Goal: Task Accomplishment & Management: Manage account settings

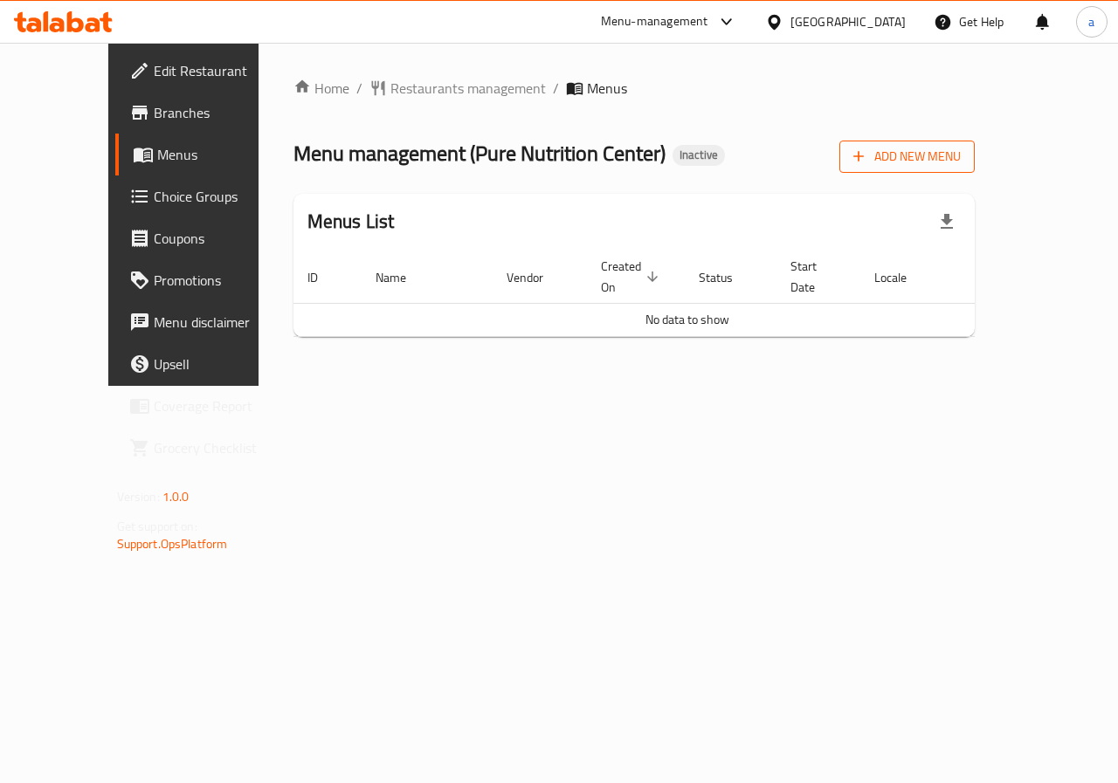
click at [961, 169] on button "Add New Menu" at bounding box center [906, 157] width 135 height 32
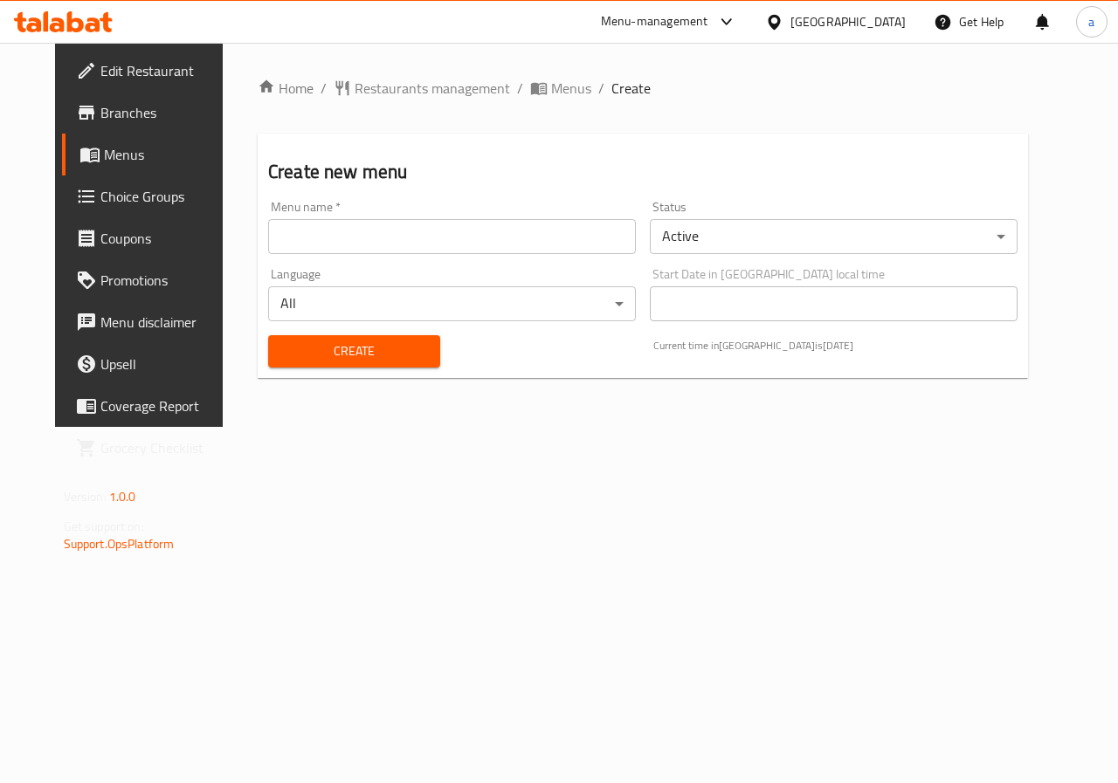
click at [449, 242] on input "text" at bounding box center [452, 236] width 368 height 35
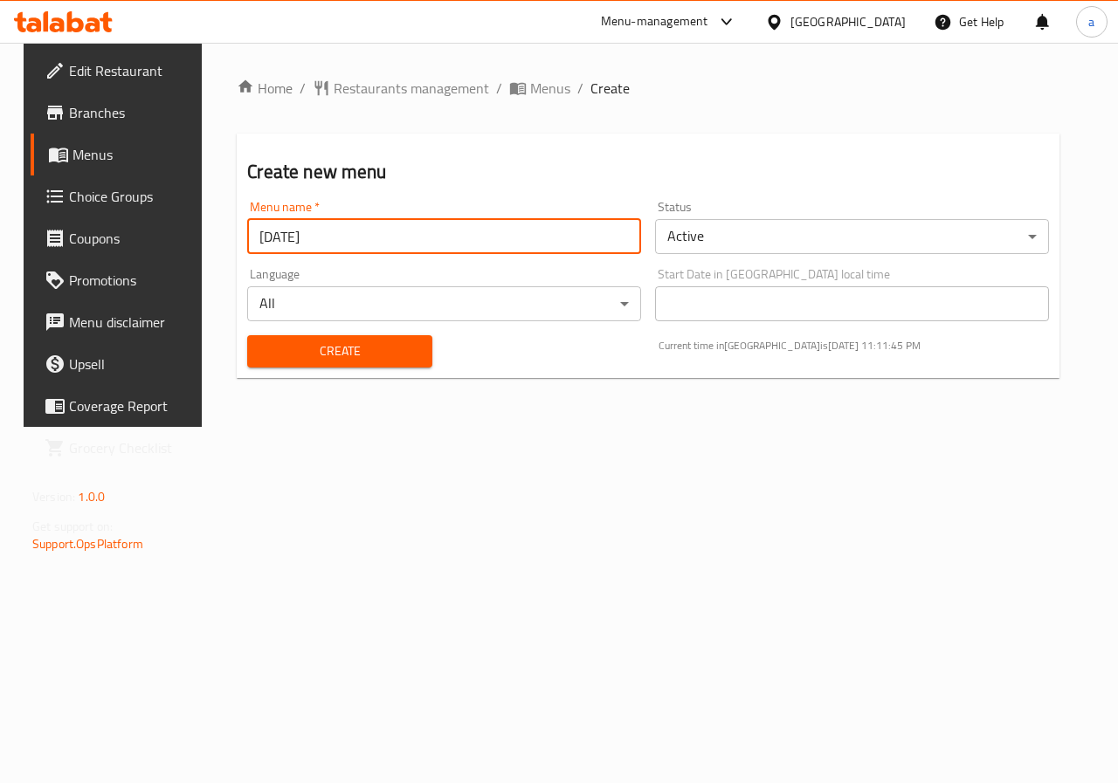
type input "[DATE]"
click at [462, 427] on div "Home / Restaurants management / Menus / Create Create new menu Menu name   * [D…" at bounding box center [648, 235] width 893 height 384
click at [377, 338] on button "Create" at bounding box center [339, 351] width 184 height 32
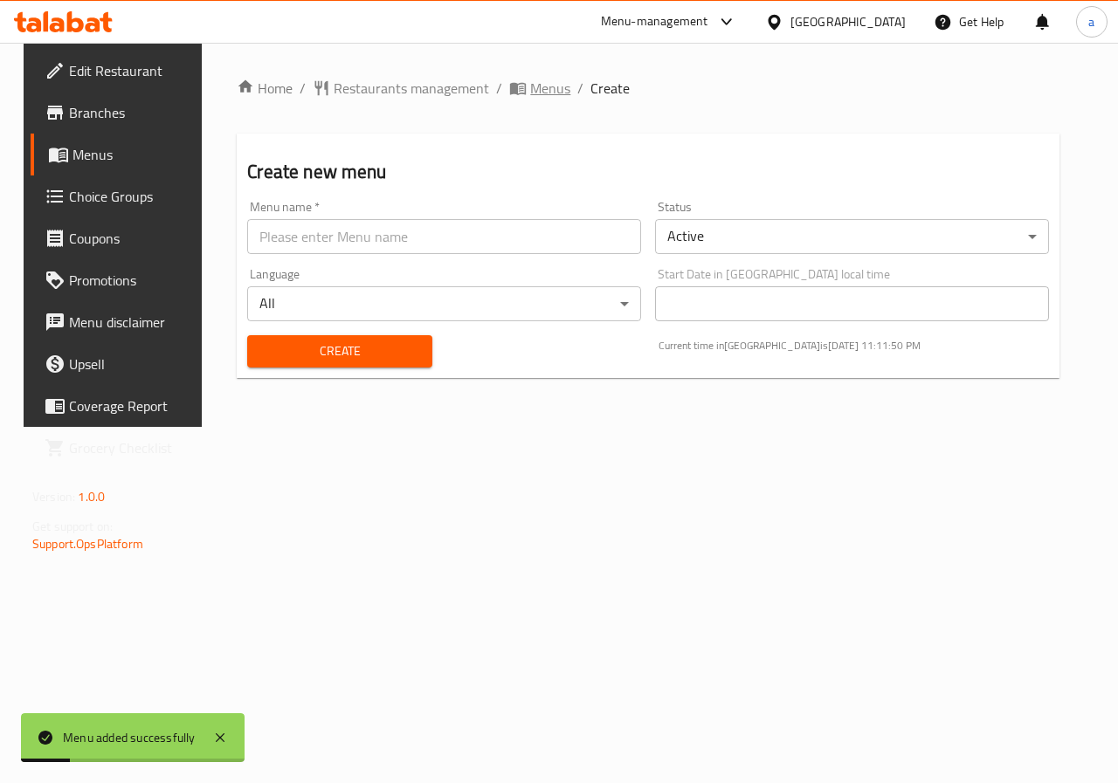
click at [532, 88] on span "Menus" at bounding box center [550, 88] width 40 height 21
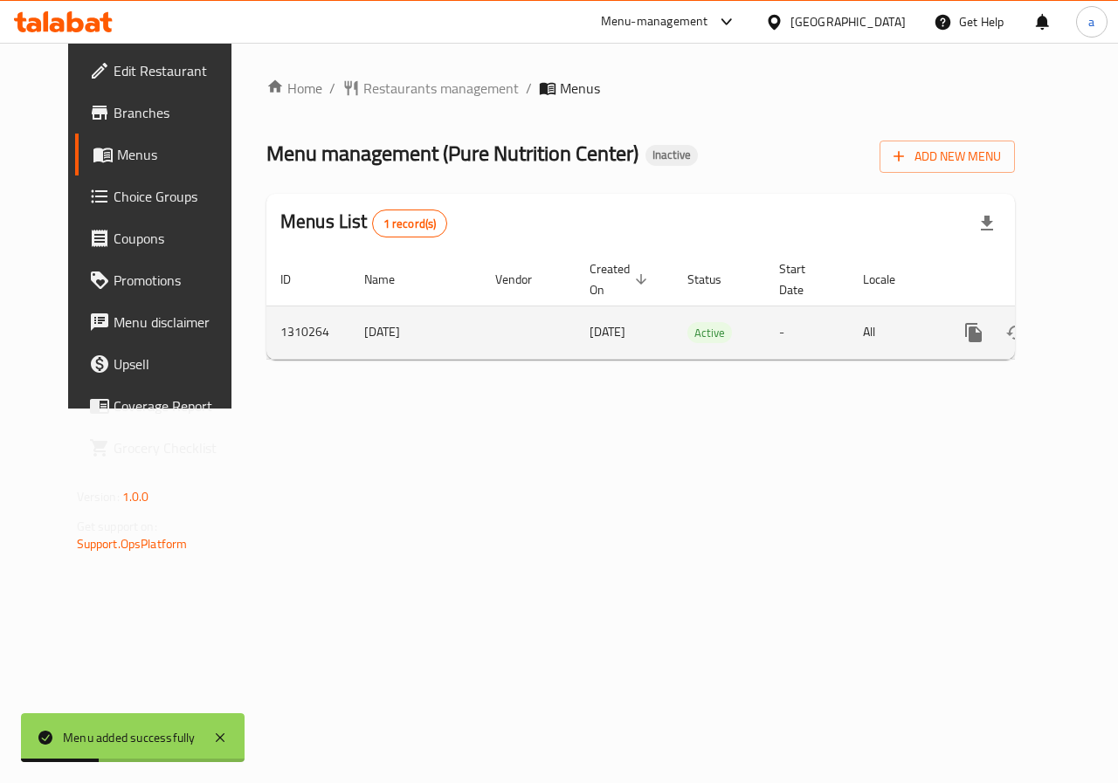
click at [1089, 333] on icon "enhanced table" at bounding box center [1099, 332] width 21 height 21
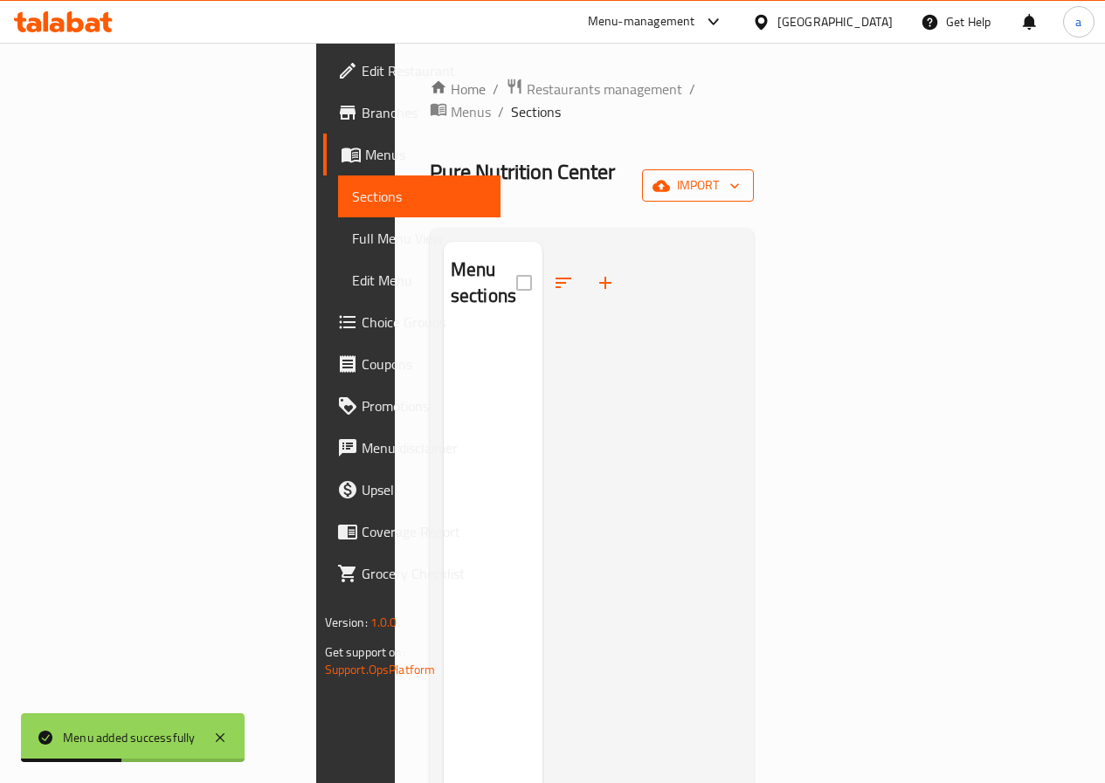
click at [740, 175] on span "import" at bounding box center [698, 186] width 84 height 22
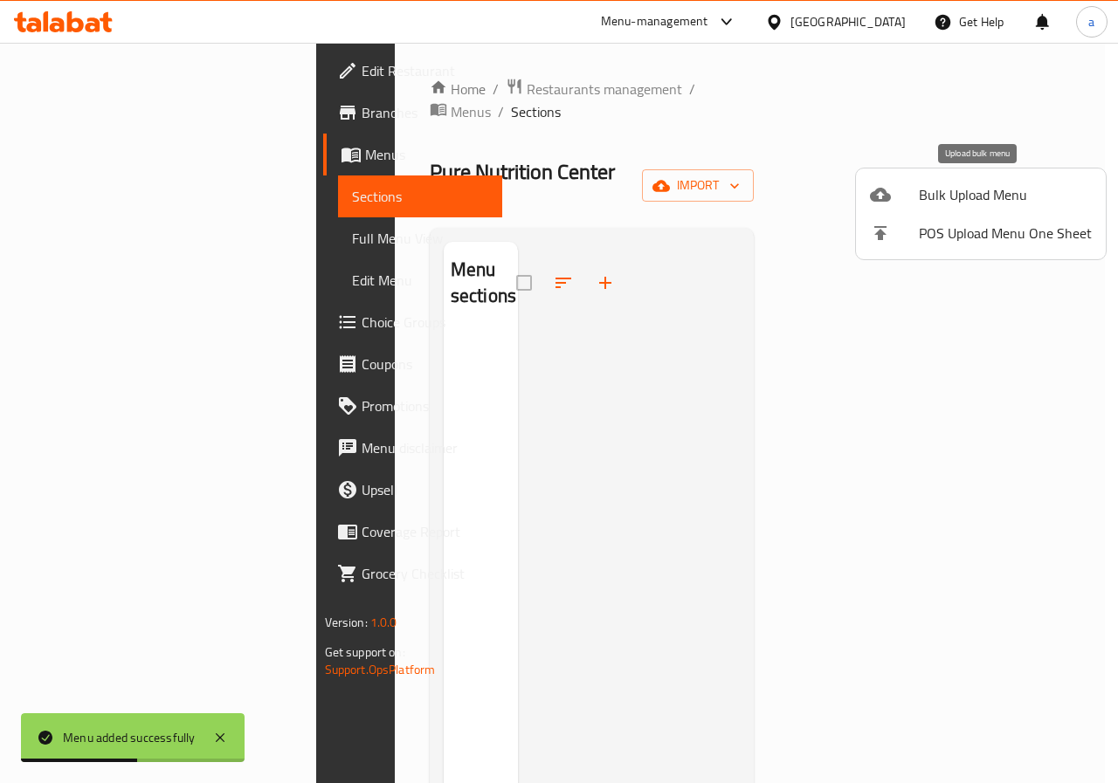
click at [985, 205] on span "Bulk Upload Menu" at bounding box center [1005, 194] width 173 height 21
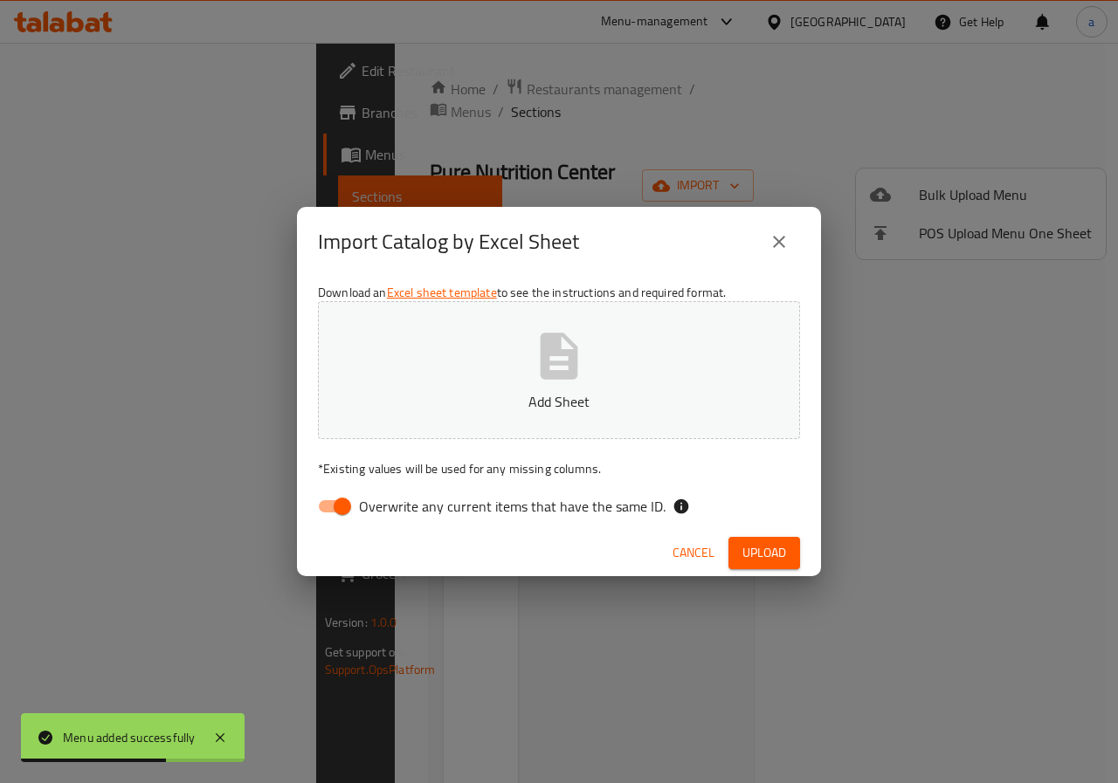
click at [349, 506] on input "Overwrite any current items that have the same ID." at bounding box center [343, 506] width 100 height 33
checkbox input "false"
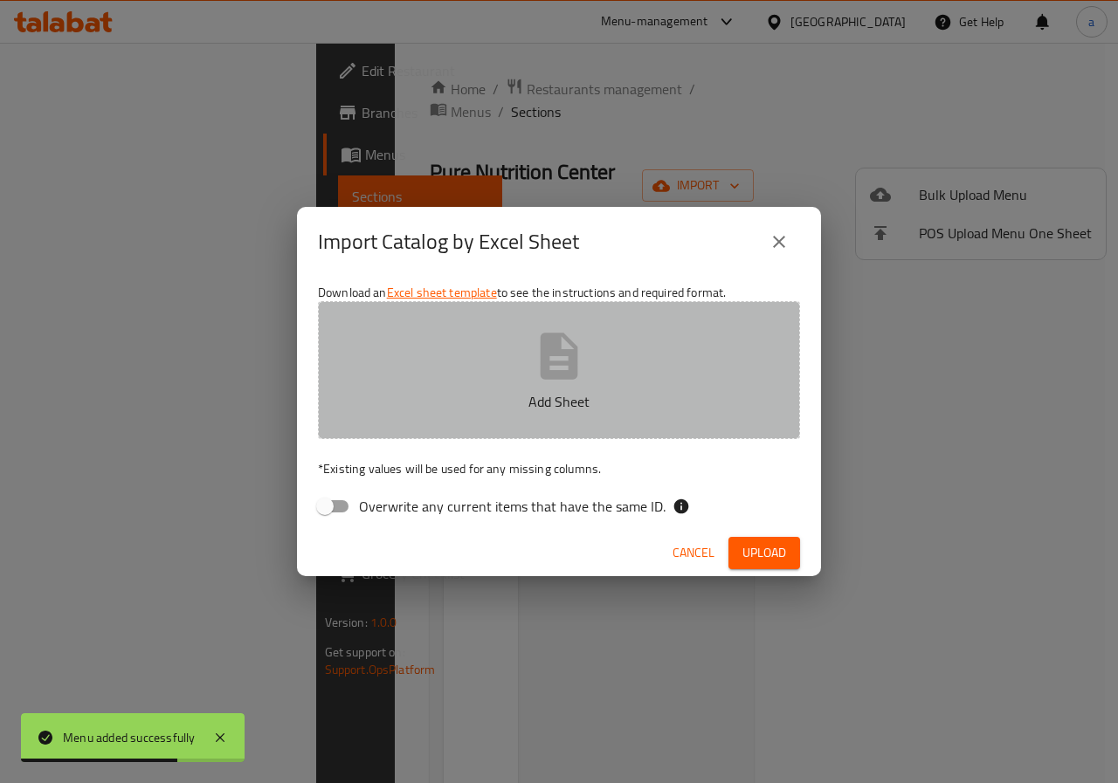
click at [526, 388] on button "Add Sheet" at bounding box center [559, 370] width 482 height 138
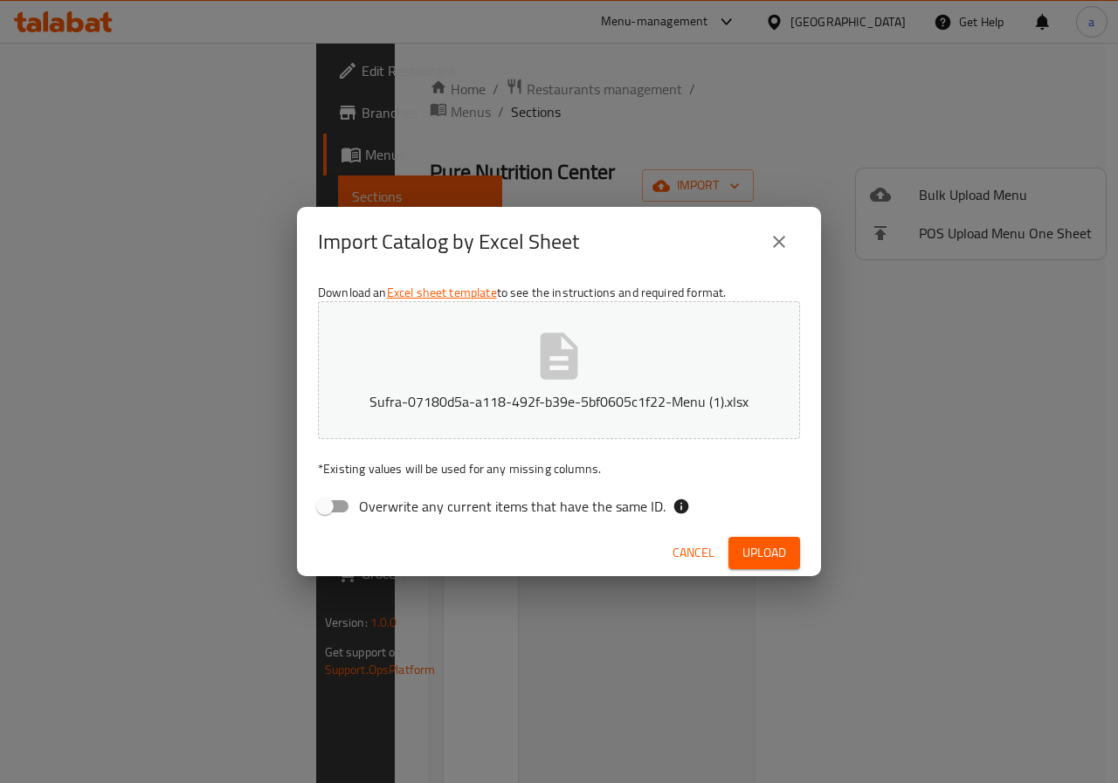
click at [770, 554] on span "Upload" at bounding box center [764, 553] width 44 height 22
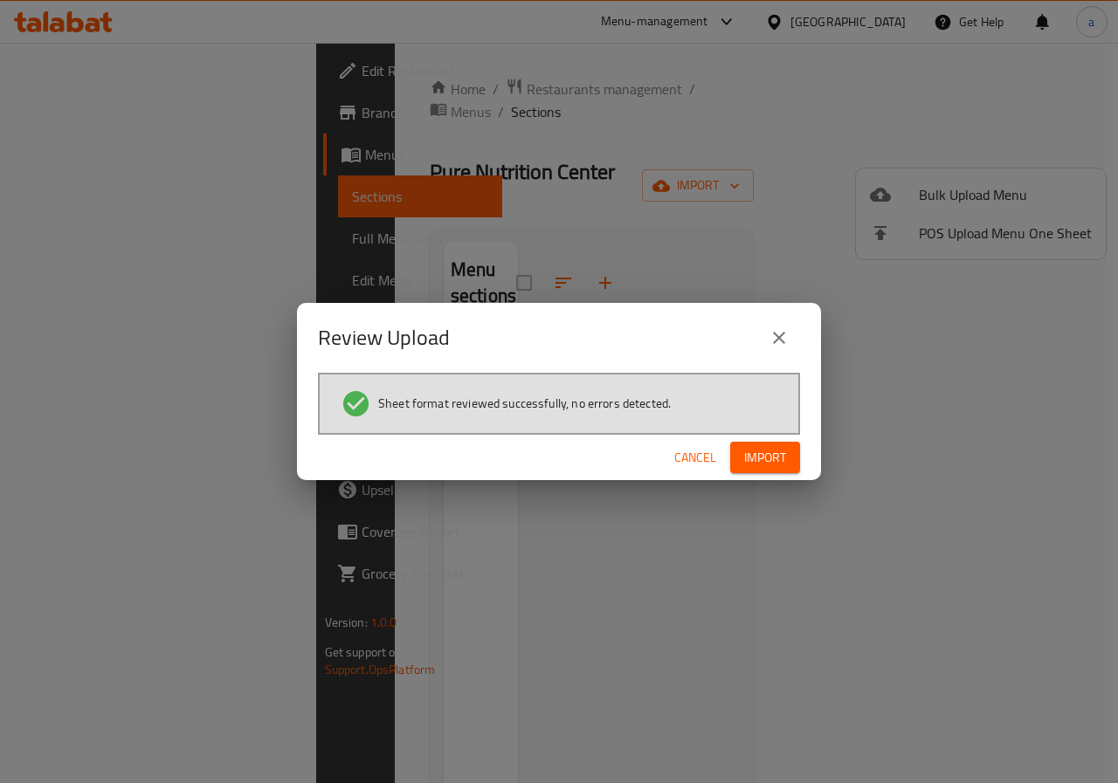
click at [769, 469] on button "Import" at bounding box center [765, 458] width 70 height 32
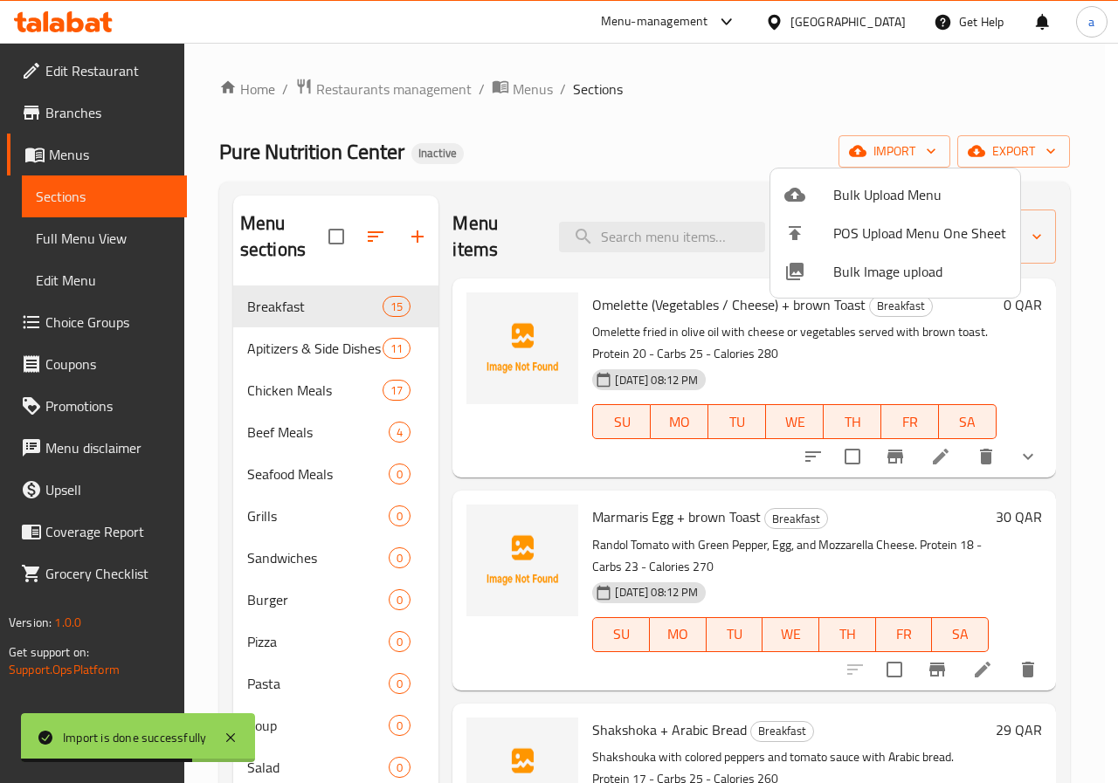
click at [217, 471] on div at bounding box center [559, 391] width 1118 height 783
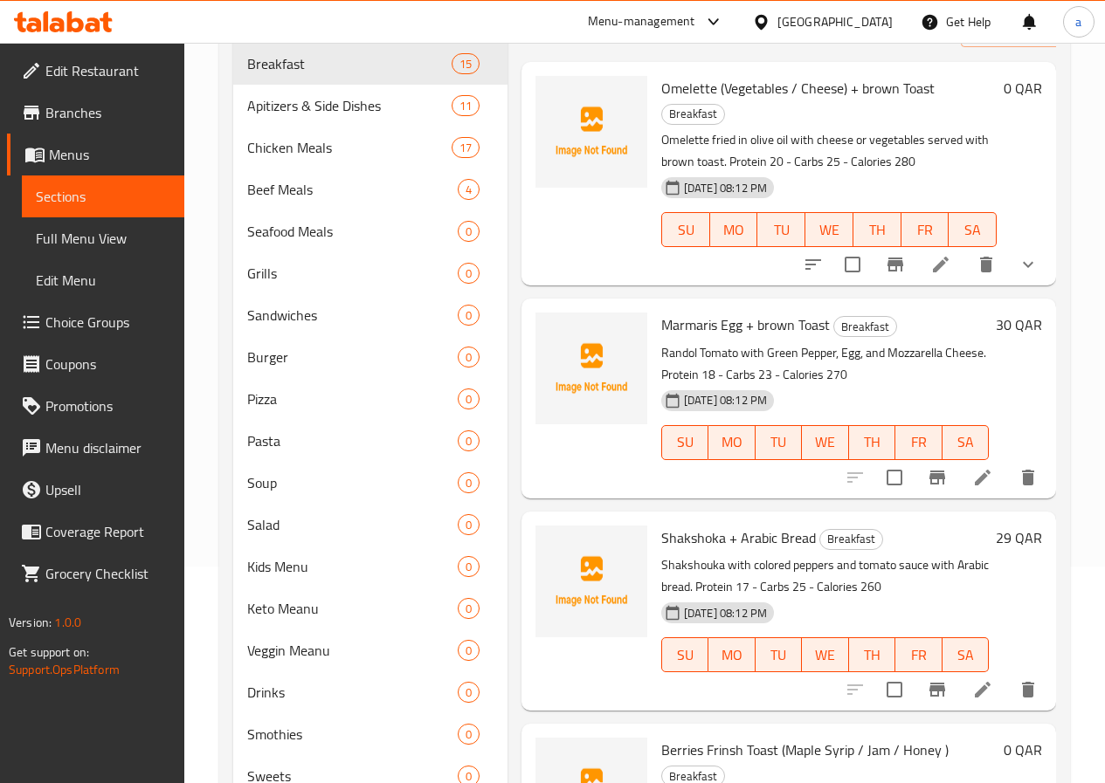
scroll to position [51, 0]
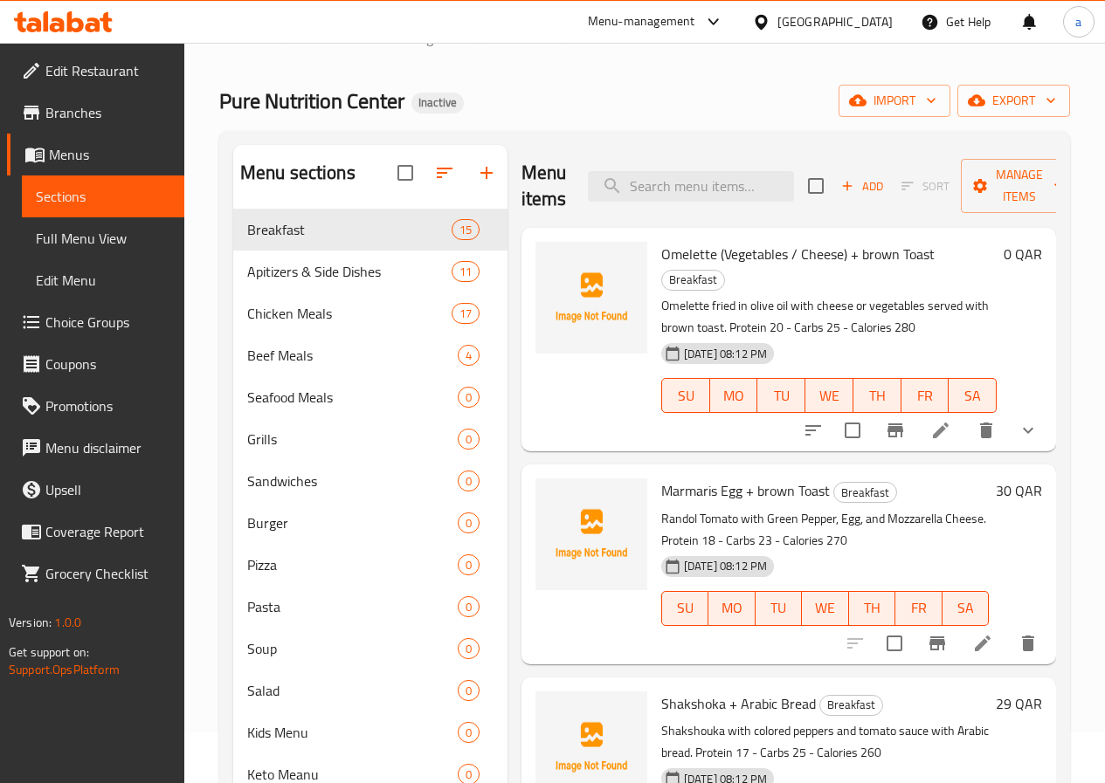
click at [94, 244] on span "Full Menu View" at bounding box center [103, 238] width 134 height 21
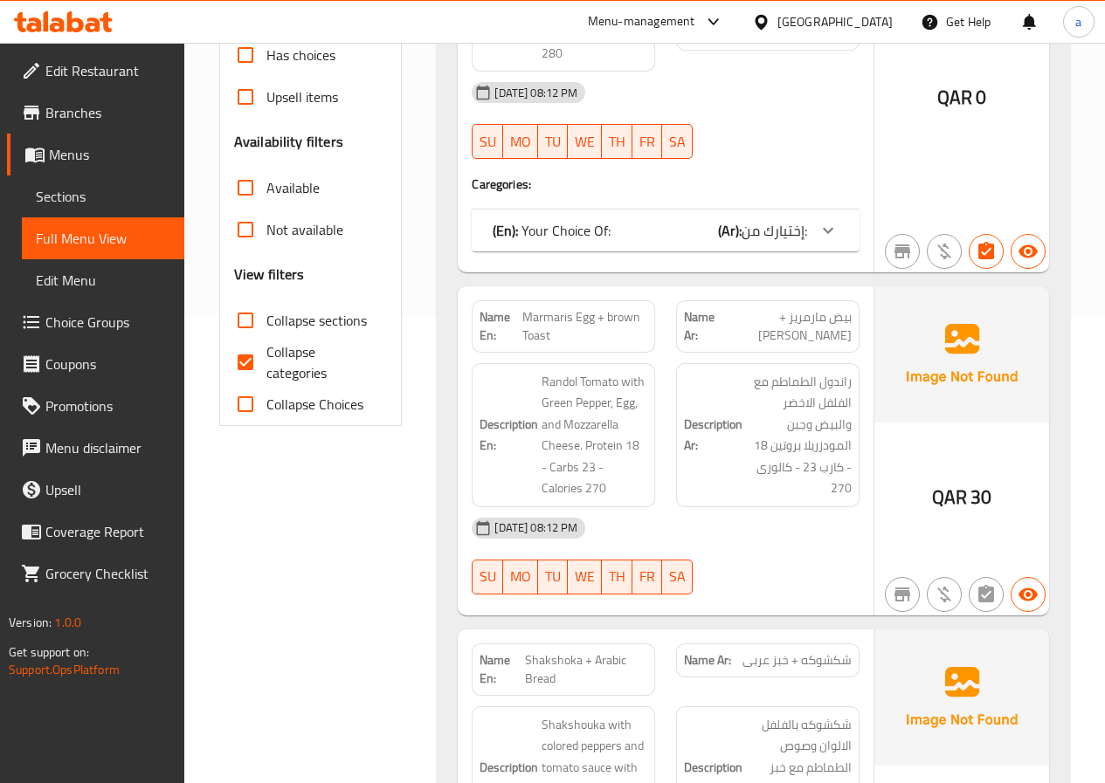
scroll to position [225, 0]
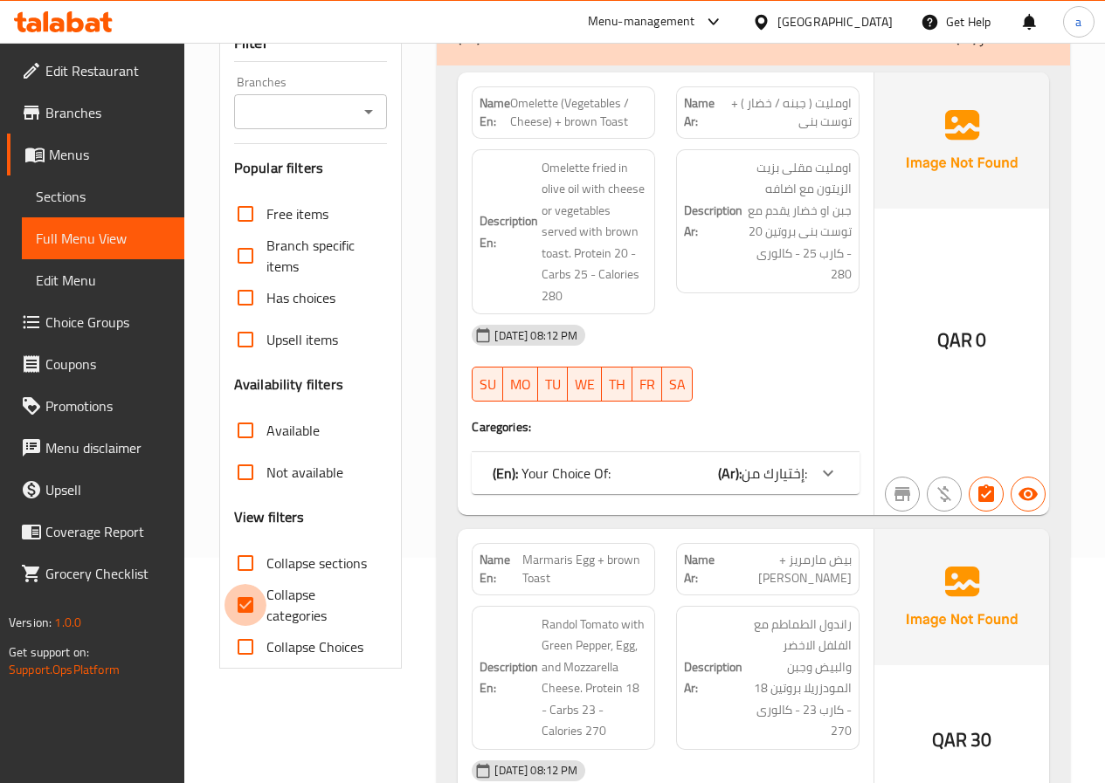
click at [240, 614] on input "Collapse categories" at bounding box center [245, 605] width 42 height 42
checkbox input "false"
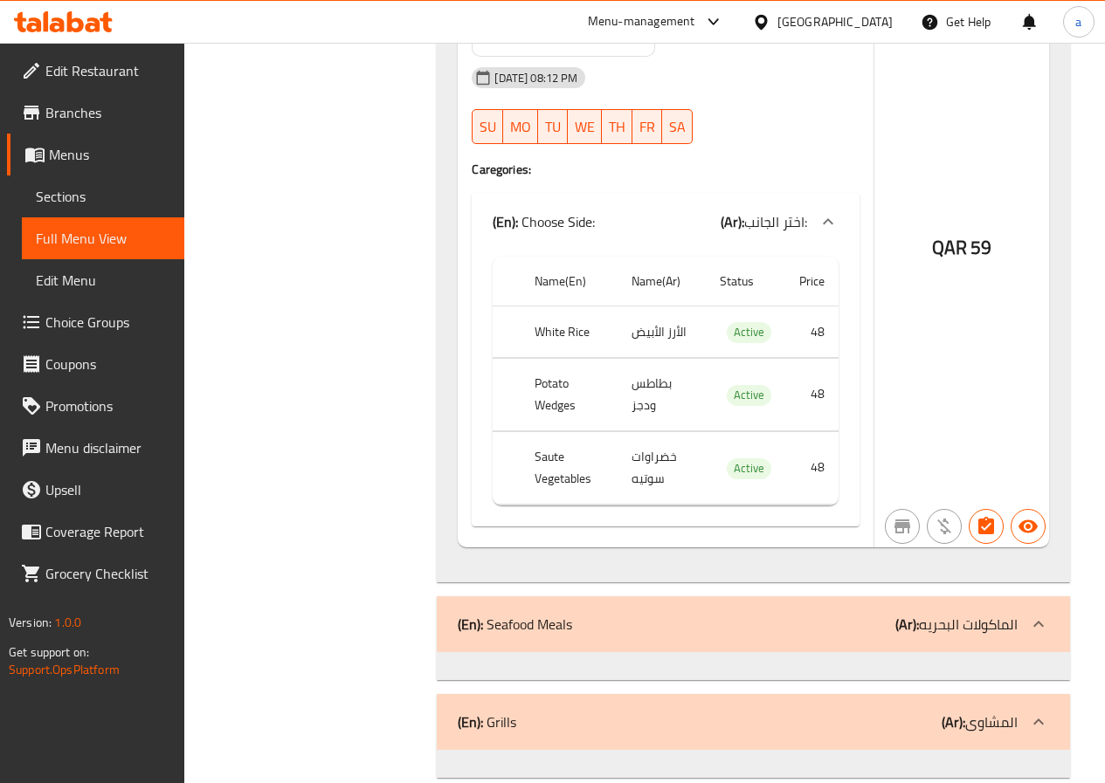
scroll to position [22062, 0]
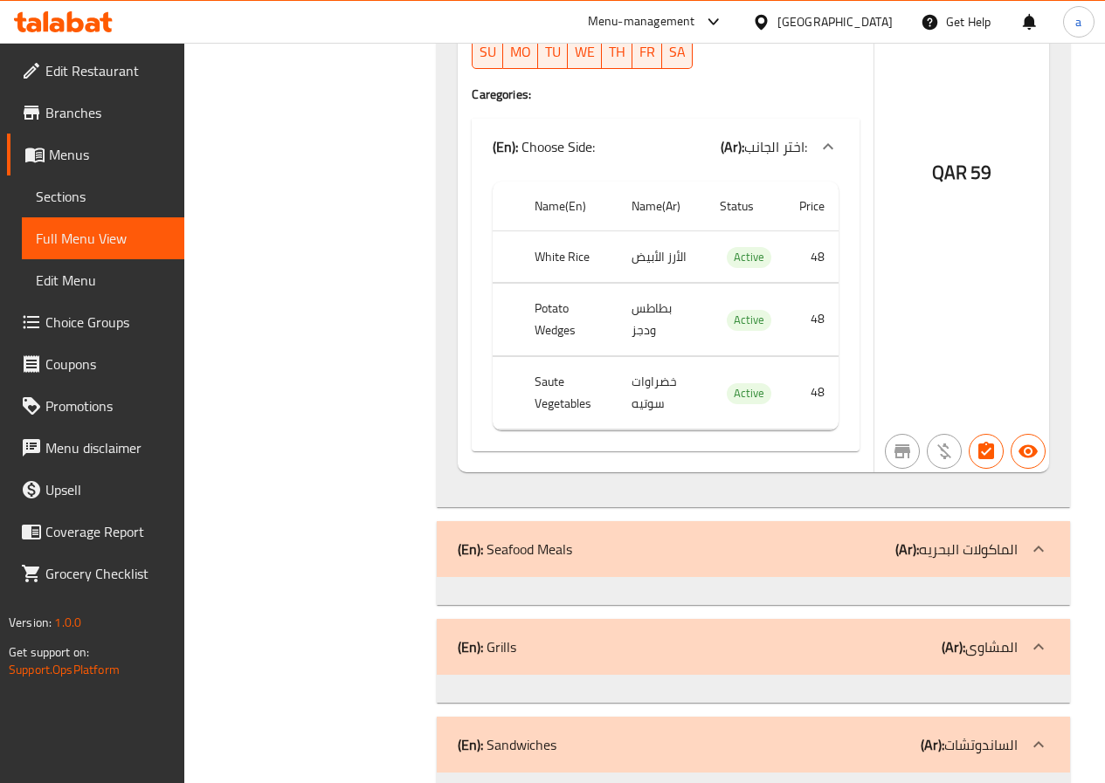
click at [1044, 528] on div at bounding box center [1038, 549] width 42 height 42
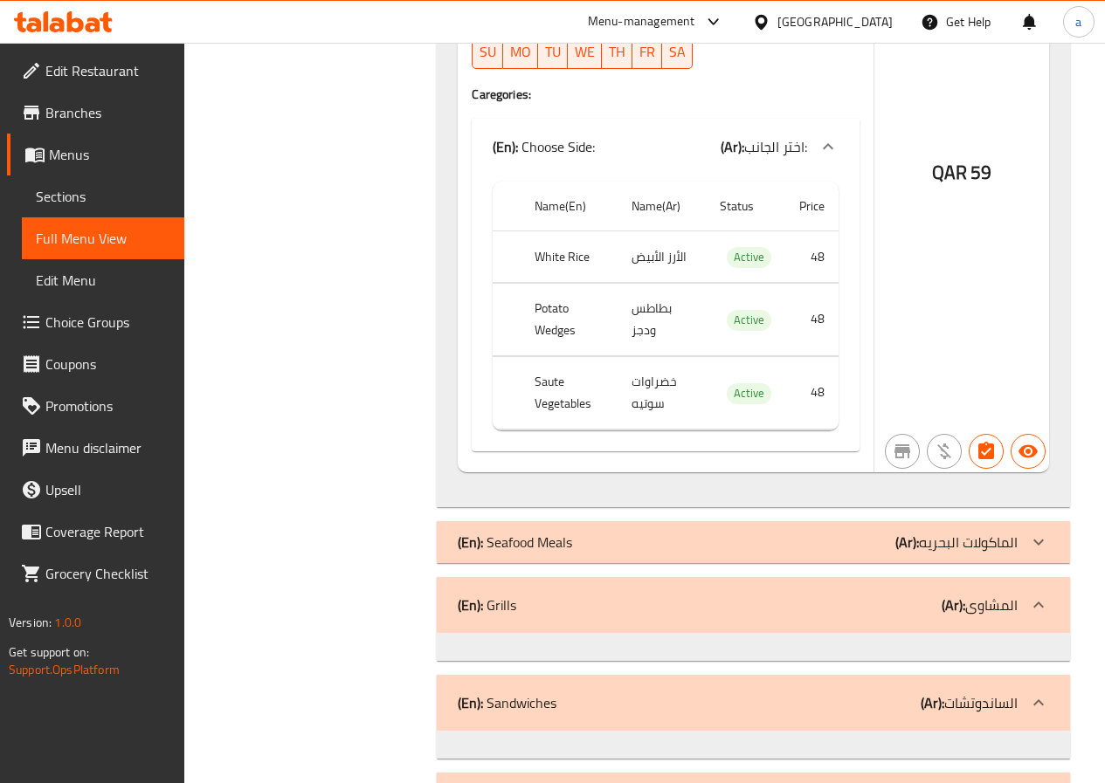
click at [1033, 532] on icon at bounding box center [1038, 542] width 21 height 21
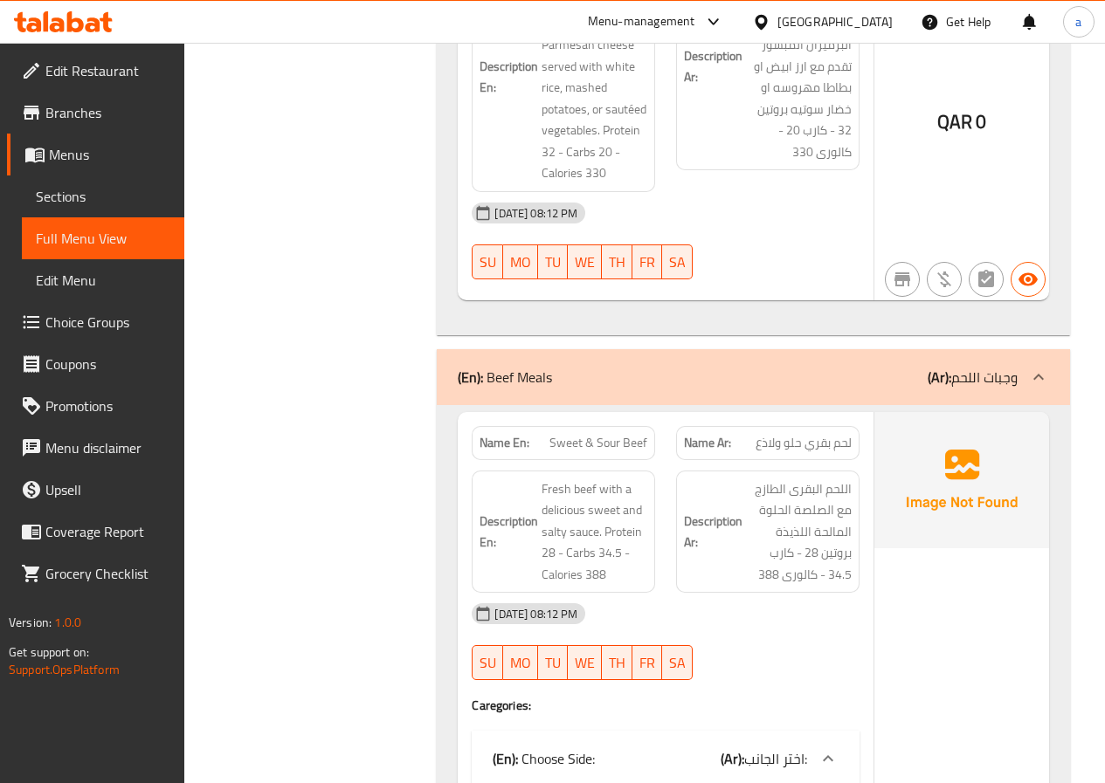
scroll to position [19878, 0]
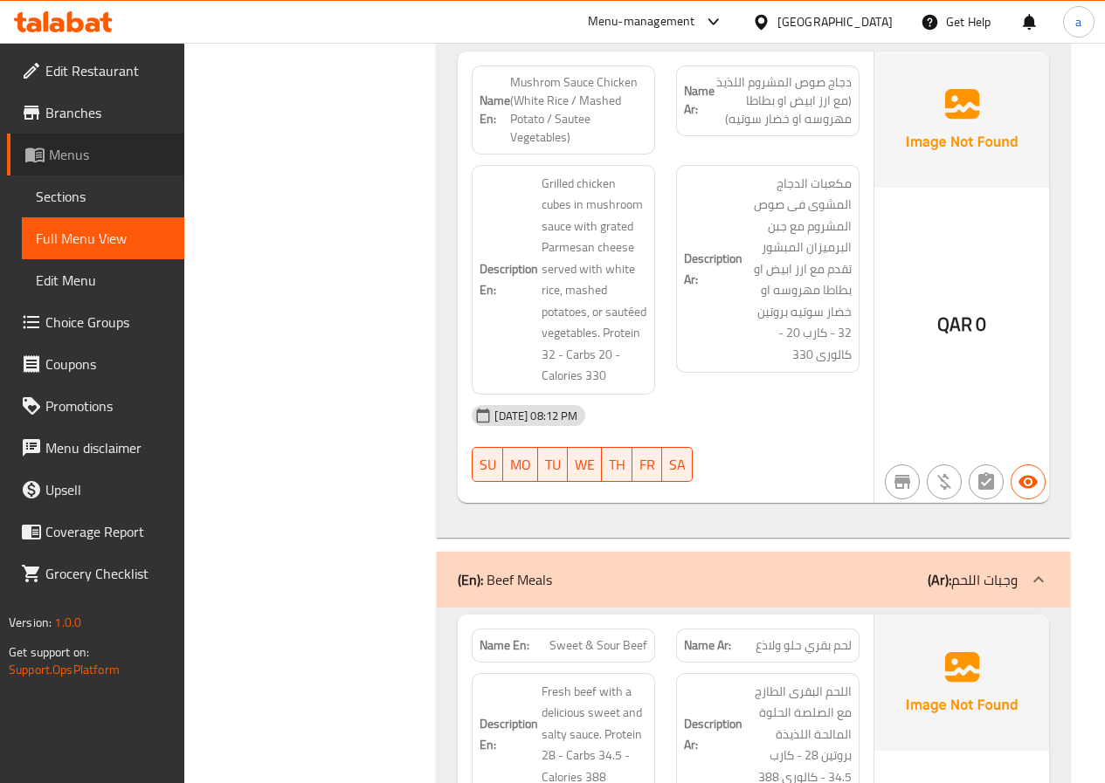
click at [101, 163] on span "Menus" at bounding box center [109, 154] width 121 height 21
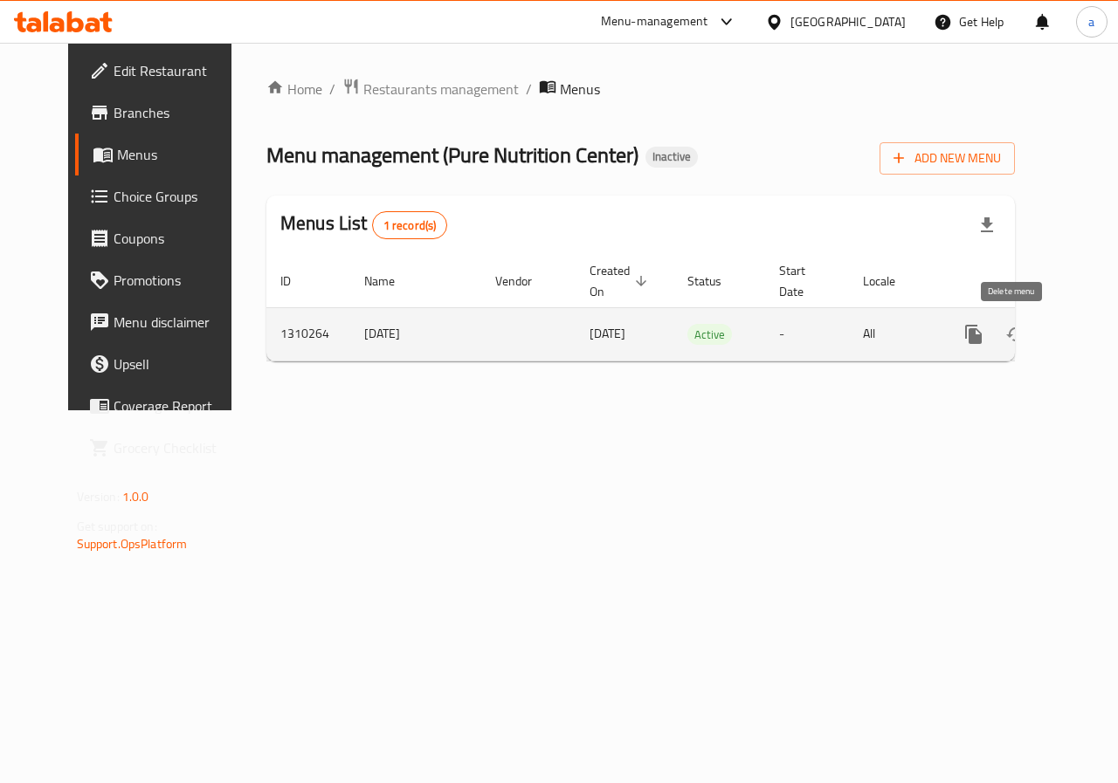
click at [1047, 336] on icon "enhanced table" at bounding box center [1057, 334] width 21 height 21
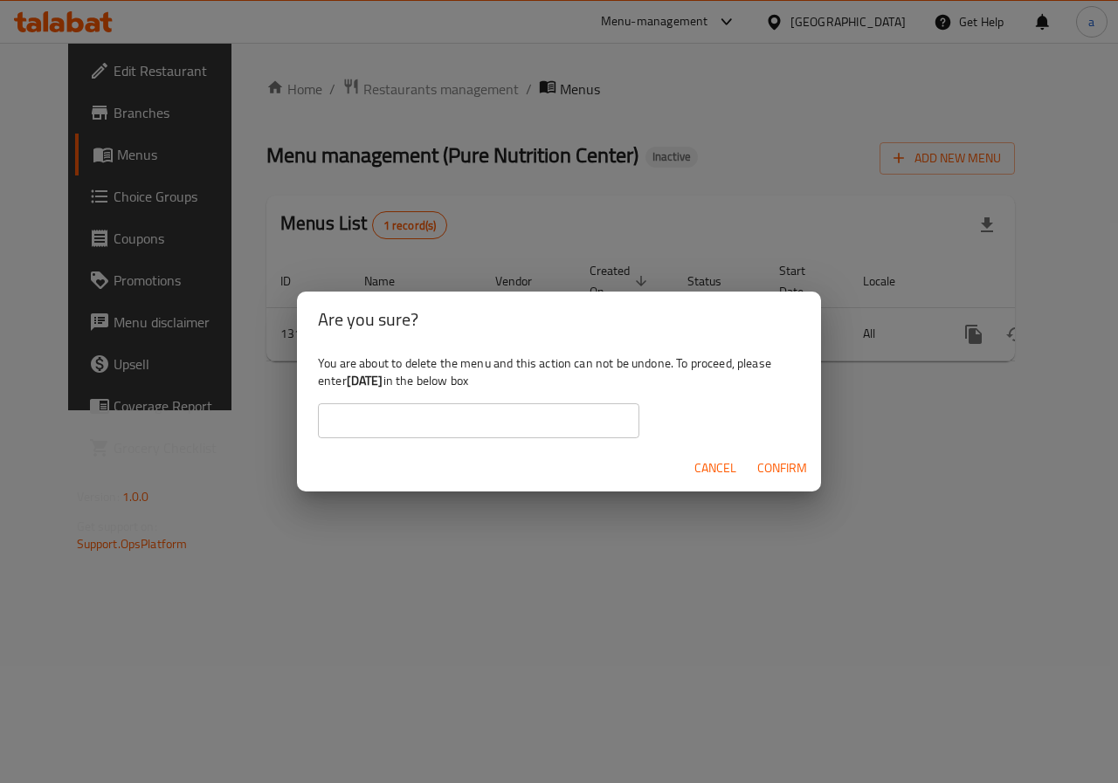
click at [383, 380] on b "[DATE]" at bounding box center [365, 380] width 37 height 23
drag, startPoint x: 414, startPoint y: 380, endPoint x: 349, endPoint y: 379, distance: 64.6
click at [349, 379] on b "[DATE]" at bounding box center [365, 380] width 37 height 23
copy div "[DATE]"
paste input "[DATE]"
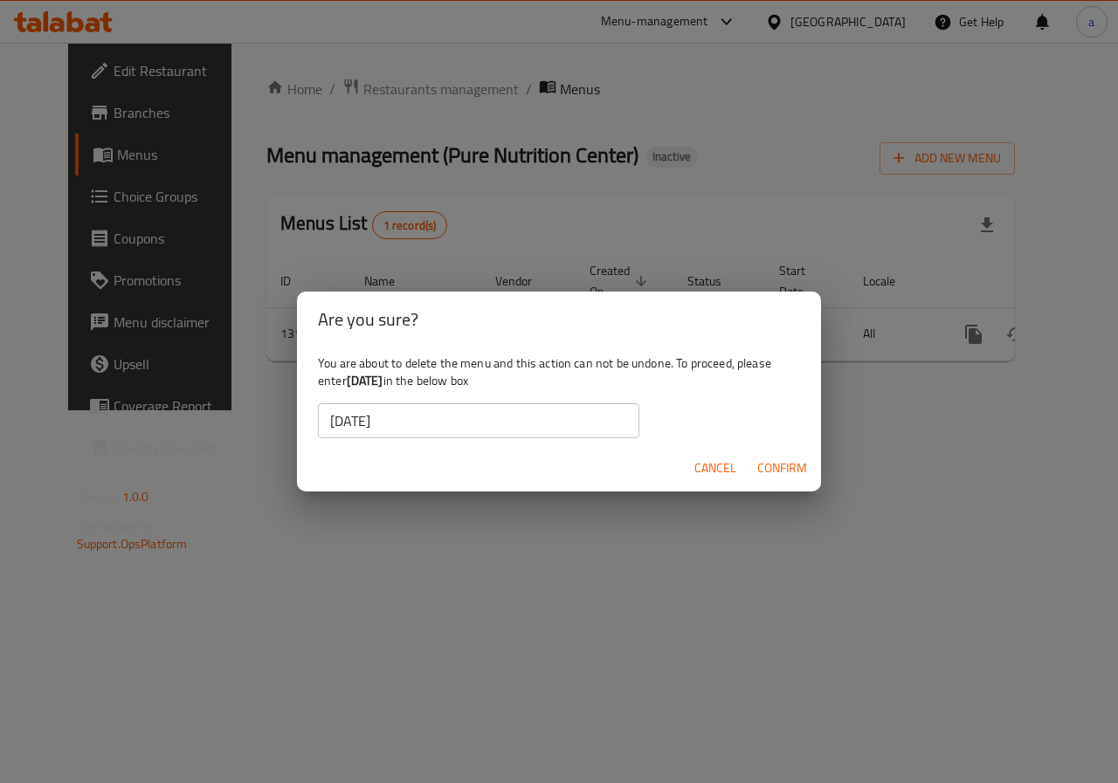
click at [398, 412] on input "[DATE]" at bounding box center [478, 420] width 321 height 35
click at [774, 470] on span "Confirm" at bounding box center [782, 469] width 50 height 22
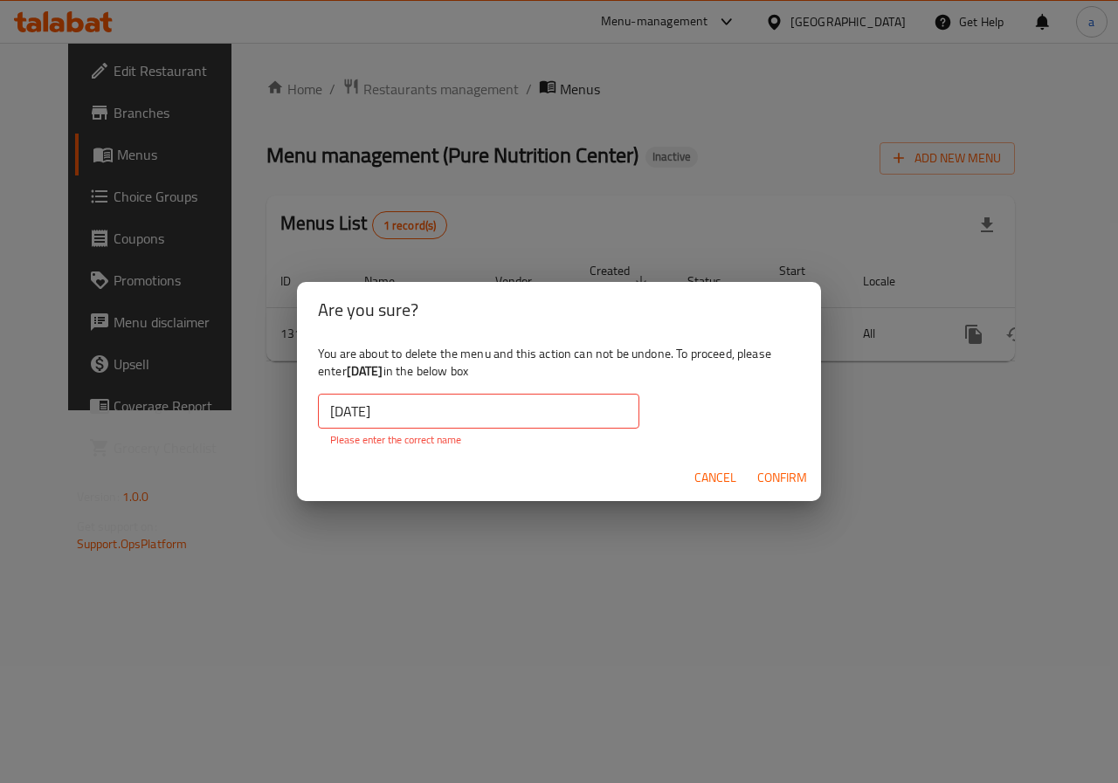
click at [332, 417] on input "[DATE]" at bounding box center [478, 411] width 321 height 35
click at [472, 417] on input "[DATE]" at bounding box center [478, 411] width 321 height 35
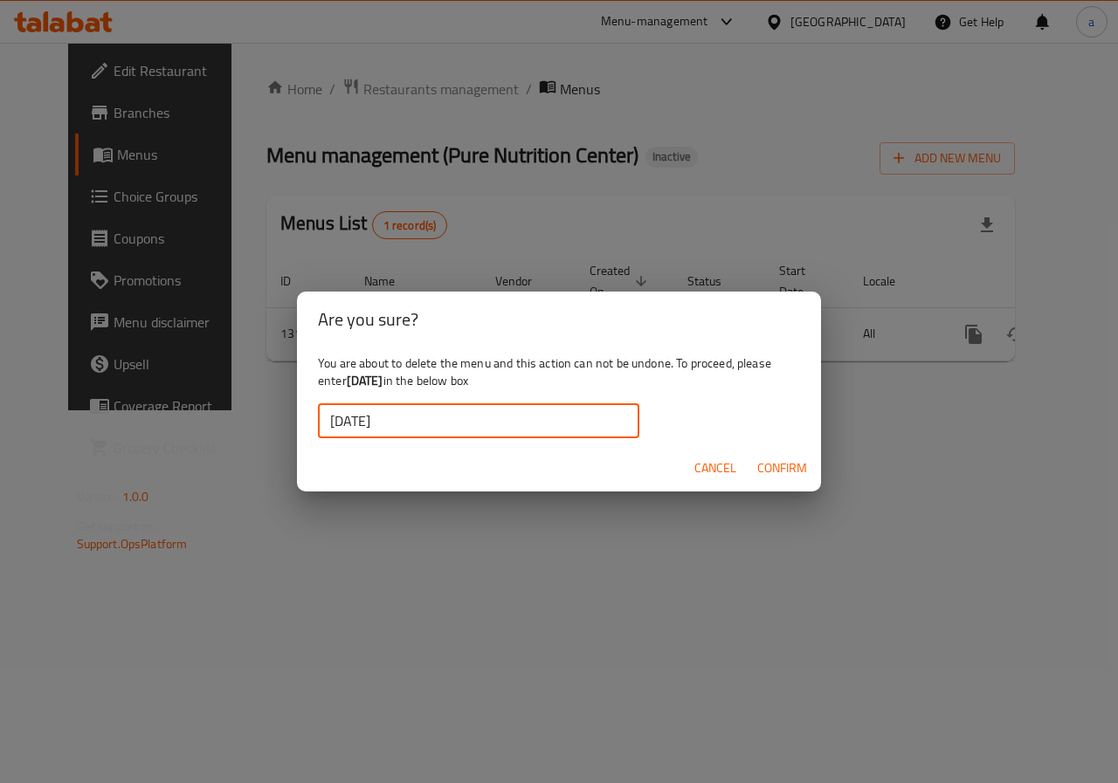
type input "[DATE]"
click at [795, 472] on span "Confirm" at bounding box center [782, 469] width 50 height 22
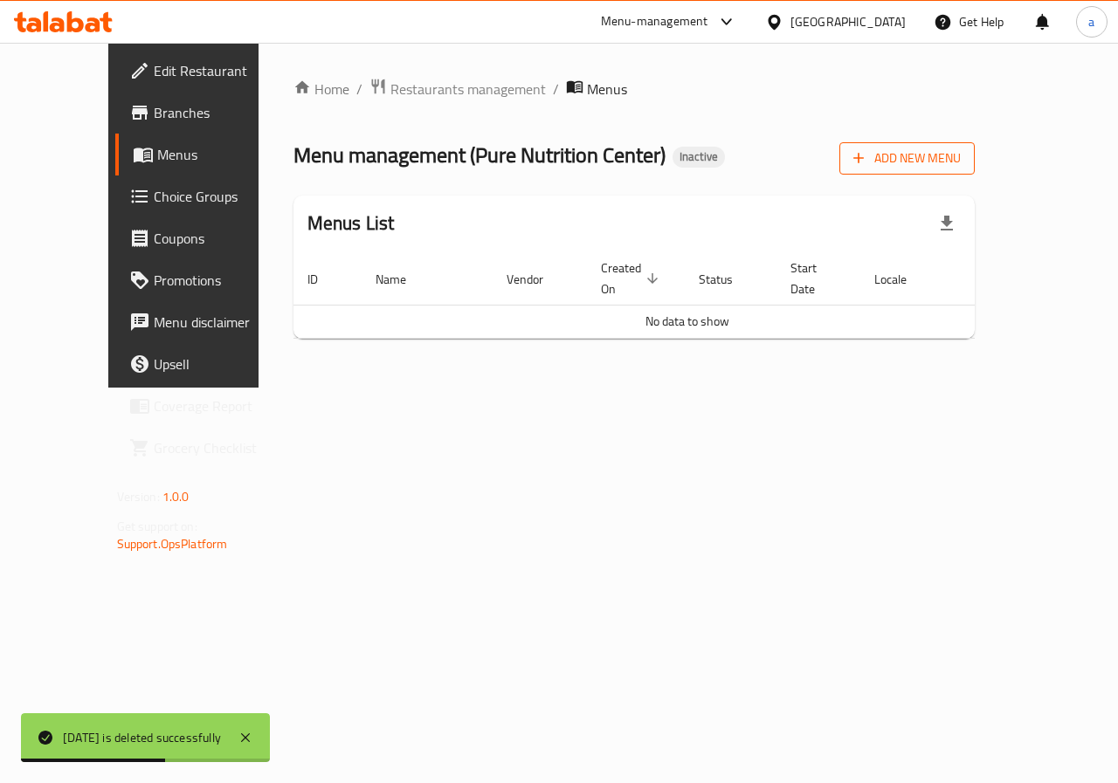
click at [961, 149] on span "Add New Menu" at bounding box center [906, 159] width 107 height 22
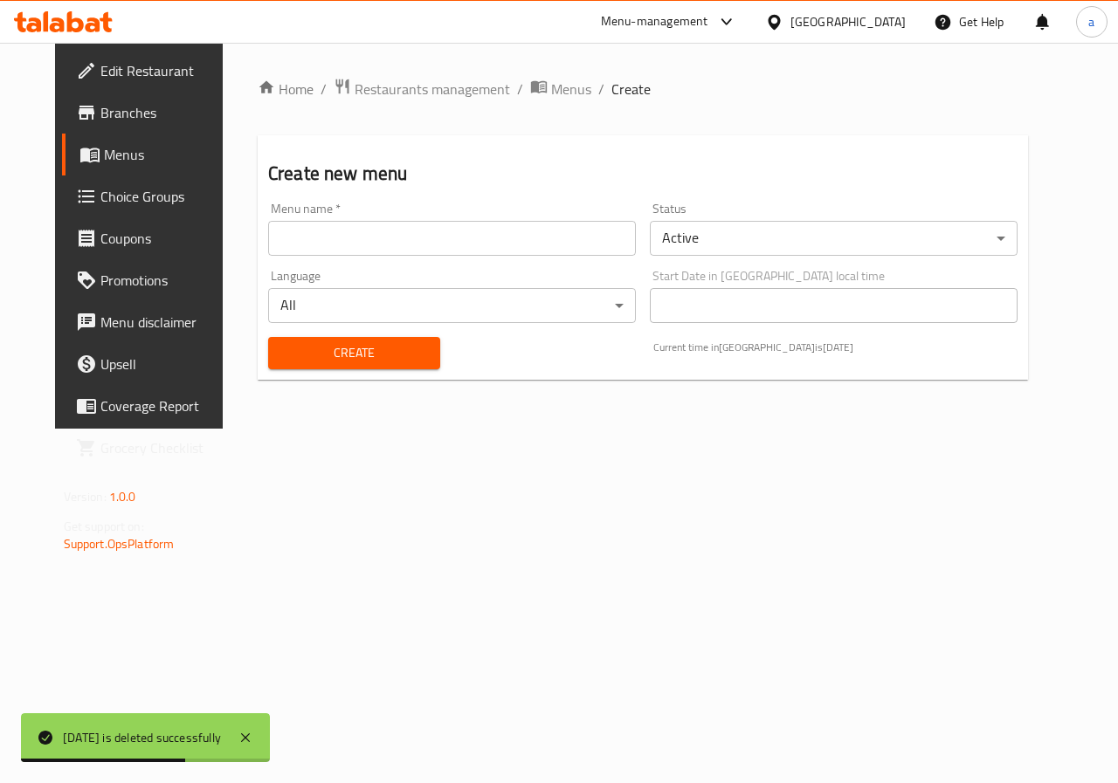
click at [445, 251] on input "text" at bounding box center [452, 238] width 368 height 35
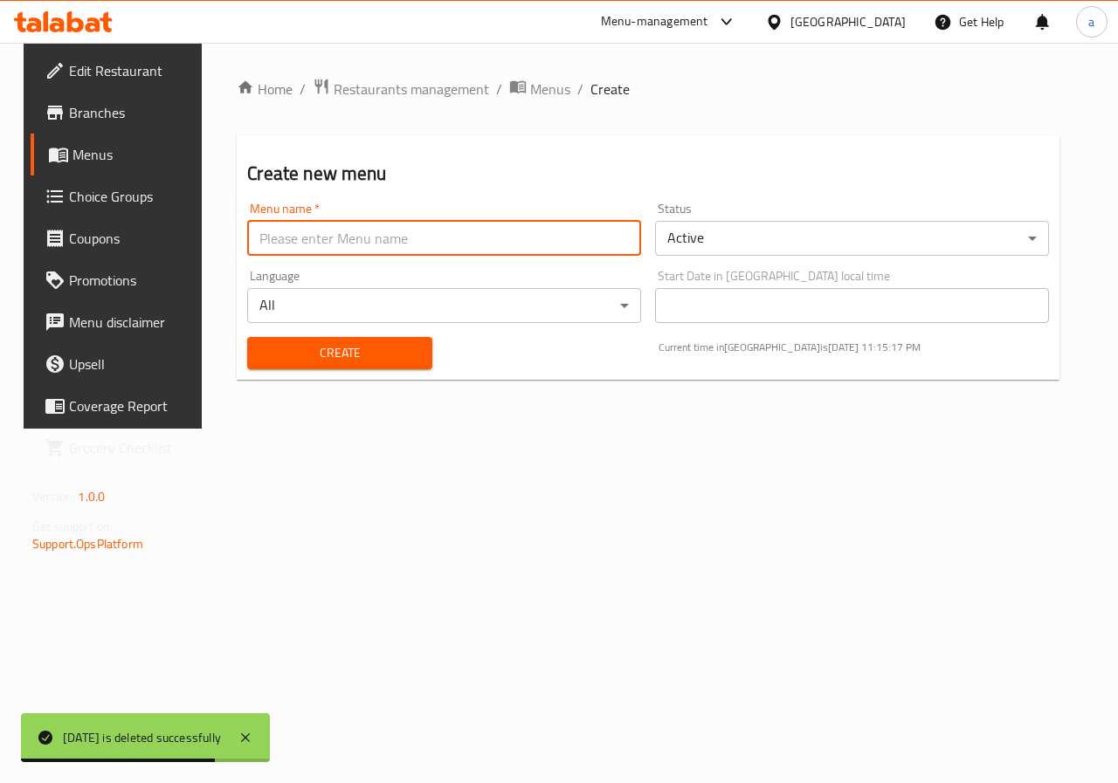
type input "[DATE]"
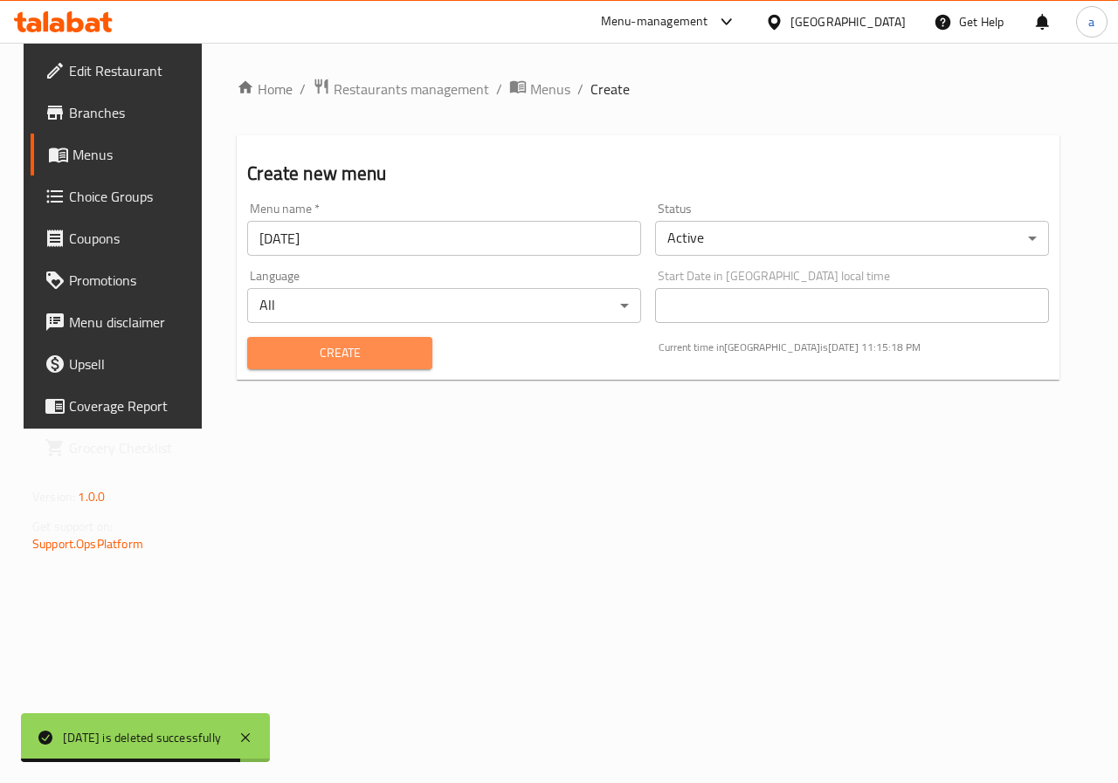
click at [345, 359] on span "Create" at bounding box center [339, 353] width 156 height 22
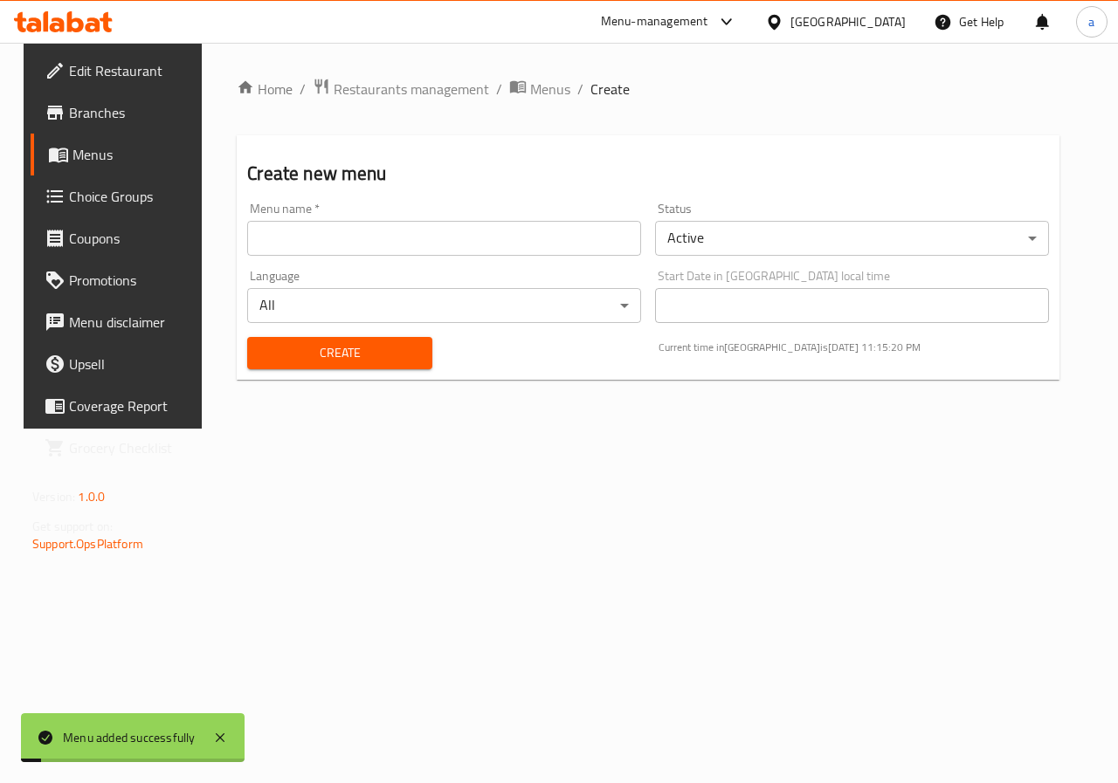
click at [48, 162] on icon at bounding box center [58, 154] width 21 height 21
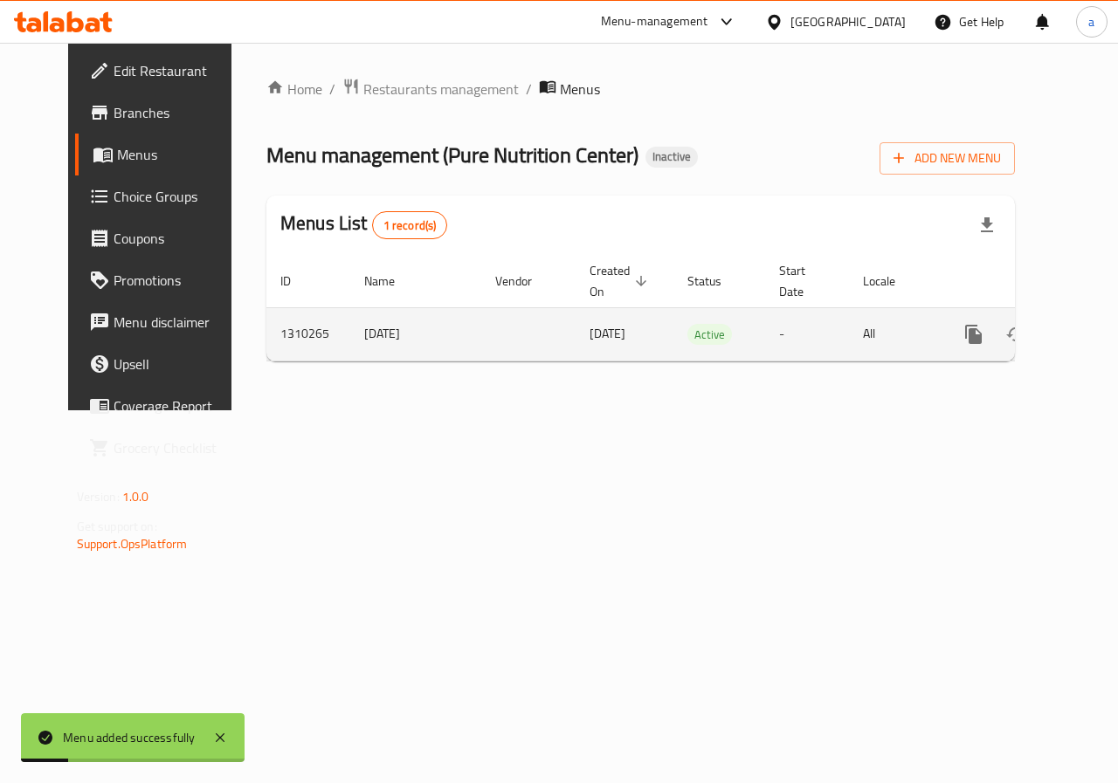
click at [1089, 327] on icon "enhanced table" at bounding box center [1099, 334] width 21 height 21
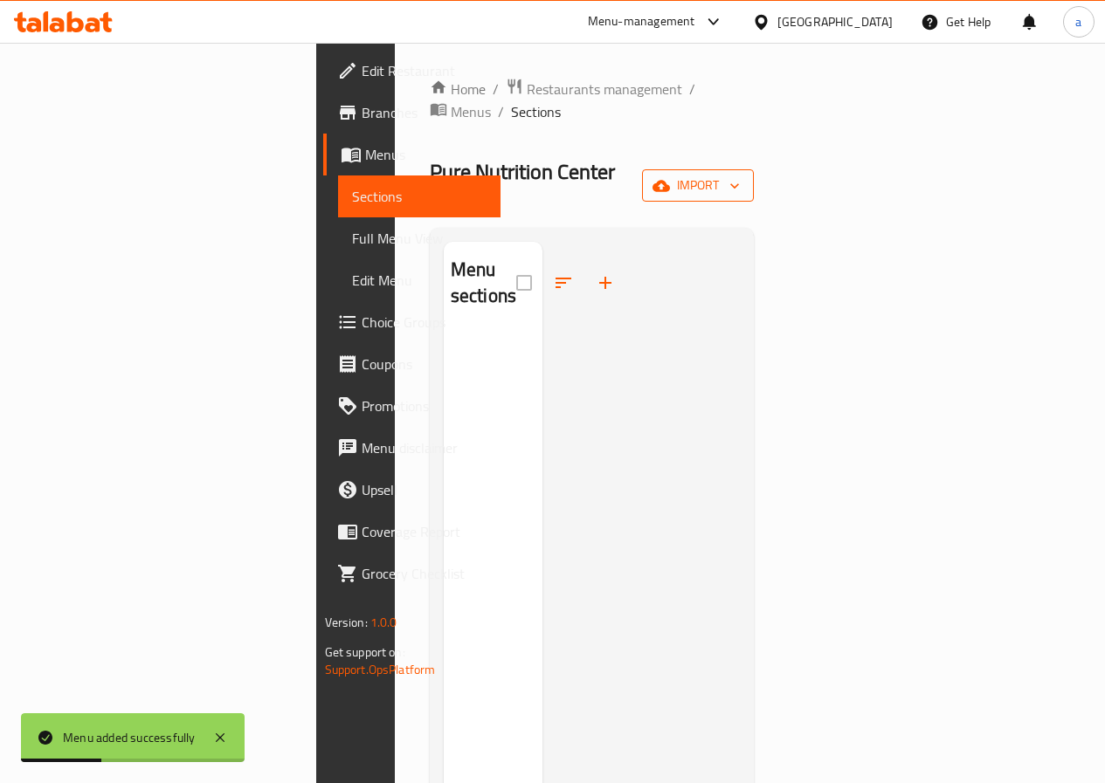
click at [740, 175] on span "import" at bounding box center [698, 186] width 84 height 22
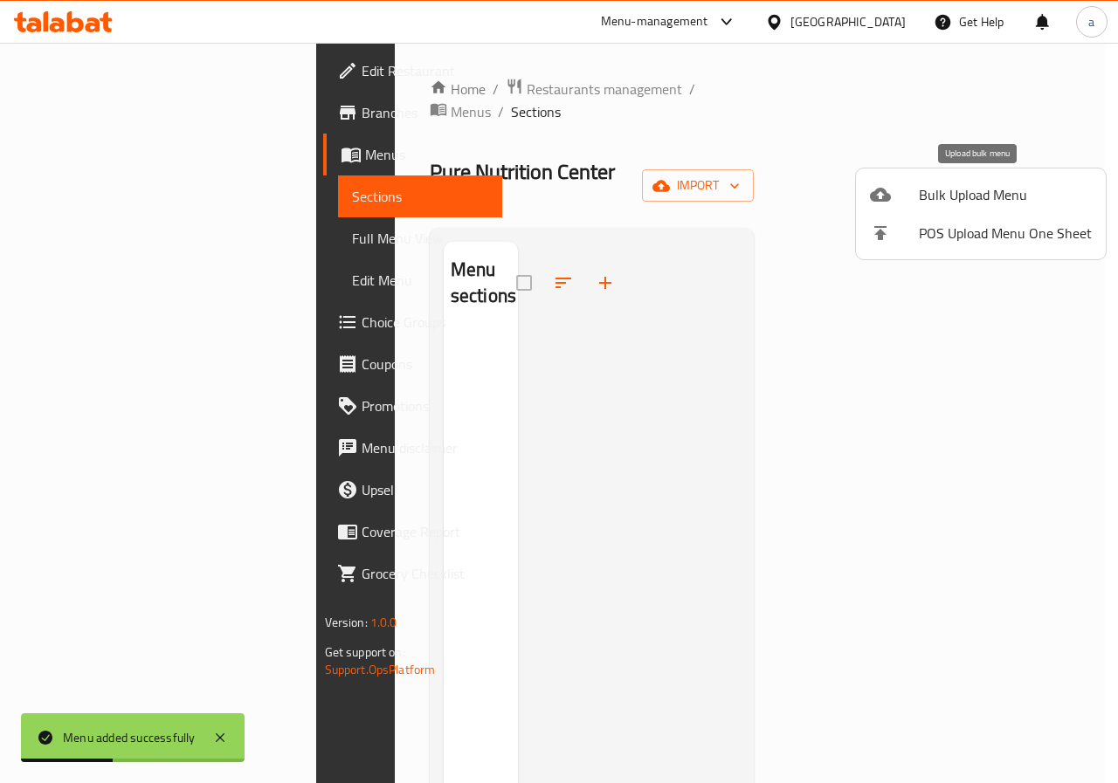
click at [955, 188] on span "Bulk Upload Menu" at bounding box center [1005, 194] width 173 height 21
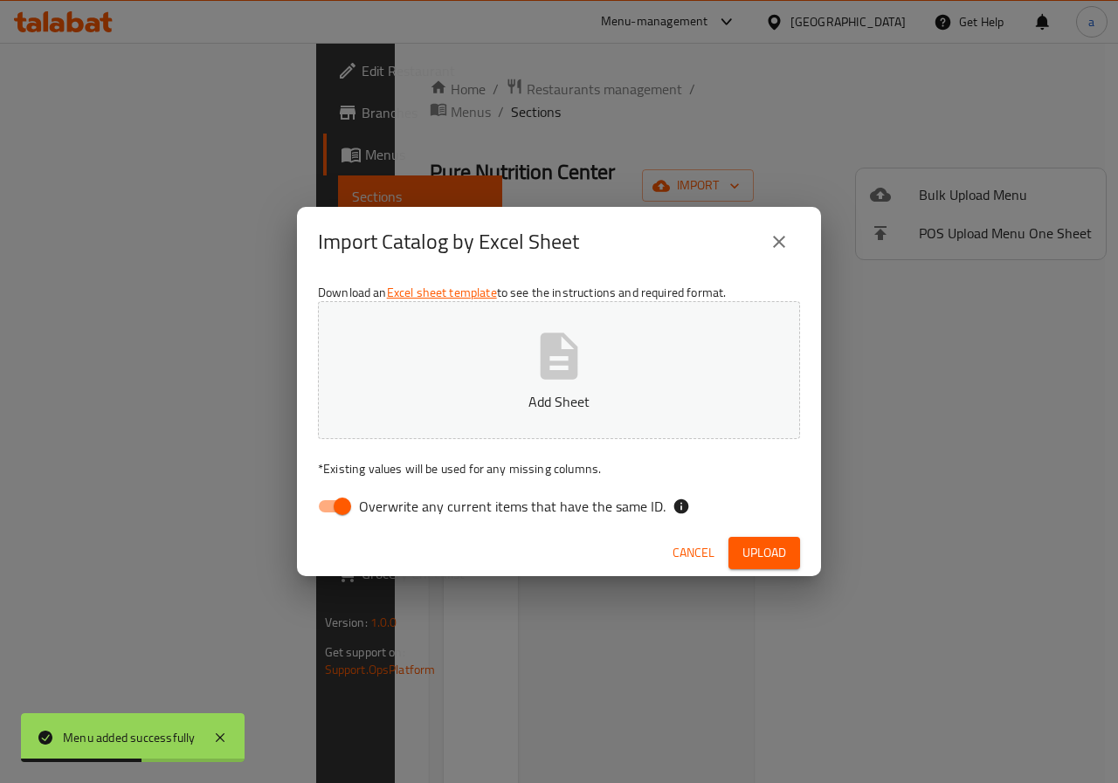
click at [343, 506] on input "Overwrite any current items that have the same ID." at bounding box center [343, 506] width 100 height 33
checkbox input "false"
click at [445, 383] on button "Add Sheet" at bounding box center [559, 370] width 482 height 138
click at [763, 557] on span "Upload" at bounding box center [764, 553] width 44 height 22
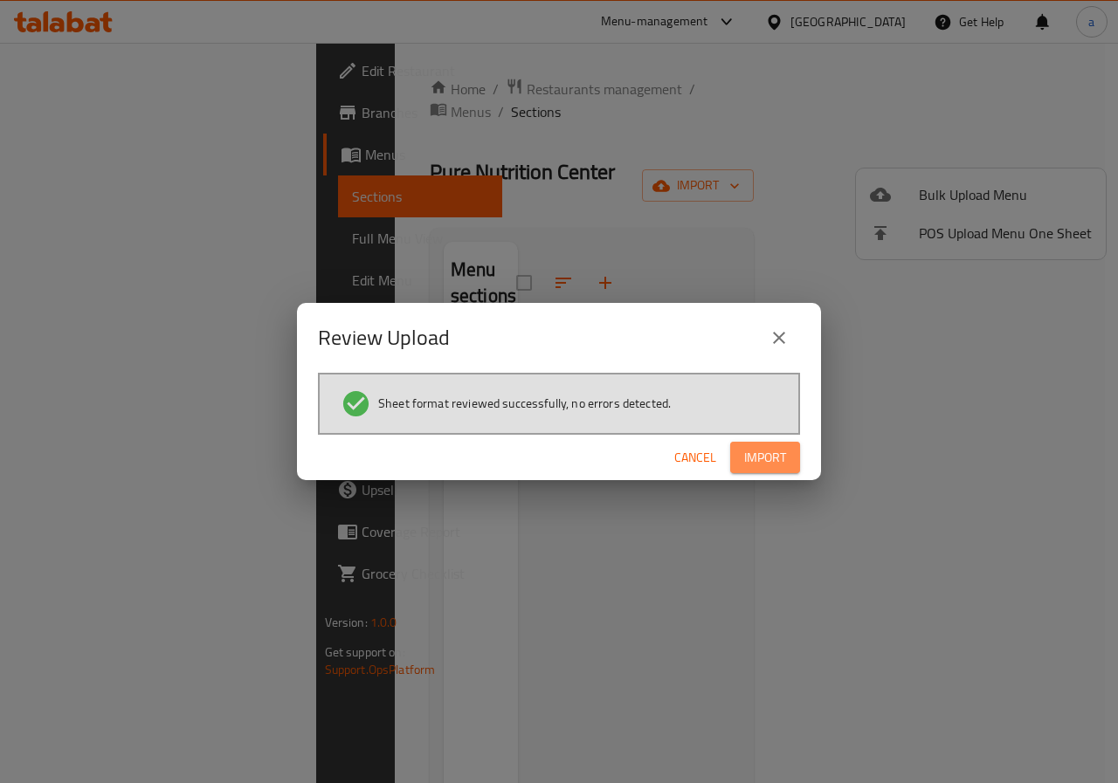
click at [765, 460] on span "Import" at bounding box center [765, 458] width 42 height 22
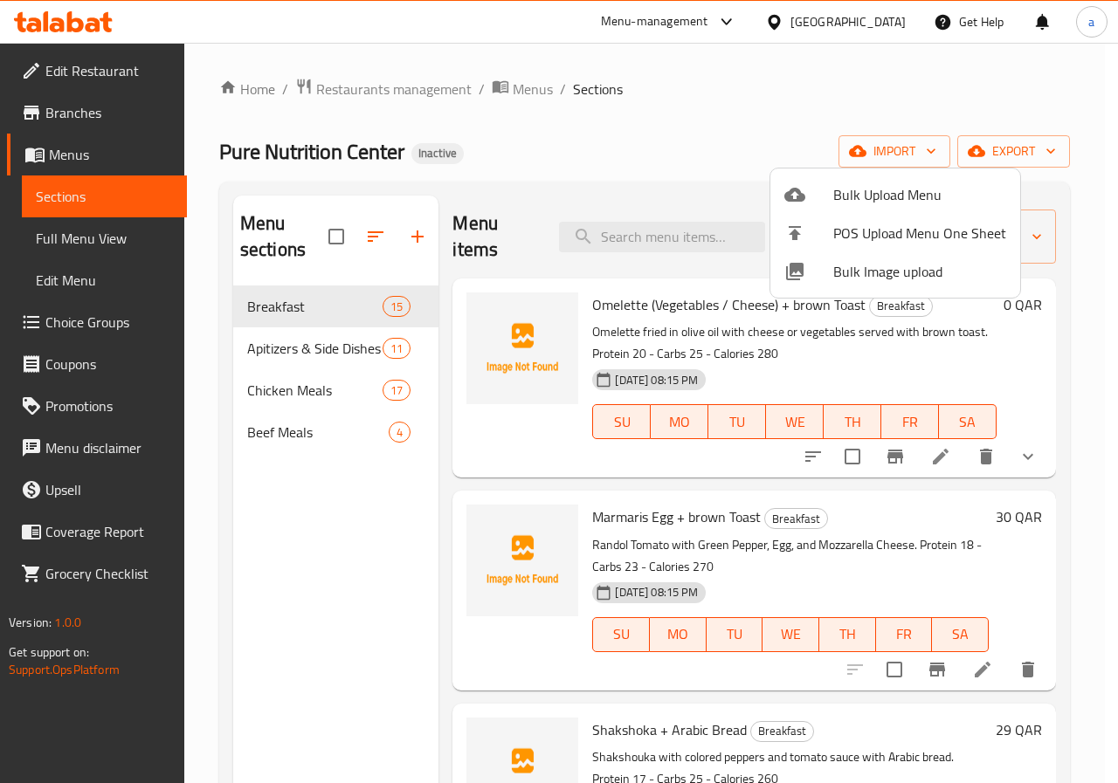
click at [1058, 424] on div at bounding box center [559, 391] width 1118 height 783
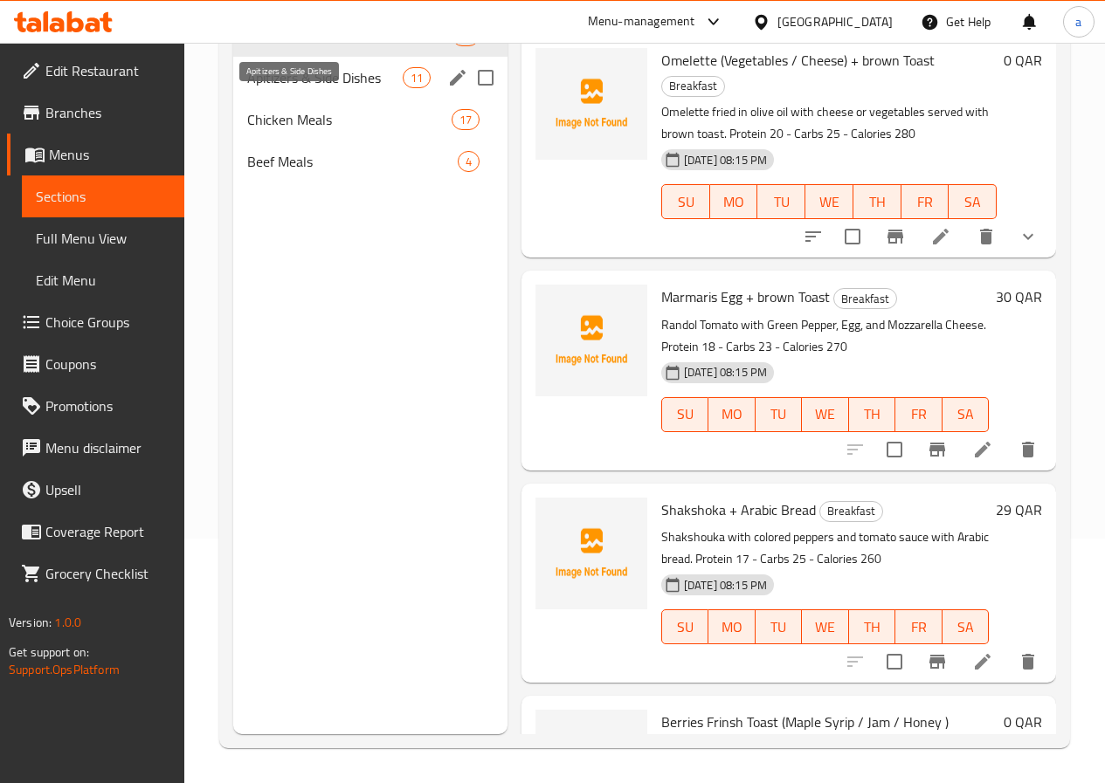
click at [294, 88] on span "Apitizers & Side Dishes" at bounding box center [324, 77] width 155 height 21
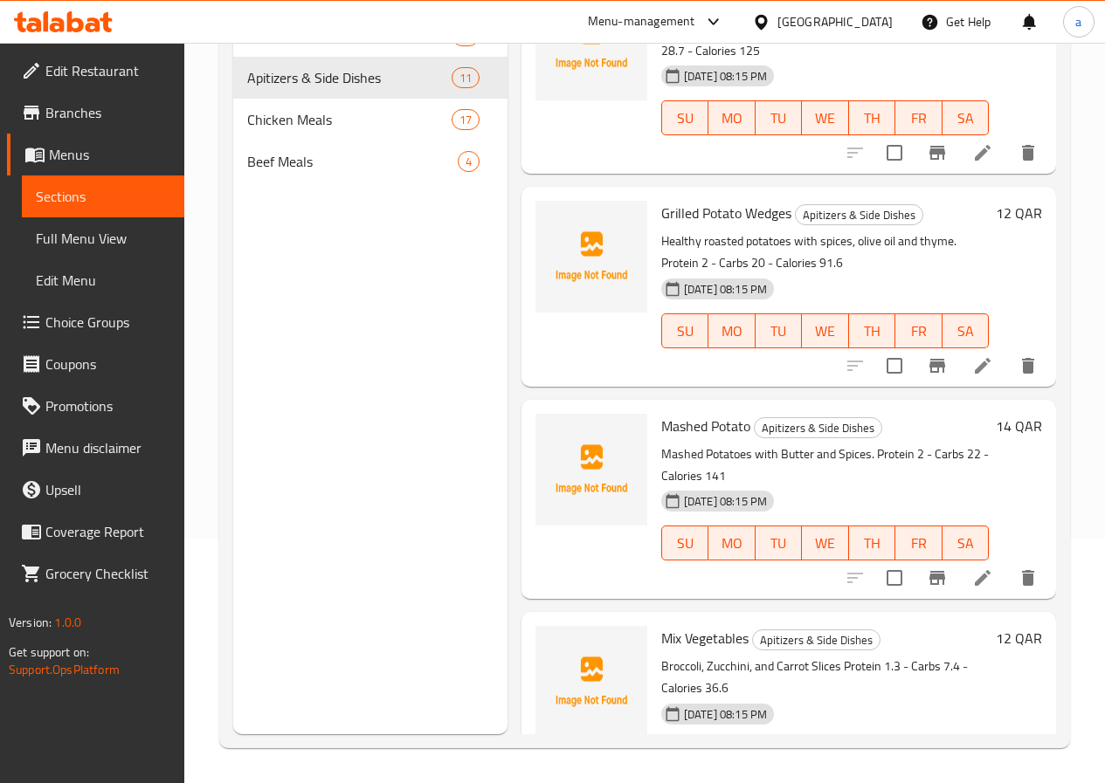
scroll to position [1582, 0]
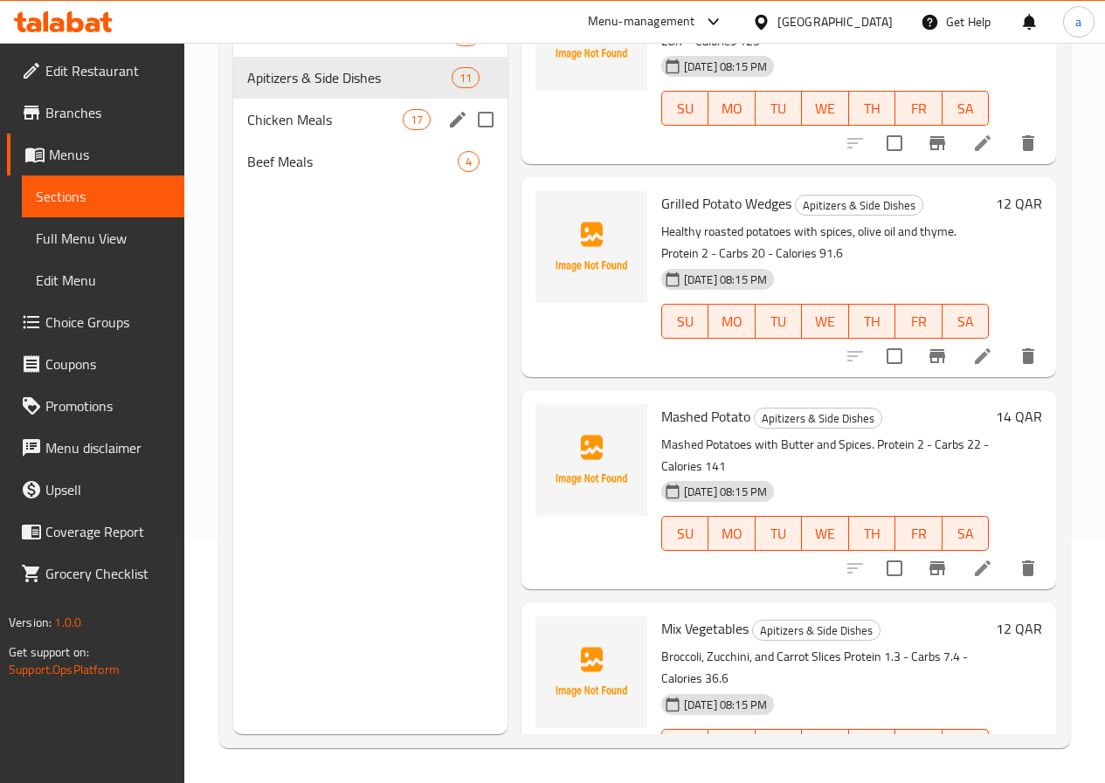
click at [309, 130] on span "Chicken Meals" at bounding box center [324, 119] width 155 height 21
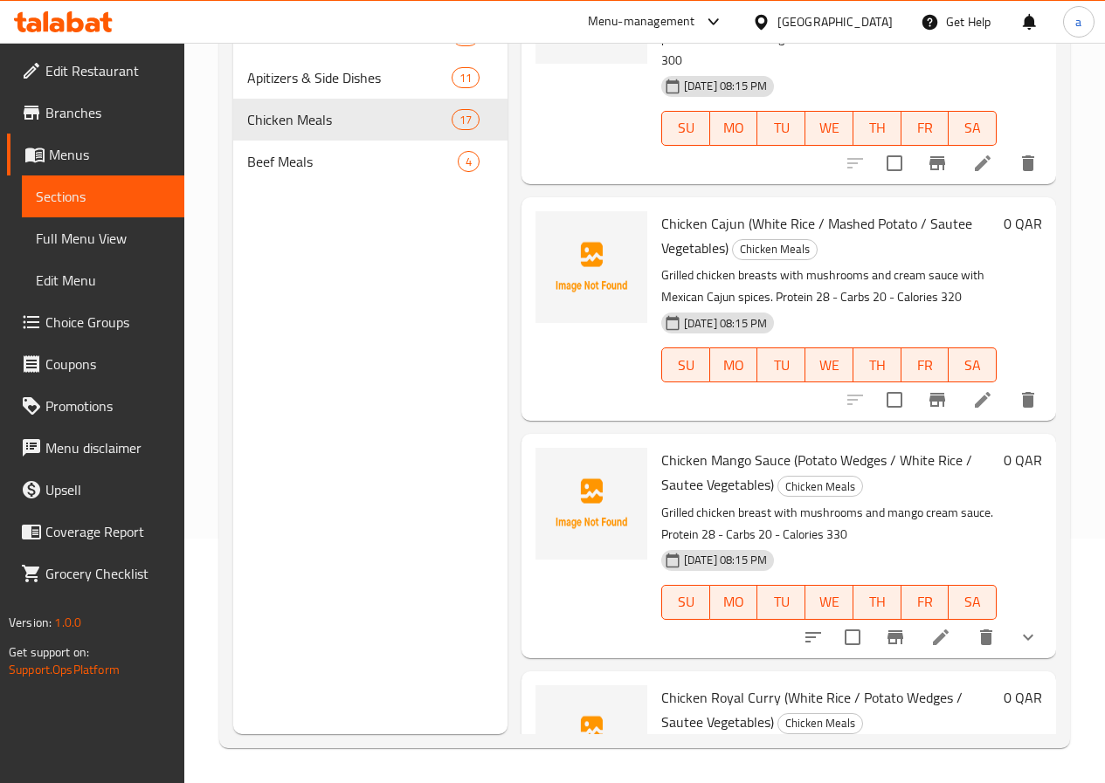
scroll to position [3331, 0]
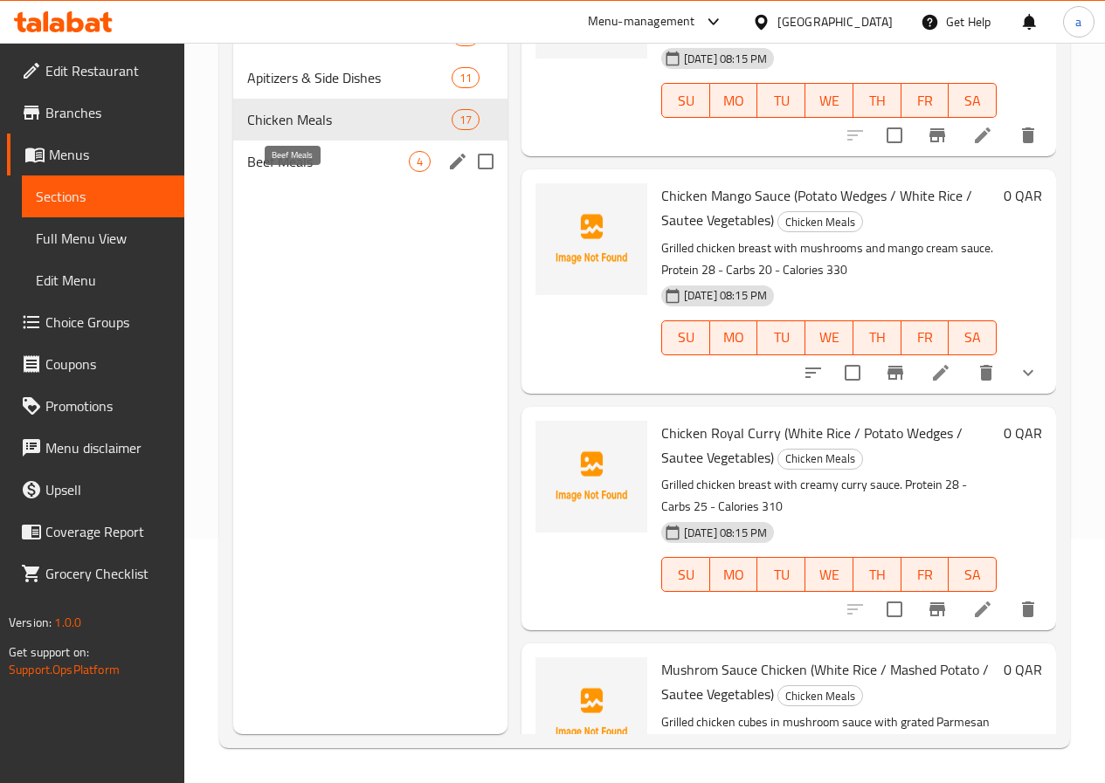
click at [275, 172] on span "Beef Meals" at bounding box center [328, 161] width 162 height 21
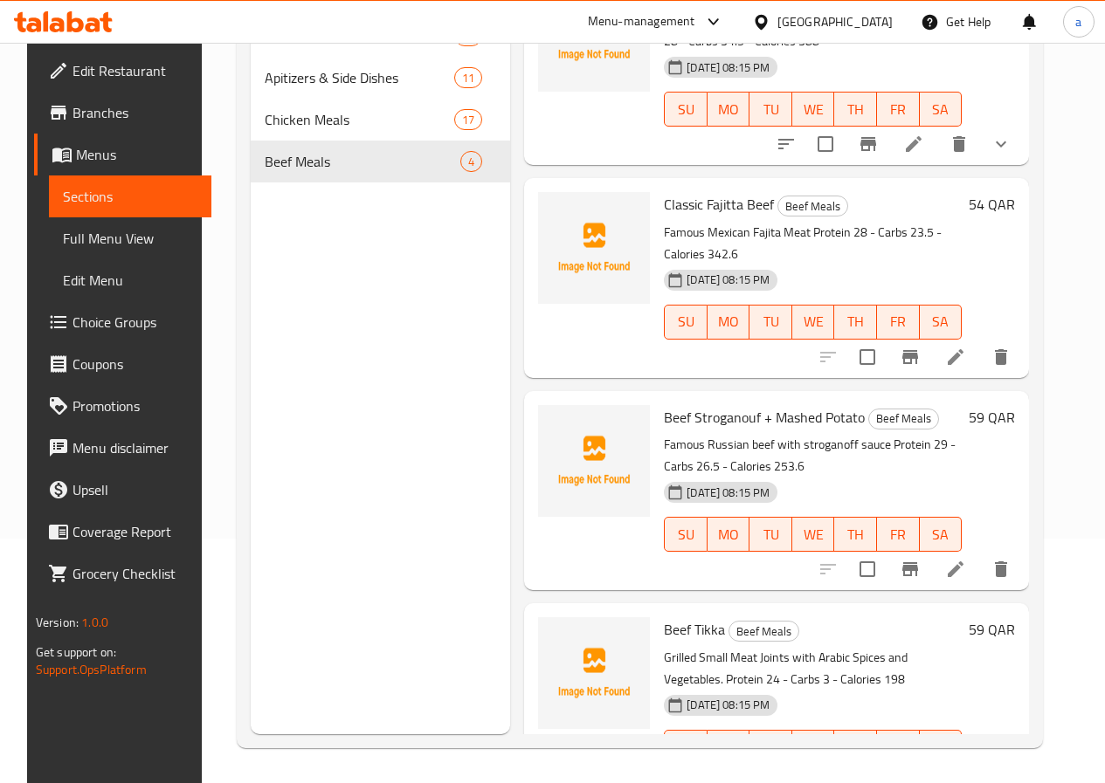
scroll to position [115, 0]
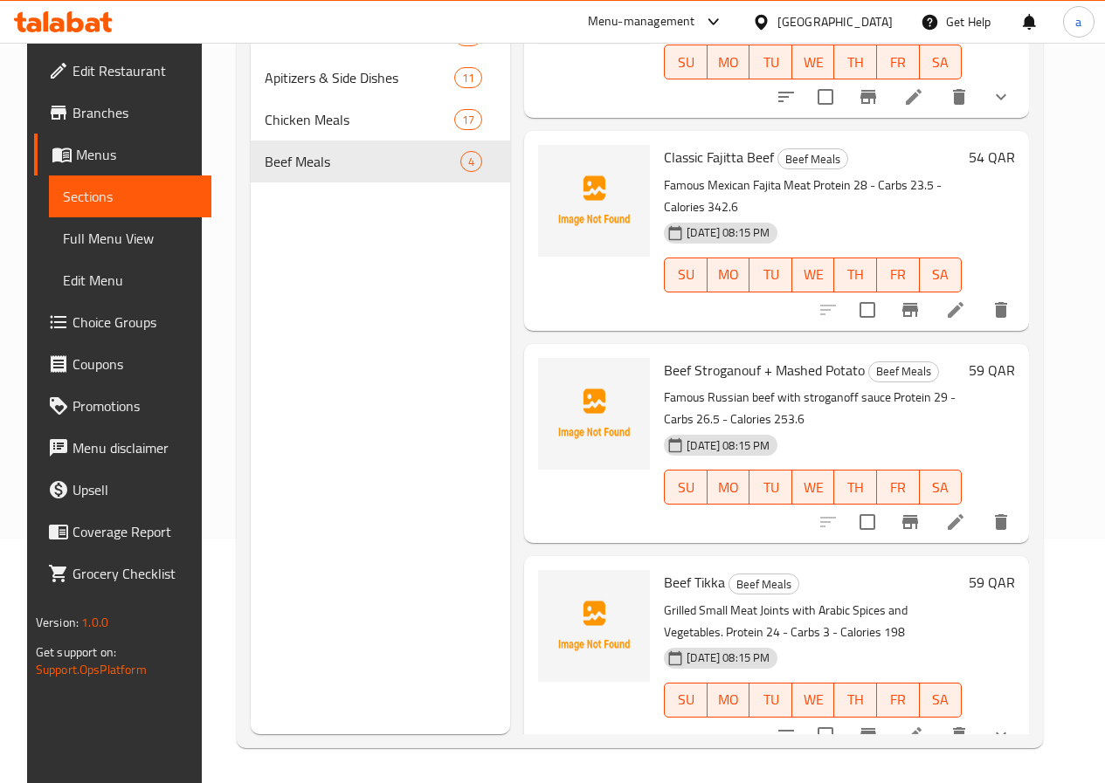
click at [259, 492] on div "Menu sections Breakfast 15 Apitizers & Side Dishes 11 Chicken Meals 17 Beef Mea…" at bounding box center [380, 342] width 259 height 783
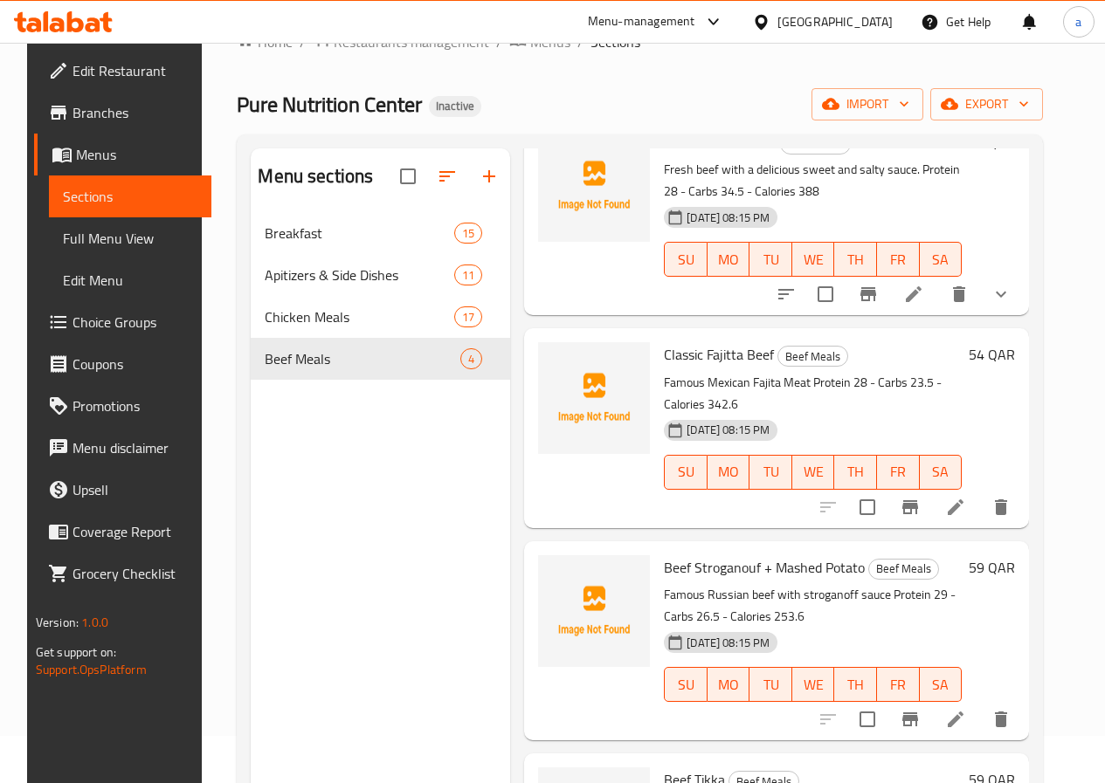
scroll to position [0, 0]
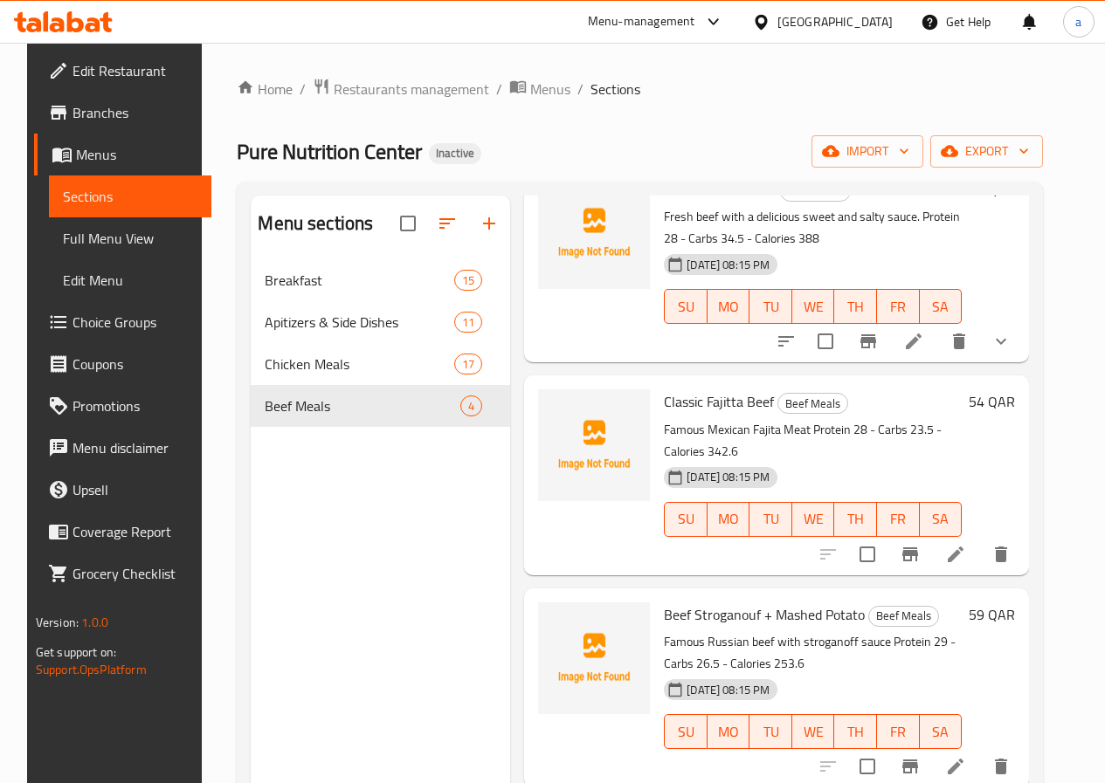
click at [99, 235] on span "Full Menu View" at bounding box center [130, 238] width 134 height 21
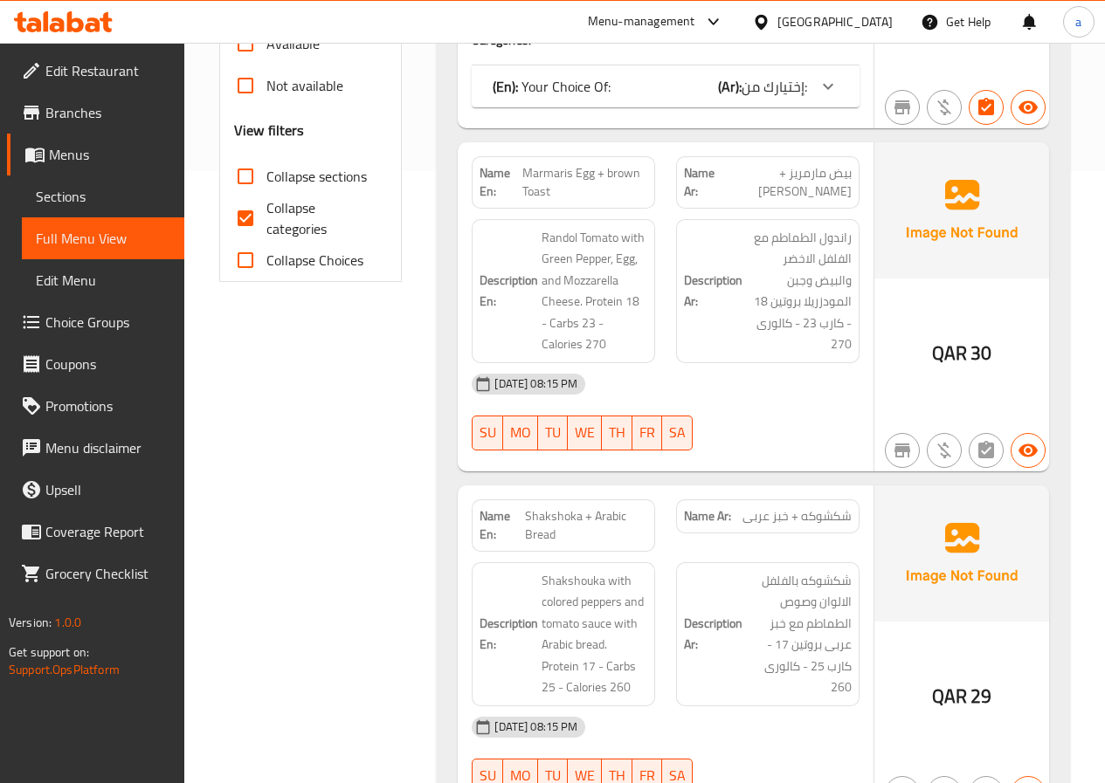
scroll to position [611, 0]
click at [244, 212] on input "Collapse categories" at bounding box center [245, 219] width 42 height 42
checkbox input "false"
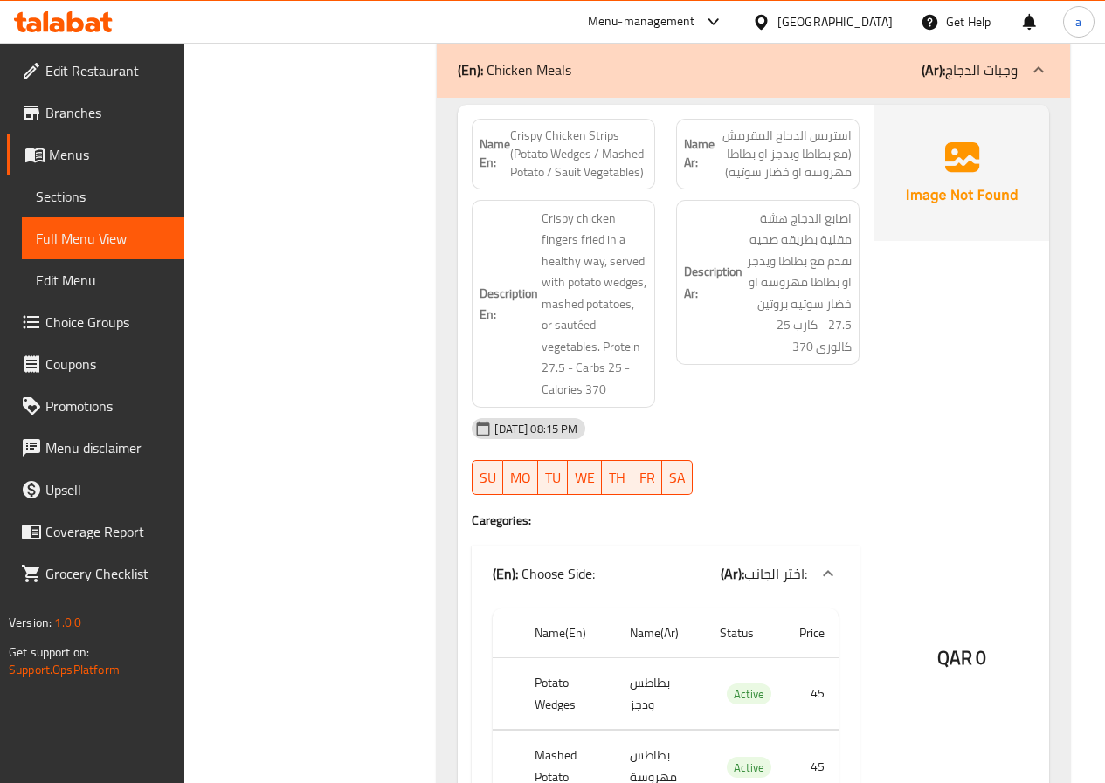
scroll to position [10306, 0]
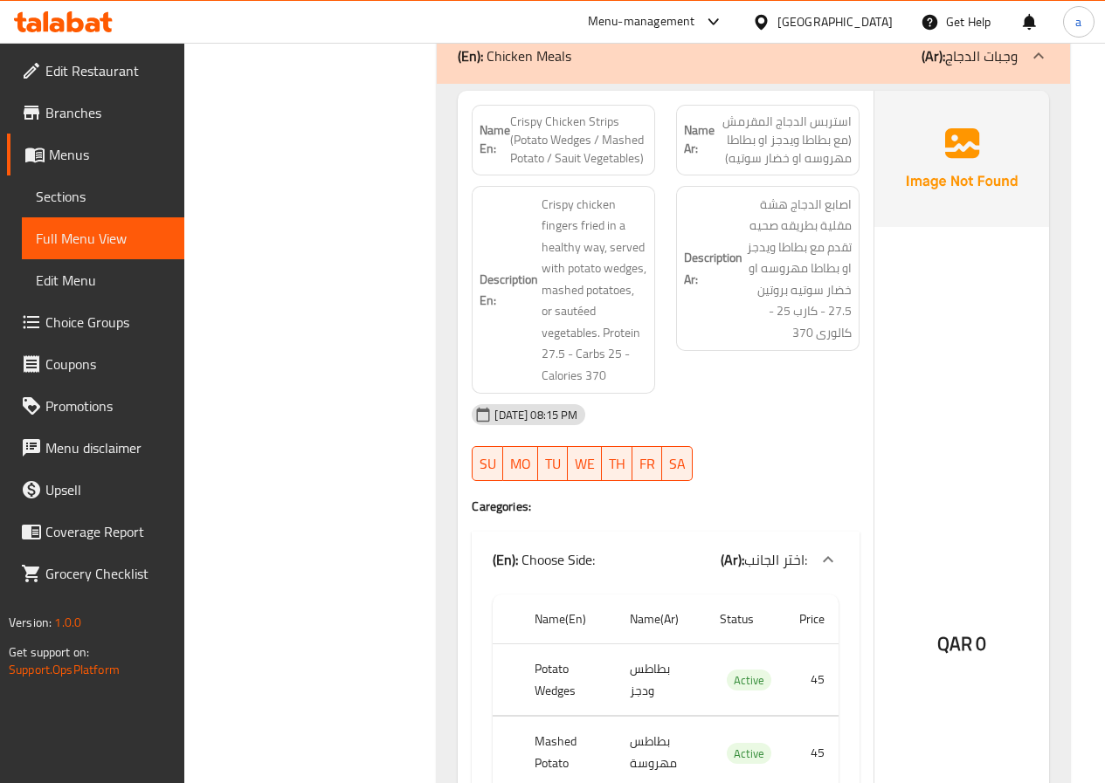
click at [86, 194] on span "Sections" at bounding box center [103, 196] width 134 height 21
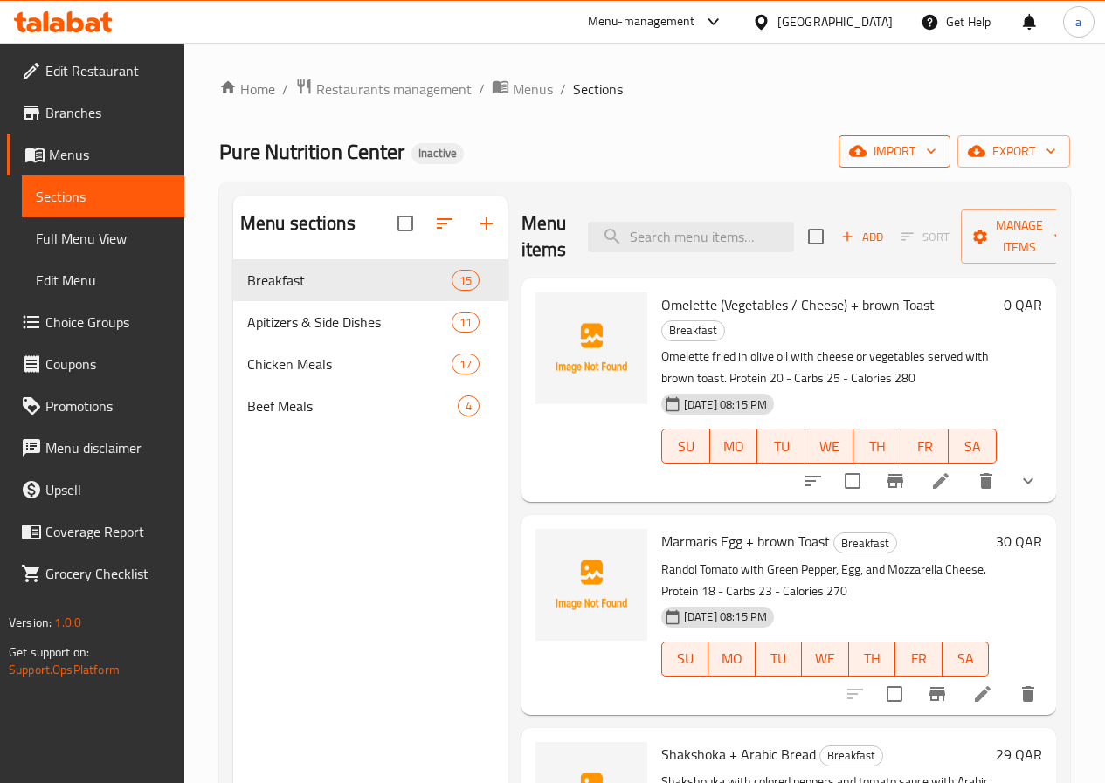
click at [923, 151] on icon "button" at bounding box center [930, 150] width 17 height 17
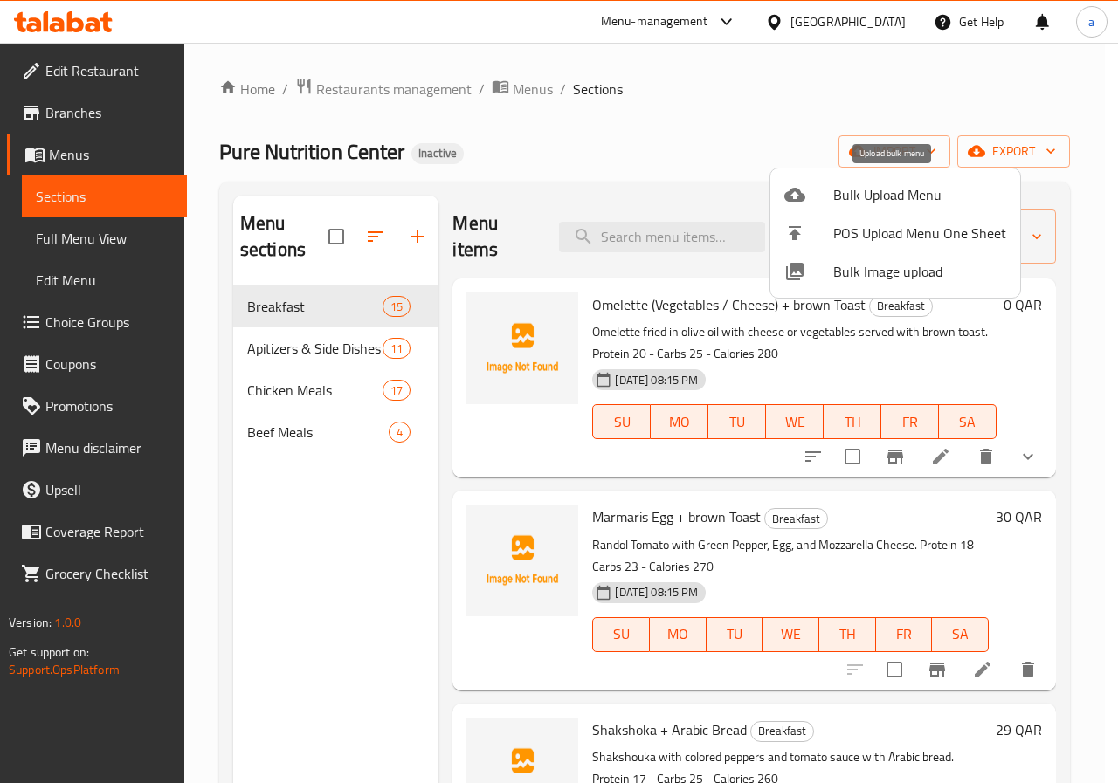
click at [872, 195] on span "Bulk Upload Menu" at bounding box center [919, 194] width 173 height 21
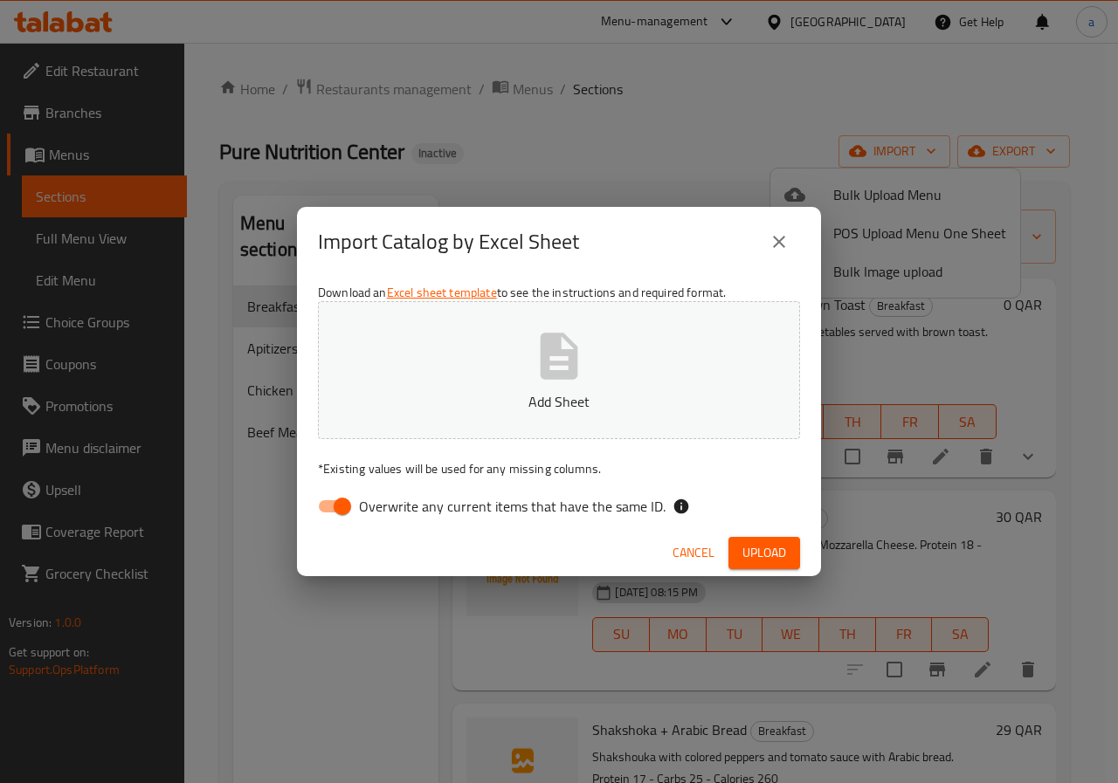
click at [334, 513] on input "Overwrite any current items that have the same ID." at bounding box center [343, 506] width 100 height 33
checkbox input "false"
click at [442, 420] on button "Add Sheet" at bounding box center [559, 370] width 482 height 138
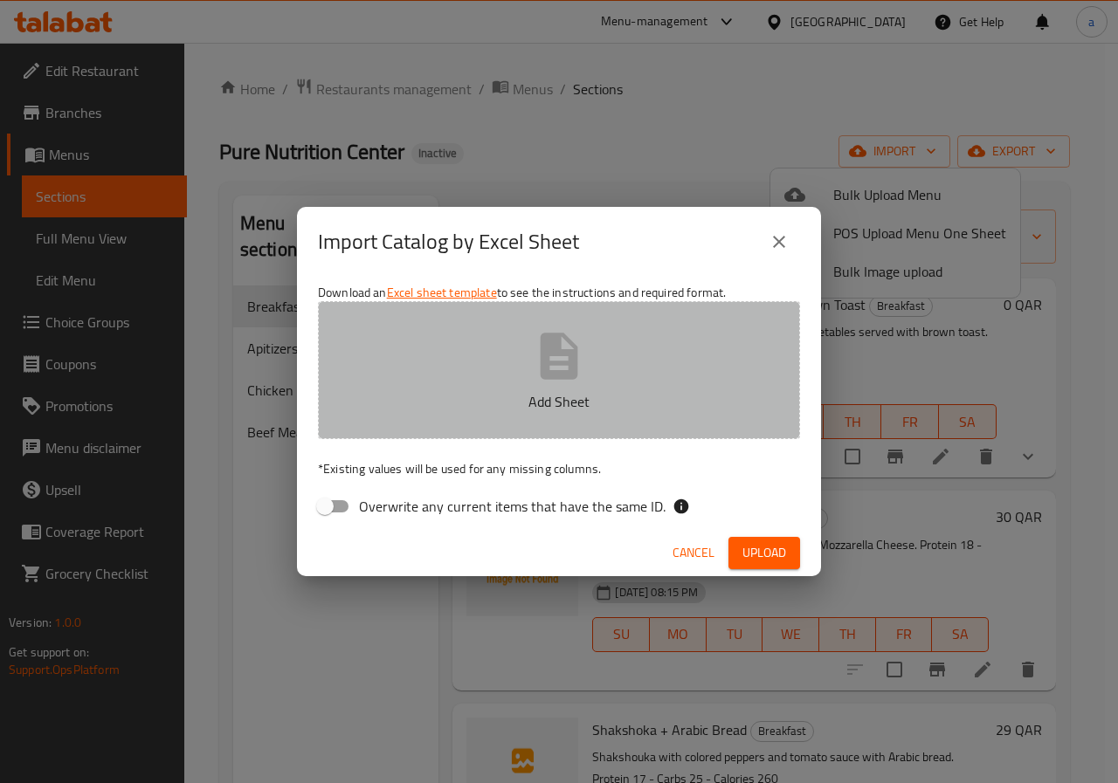
click at [489, 375] on button "Add Sheet" at bounding box center [559, 370] width 482 height 138
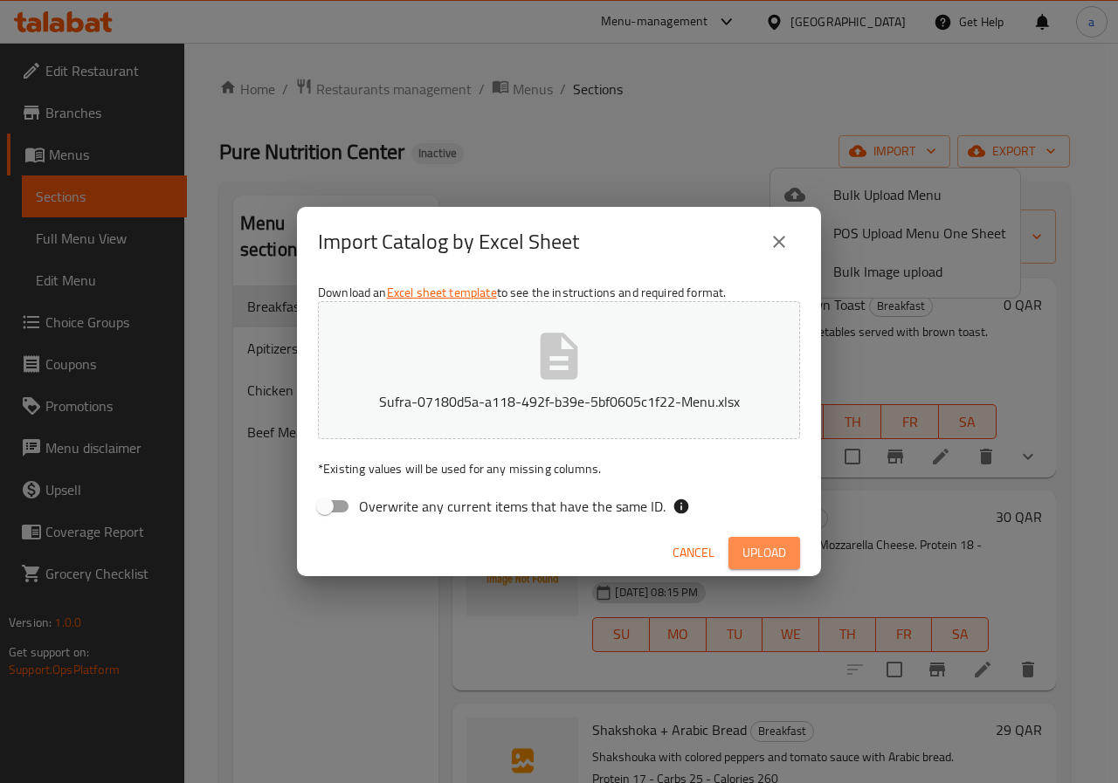
click at [761, 539] on button "Upload" at bounding box center [764, 553] width 72 height 32
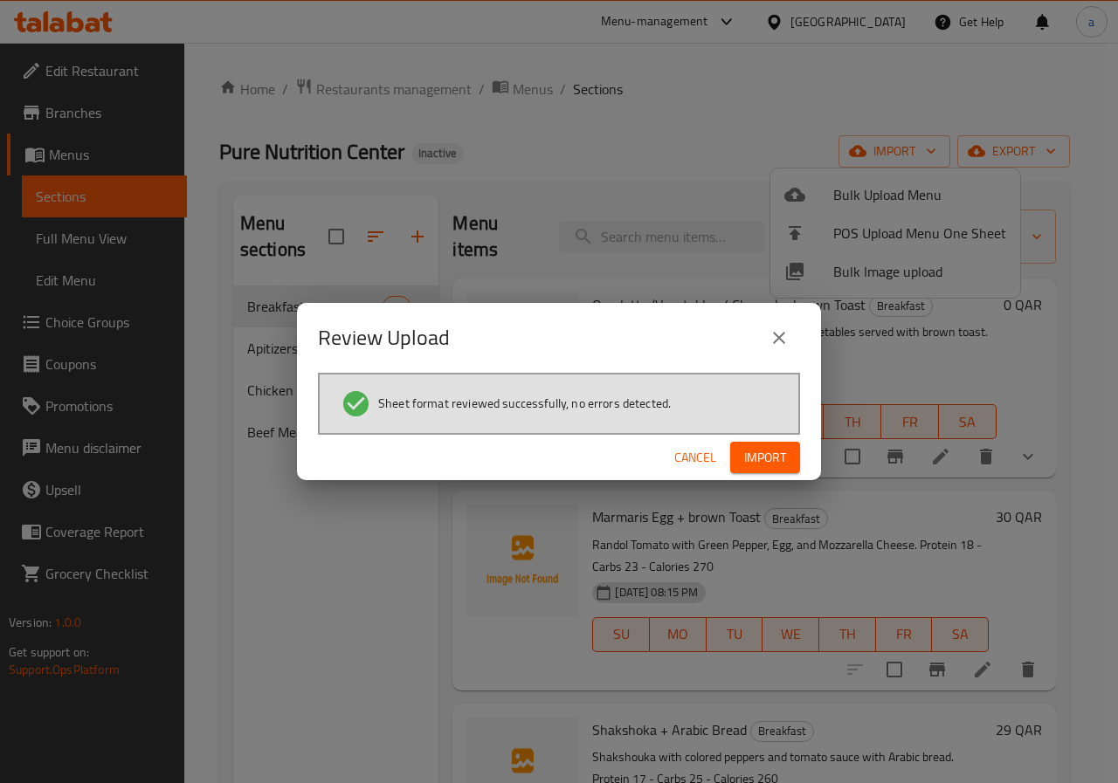
click at [747, 460] on span "Import" at bounding box center [765, 458] width 42 height 22
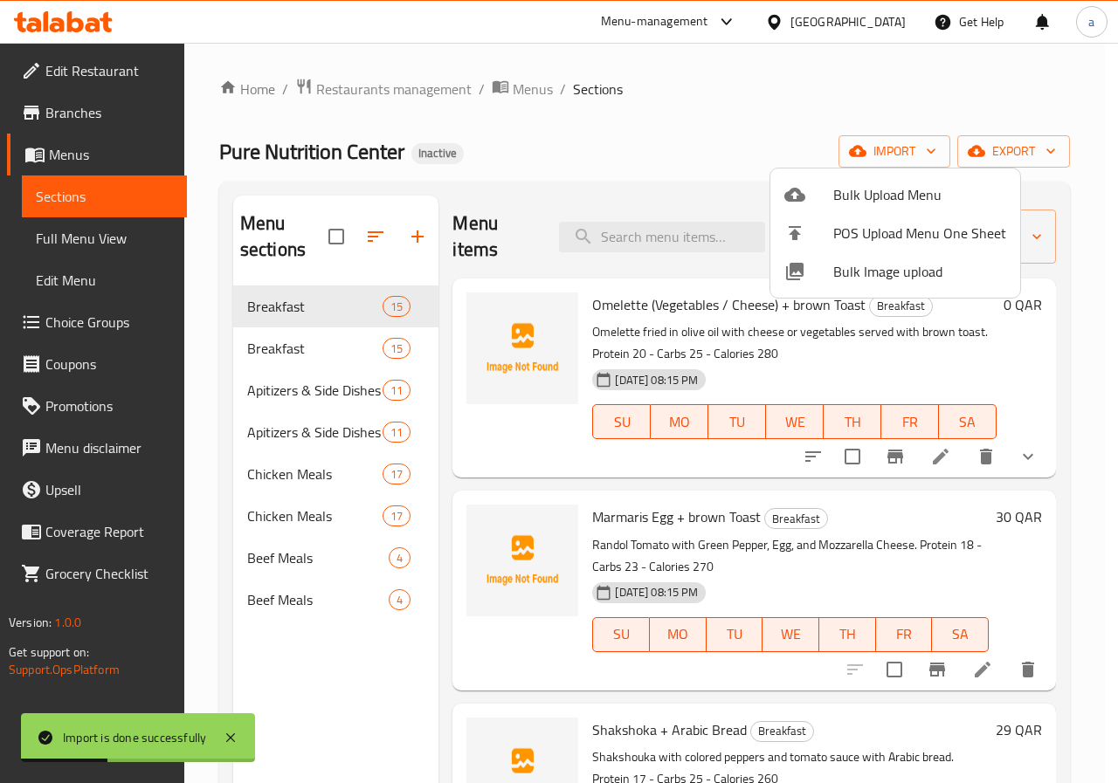
click at [334, 238] on div at bounding box center [559, 391] width 1118 height 783
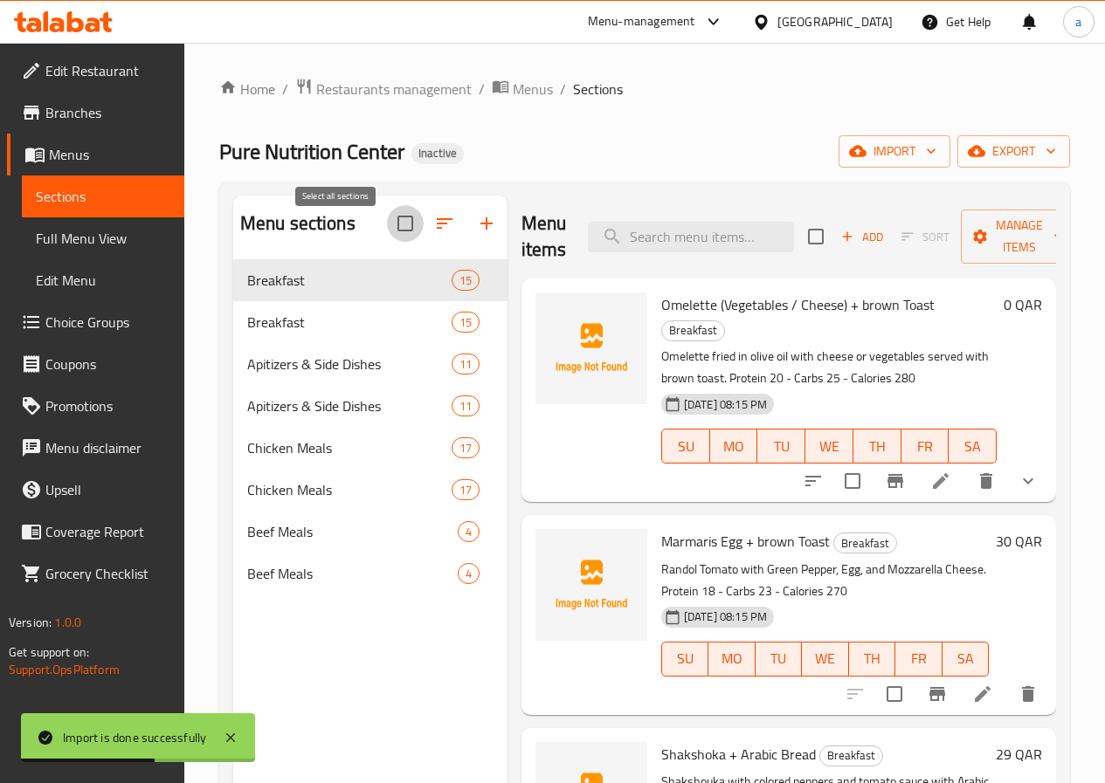
click at [387, 238] on input "checkbox" at bounding box center [405, 223] width 37 height 37
checkbox input "false"
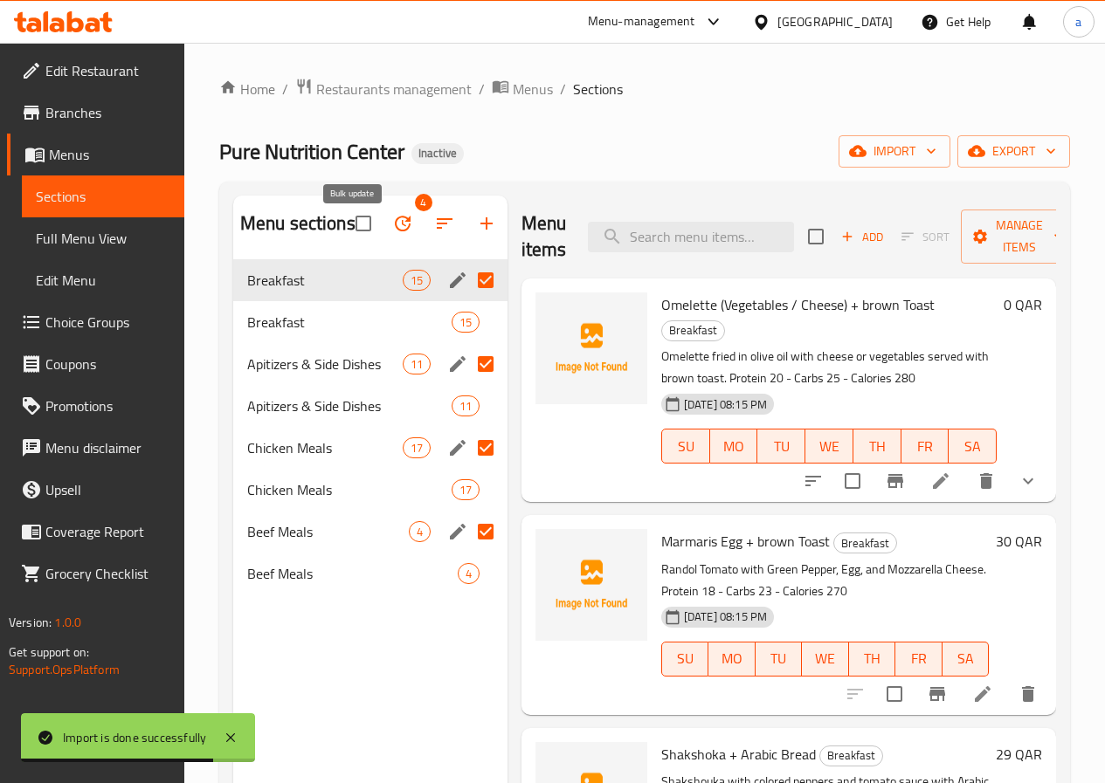
click at [395, 231] on icon "button" at bounding box center [403, 224] width 16 height 16
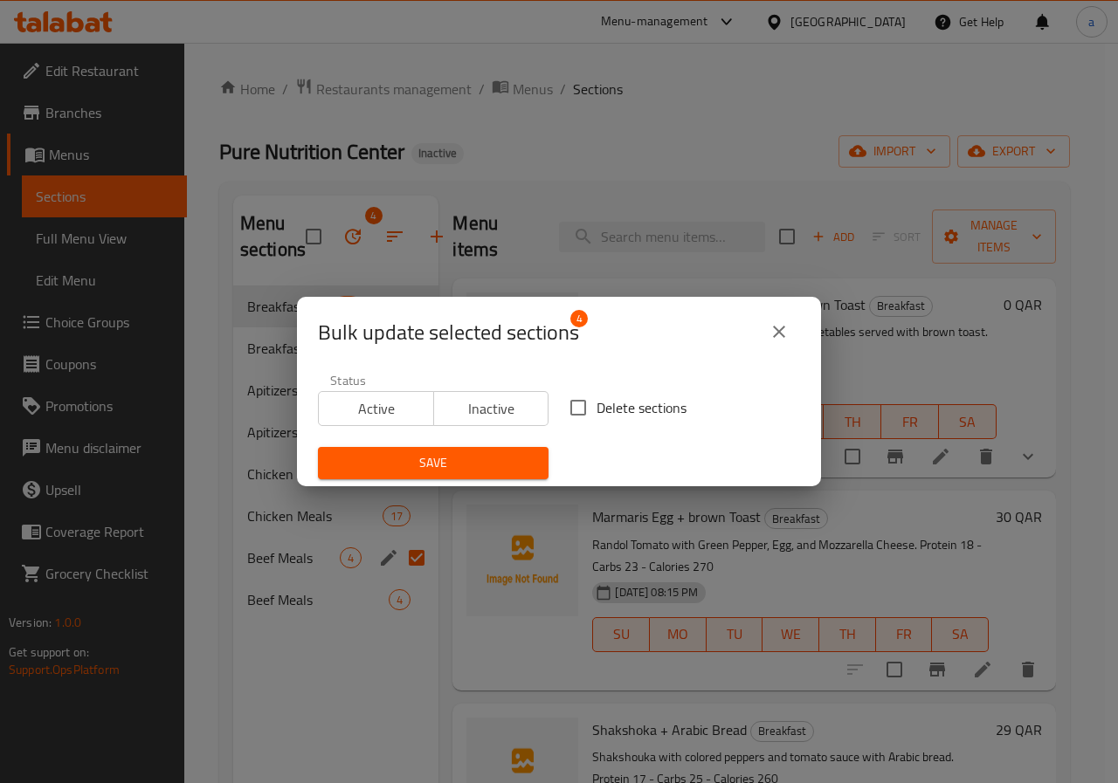
click at [576, 410] on input "Delete sections" at bounding box center [578, 408] width 37 height 37
checkbox input "true"
click at [492, 464] on span "Save" at bounding box center [433, 463] width 203 height 22
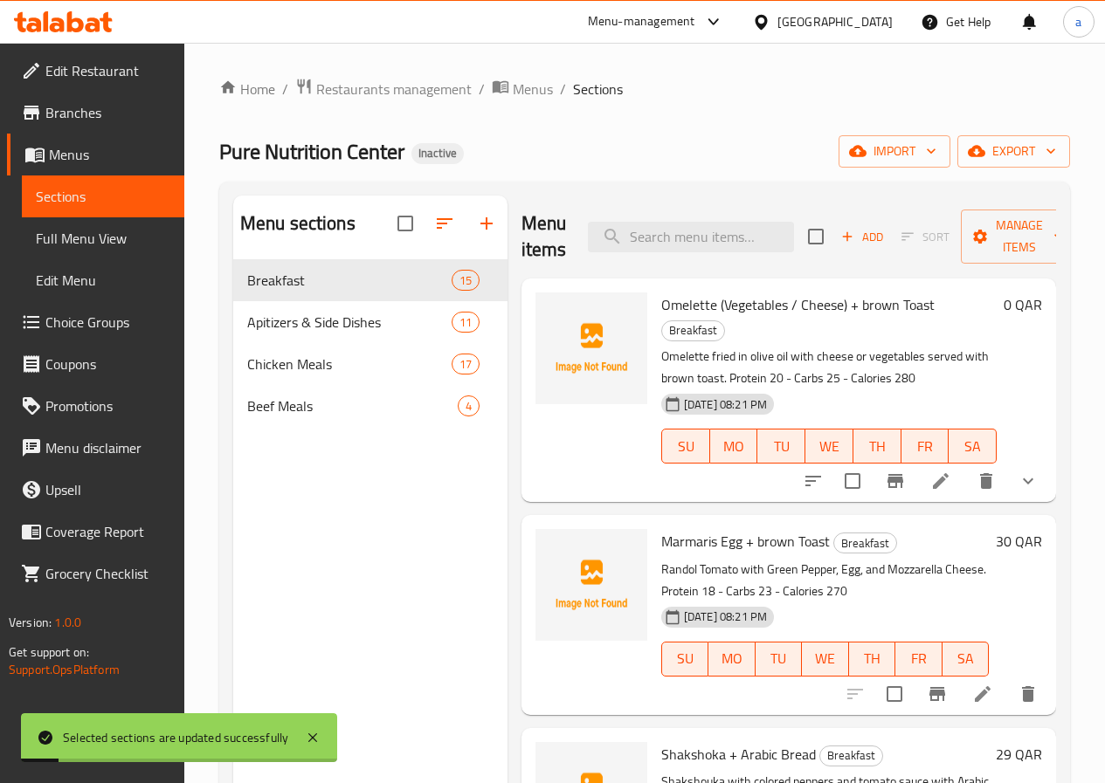
click at [369, 519] on div "Menu sections Breakfast 15 Apitizers & Side Dishes 11 Chicken Meals 17 Beef Mea…" at bounding box center [370, 587] width 274 height 783
click at [82, 238] on span "Full Menu View" at bounding box center [103, 238] width 134 height 21
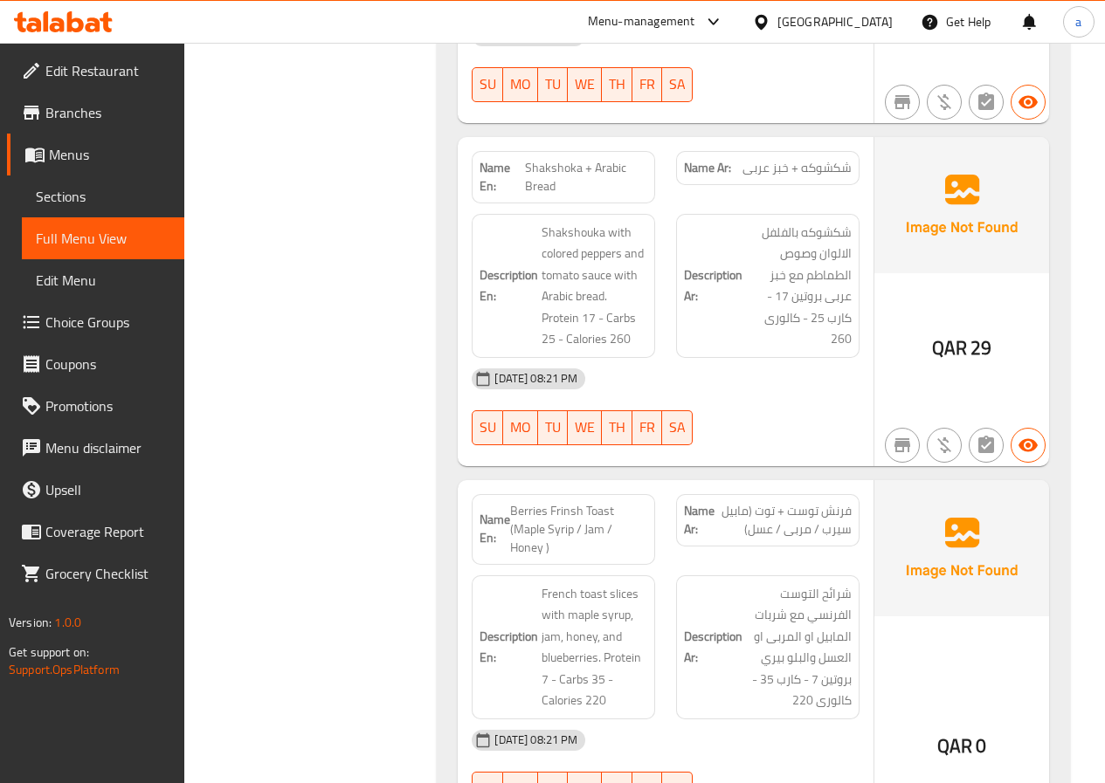
scroll to position [524, 0]
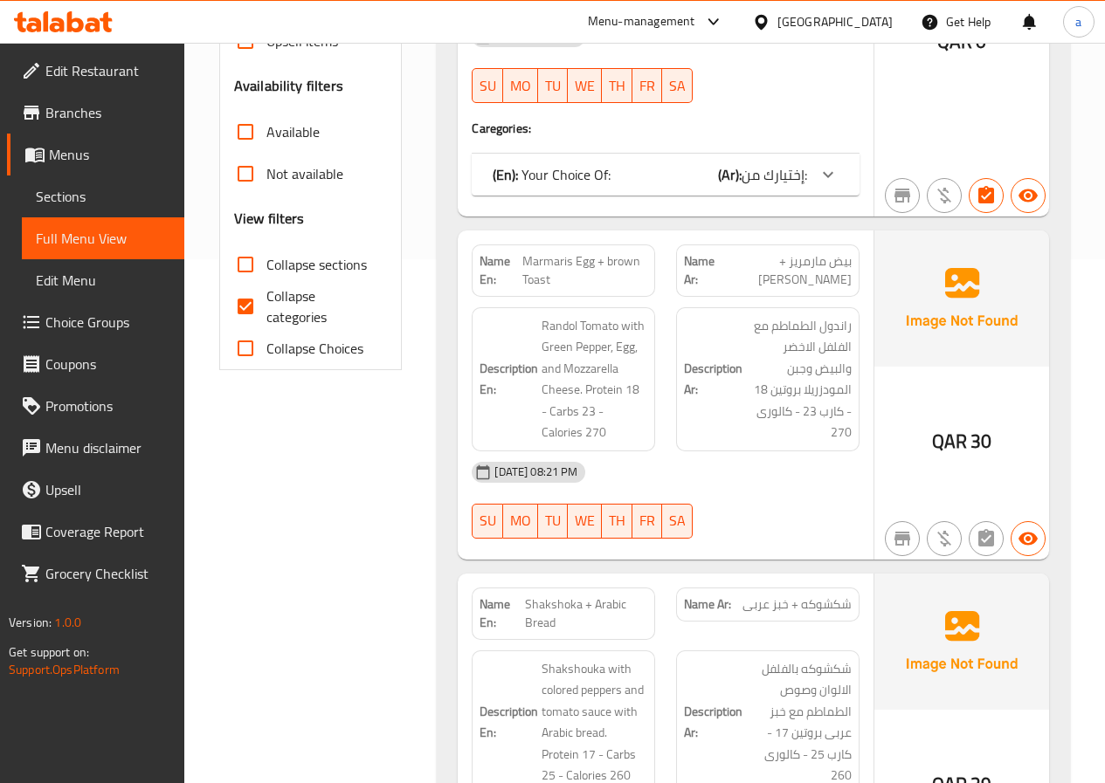
click at [260, 303] on input "Collapse categories" at bounding box center [245, 307] width 42 height 42
checkbox input "false"
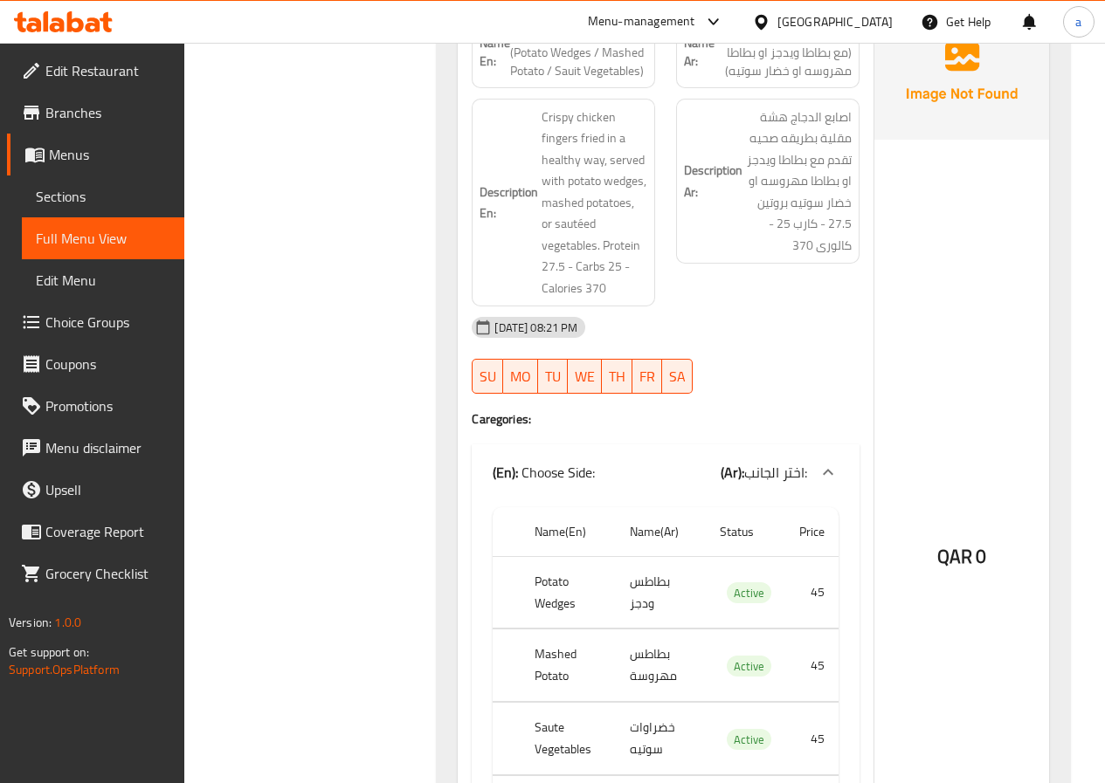
scroll to position [10131, 0]
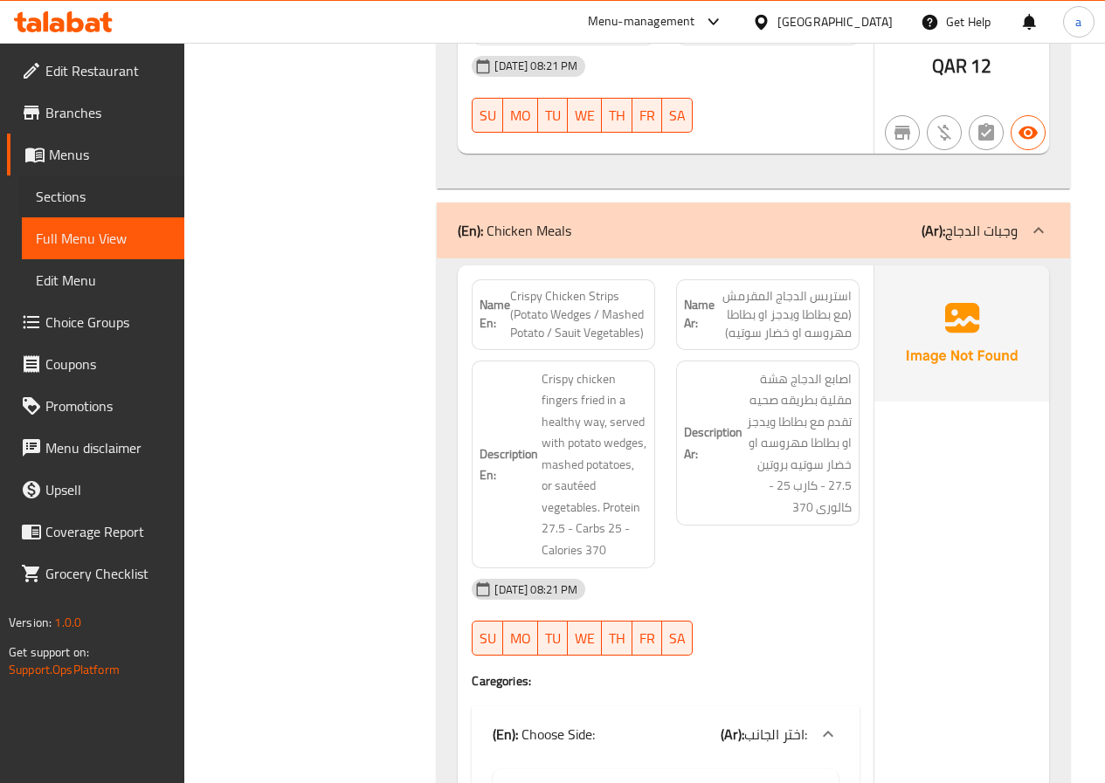
click at [10, 192] on div "Sections" at bounding box center [93, 197] width 183 height 42
click at [114, 206] on span "Sections" at bounding box center [103, 196] width 134 height 21
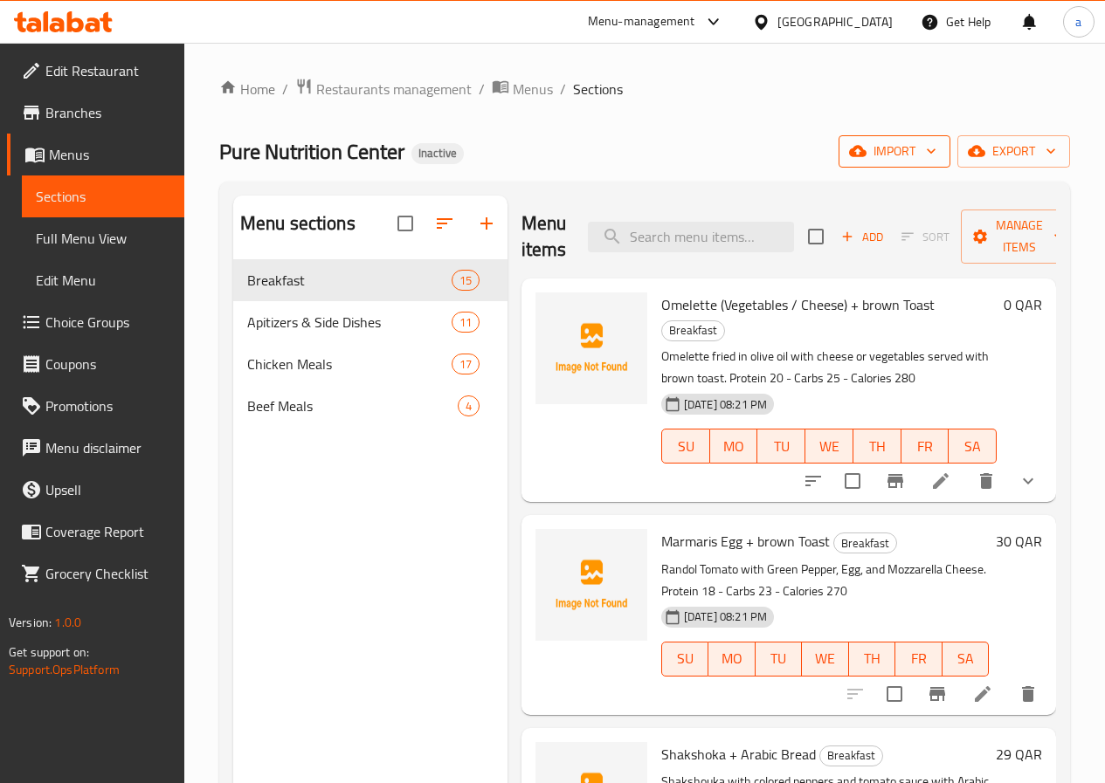
click at [882, 155] on span "import" at bounding box center [894, 152] width 84 height 22
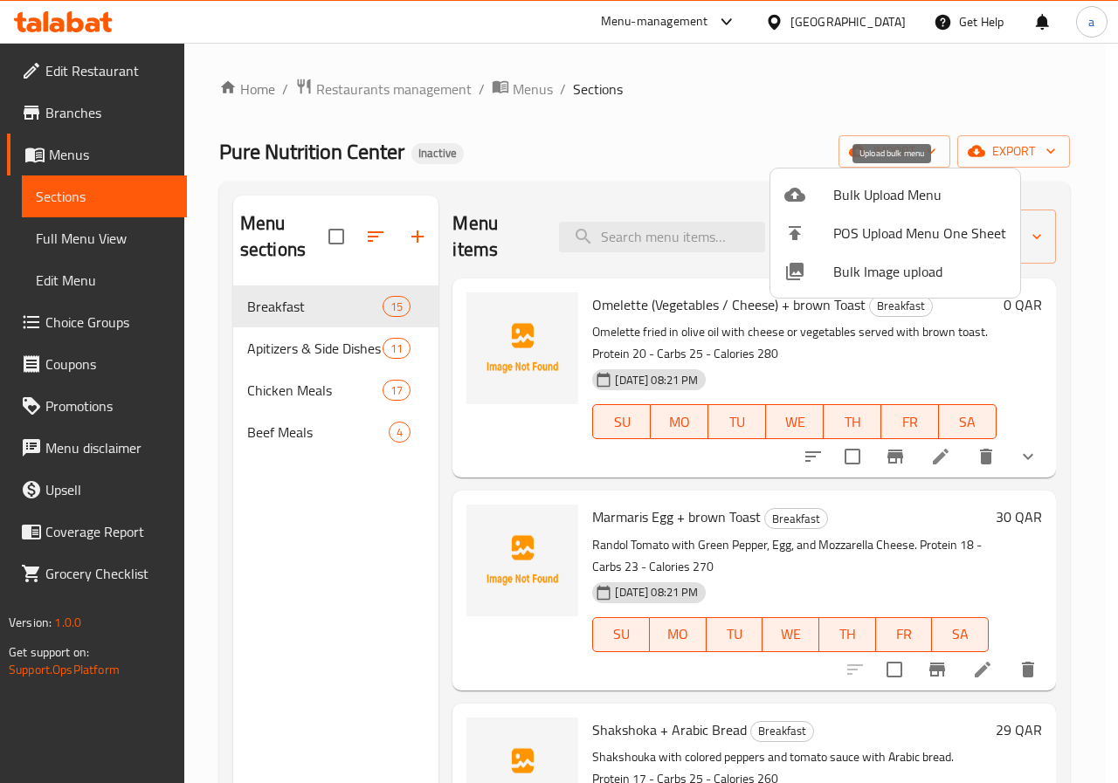
click at [889, 196] on span "Bulk Upload Menu" at bounding box center [919, 194] width 173 height 21
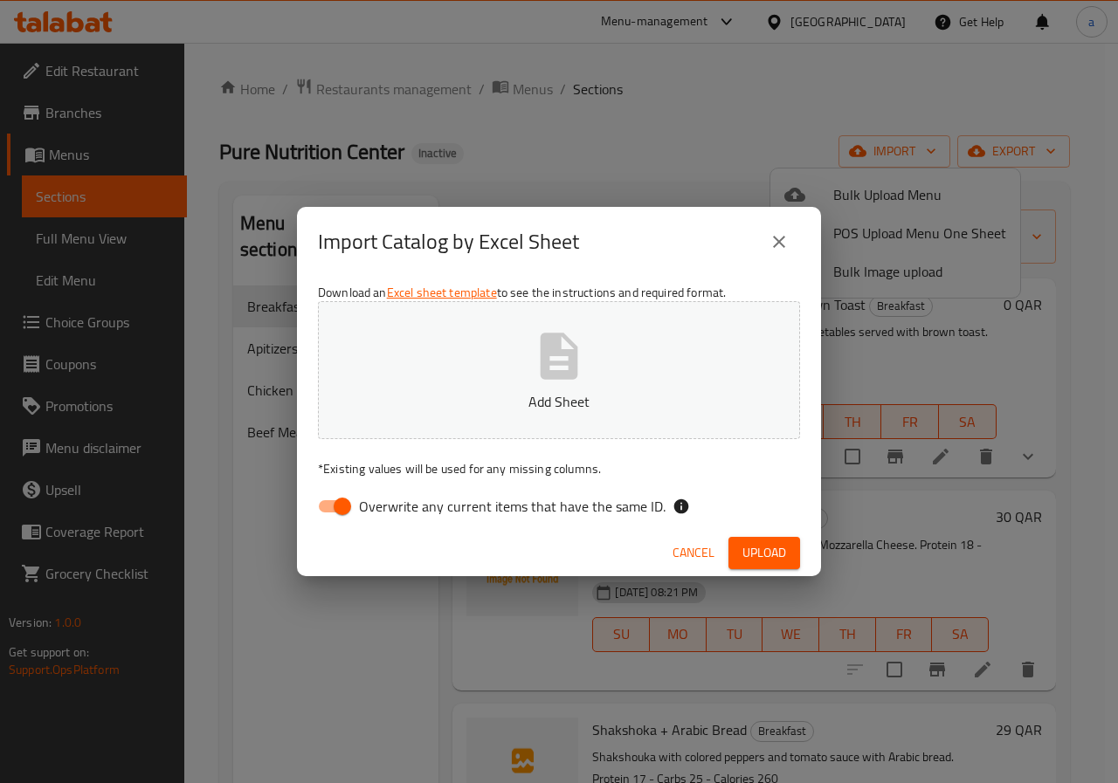
click at [337, 501] on input "Overwrite any current items that have the same ID." at bounding box center [343, 506] width 100 height 33
checkbox input "false"
click at [427, 433] on button "Add Sheet" at bounding box center [559, 370] width 482 height 138
click at [768, 558] on span "Upload" at bounding box center [764, 553] width 44 height 22
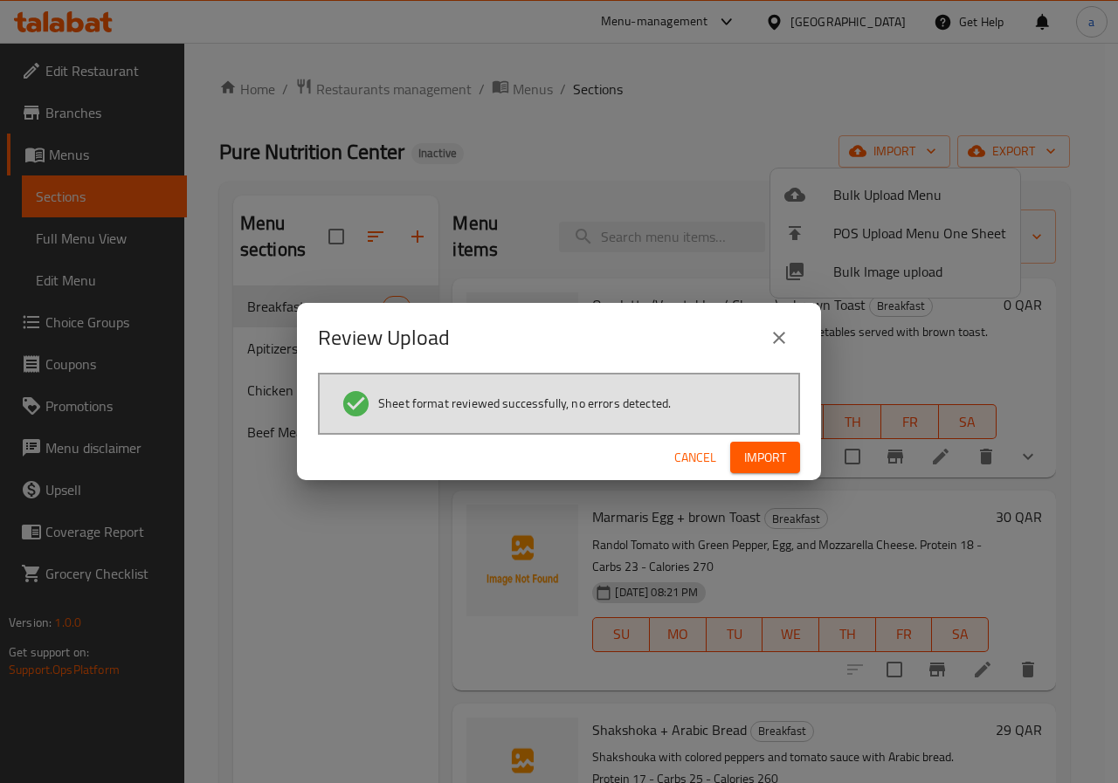
click at [750, 448] on span "Import" at bounding box center [765, 458] width 42 height 22
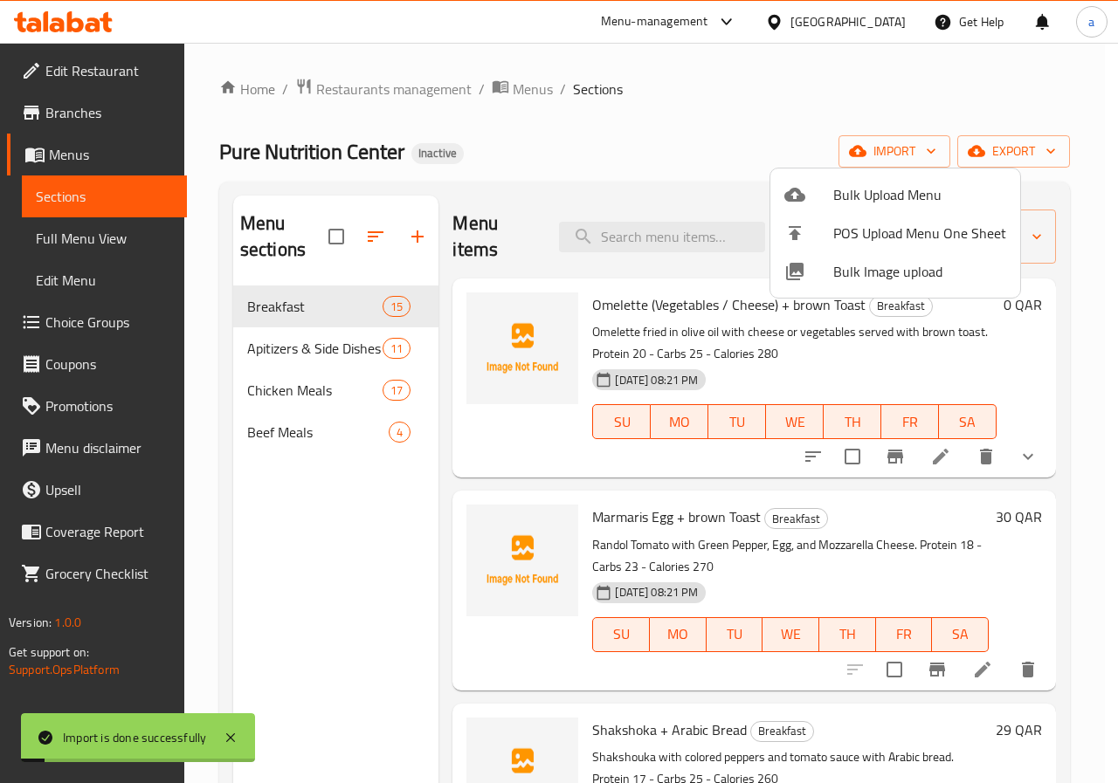
click at [337, 231] on div at bounding box center [559, 391] width 1118 height 783
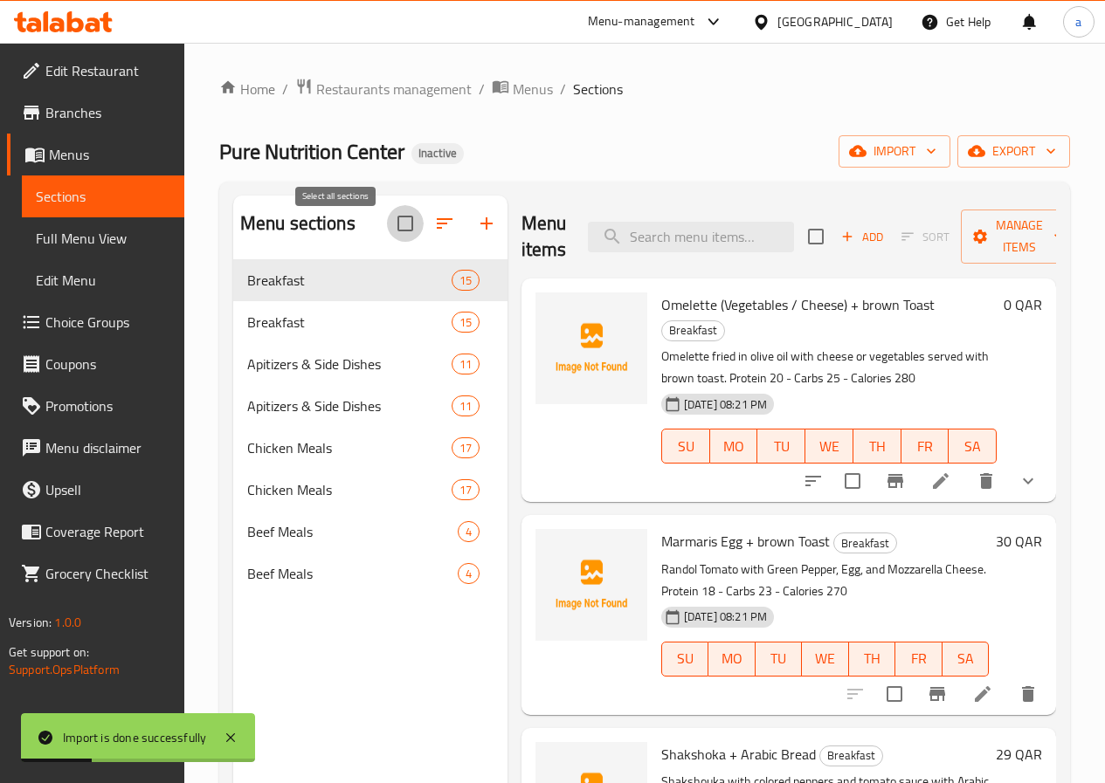
click at [387, 231] on input "checkbox" at bounding box center [405, 223] width 37 height 37
checkbox input "false"
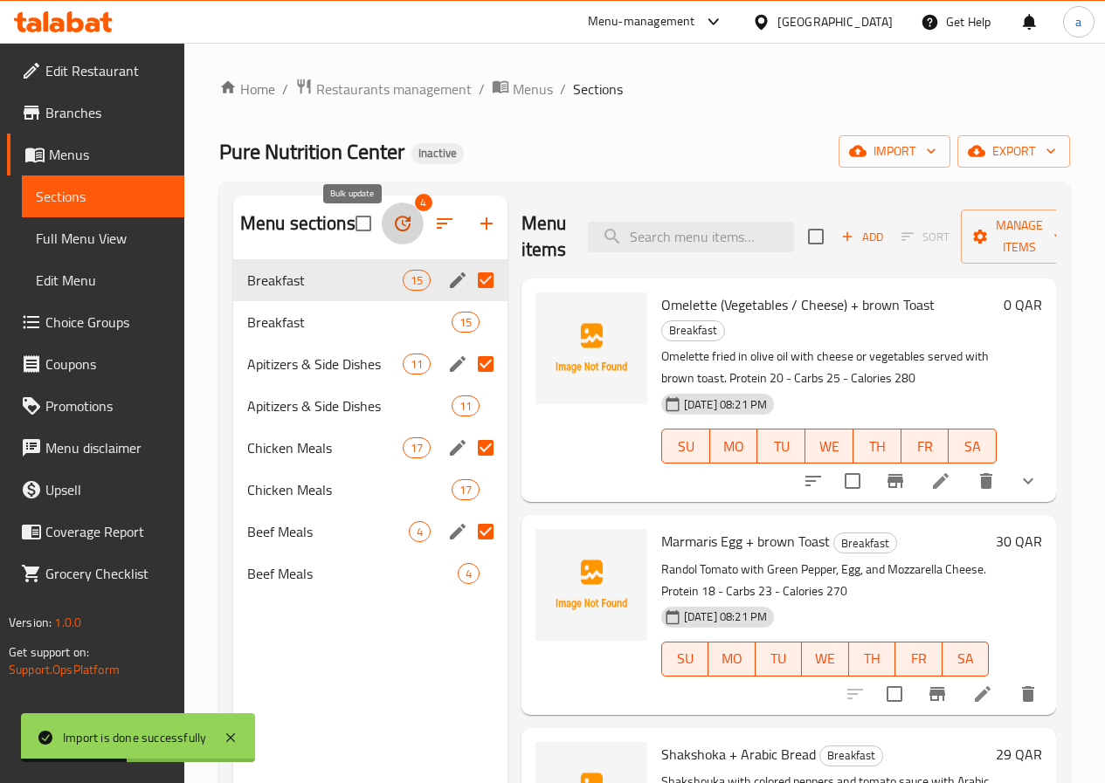
click at [382, 244] on button "button" at bounding box center [403, 224] width 42 height 42
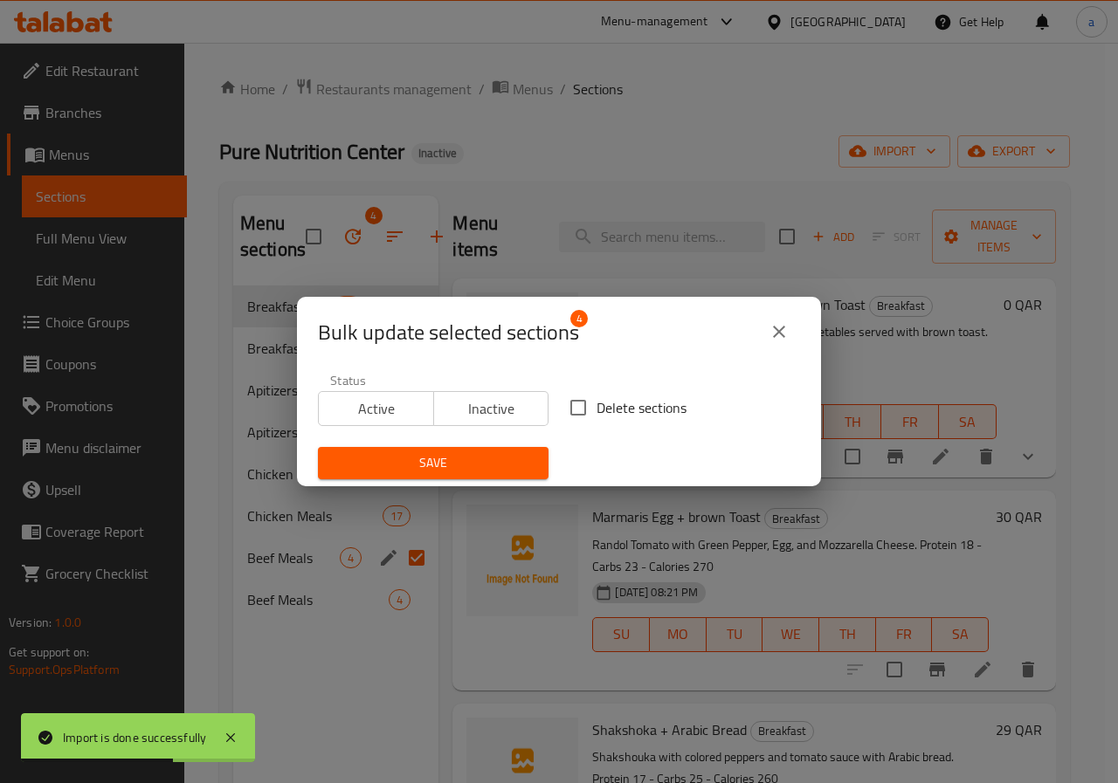
click at [576, 402] on input "Delete sections" at bounding box center [578, 408] width 37 height 37
checkbox input "true"
click at [475, 466] on span "Save" at bounding box center [433, 463] width 203 height 22
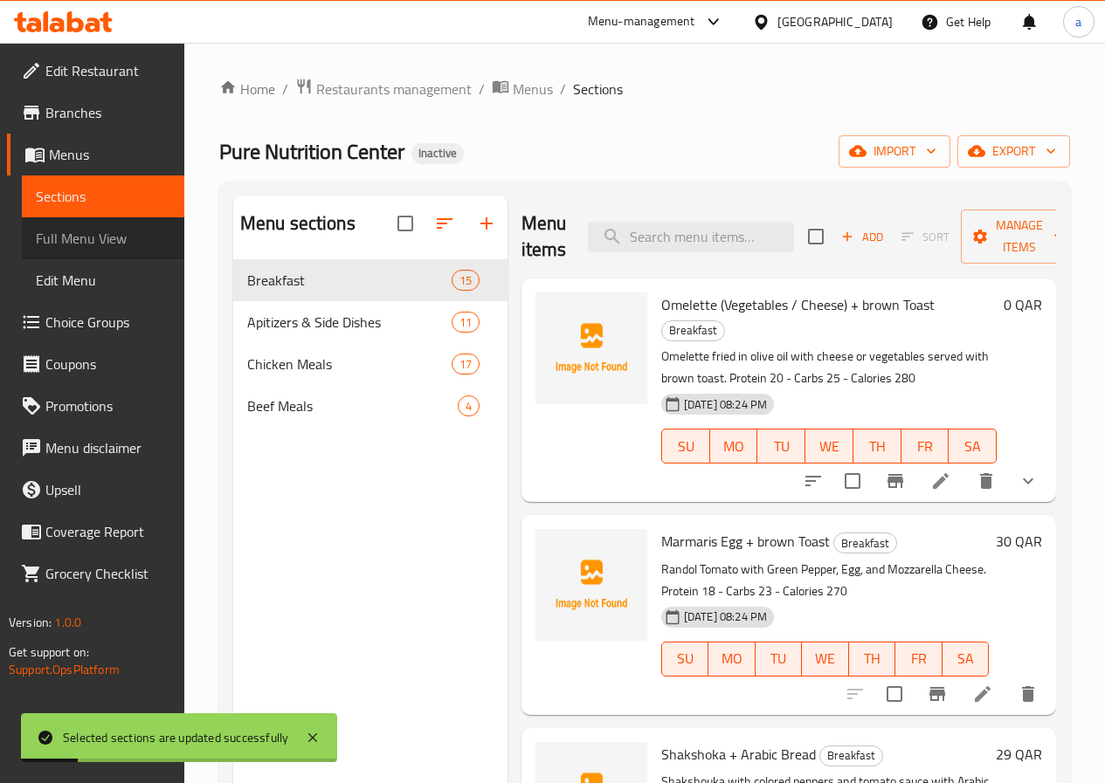
click at [97, 217] on link "Full Menu View" at bounding box center [103, 238] width 162 height 42
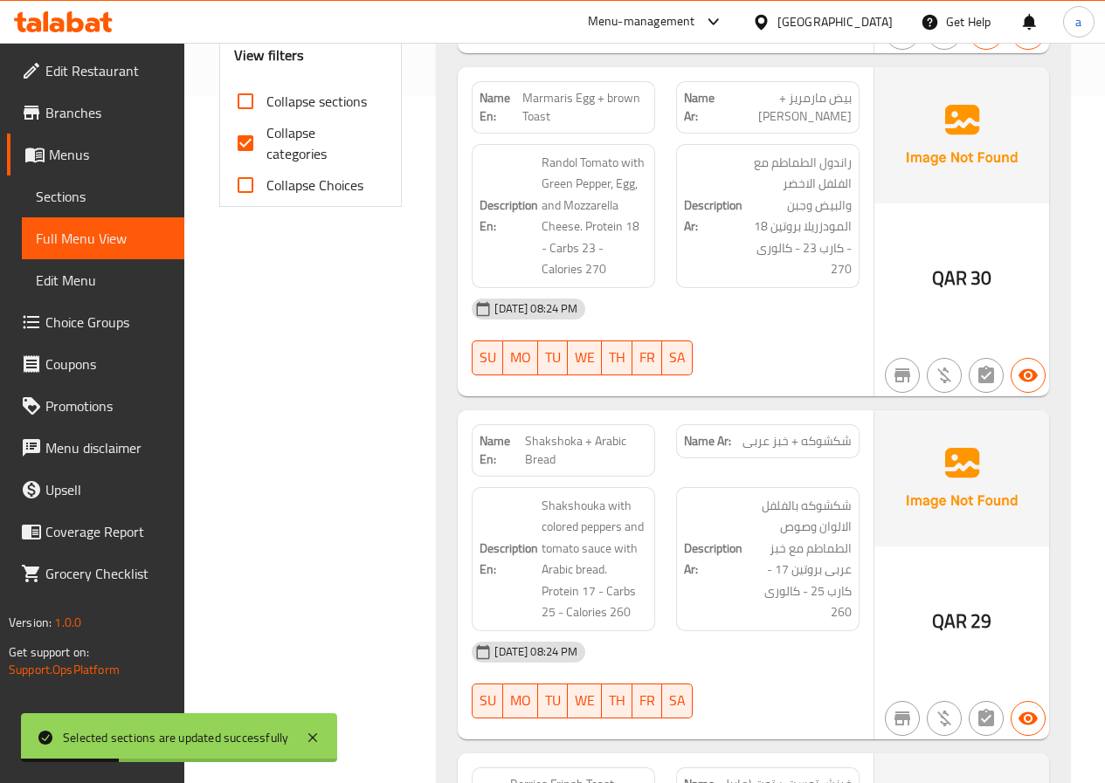
scroll to position [524, 0]
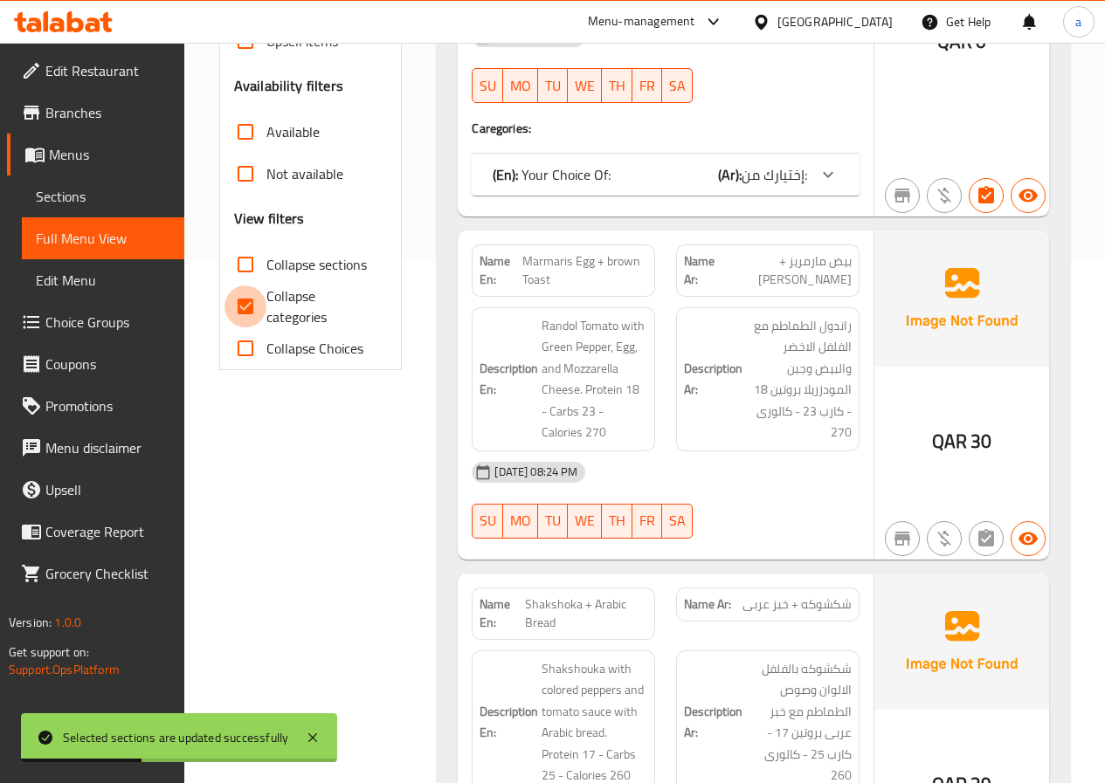
click at [248, 306] on input "Collapse categories" at bounding box center [245, 307] width 42 height 42
checkbox input "false"
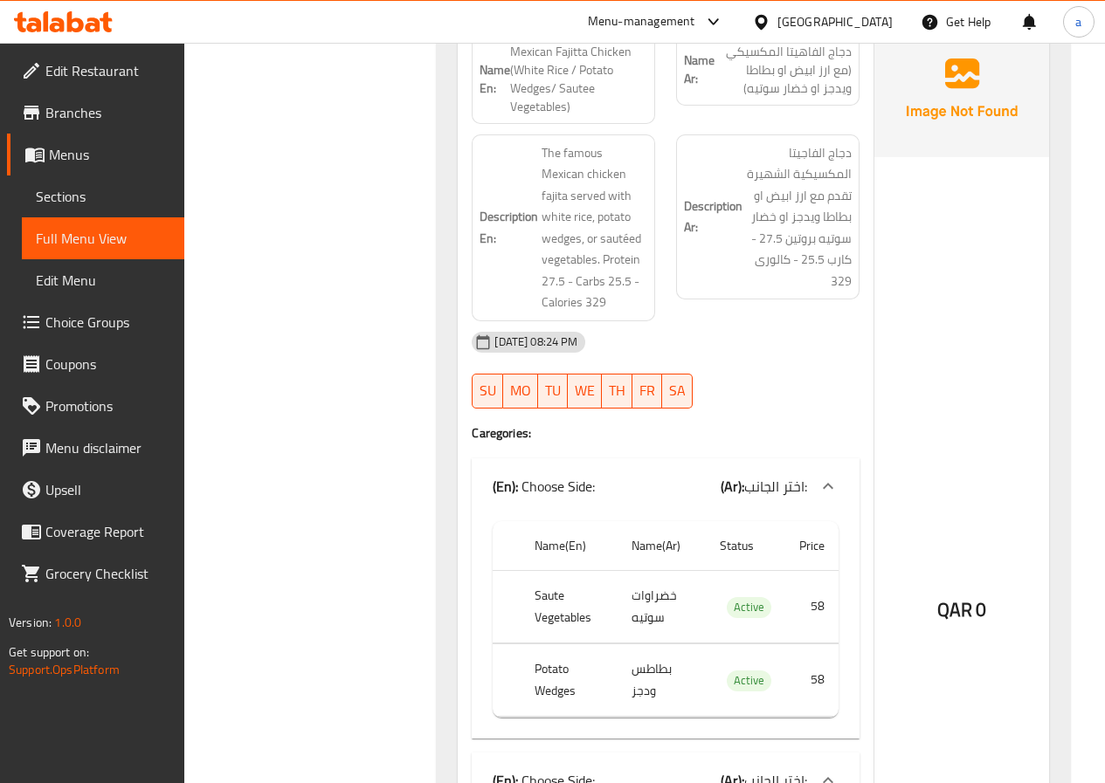
scroll to position [14672, 0]
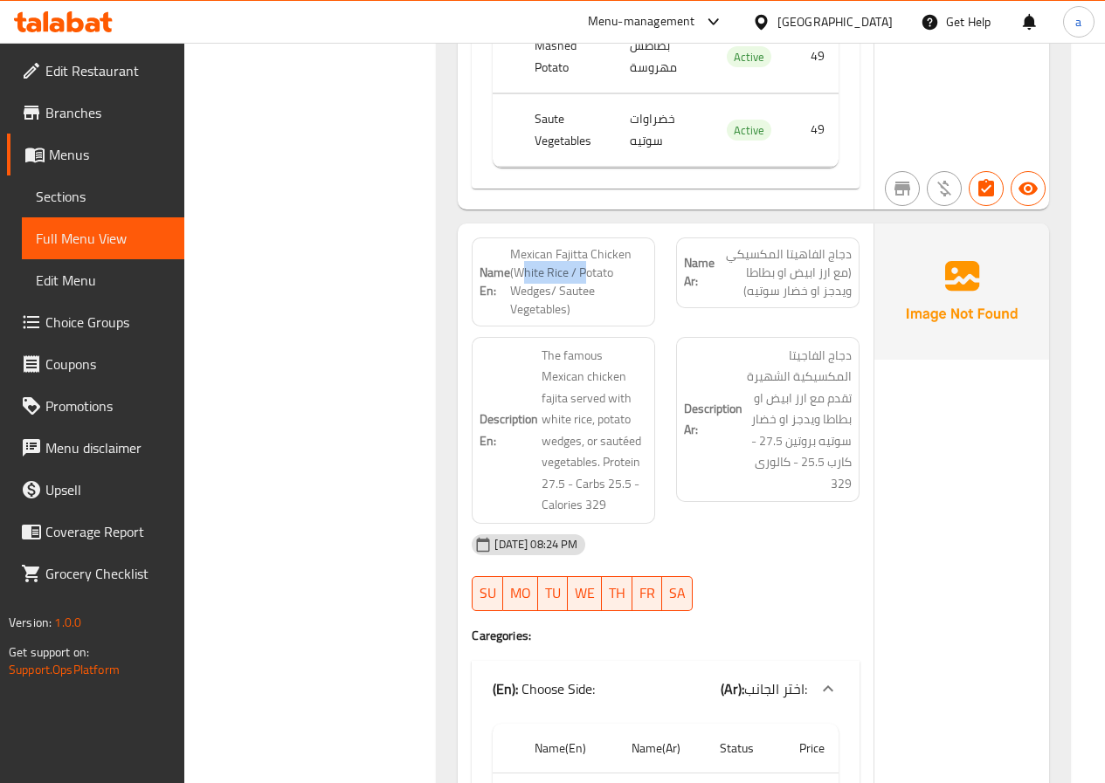
drag, startPoint x: 537, startPoint y: 151, endPoint x: 594, endPoint y: 153, distance: 56.8
click at [586, 245] on span "Mexican Fajitta Chicken (White Rice / Potato Wedges/ Sautee Vegetables)" at bounding box center [578, 281] width 137 height 73
drag, startPoint x: 561, startPoint y: 172, endPoint x: 589, endPoint y: 179, distance: 28.8
click at [587, 245] on span "Mexican Fajitta Chicken (White Rice / Potato Wedges/ Sautee Vegetables)" at bounding box center [578, 281] width 137 height 73
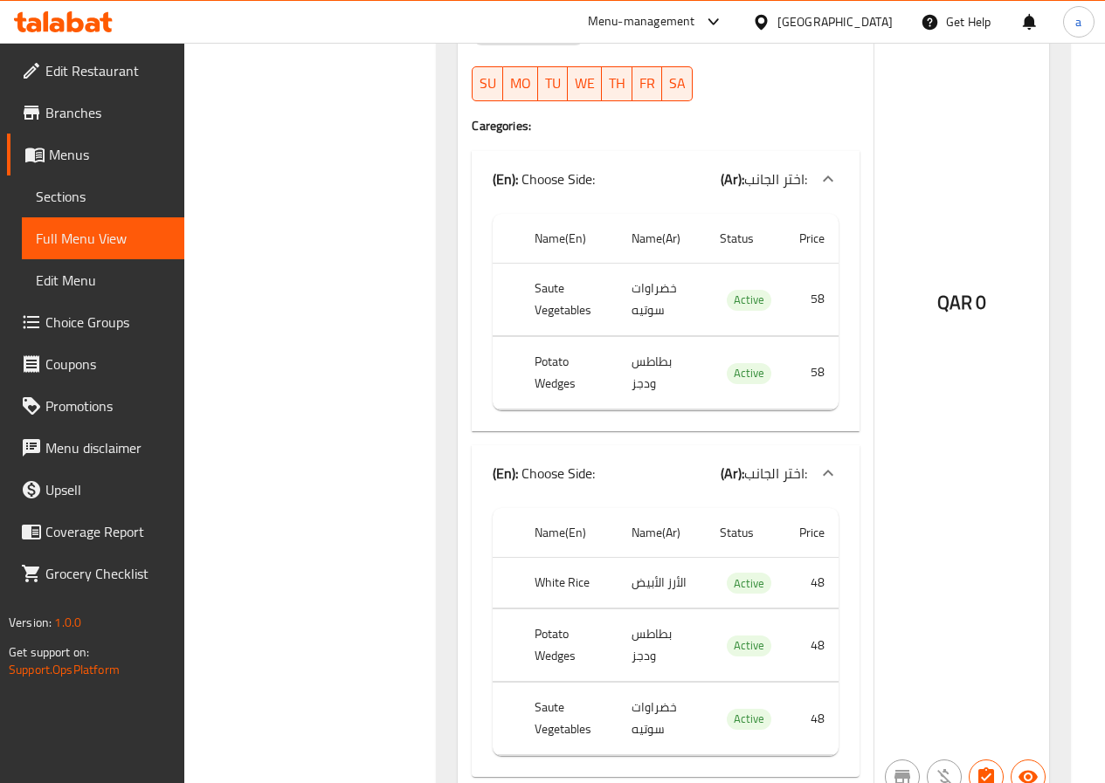
scroll to position [15284, 0]
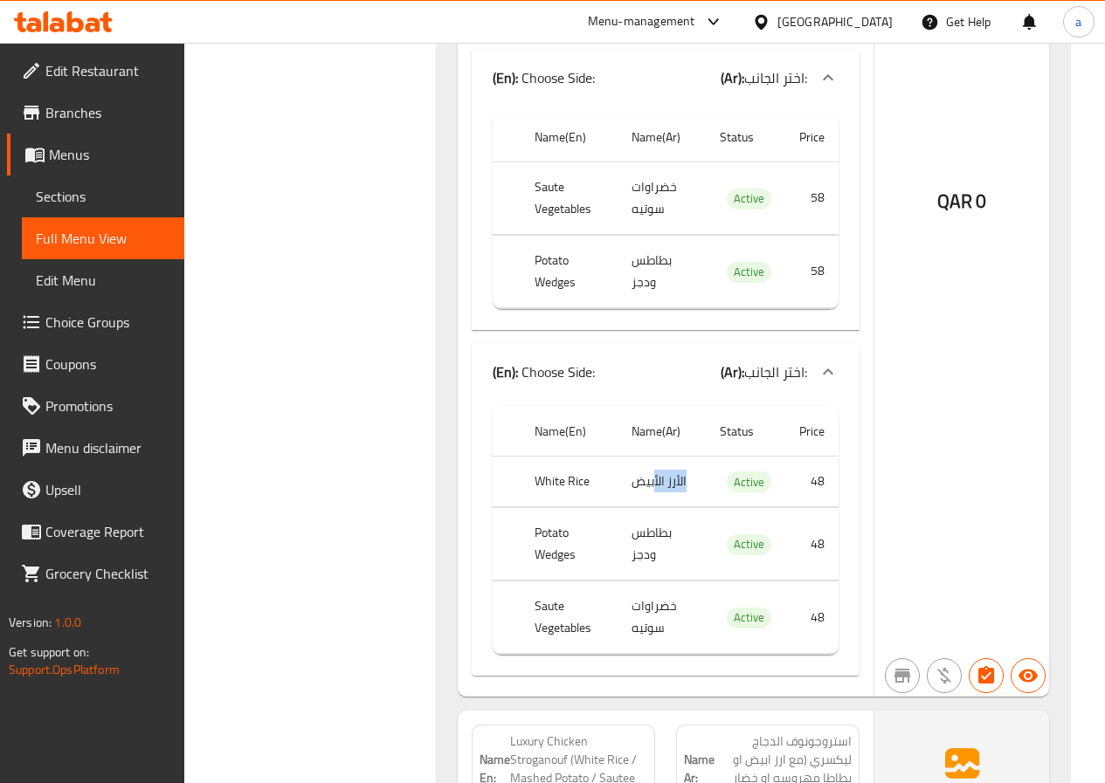
drag, startPoint x: 677, startPoint y: 369, endPoint x: 653, endPoint y: 390, distance: 31.5
click at [653, 456] on td "الأرز الأبيض" at bounding box center [661, 482] width 88 height 52
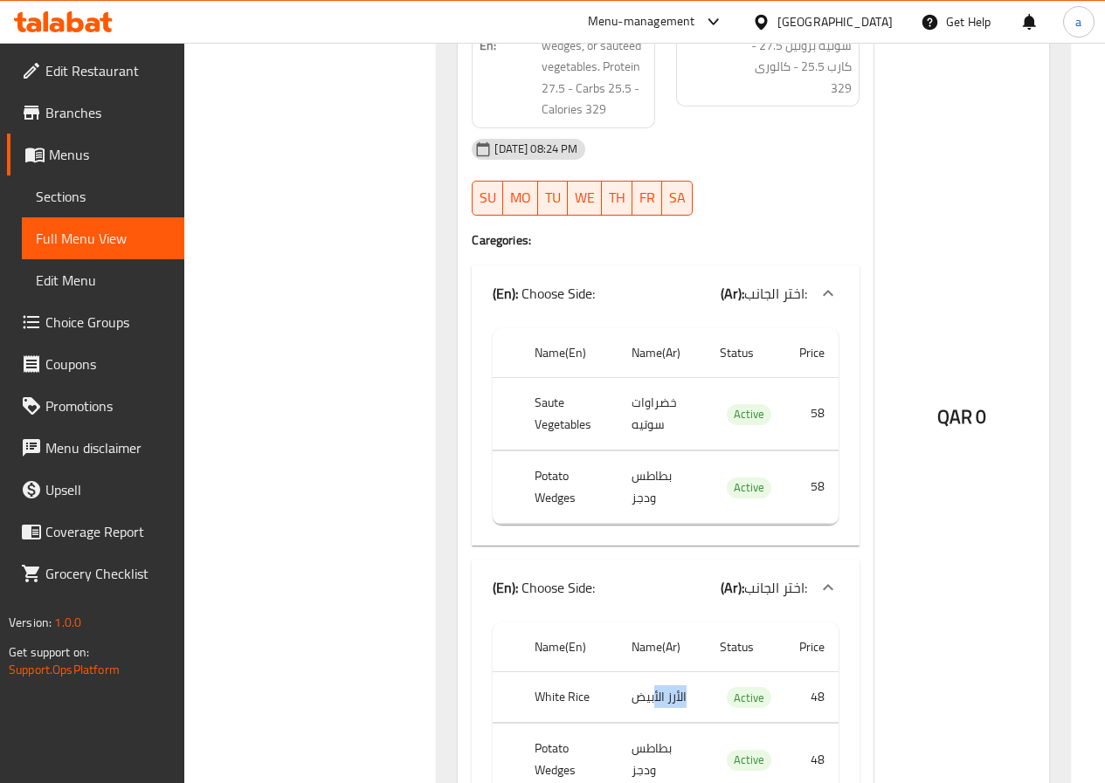
scroll to position [15109, 0]
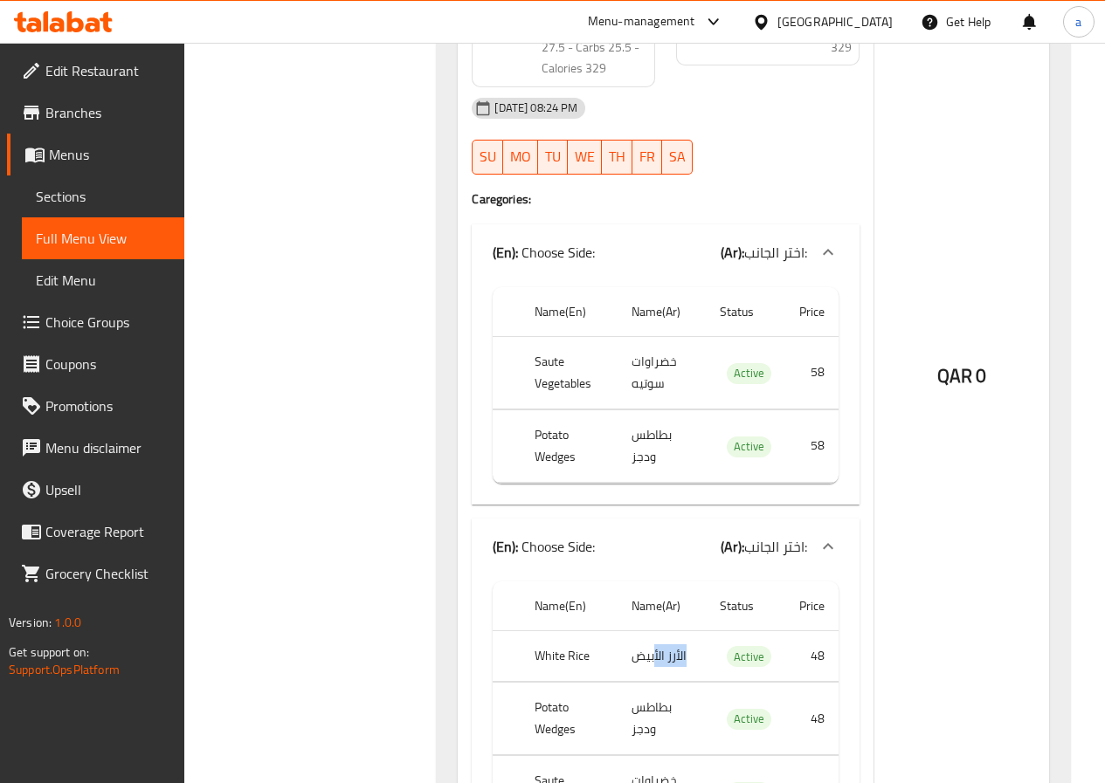
click at [91, 193] on span "Sections" at bounding box center [103, 196] width 134 height 21
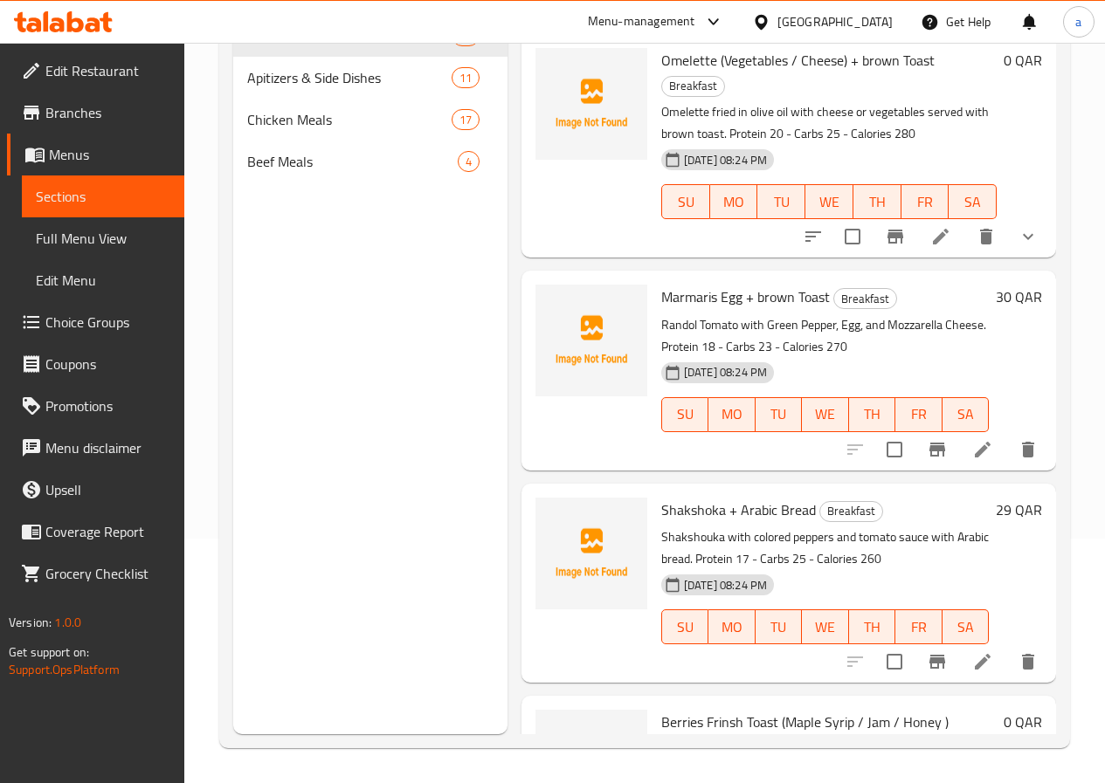
scroll to position [245, 0]
click at [260, 130] on span "Chicken Meals" at bounding box center [324, 119] width 155 height 21
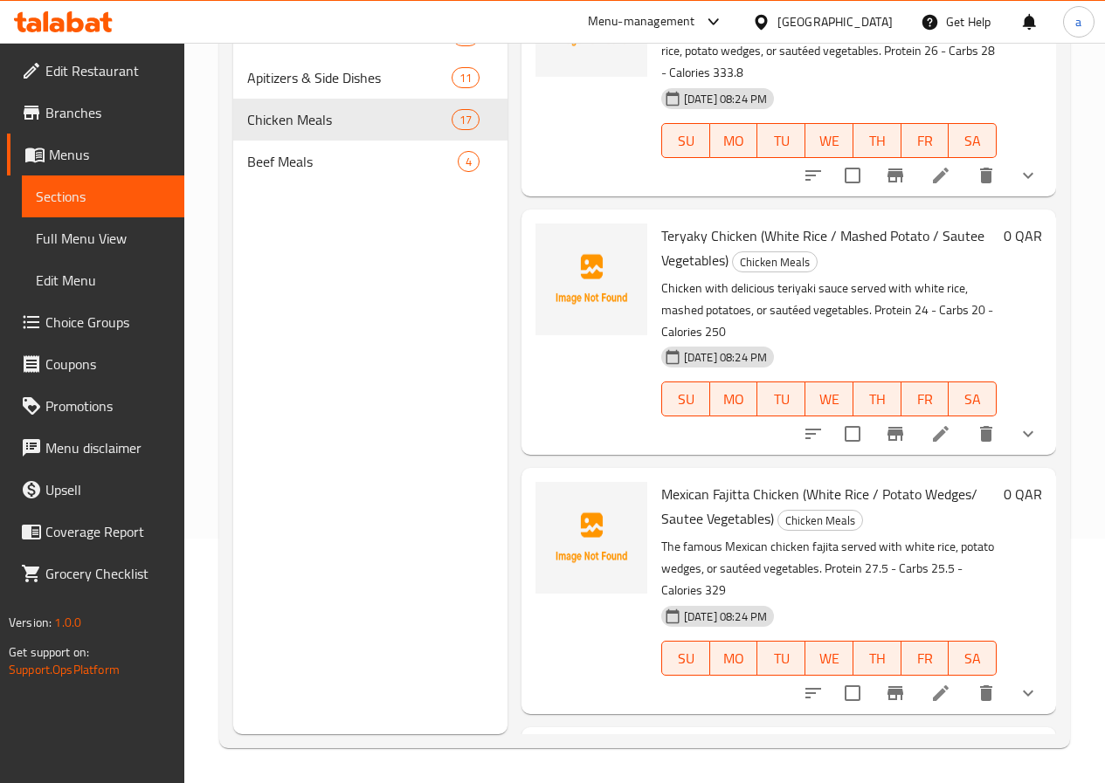
scroll to position [1135, 0]
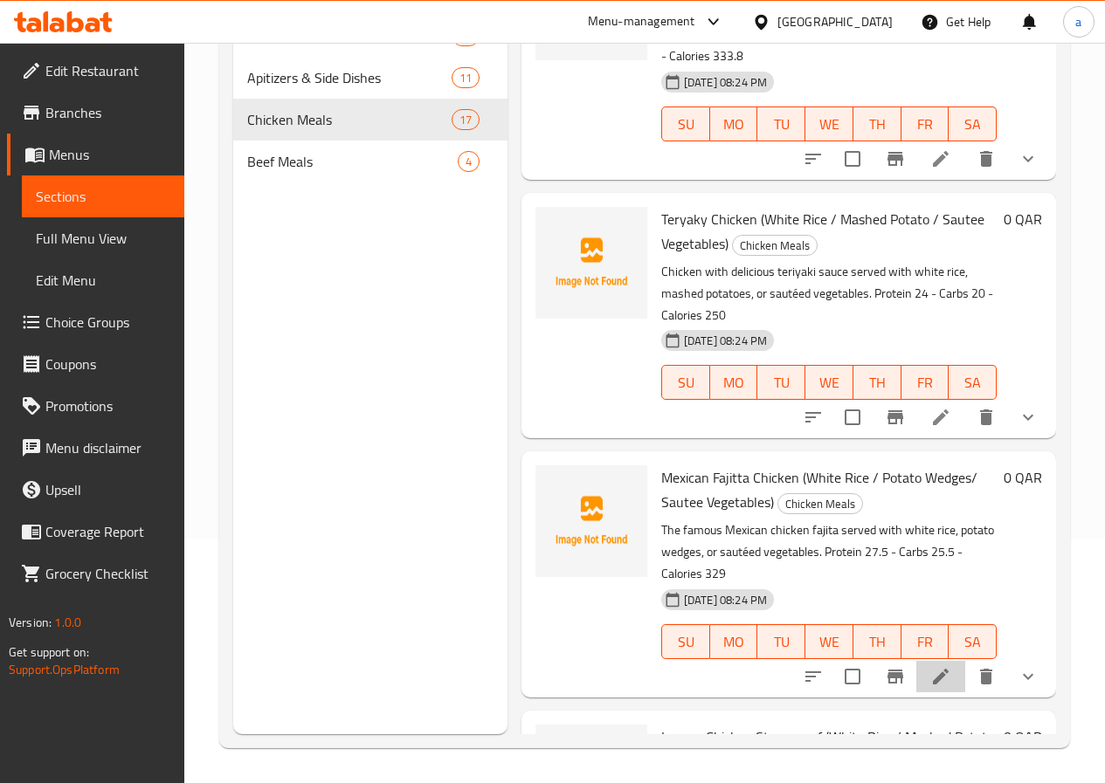
click at [933, 666] on icon at bounding box center [940, 676] width 21 height 21
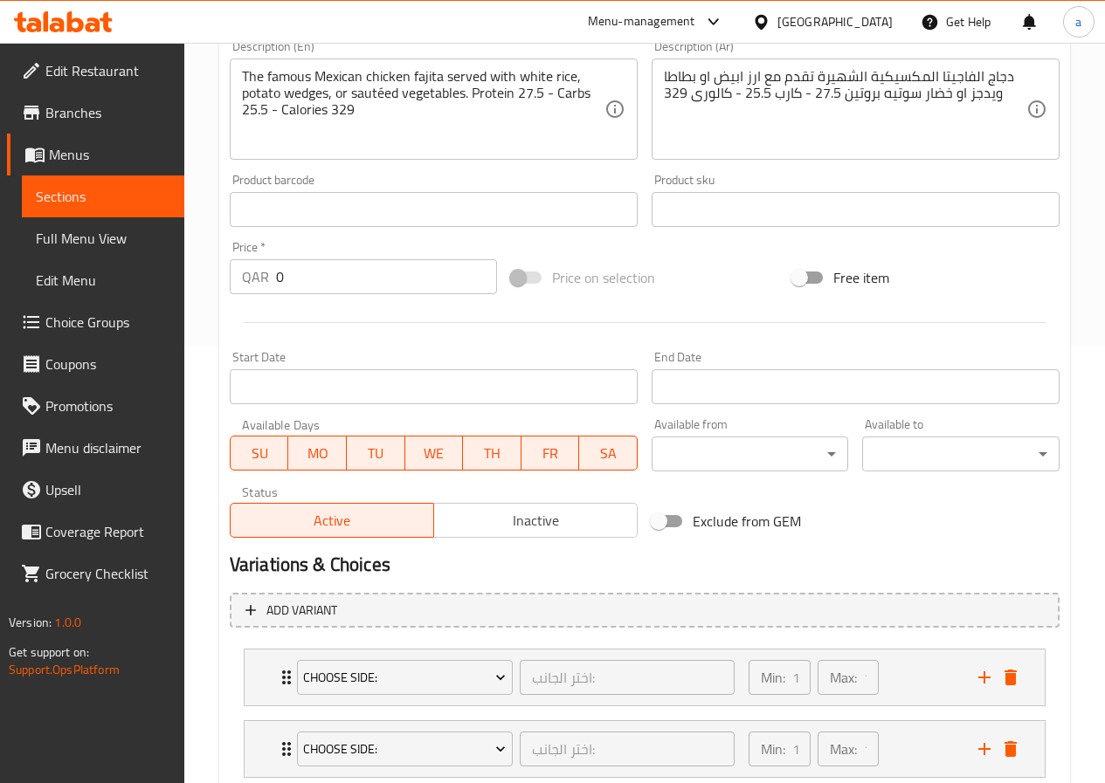
scroll to position [551, 0]
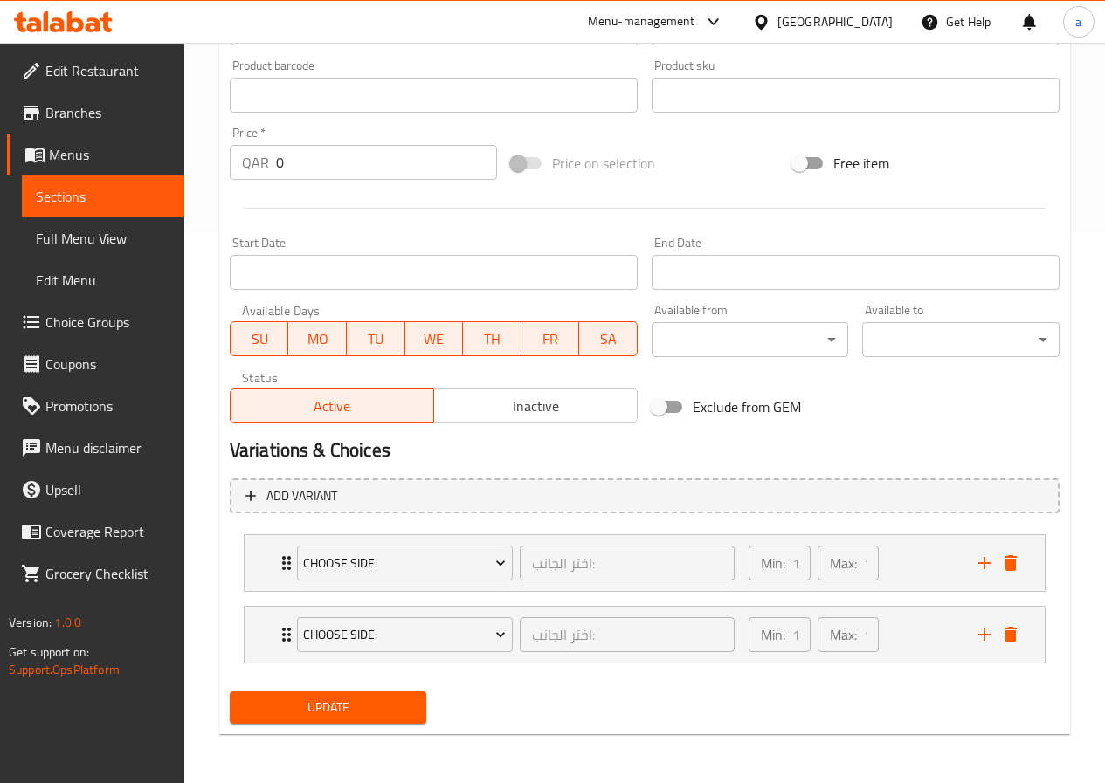
click at [95, 312] on span "Choice Groups" at bounding box center [107, 322] width 125 height 21
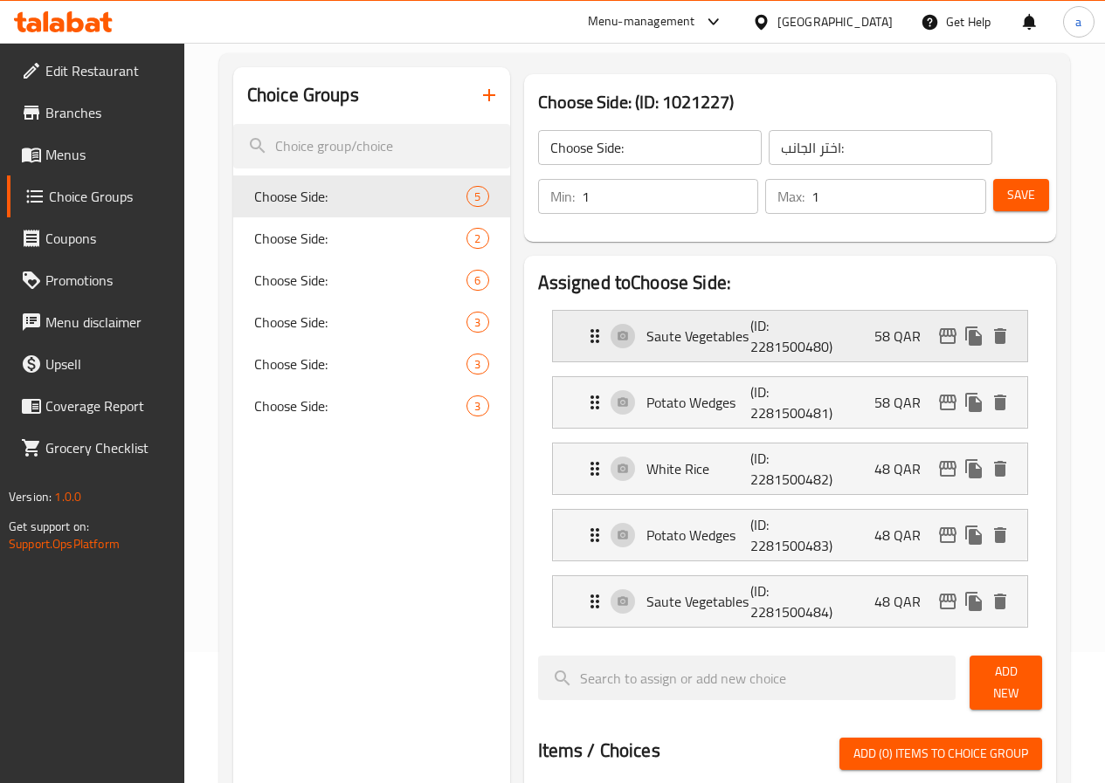
scroll to position [175, 0]
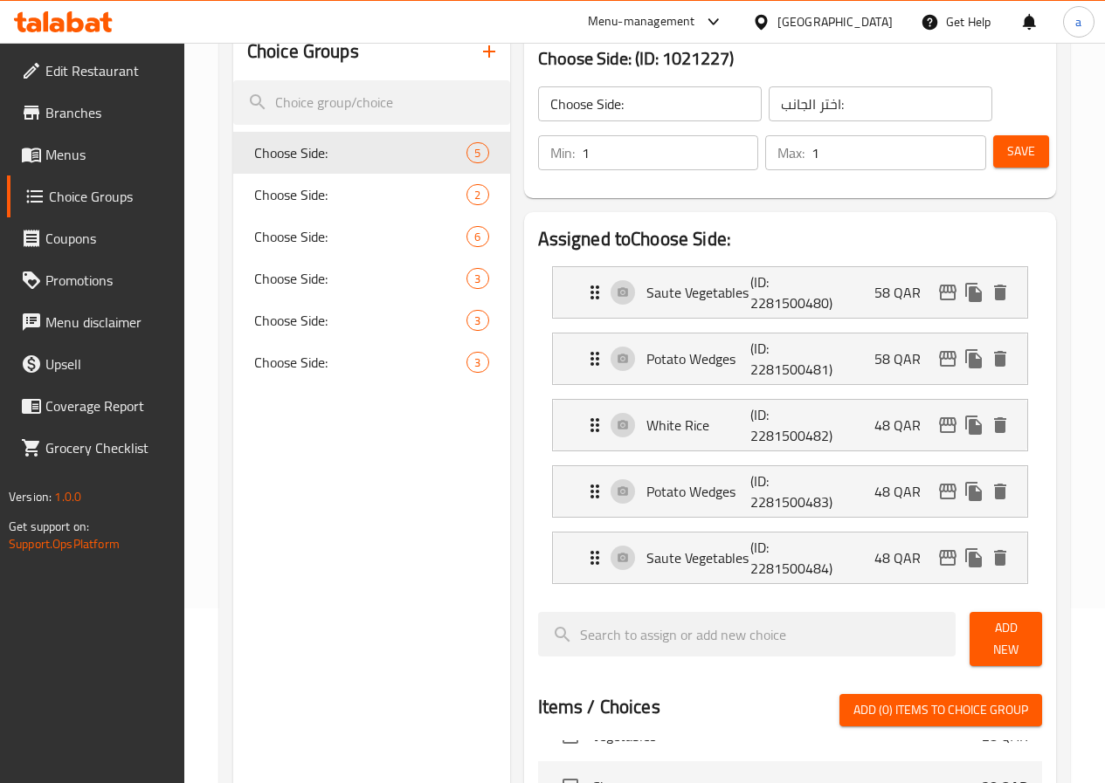
click at [72, 159] on span "Menus" at bounding box center [107, 154] width 125 height 21
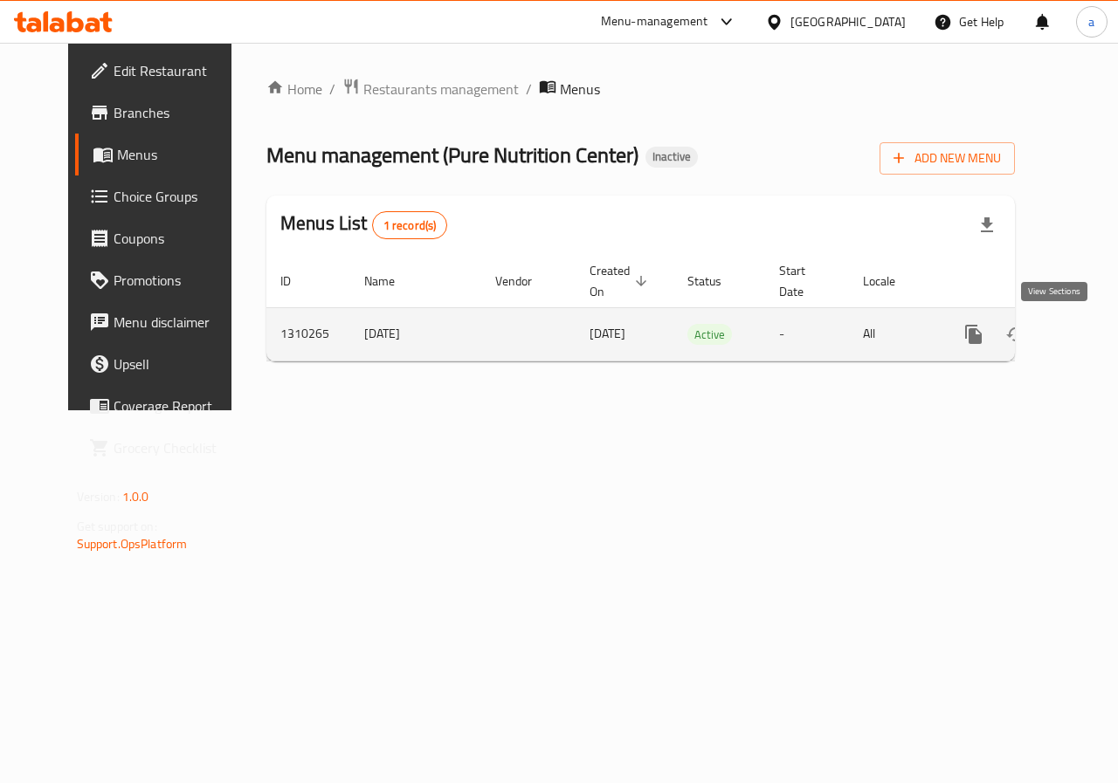
click at [1079, 334] on link "enhanced table" at bounding box center [1100, 335] width 42 height 42
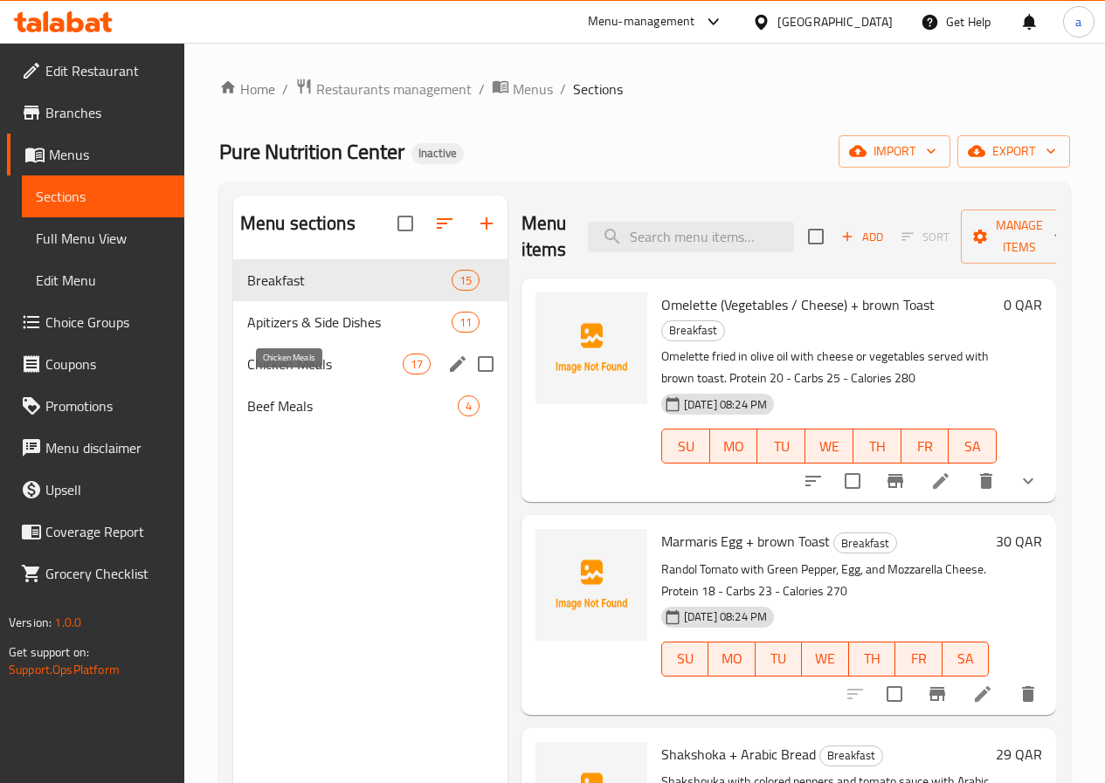
click at [284, 375] on span "Chicken Meals" at bounding box center [324, 364] width 155 height 21
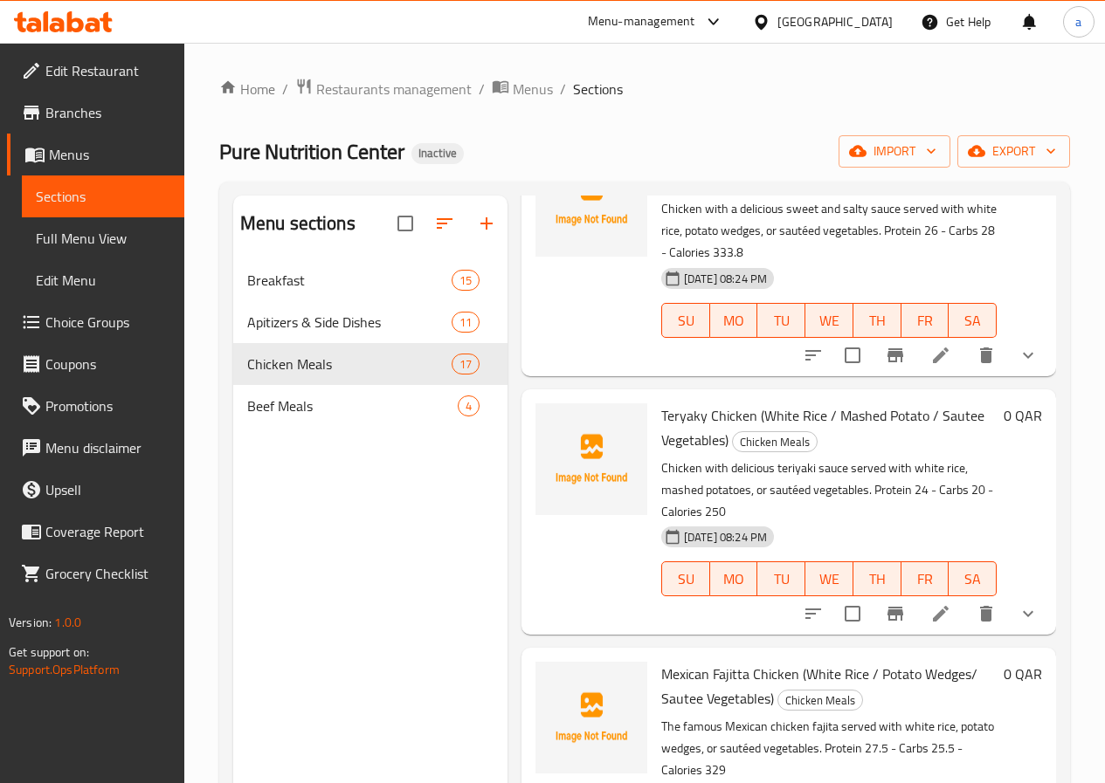
scroll to position [1223, 0]
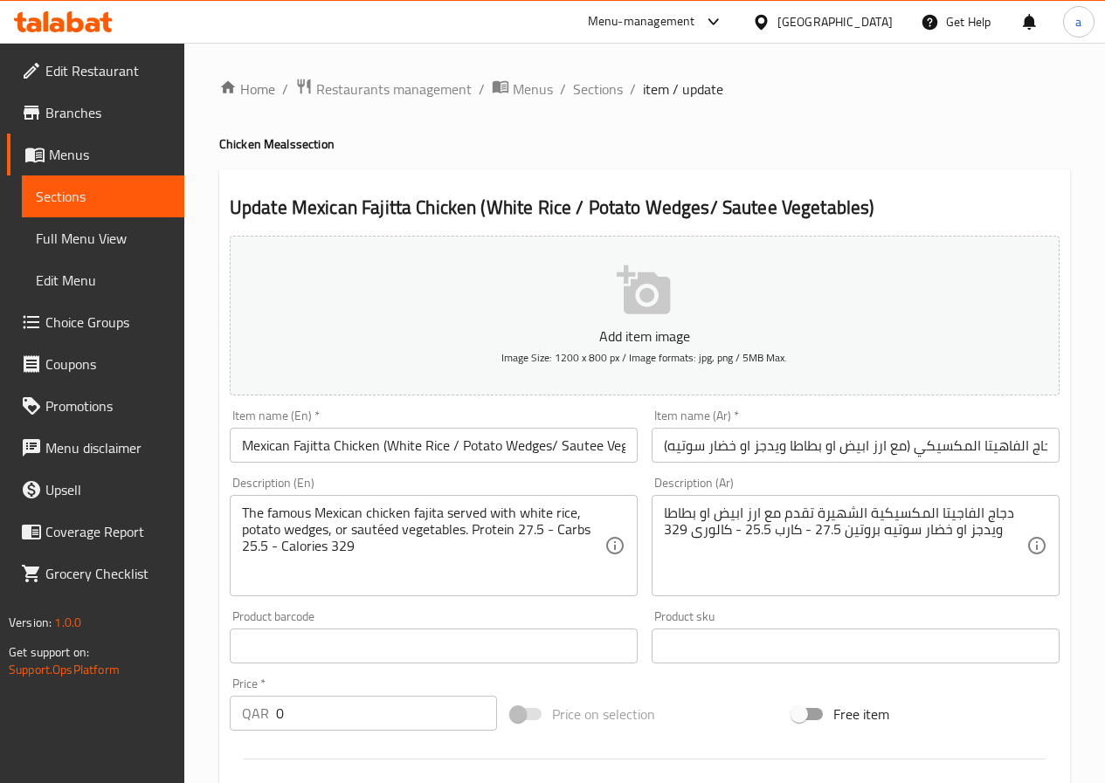
click at [410, 451] on input "Mexican Fajitta Chicken (White Rice / Potato Wedges/ Sautee Vegetables)" at bounding box center [434, 445] width 408 height 35
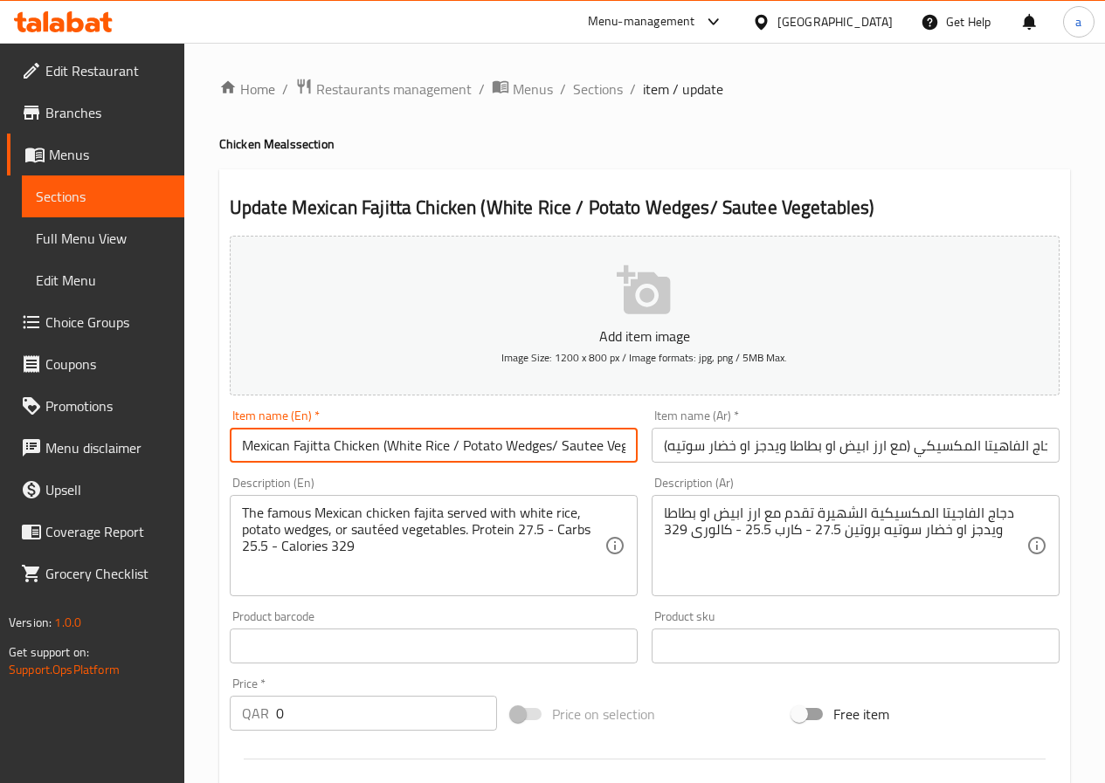
click at [488, 446] on input "Mexican Fajitta Chicken (White Rice / Potato Wedges/ Sautee Vegetables)" at bounding box center [434, 445] width 408 height 35
click at [573, 450] on input "Mexican Fajitta Chicken (White Rice / Potato Wedges/ Sautee Vegetables)" at bounding box center [434, 445] width 408 height 35
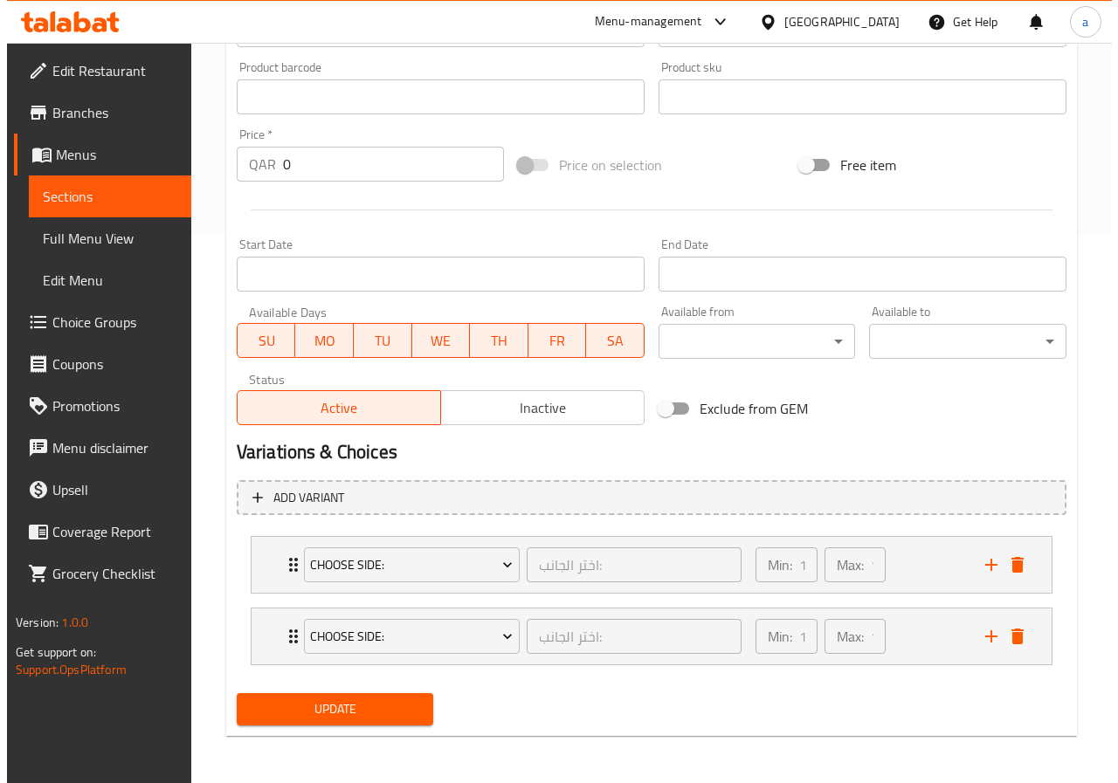
scroll to position [551, 0]
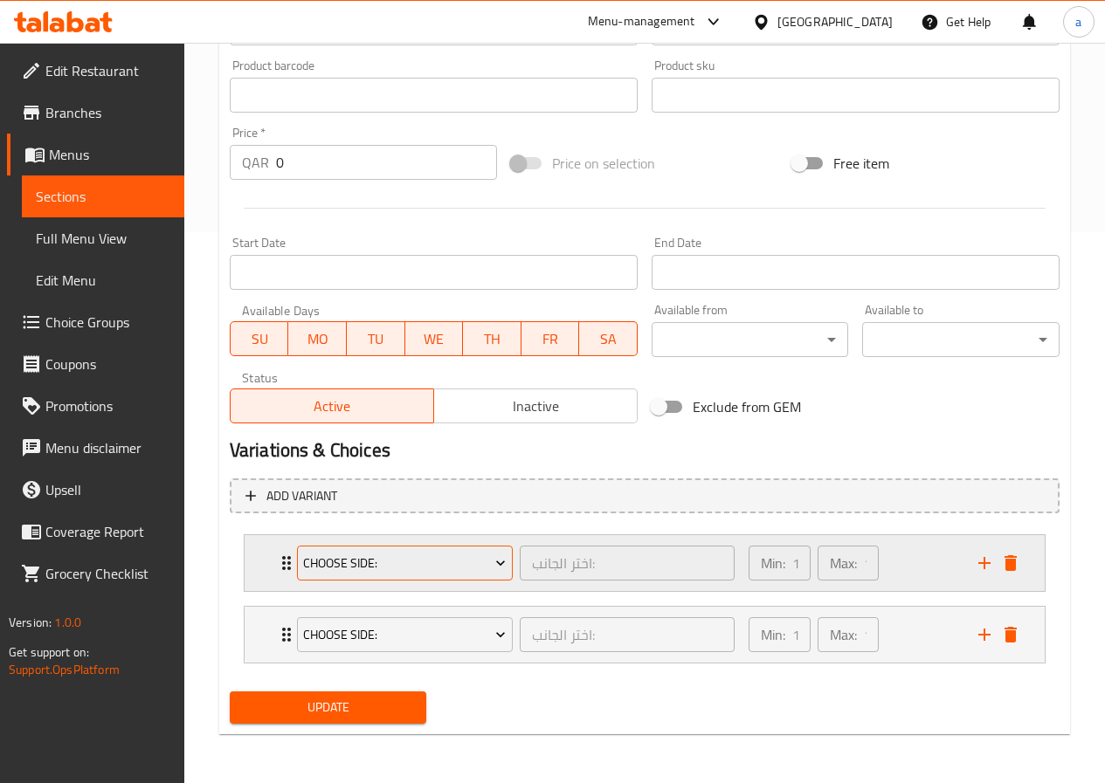
click at [418, 573] on span "Choose Side:" at bounding box center [404, 564] width 203 height 22
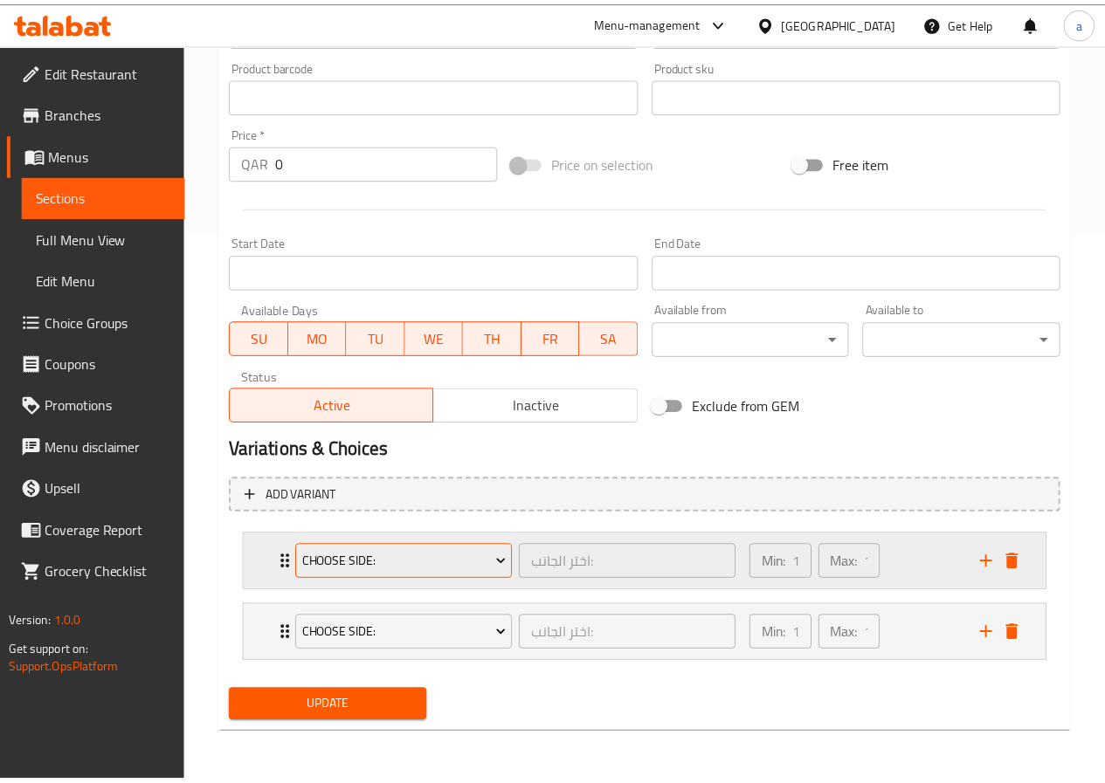
scroll to position [0, 0]
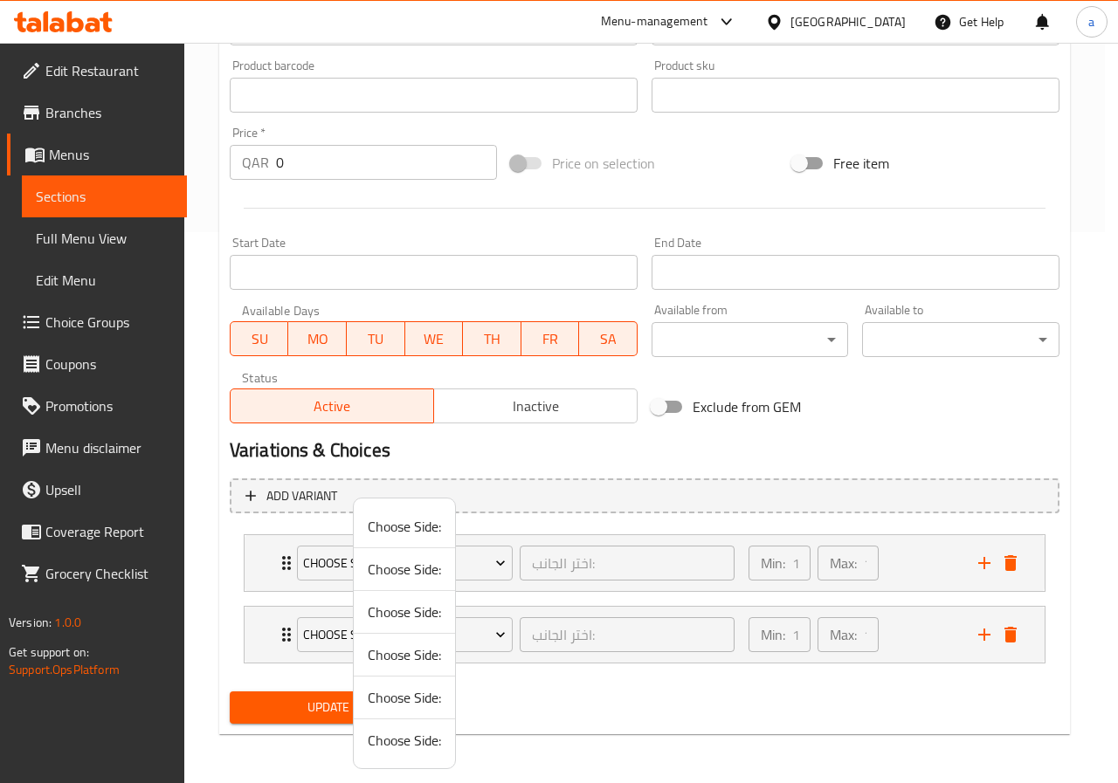
click at [380, 532] on span "Choose Side:" at bounding box center [404, 526] width 73 height 21
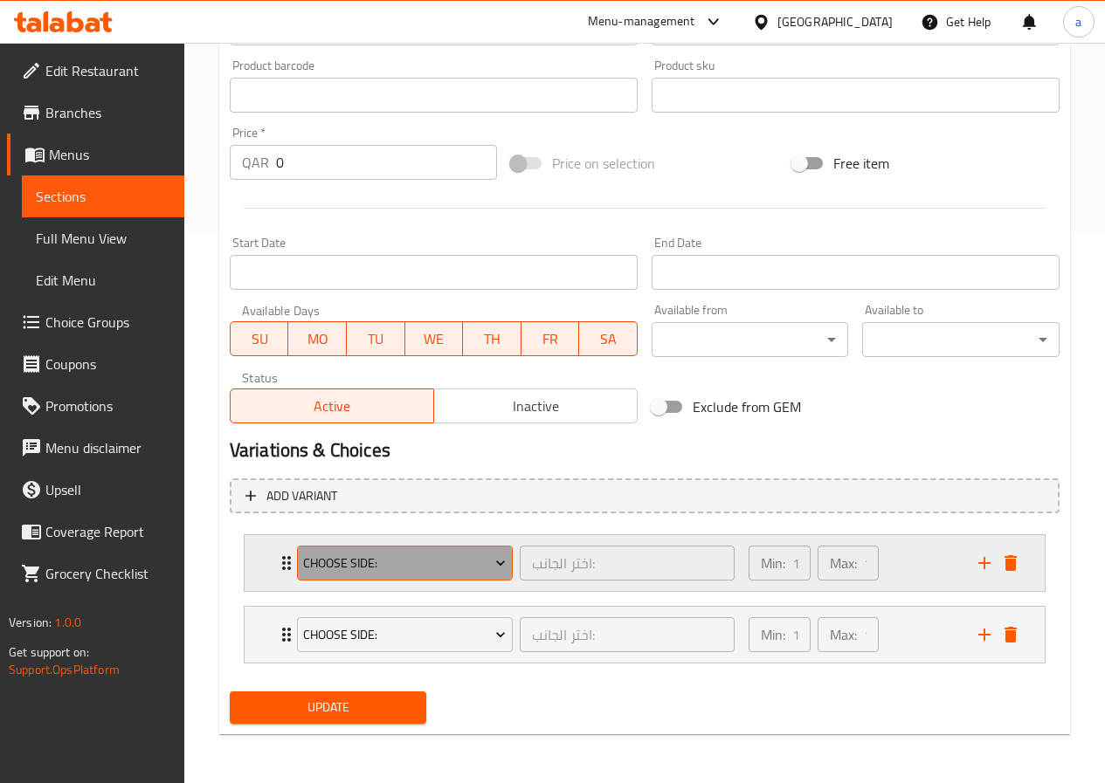
click at [473, 565] on span "Choose Side:" at bounding box center [404, 564] width 203 height 22
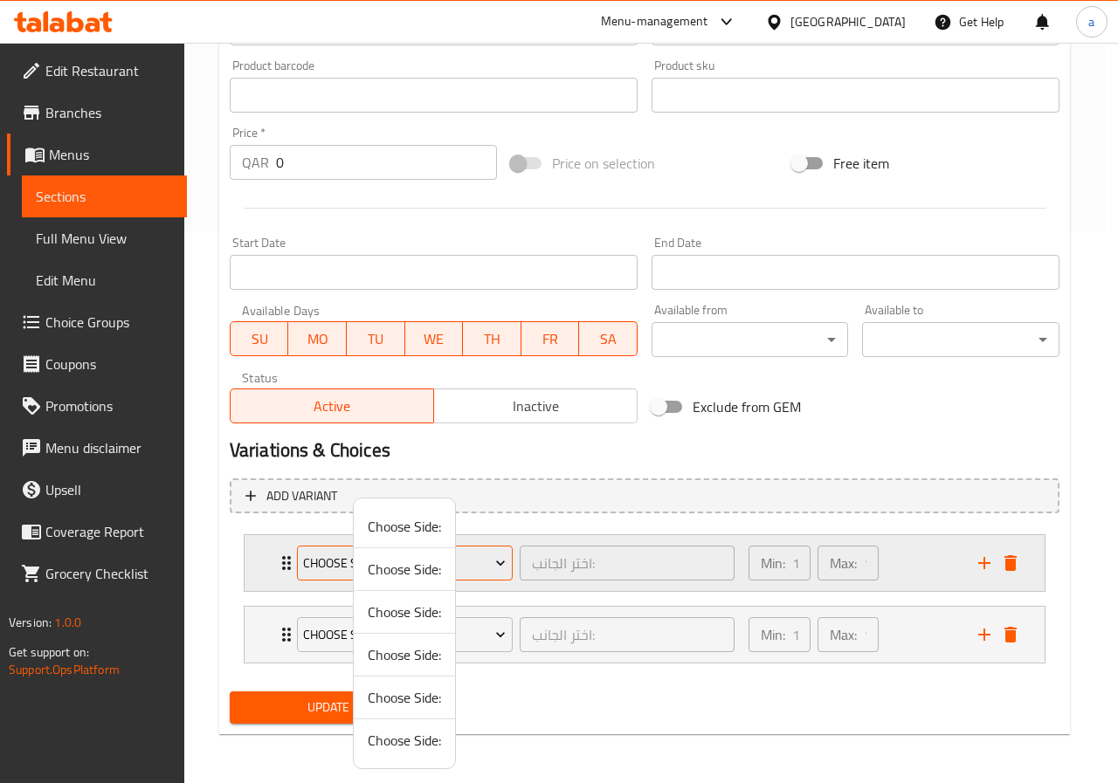
click at [473, 565] on div at bounding box center [559, 391] width 1118 height 783
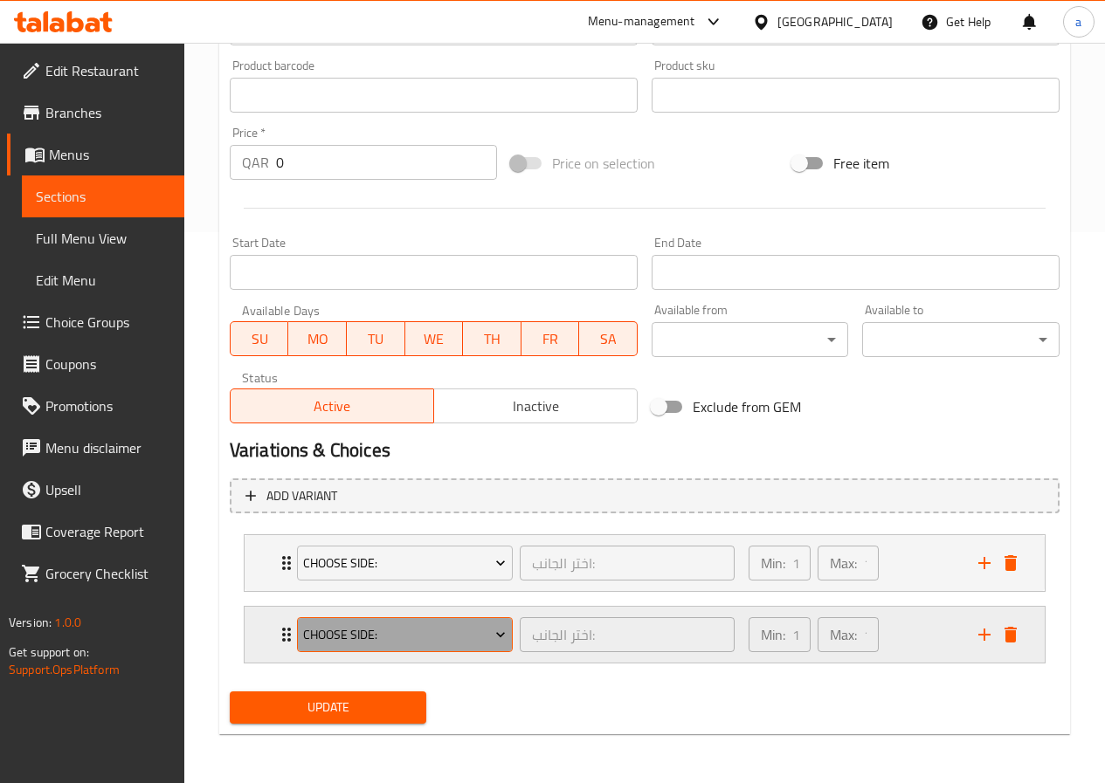
click at [484, 627] on span "Choose Side:" at bounding box center [404, 635] width 203 height 22
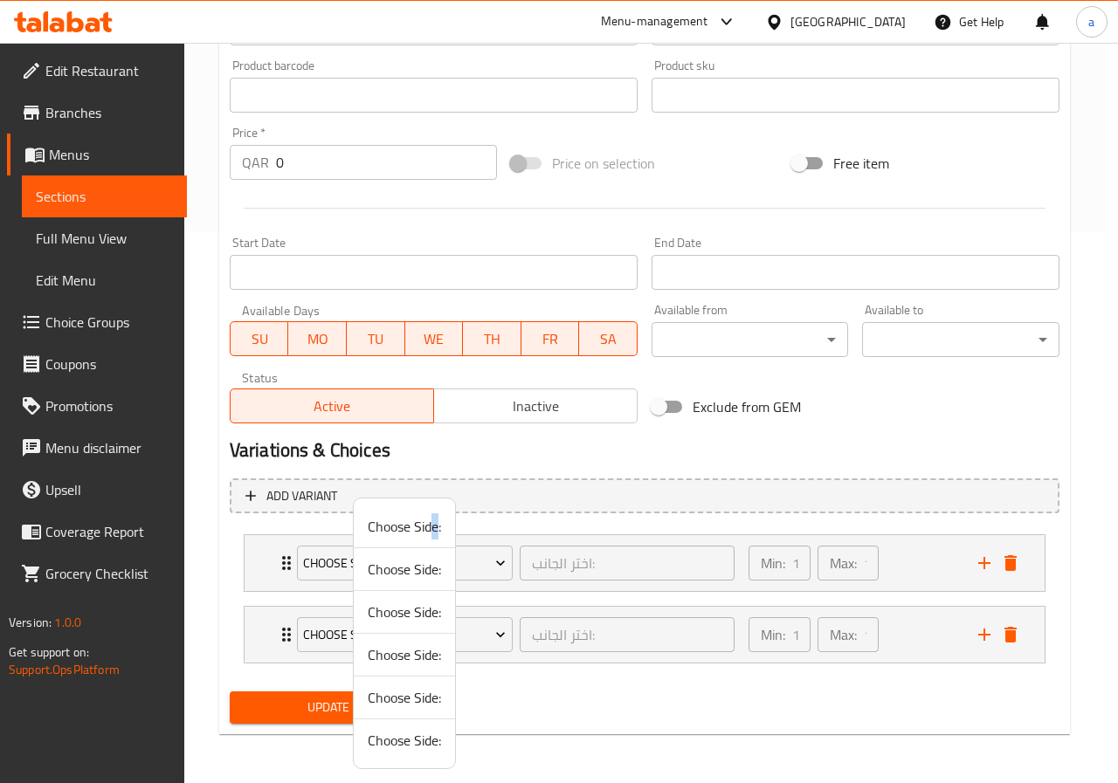
click at [435, 529] on span "Choose Side:" at bounding box center [404, 526] width 73 height 21
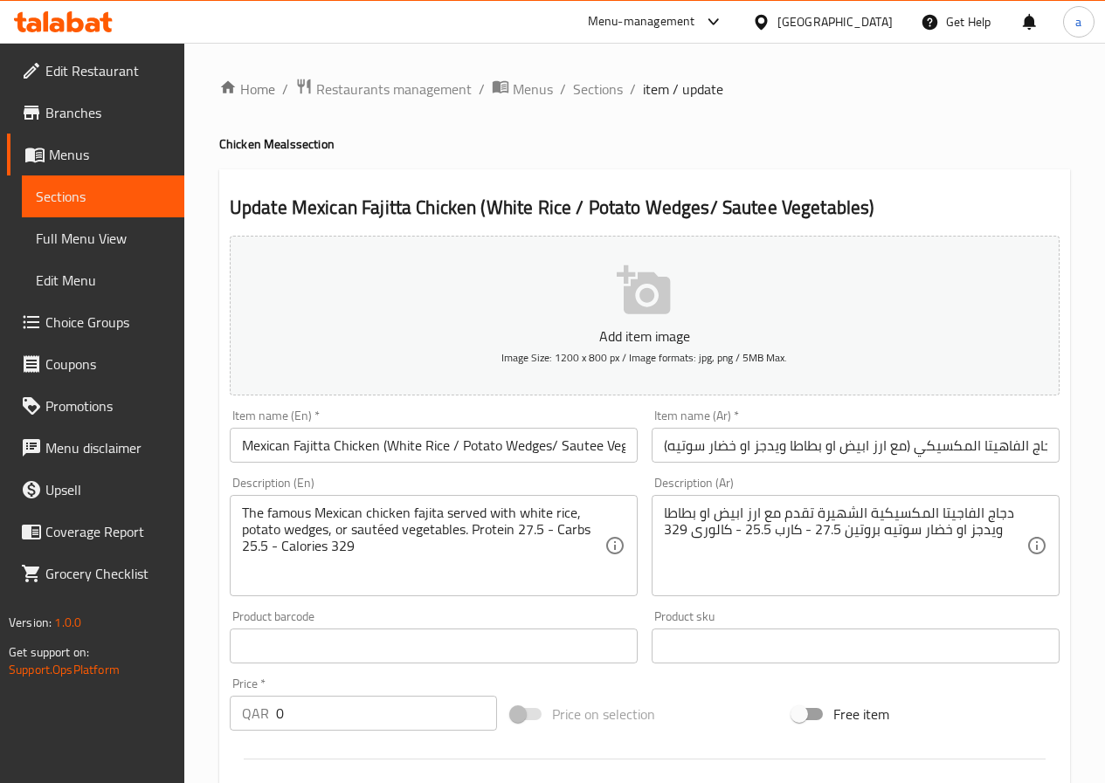
click at [84, 278] on span "Edit Menu" at bounding box center [103, 280] width 134 height 21
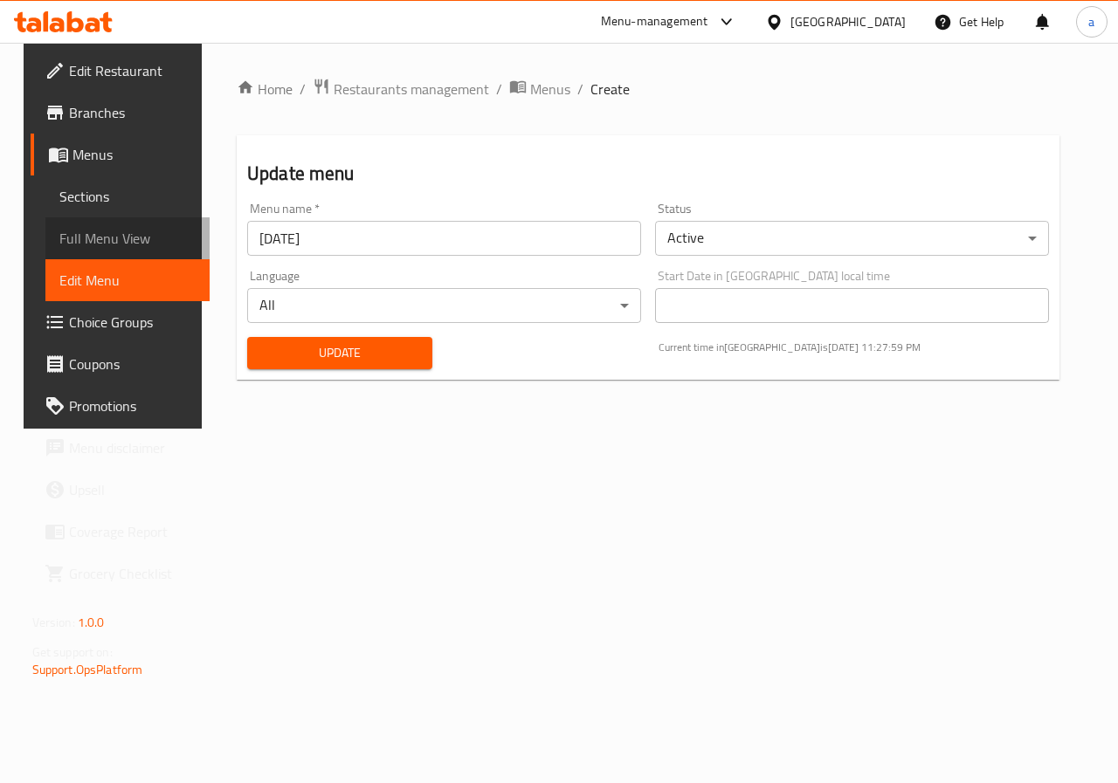
click at [79, 245] on span "Full Menu View" at bounding box center [127, 238] width 137 height 21
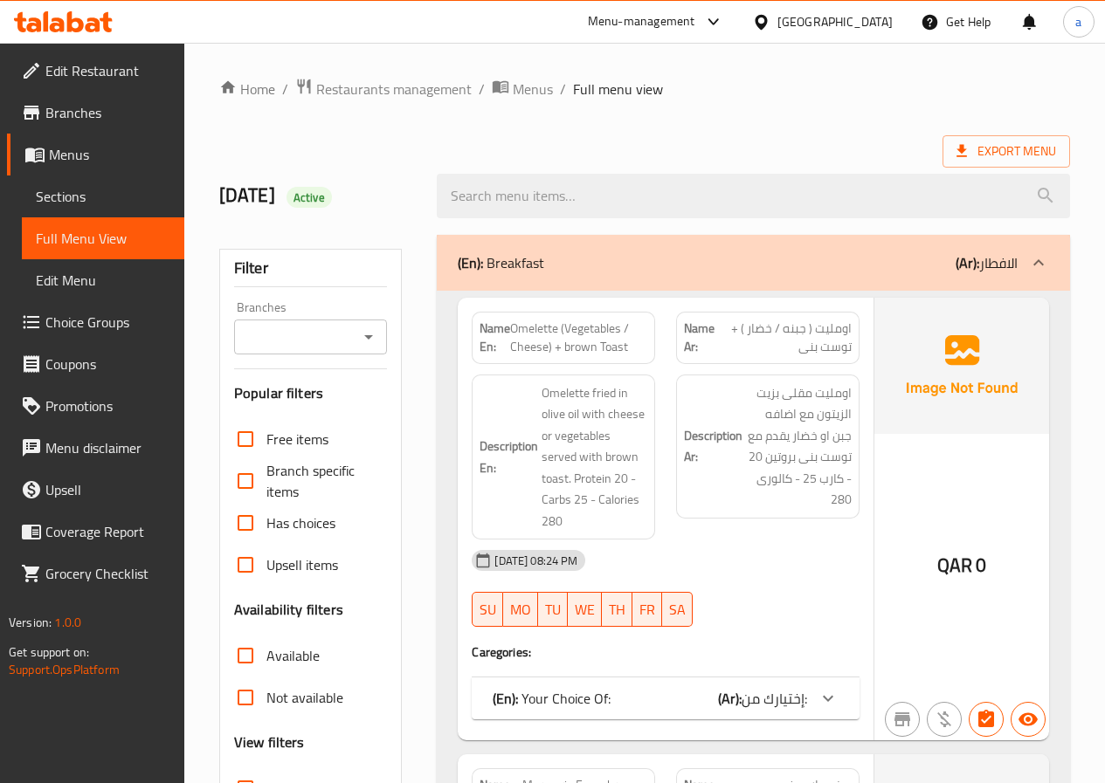
click at [92, 197] on span "Sections" at bounding box center [103, 196] width 134 height 21
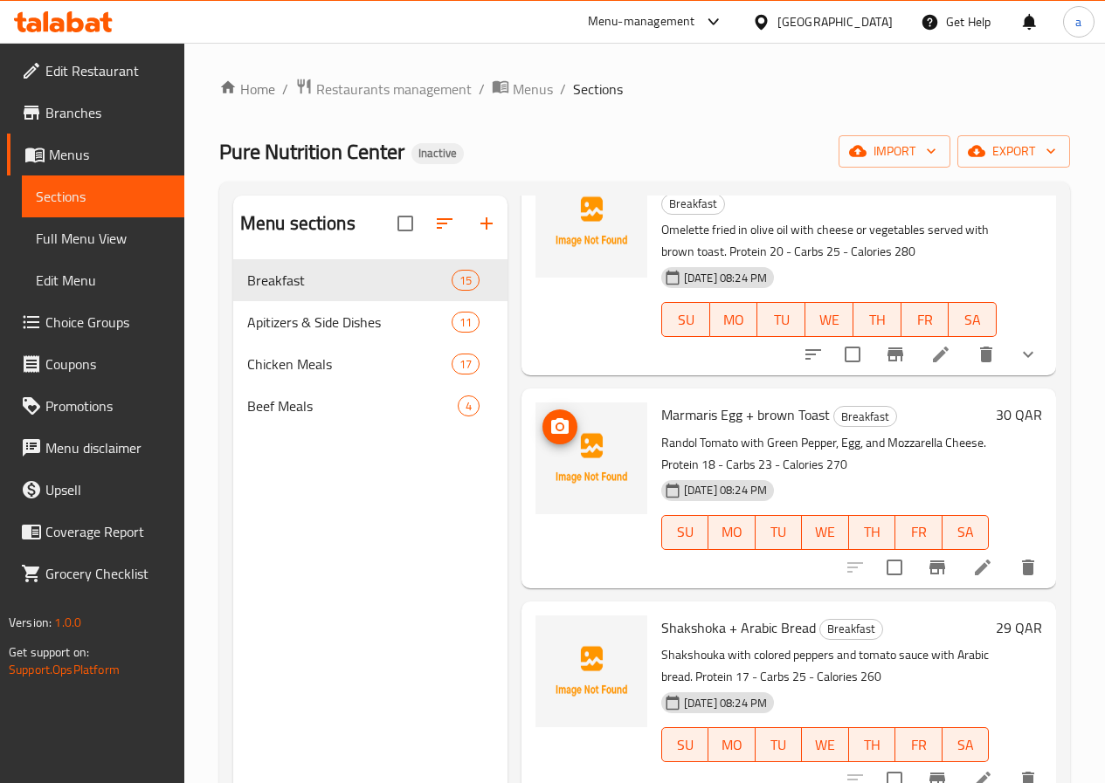
scroll to position [175, 0]
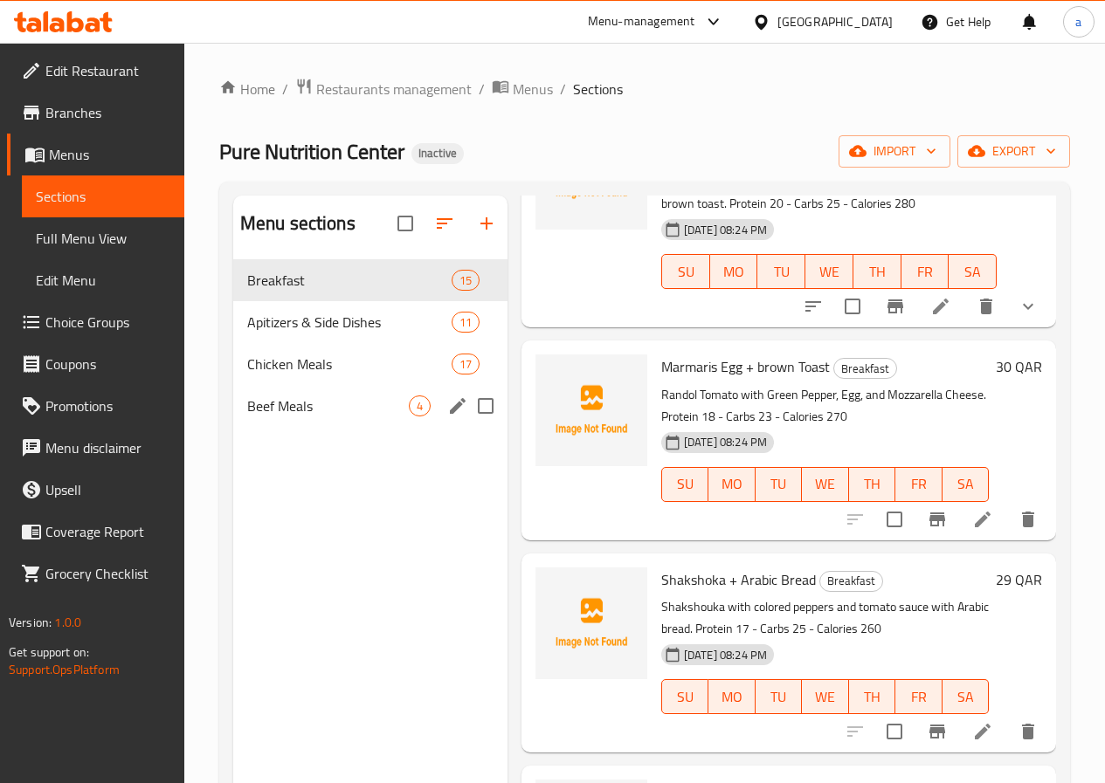
click at [274, 385] on div "Chicken Meals 17" at bounding box center [370, 364] width 274 height 42
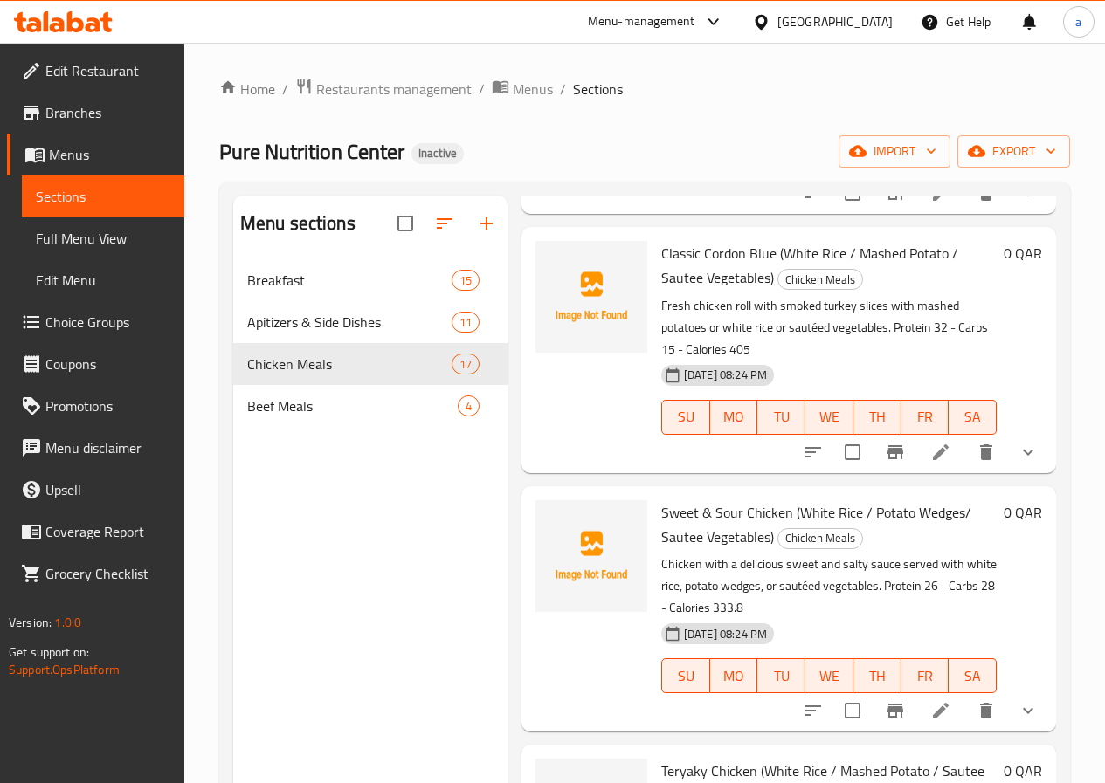
scroll to position [1135, 0]
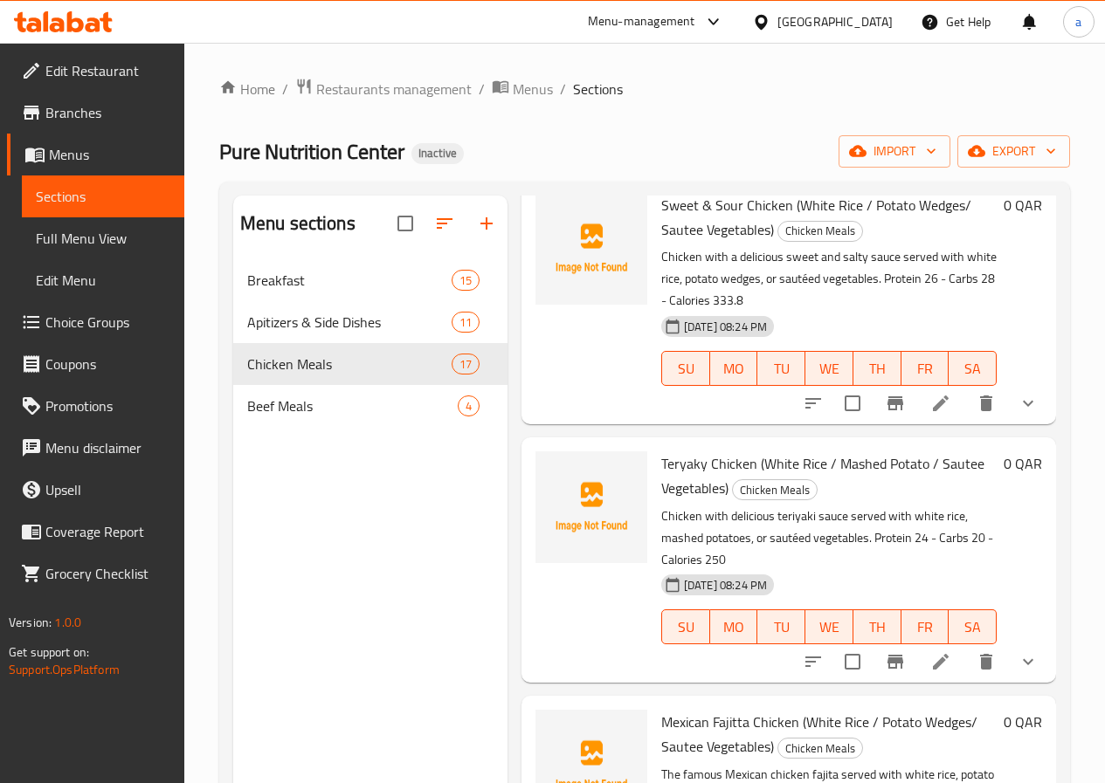
click at [78, 333] on span "Choice Groups" at bounding box center [107, 322] width 125 height 21
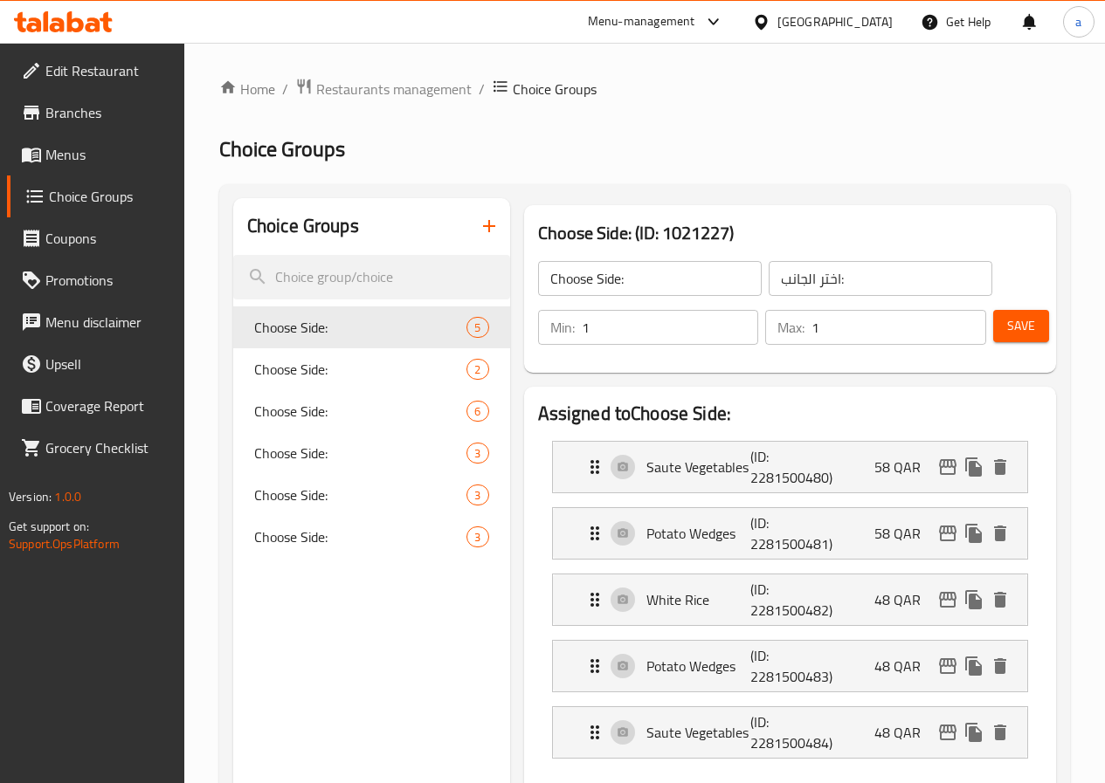
click at [86, 159] on span "Menus" at bounding box center [107, 154] width 125 height 21
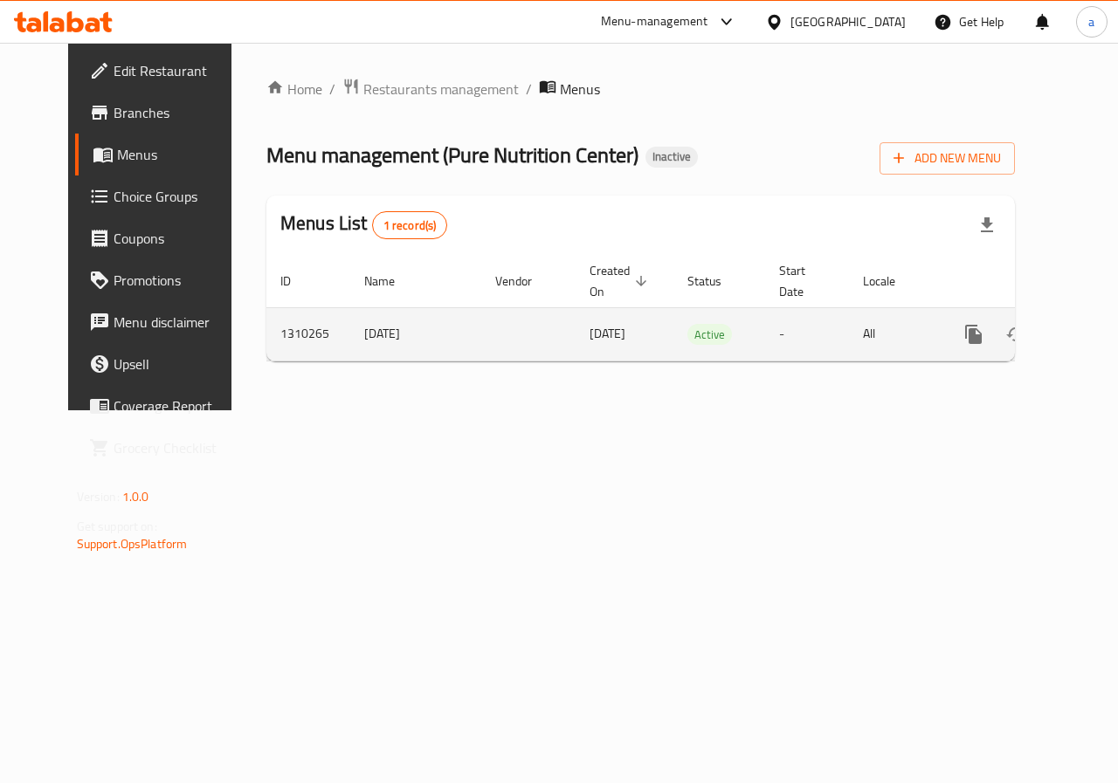
click at [1079, 326] on link "enhanced table" at bounding box center [1100, 335] width 42 height 42
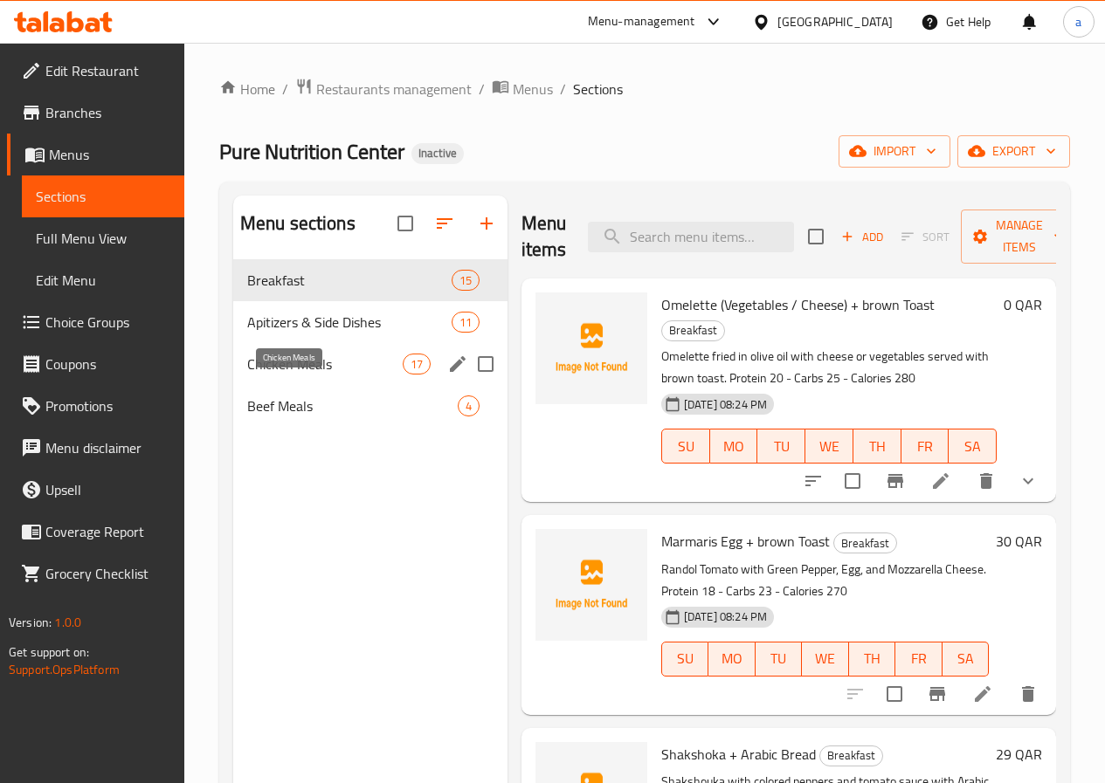
click at [300, 375] on span "Chicken Meals" at bounding box center [324, 364] width 155 height 21
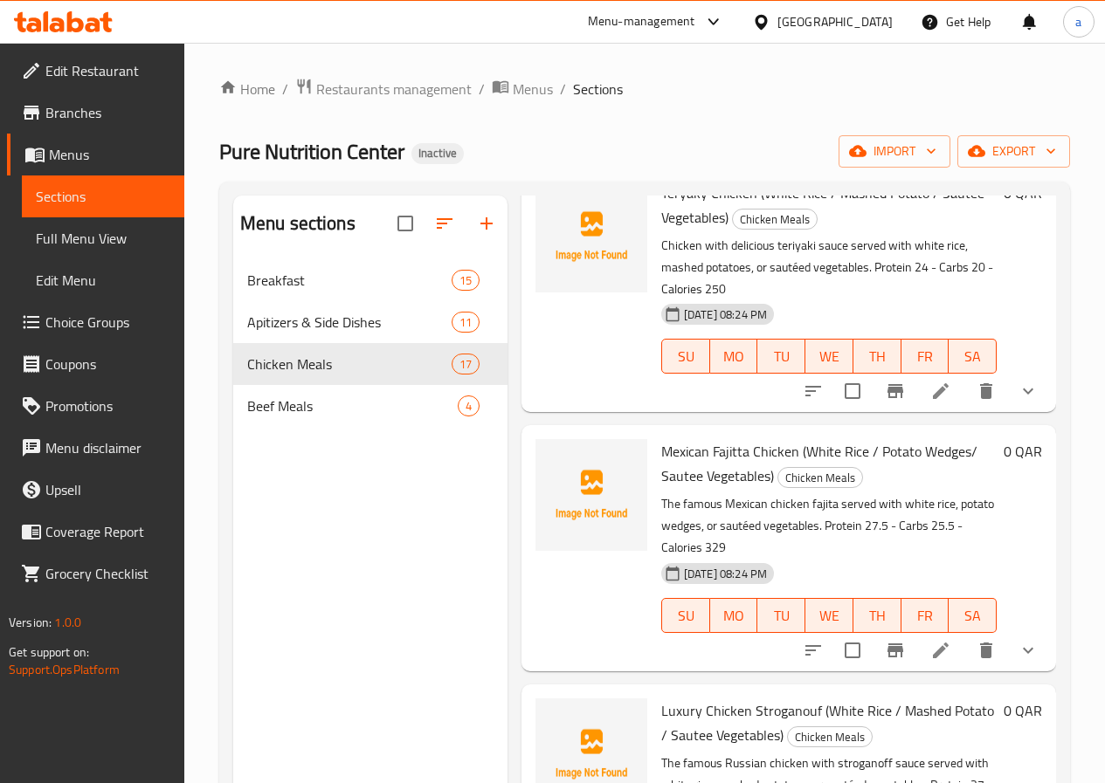
scroll to position [1397, 0]
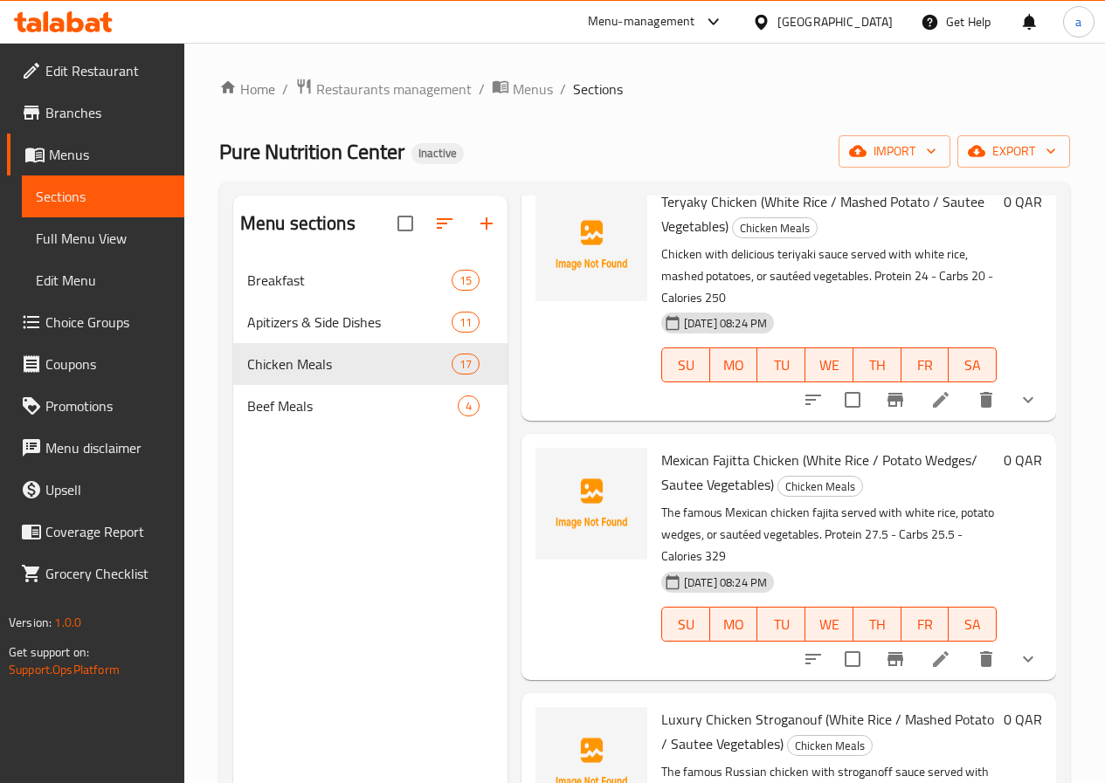
click at [1010, 638] on button "show more" at bounding box center [1028, 659] width 42 height 42
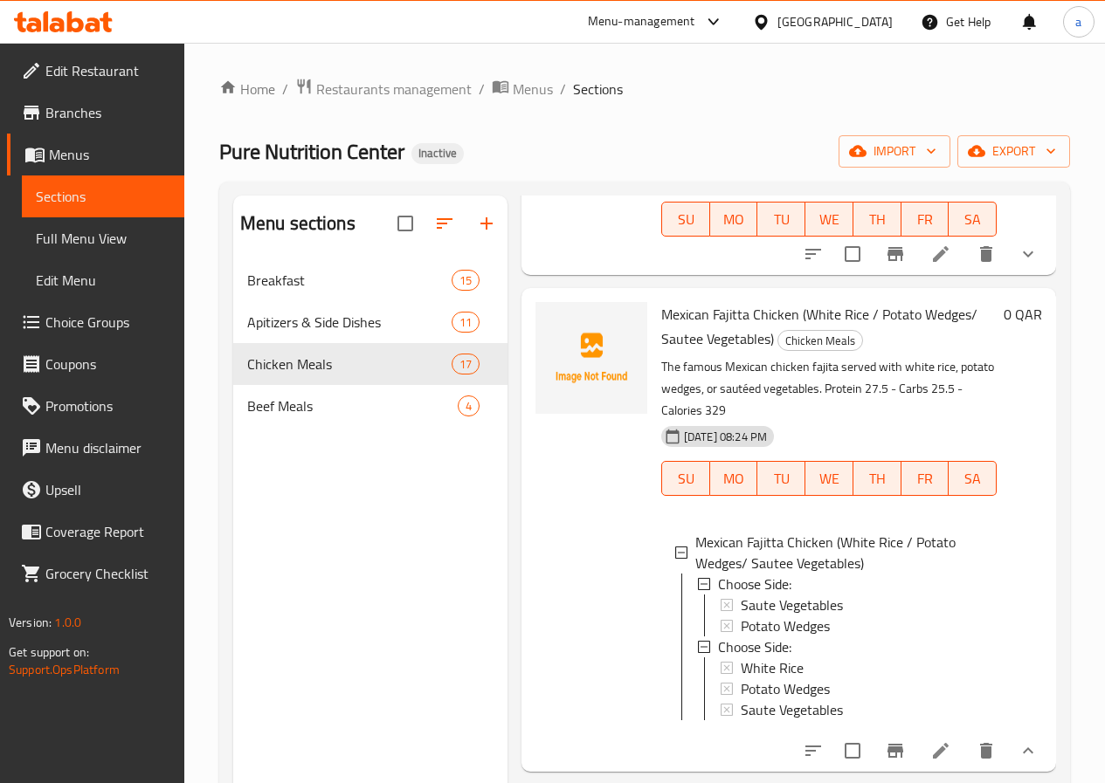
scroll to position [1572, 0]
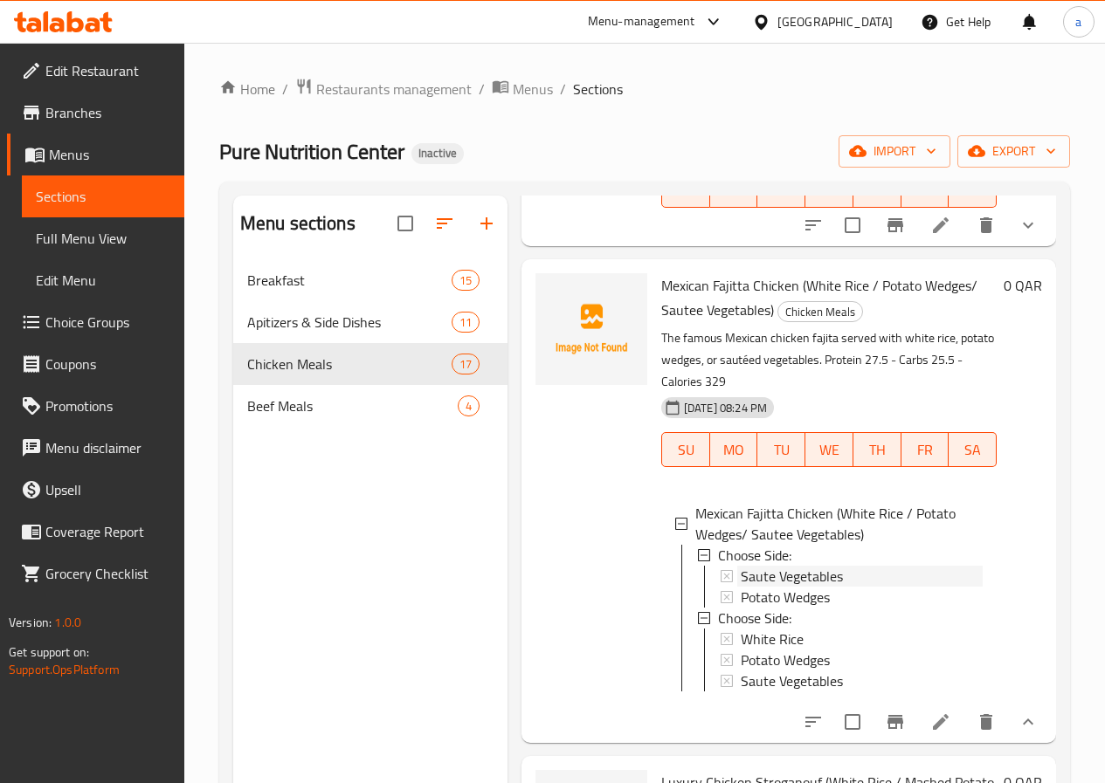
click at [721, 570] on icon at bounding box center [727, 576] width 12 height 12
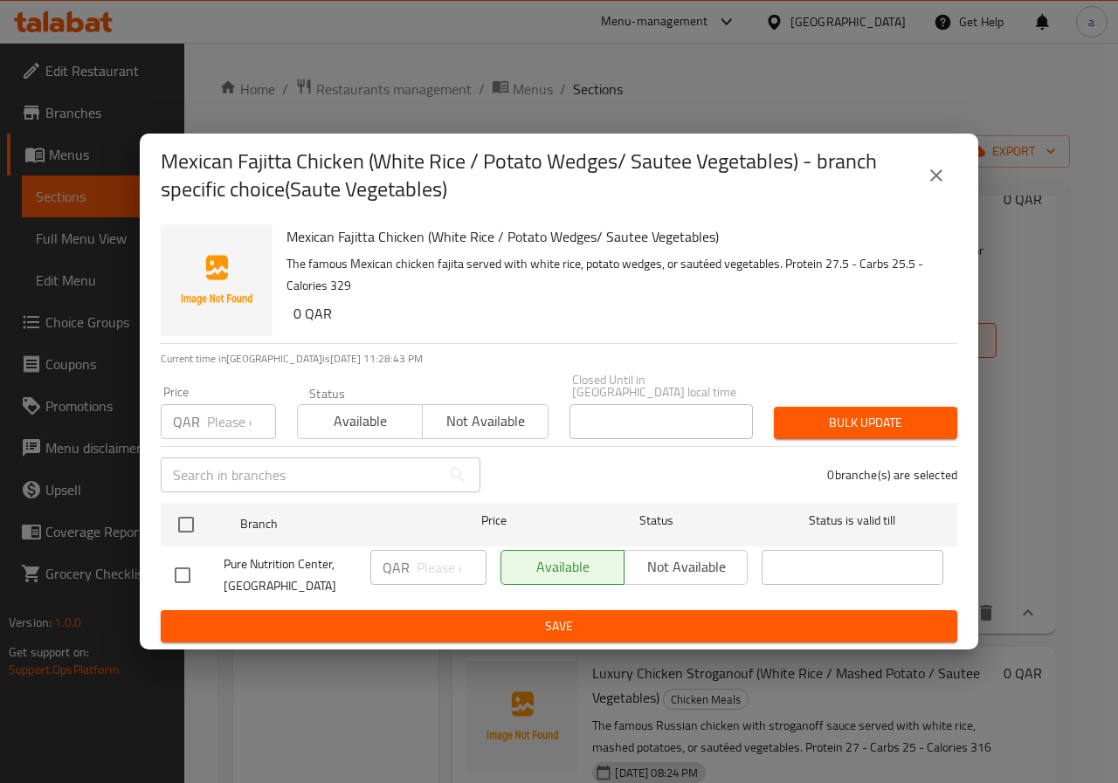
click at [939, 182] on icon "close" at bounding box center [936, 175] width 12 height 12
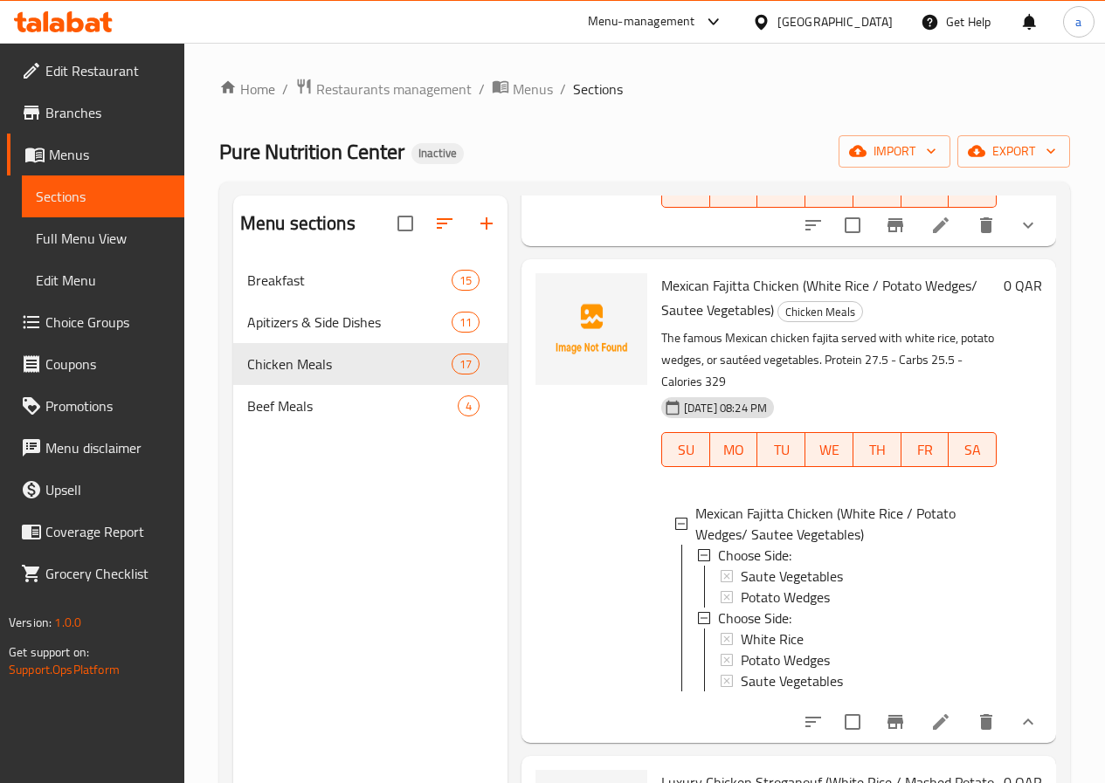
click at [930, 712] on icon at bounding box center [940, 722] width 21 height 21
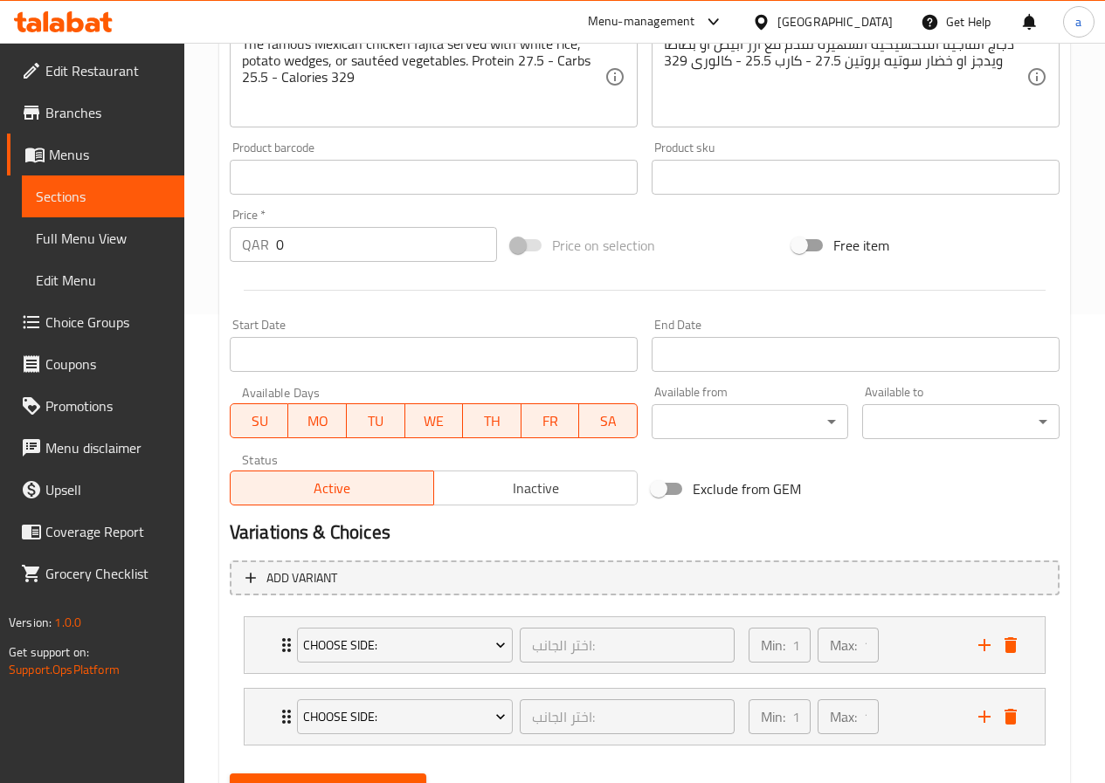
scroll to position [551, 0]
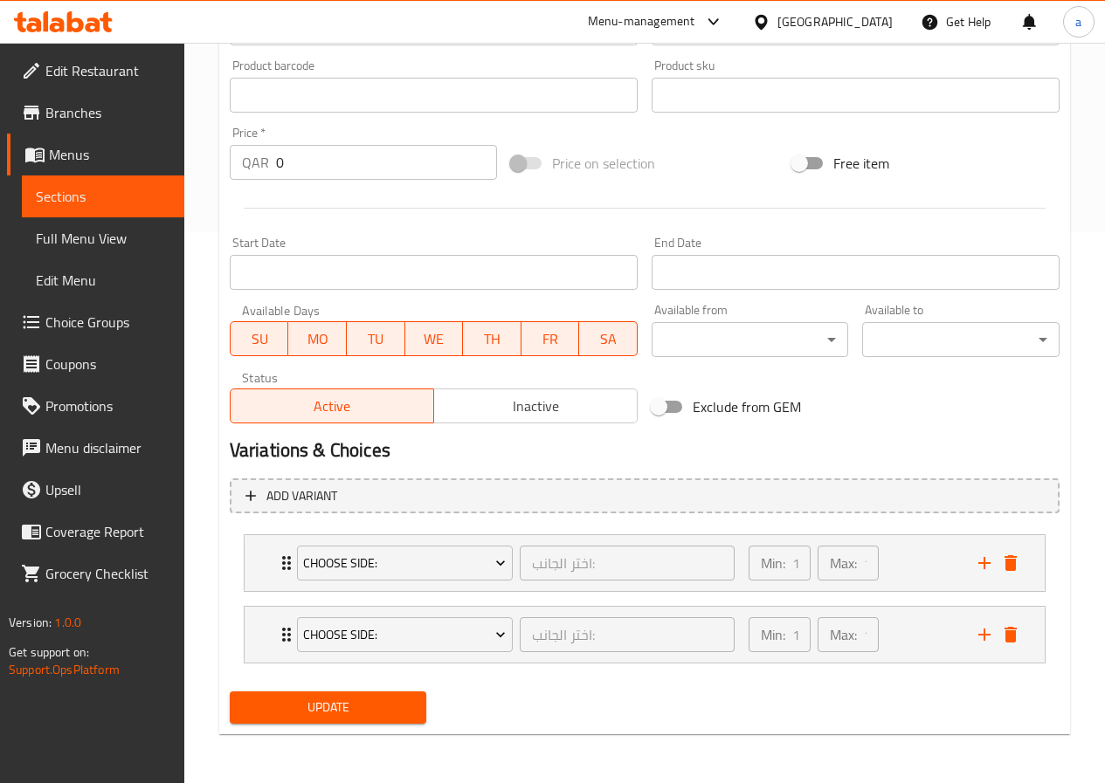
click at [77, 279] on span "Edit Menu" at bounding box center [103, 280] width 134 height 21
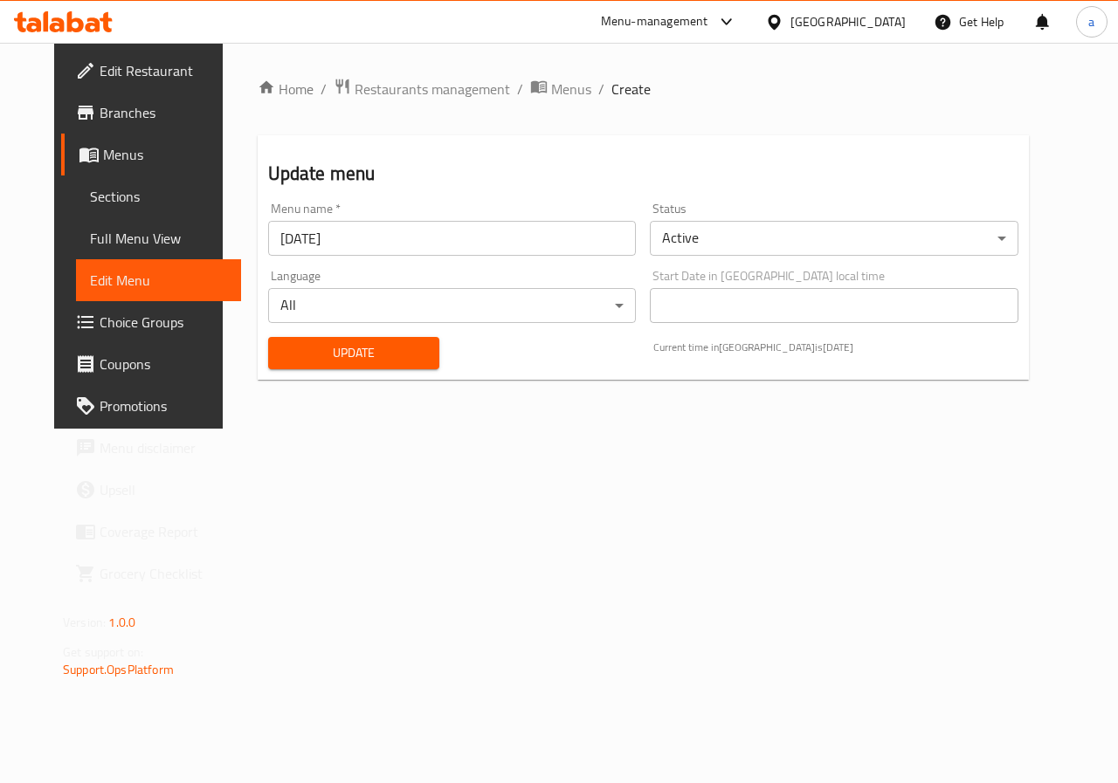
click at [100, 315] on span "Choice Groups" at bounding box center [164, 322] width 128 height 21
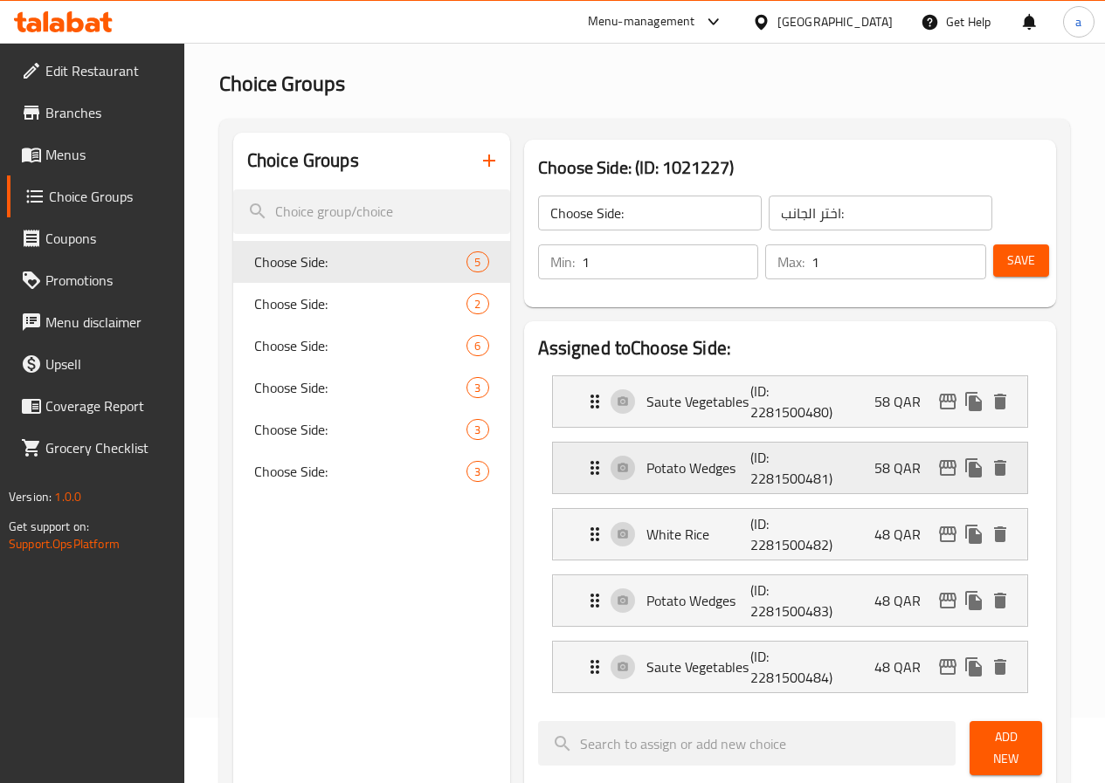
scroll to position [175, 0]
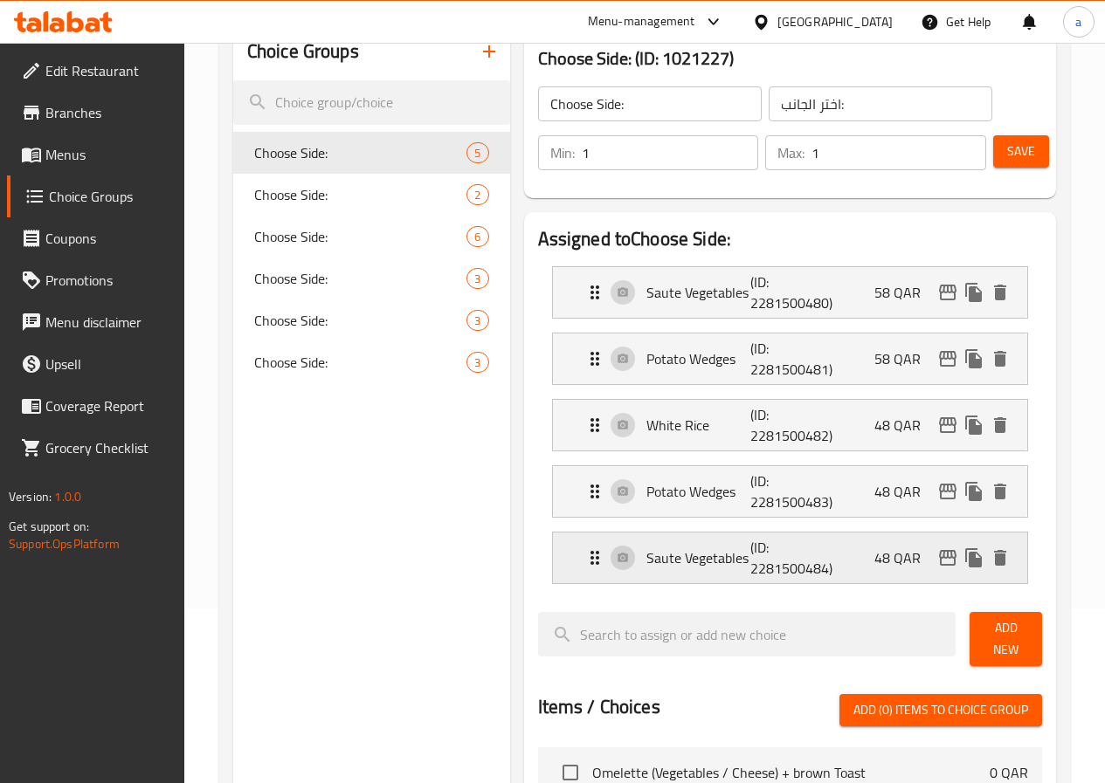
click at [676, 569] on p "Saute Vegetables" at bounding box center [698, 558] width 105 height 21
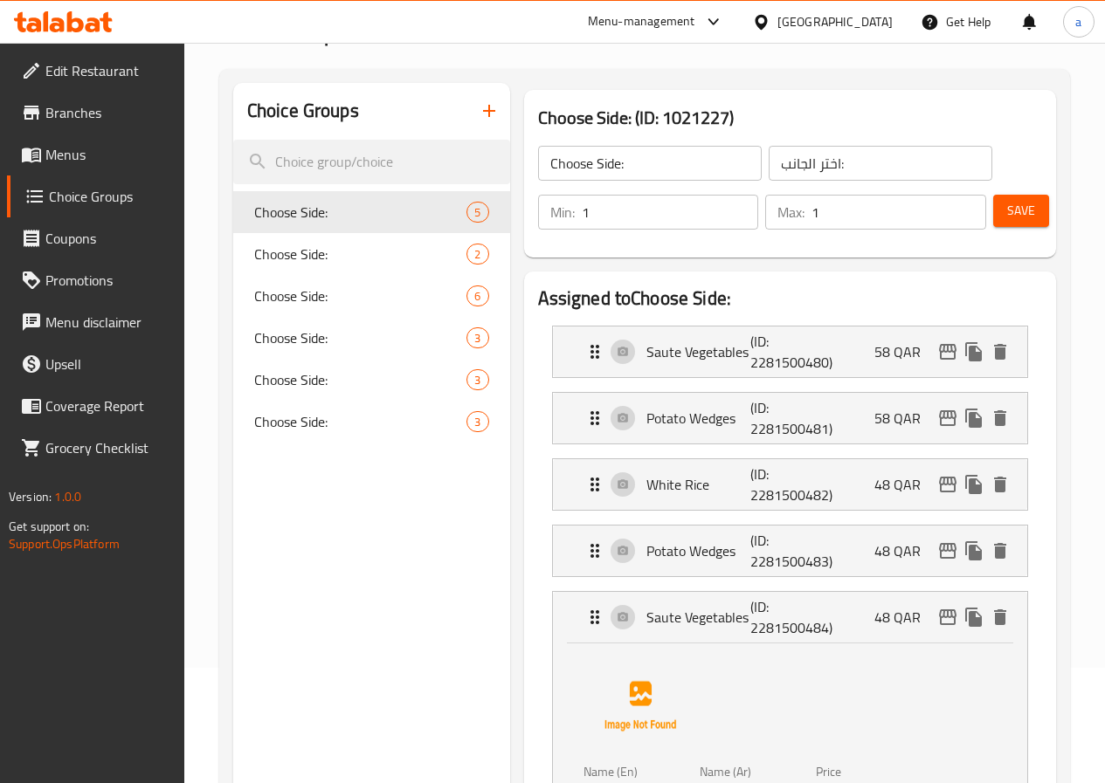
scroll to position [0, 0]
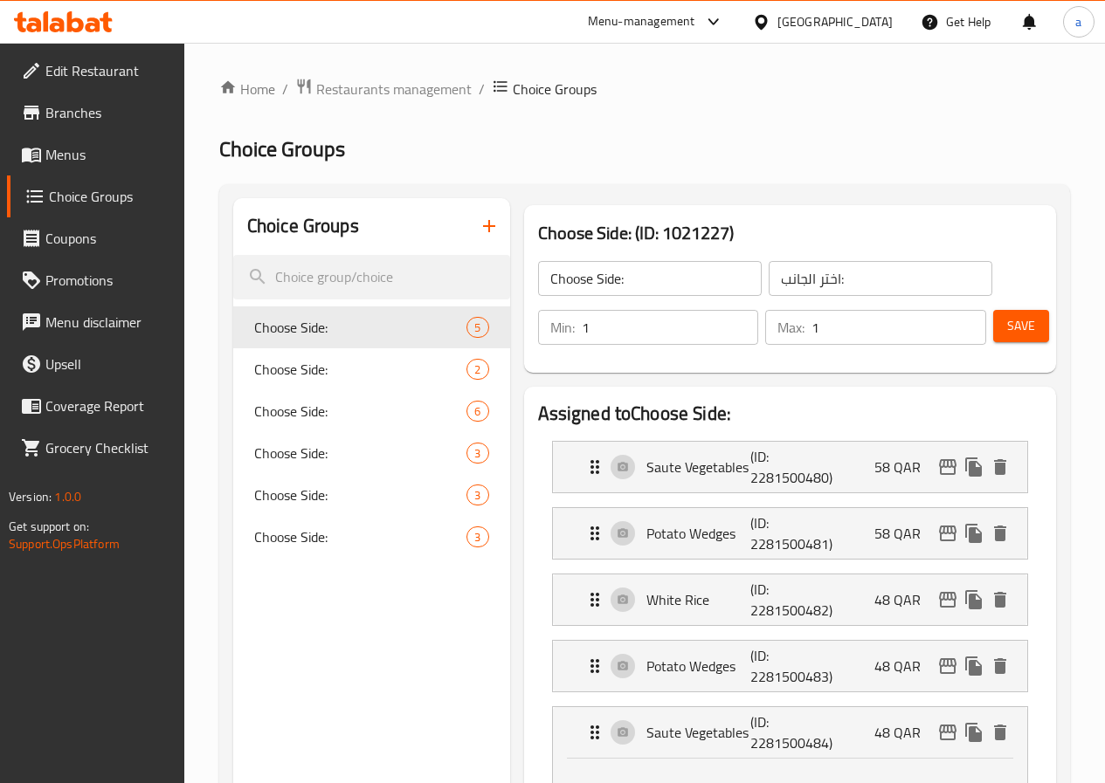
click at [86, 146] on span "Menus" at bounding box center [107, 154] width 125 height 21
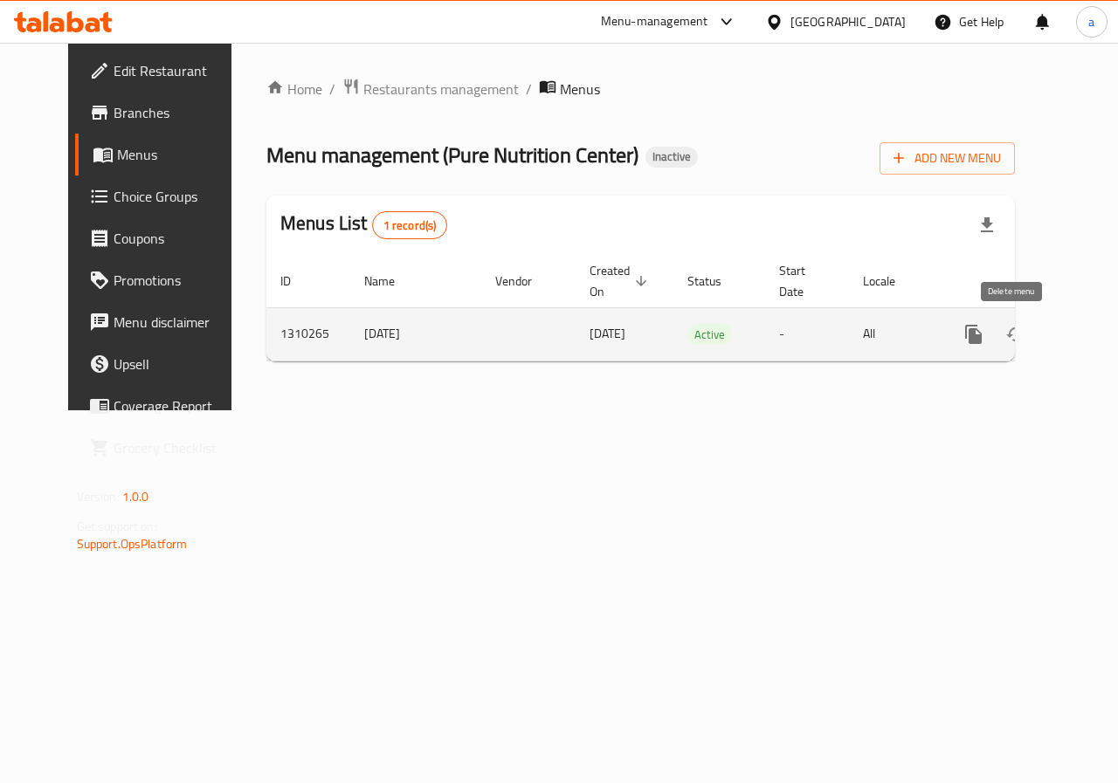
click at [1047, 333] on icon "enhanced table" at bounding box center [1057, 334] width 21 height 21
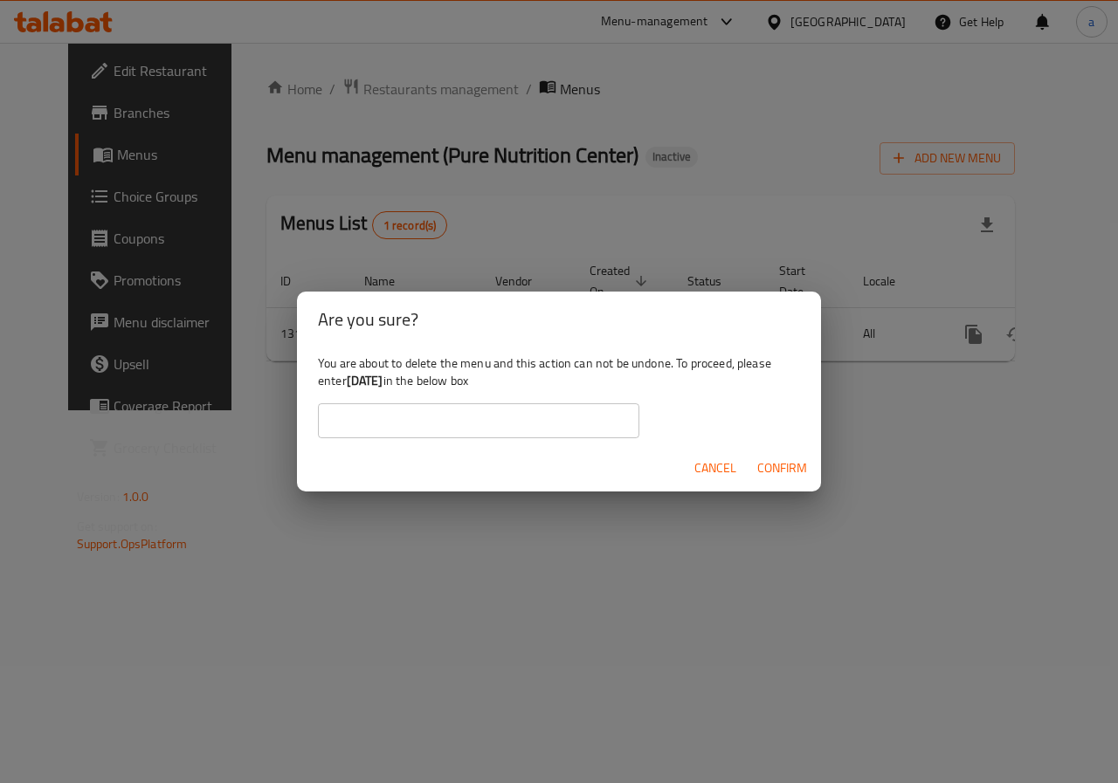
click at [383, 378] on b "[DATE]" at bounding box center [365, 380] width 37 height 23
drag, startPoint x: 405, startPoint y: 378, endPoint x: 358, endPoint y: 376, distance: 47.2
click at [358, 376] on b "[DATE]" at bounding box center [365, 380] width 37 height 23
copy b "[DATE]"
click at [334, 421] on input "text" at bounding box center [478, 420] width 321 height 35
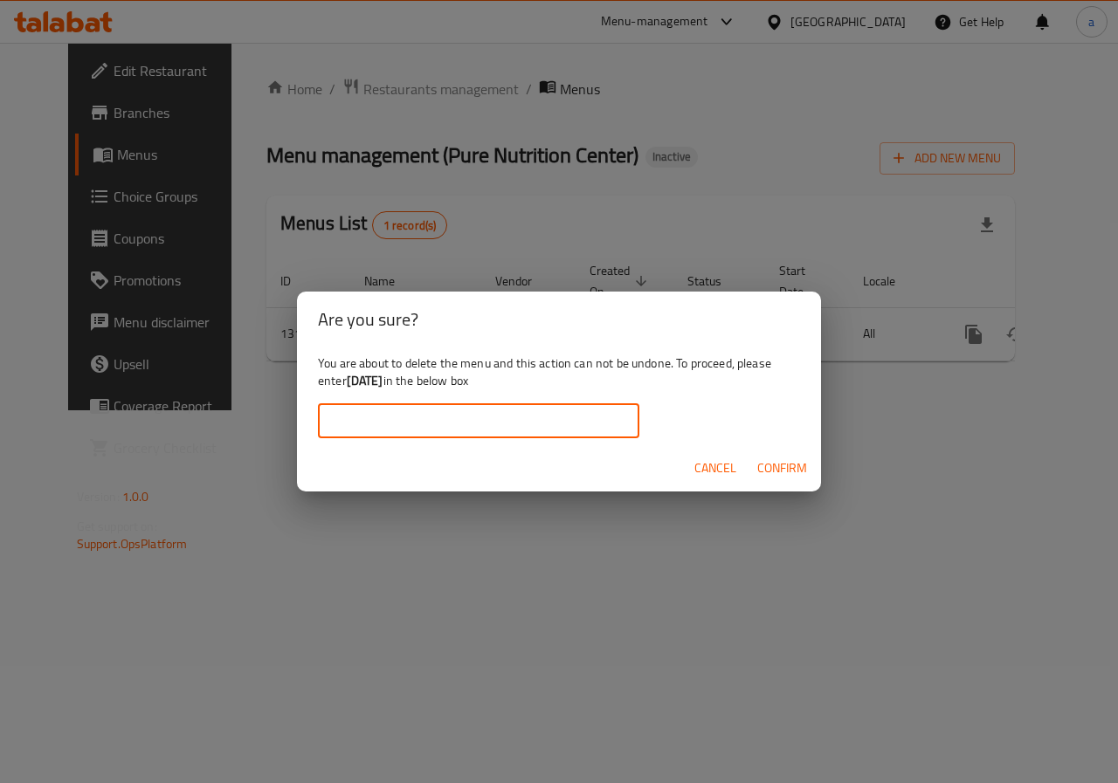
paste input "[DATE]"
type input "[DATE]"
click at [764, 465] on span "Confirm" at bounding box center [782, 469] width 50 height 22
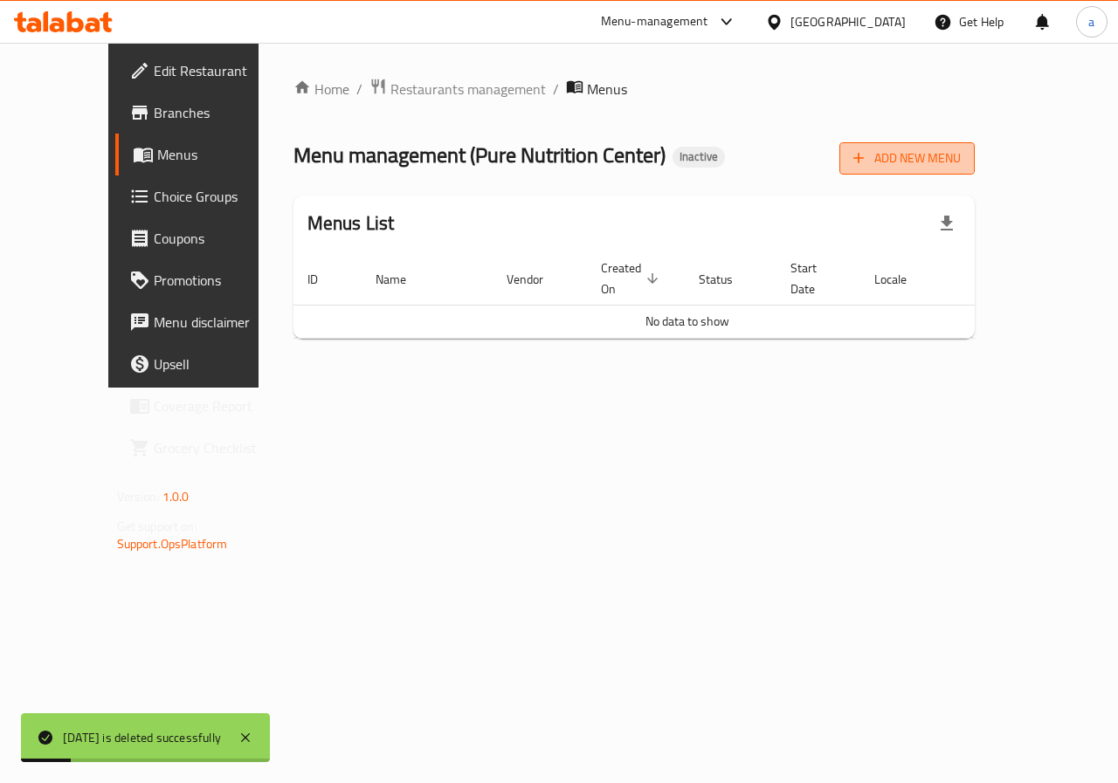
click at [961, 167] on span "Add New Menu" at bounding box center [906, 159] width 107 height 22
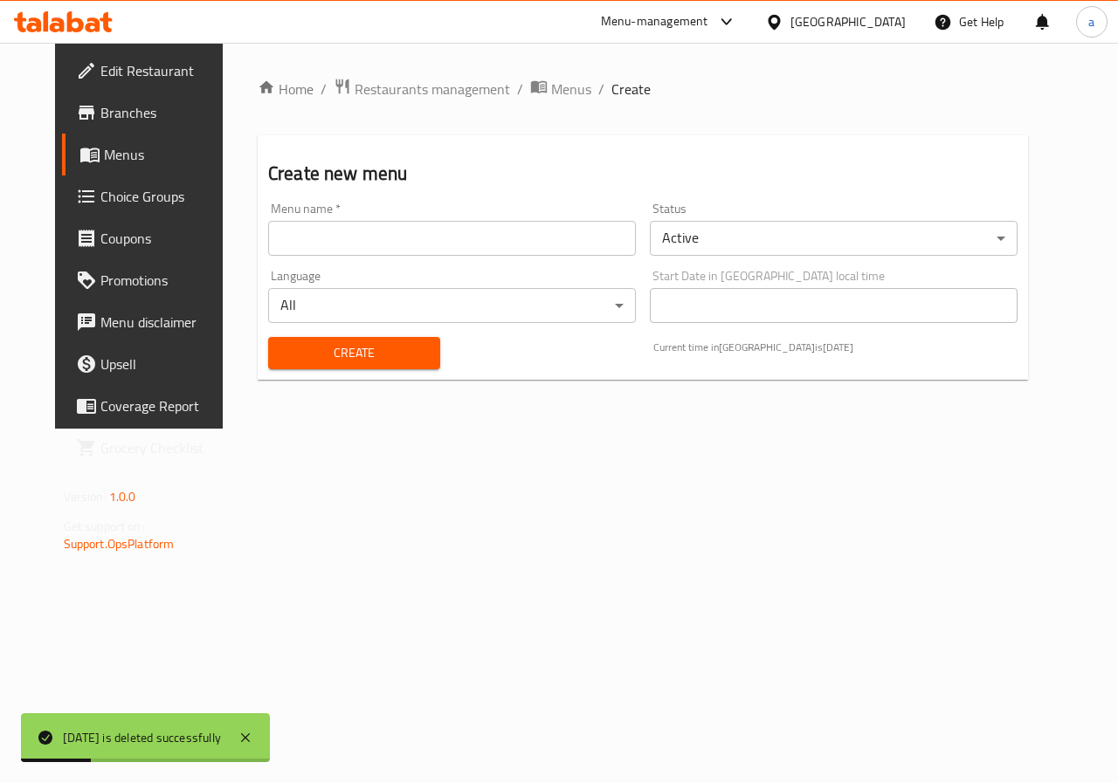
click at [308, 246] on input "text" at bounding box center [452, 238] width 368 height 35
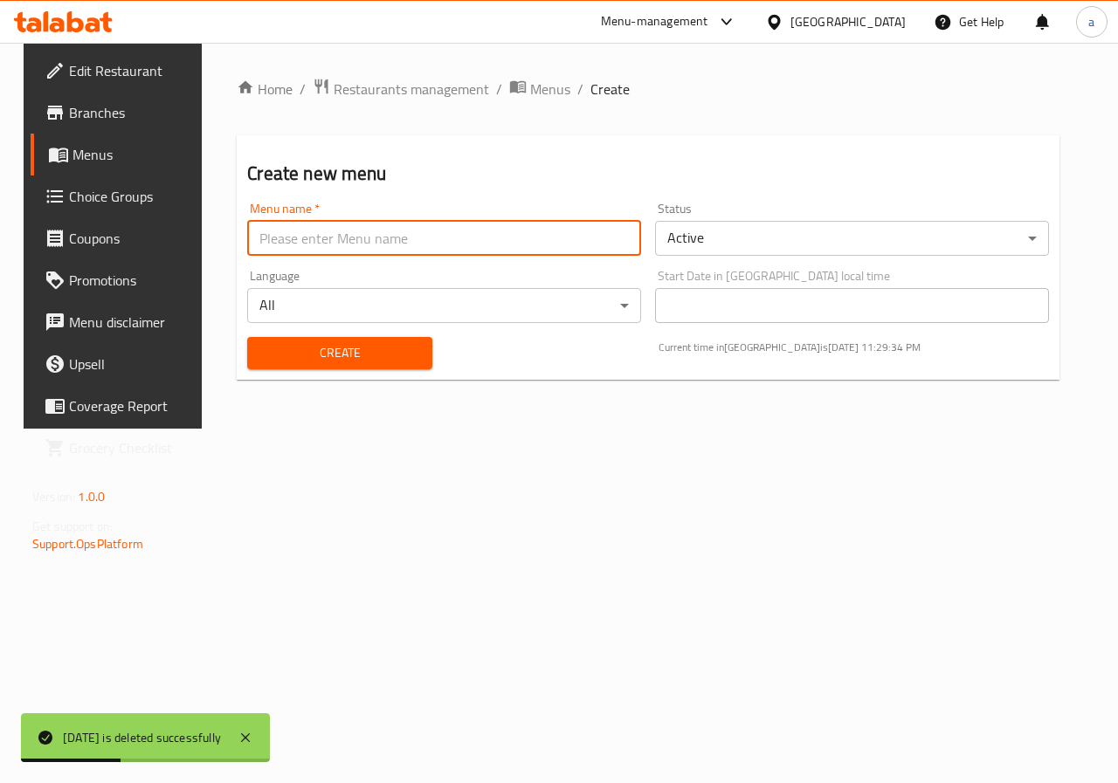
type input "[DATE]"
click at [374, 352] on span "Create" at bounding box center [339, 353] width 156 height 22
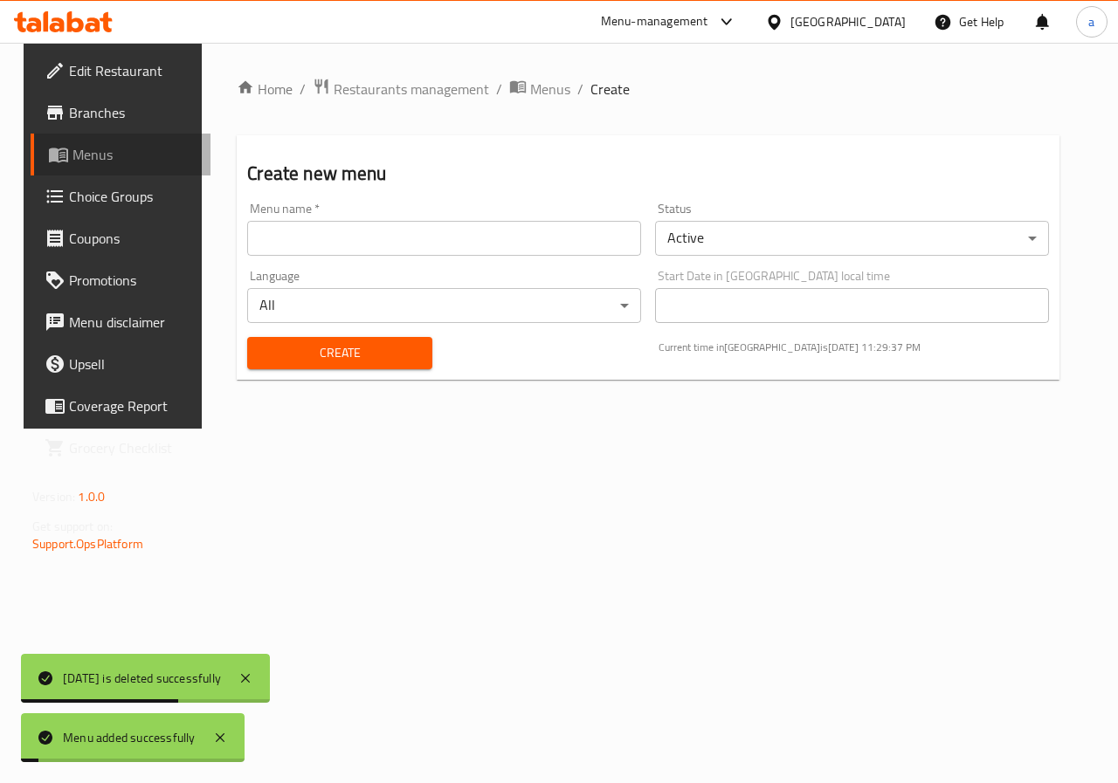
click at [86, 153] on span "Menus" at bounding box center [134, 154] width 124 height 21
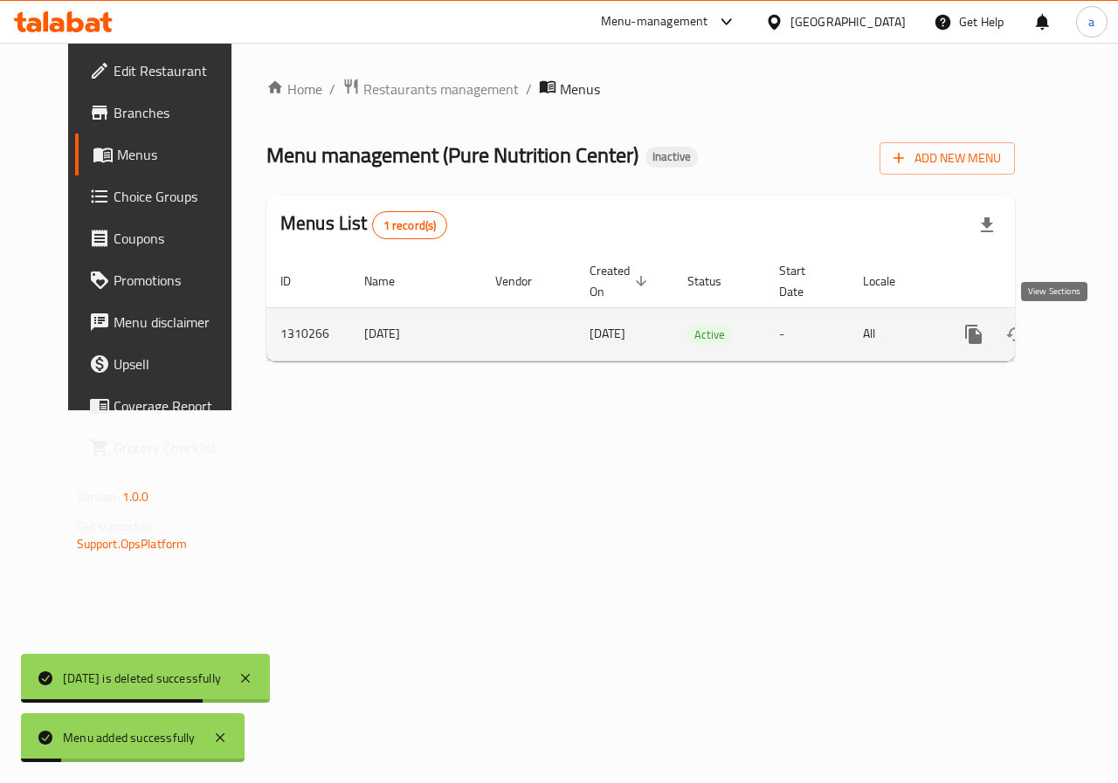
click at [1089, 337] on icon "enhanced table" at bounding box center [1099, 334] width 21 height 21
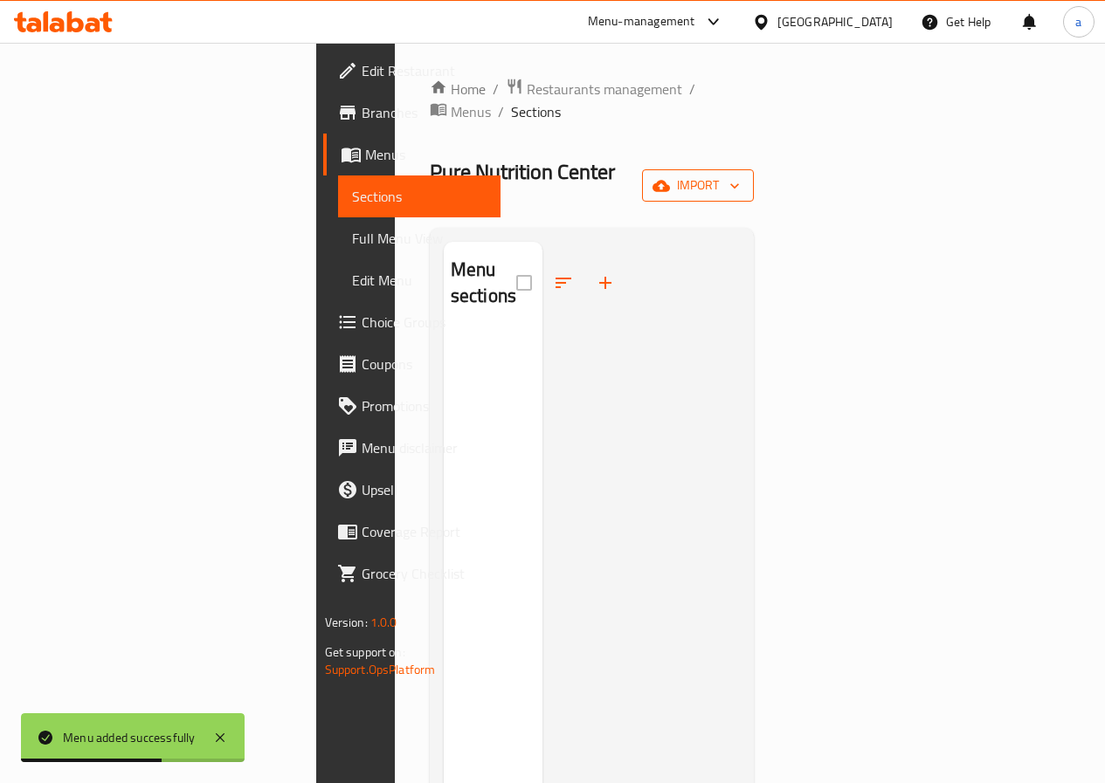
click at [740, 175] on span "import" at bounding box center [698, 186] width 84 height 22
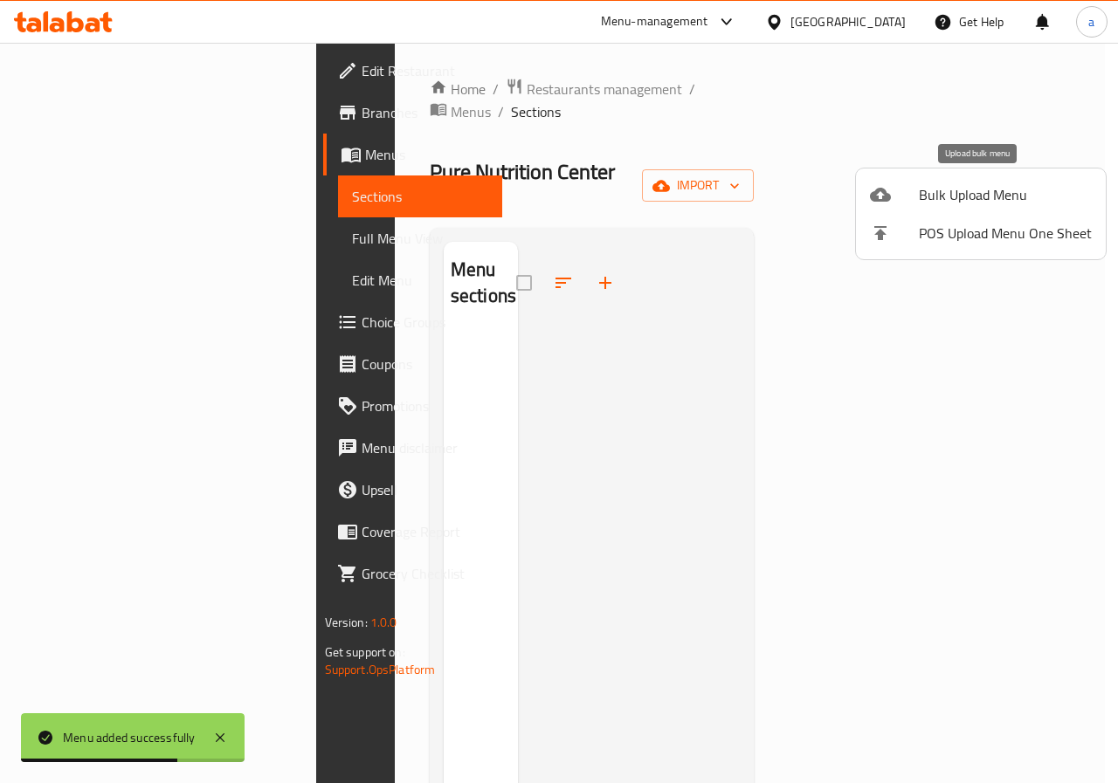
click at [982, 181] on li "Bulk Upload Menu" at bounding box center [981, 195] width 250 height 38
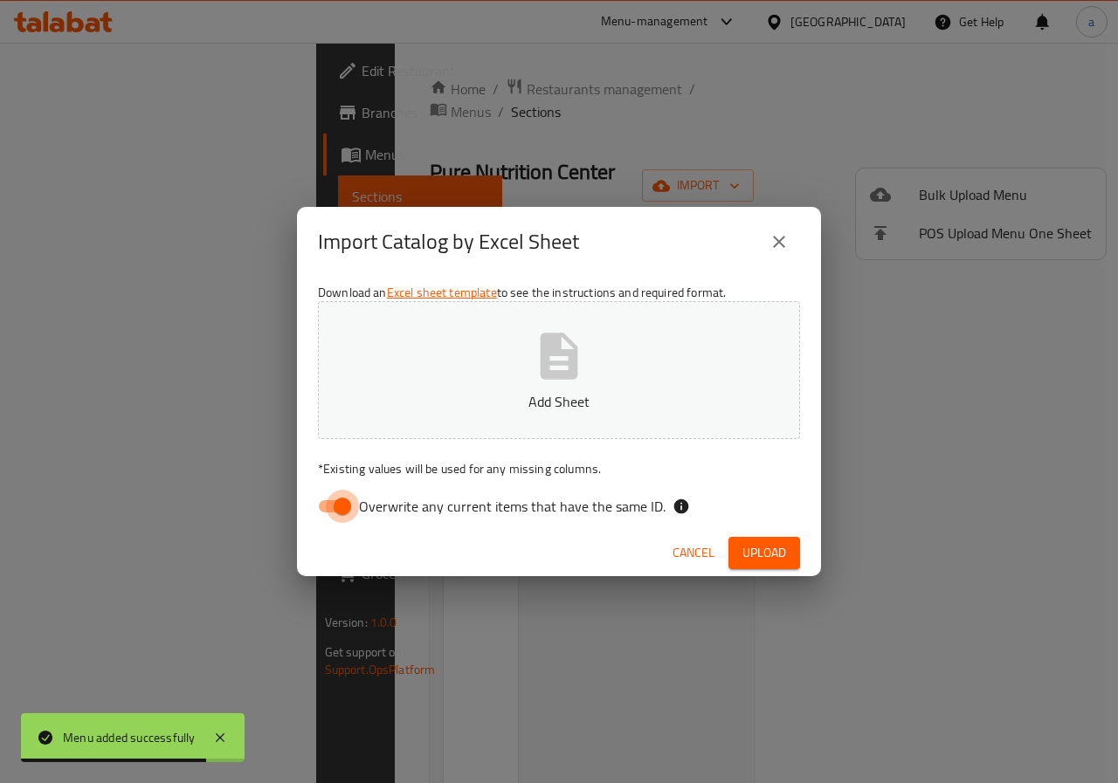
click at [348, 517] on input "Overwrite any current items that have the same ID." at bounding box center [343, 506] width 100 height 33
checkbox input "false"
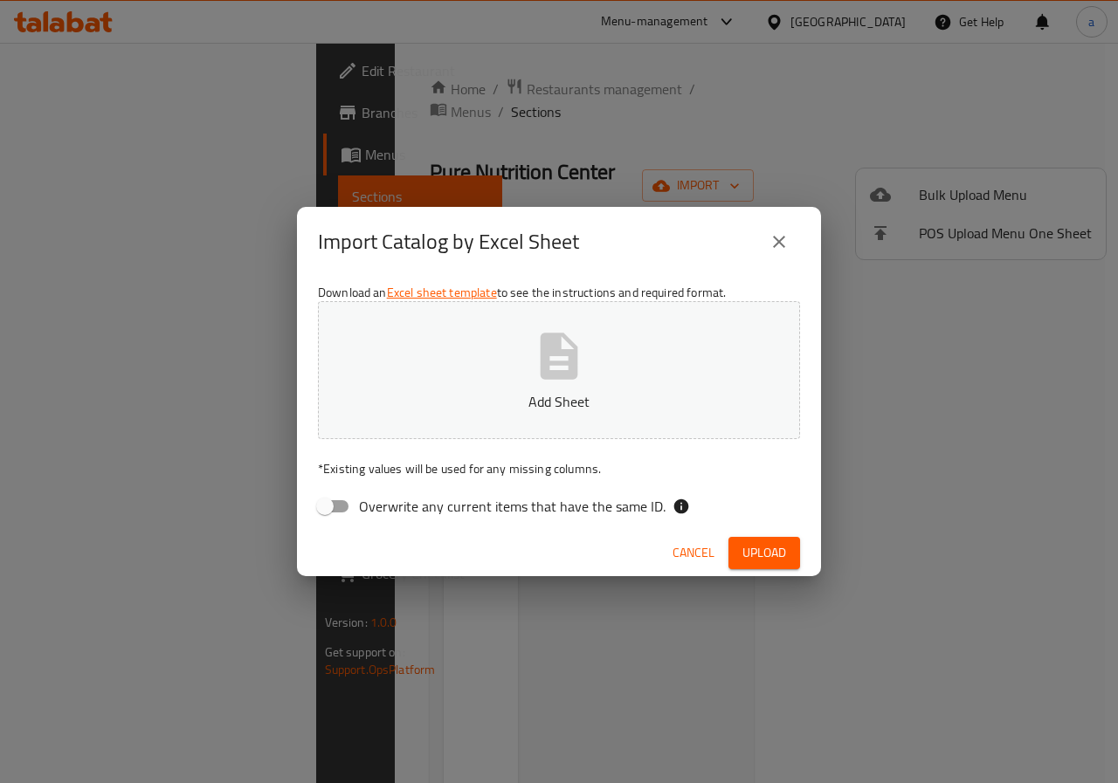
click at [552, 374] on icon "button" at bounding box center [560, 356] width 38 height 46
click at [761, 553] on span "Upload" at bounding box center [764, 553] width 44 height 22
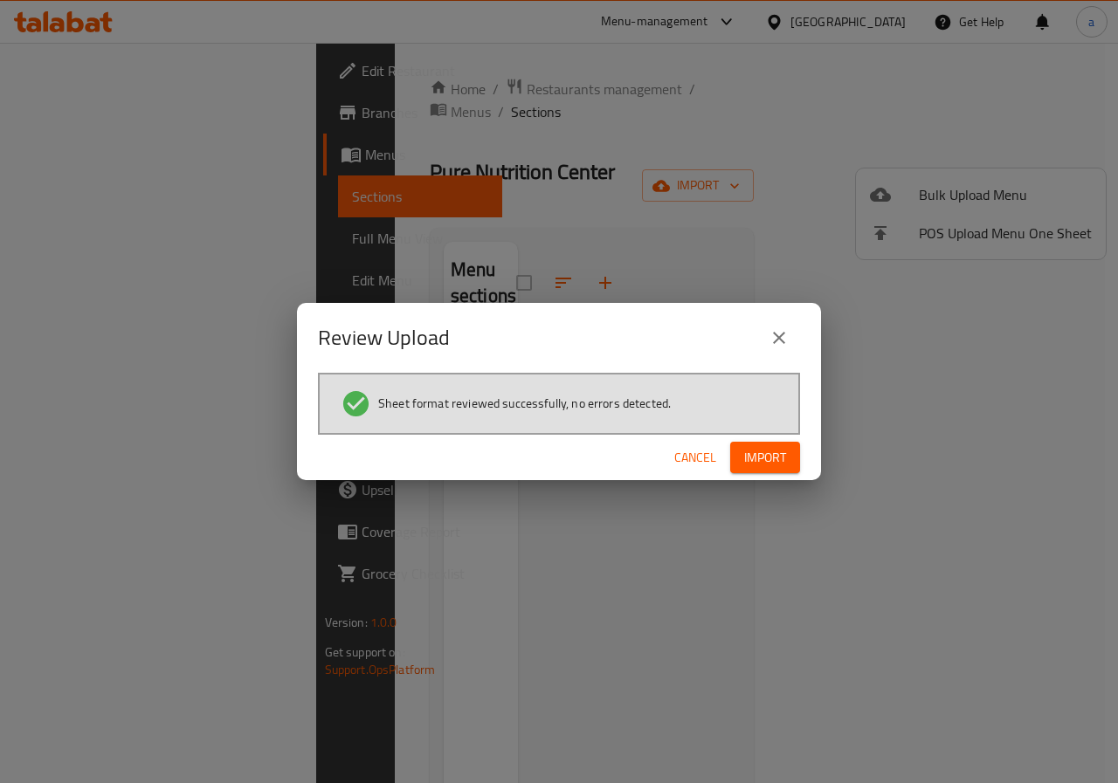
click at [772, 449] on span "Import" at bounding box center [765, 458] width 42 height 22
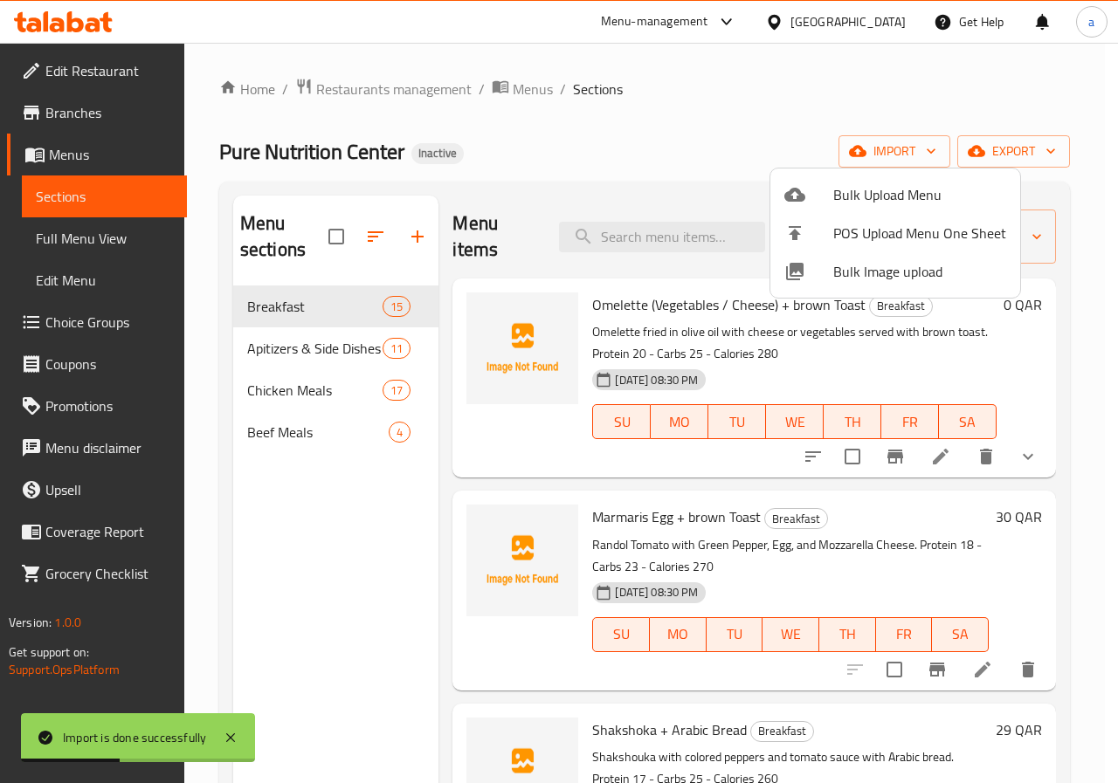
click at [690, 114] on div at bounding box center [559, 391] width 1118 height 783
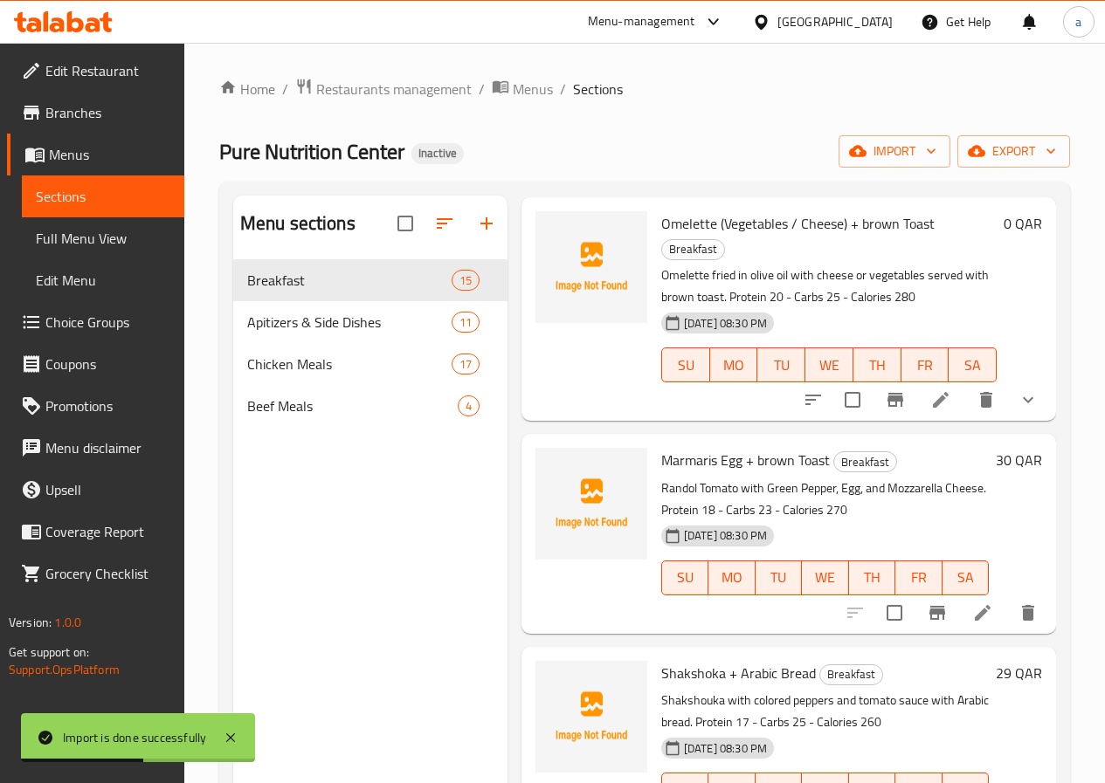
scroll to position [524, 0]
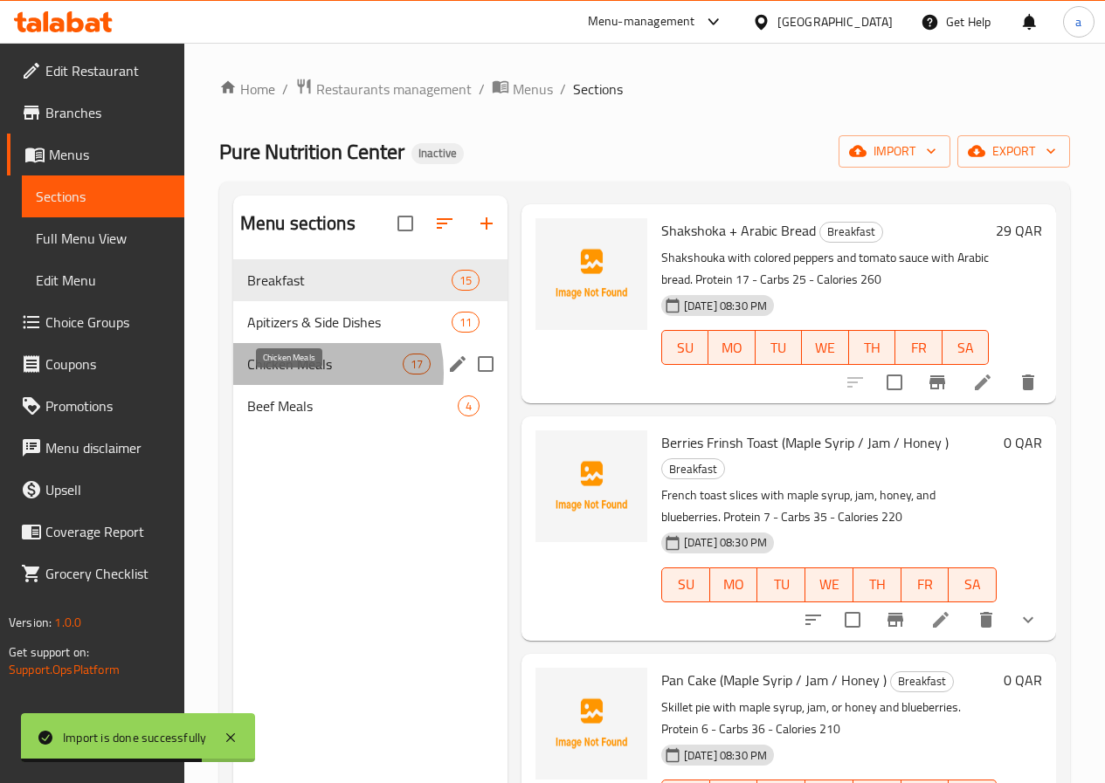
click at [307, 375] on span "Chicken Meals" at bounding box center [324, 364] width 155 height 21
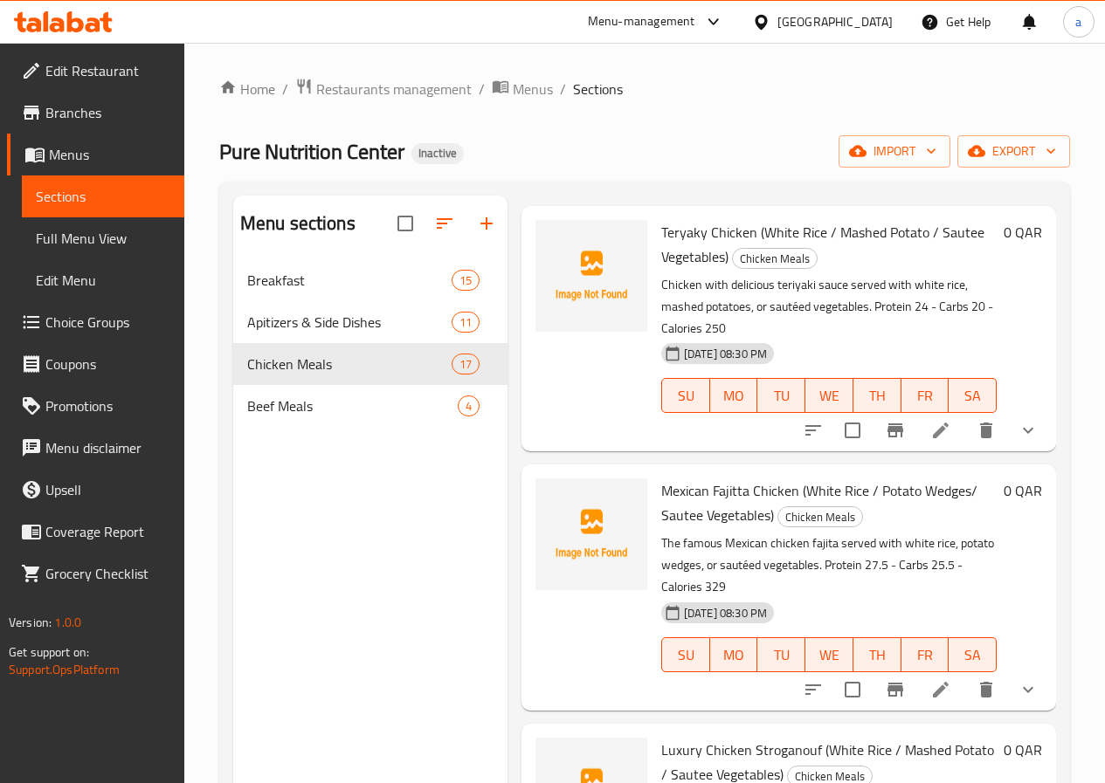
scroll to position [1397, 0]
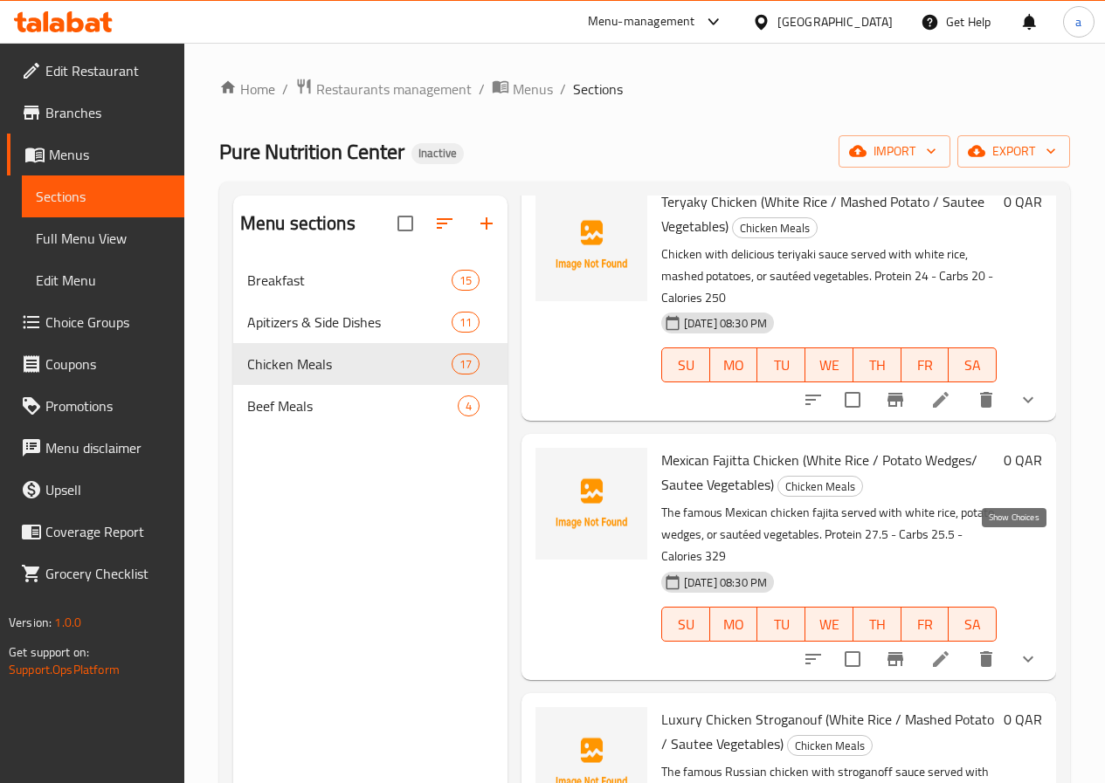
click at [1017, 649] on icon "show more" at bounding box center [1027, 659] width 21 height 21
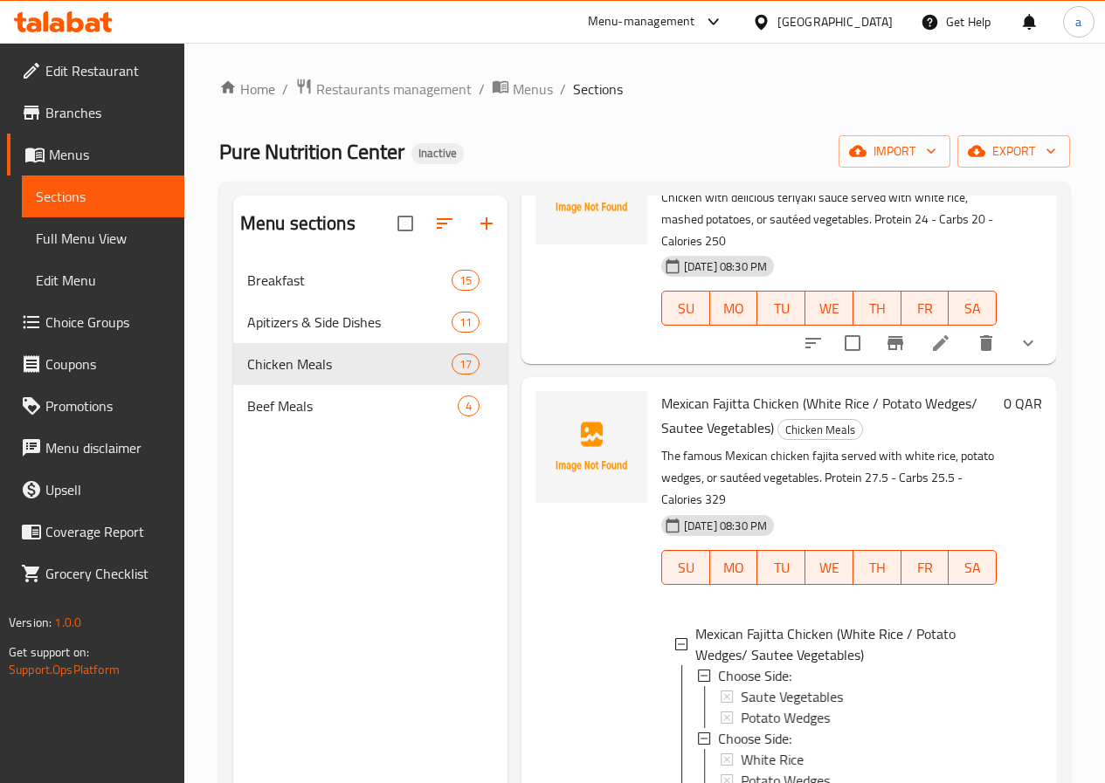
scroll to position [1572, 0]
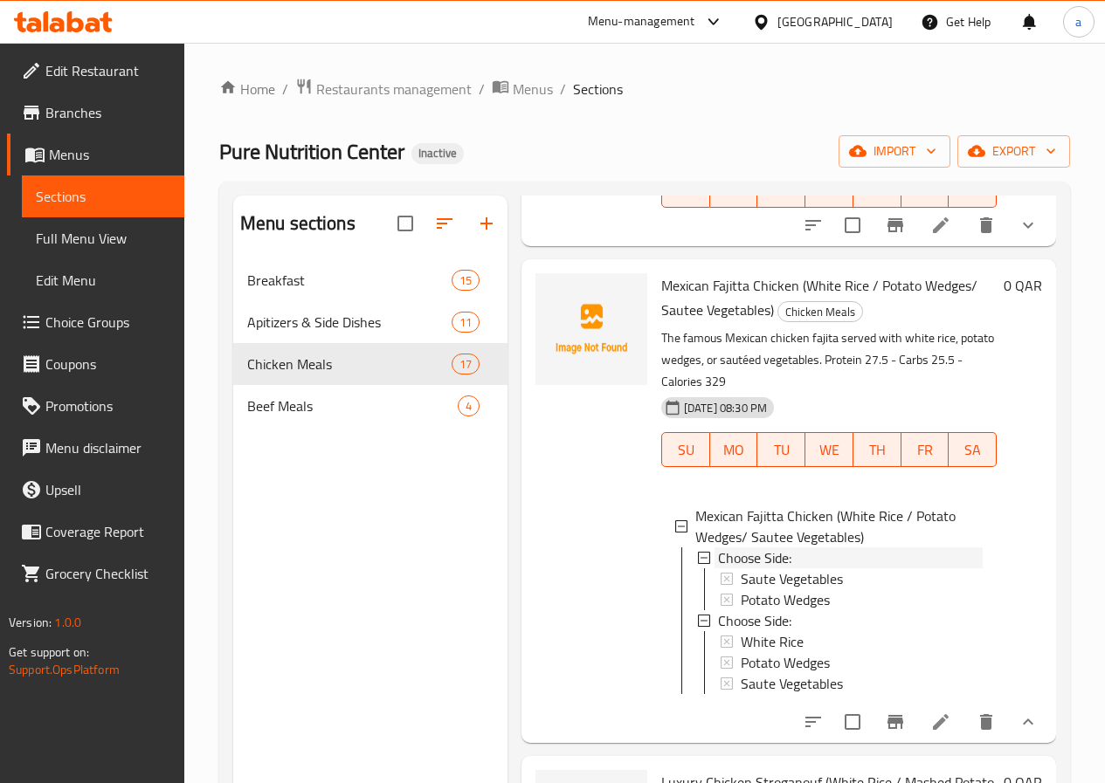
click at [698, 552] on icon at bounding box center [704, 558] width 12 height 12
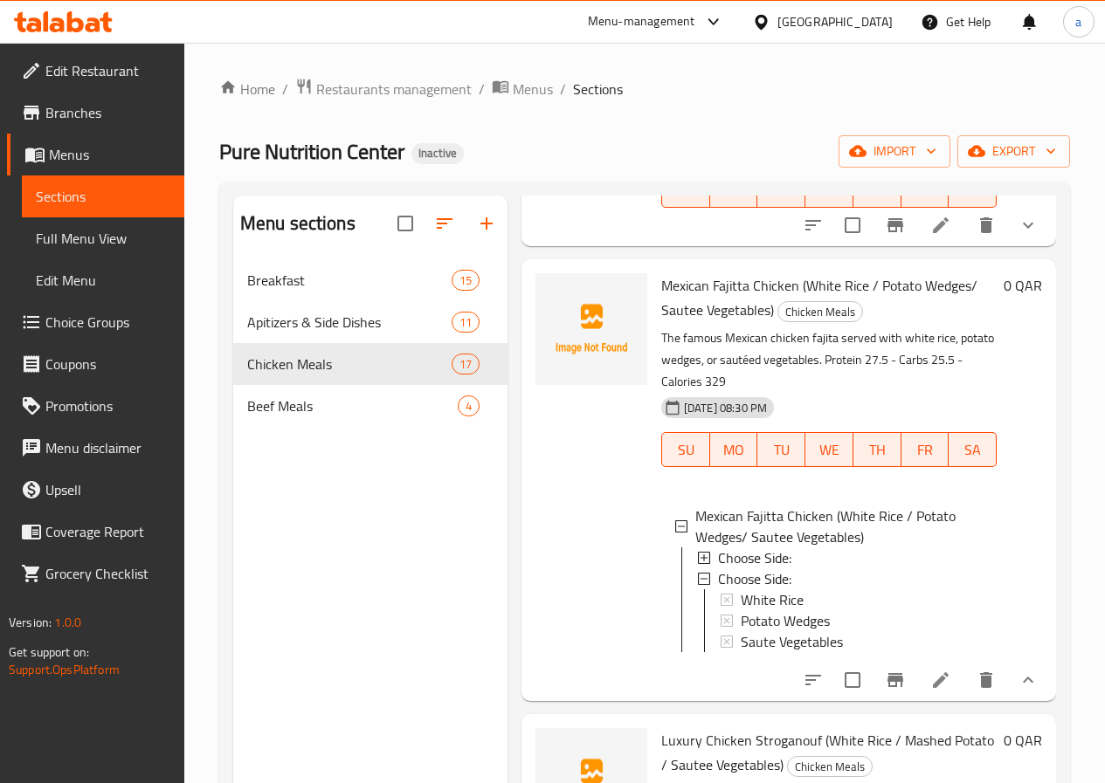
click at [718, 548] on span "Choose Side:" at bounding box center [754, 558] width 73 height 21
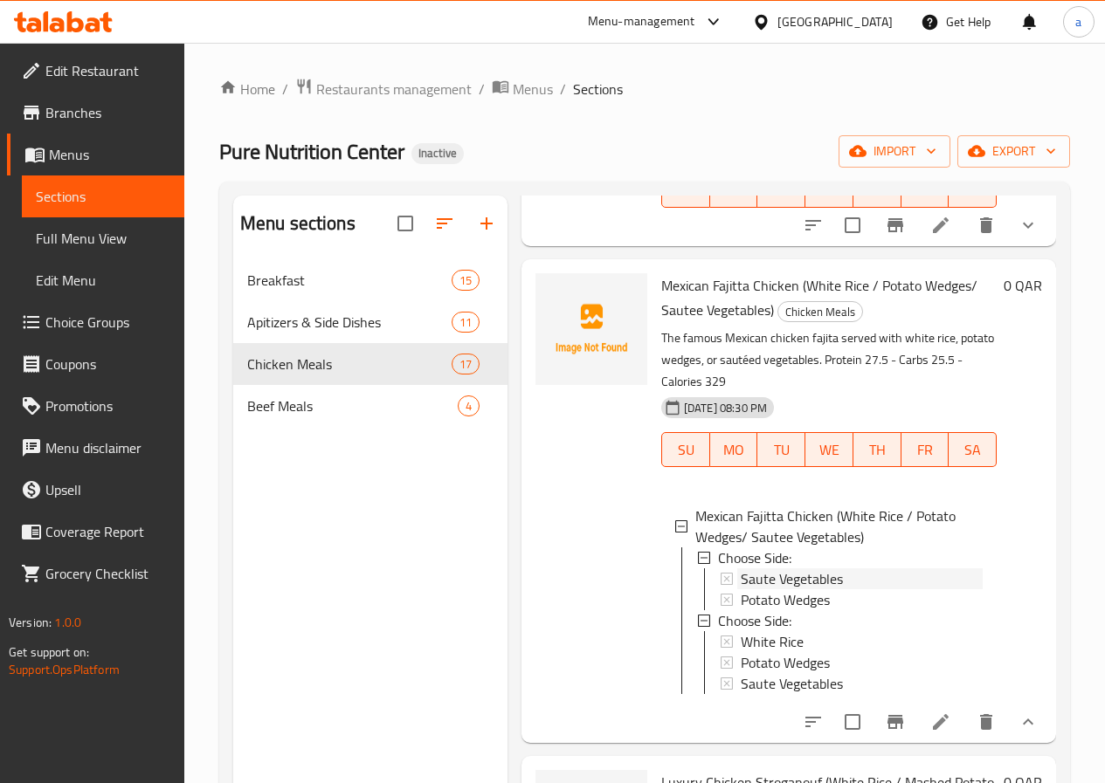
click at [721, 573] on icon at bounding box center [727, 579] width 12 height 12
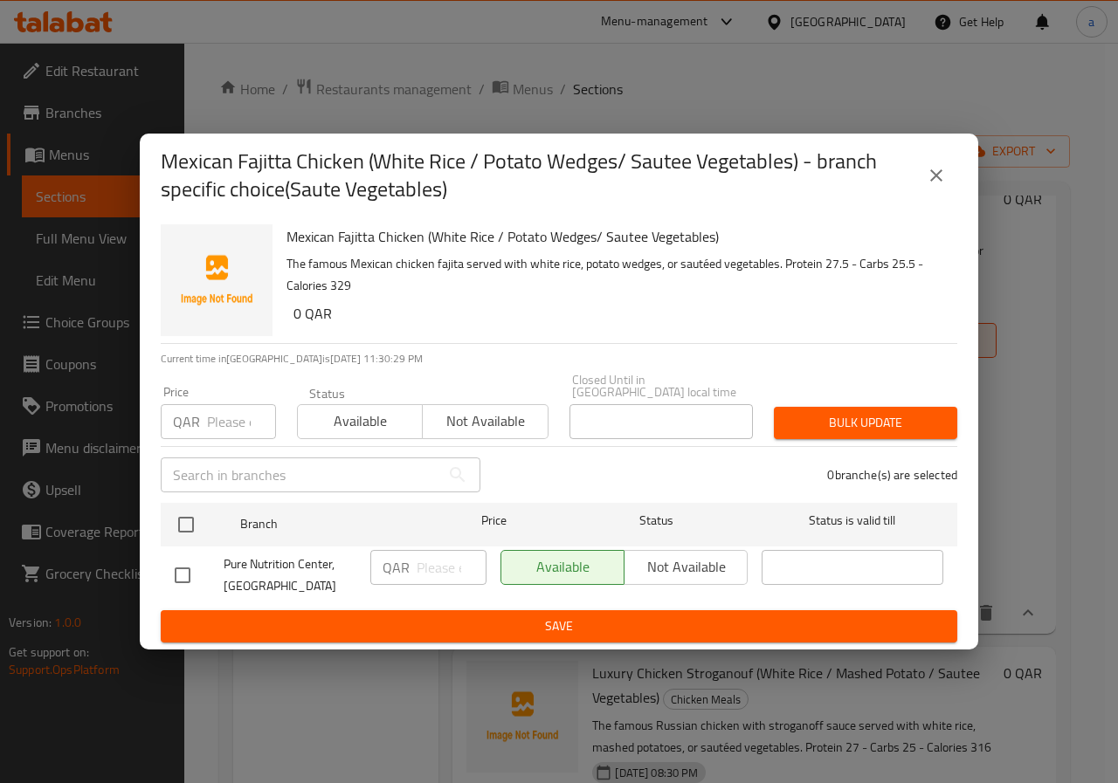
click at [248, 560] on span "Pure Nutrition Center,[GEOGRAPHIC_DATA]" at bounding box center [290, 576] width 133 height 44
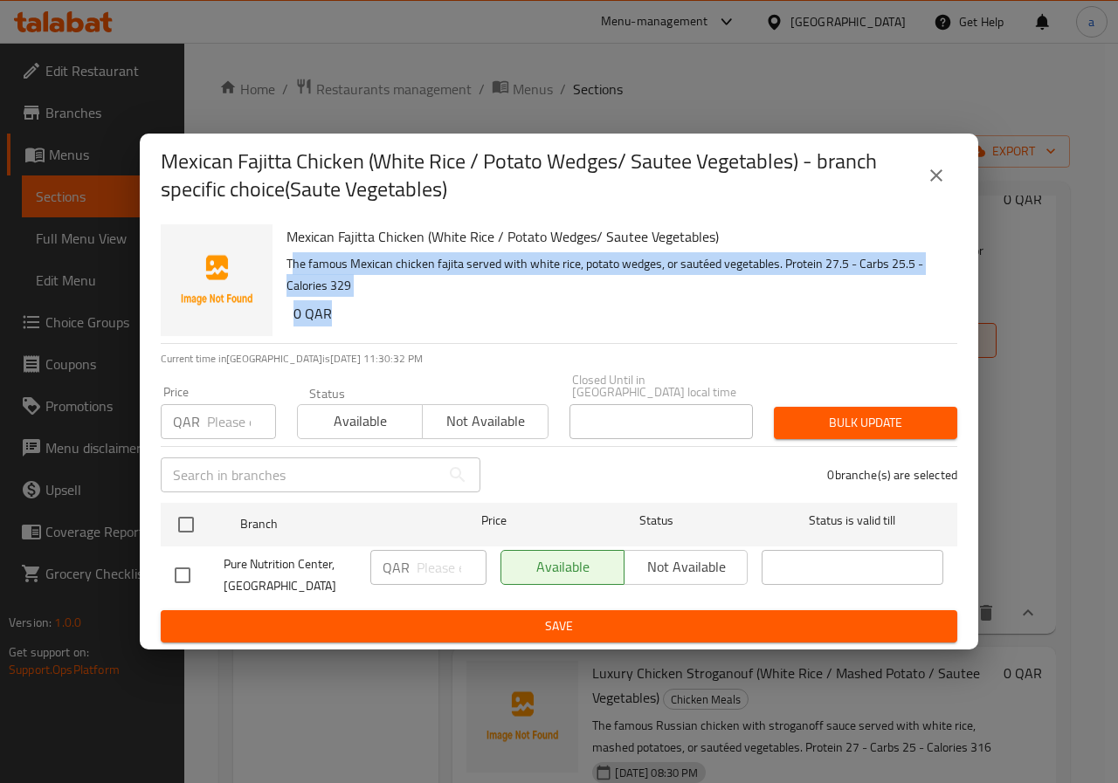
drag, startPoint x: 294, startPoint y: 261, endPoint x: 777, endPoint y: 316, distance: 486.1
click at [817, 310] on div "Mexican Fajitta Chicken (White Rice / Potato Wedges/ Sautee Vegetables) The fam…" at bounding box center [614, 280] width 671 height 126
click at [771, 320] on h6 "0 QAR" at bounding box center [618, 313] width 650 height 24
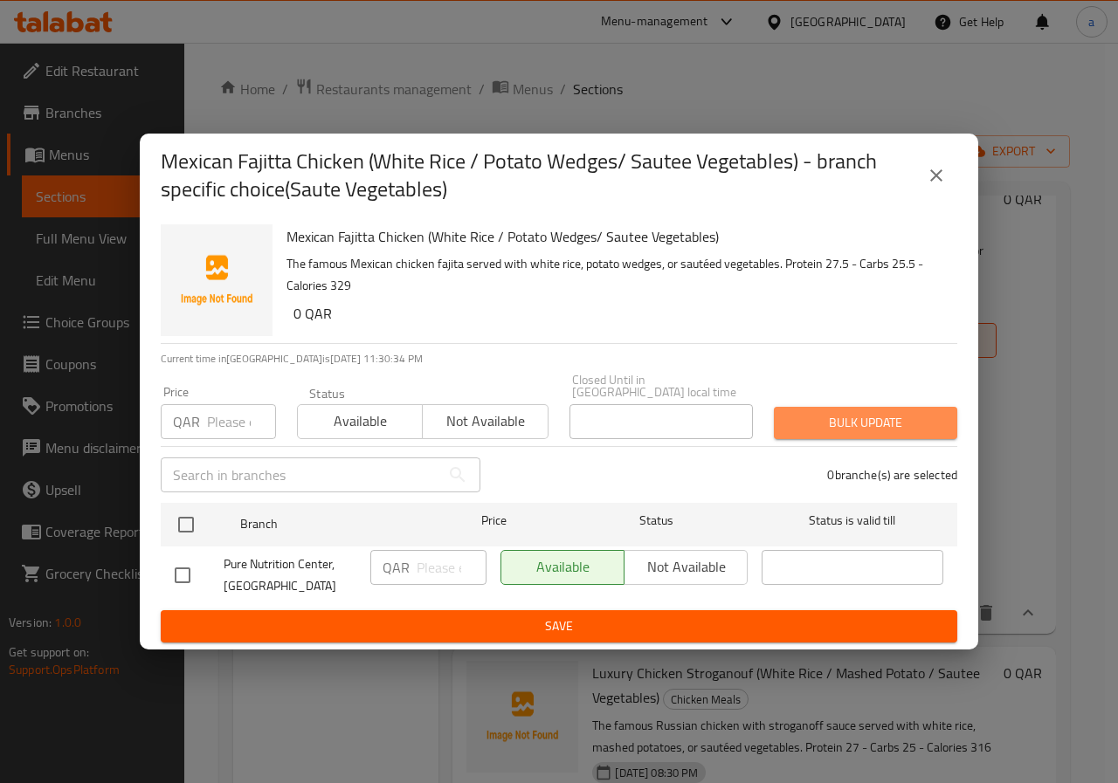
click at [862, 412] on span "Bulk update" at bounding box center [865, 423] width 155 height 22
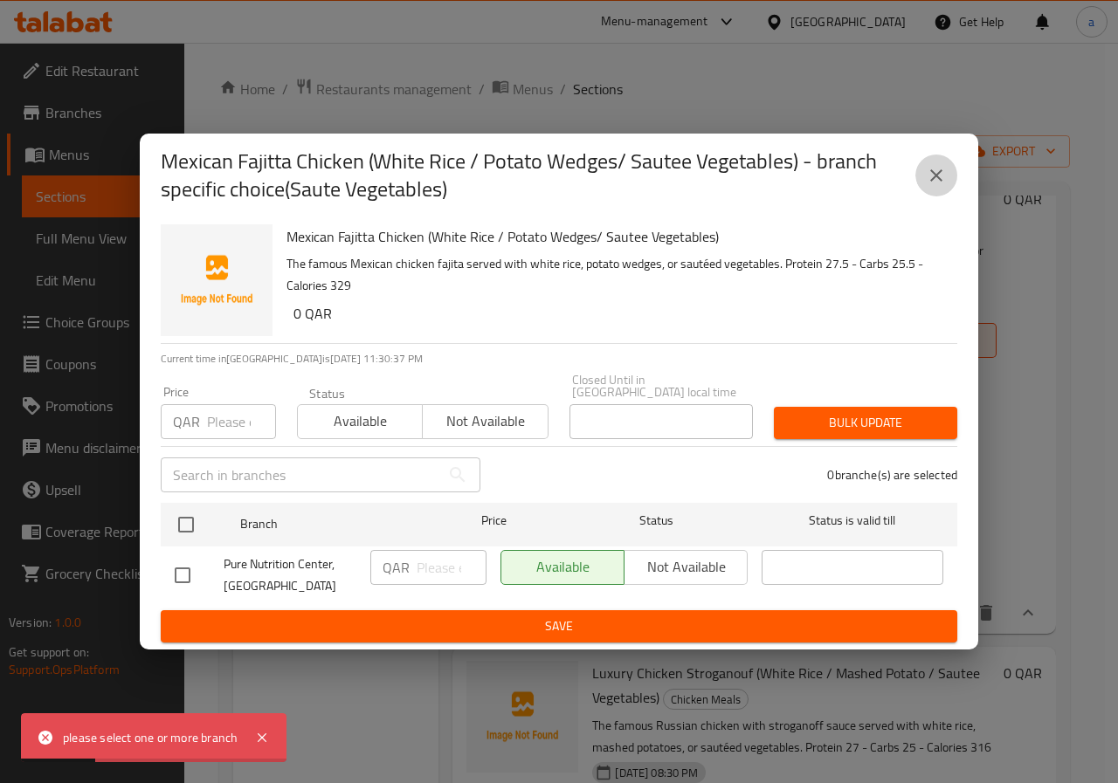
click at [935, 171] on icon "close" at bounding box center [936, 175] width 21 height 21
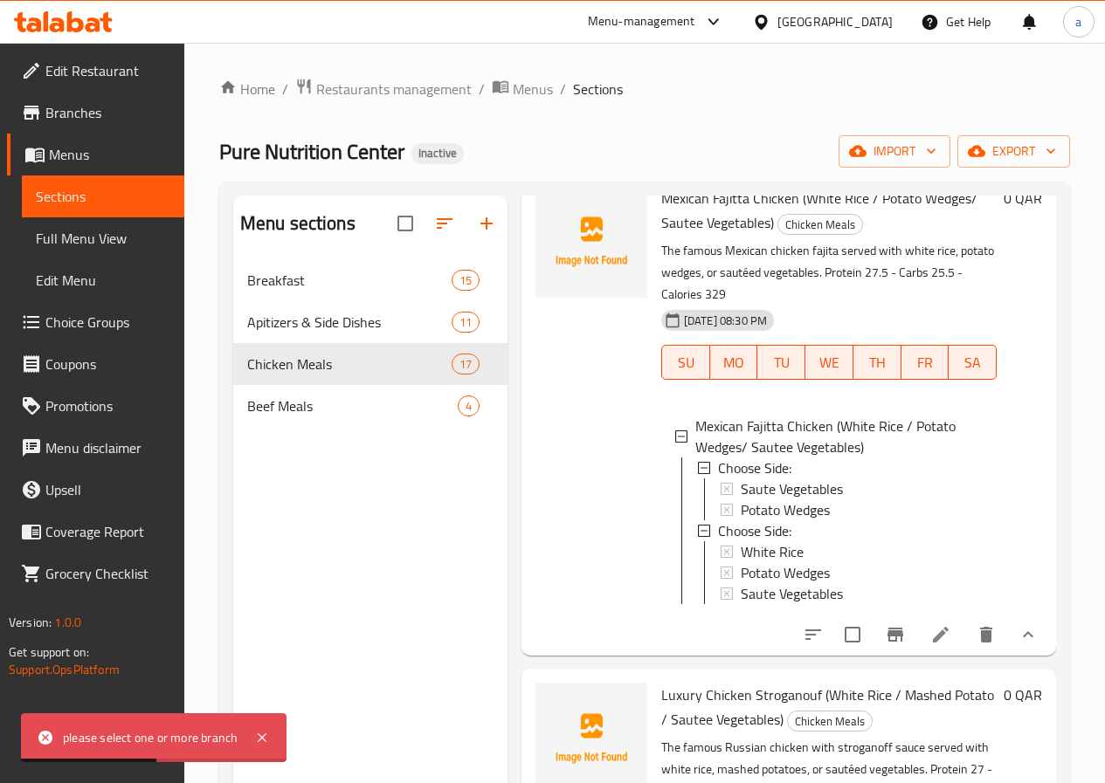
scroll to position [0, 0]
click at [1017, 624] on icon "show more" at bounding box center [1027, 634] width 21 height 21
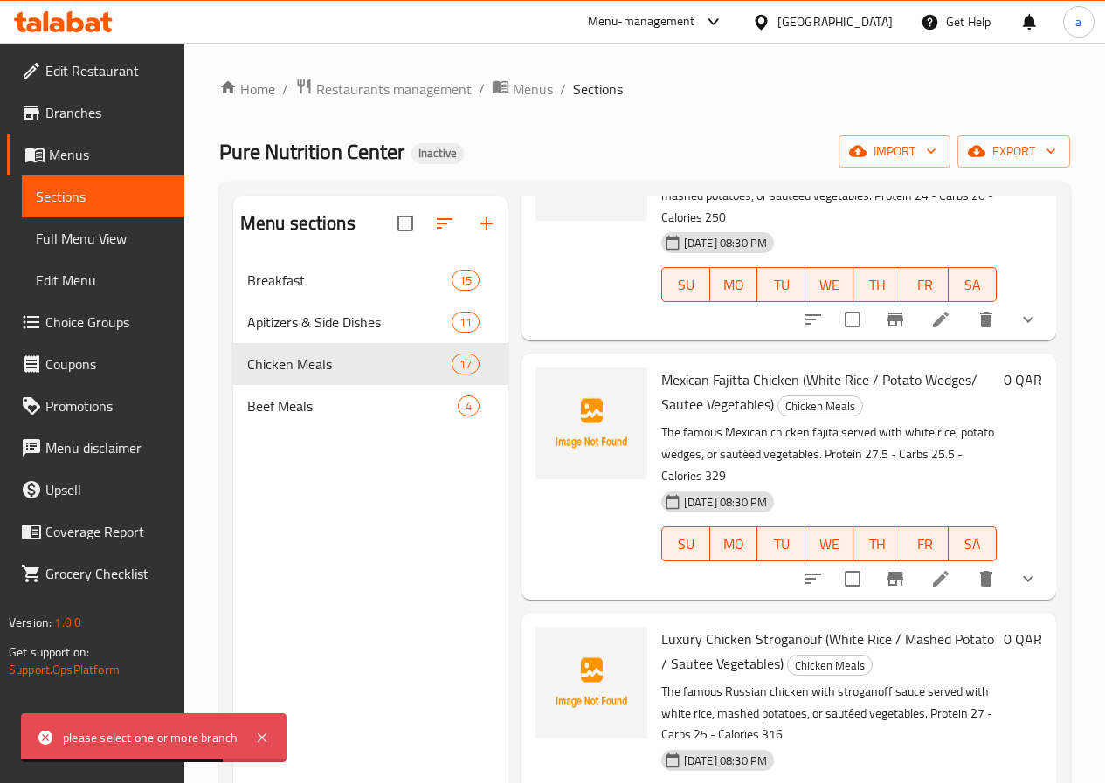
scroll to position [1310, 0]
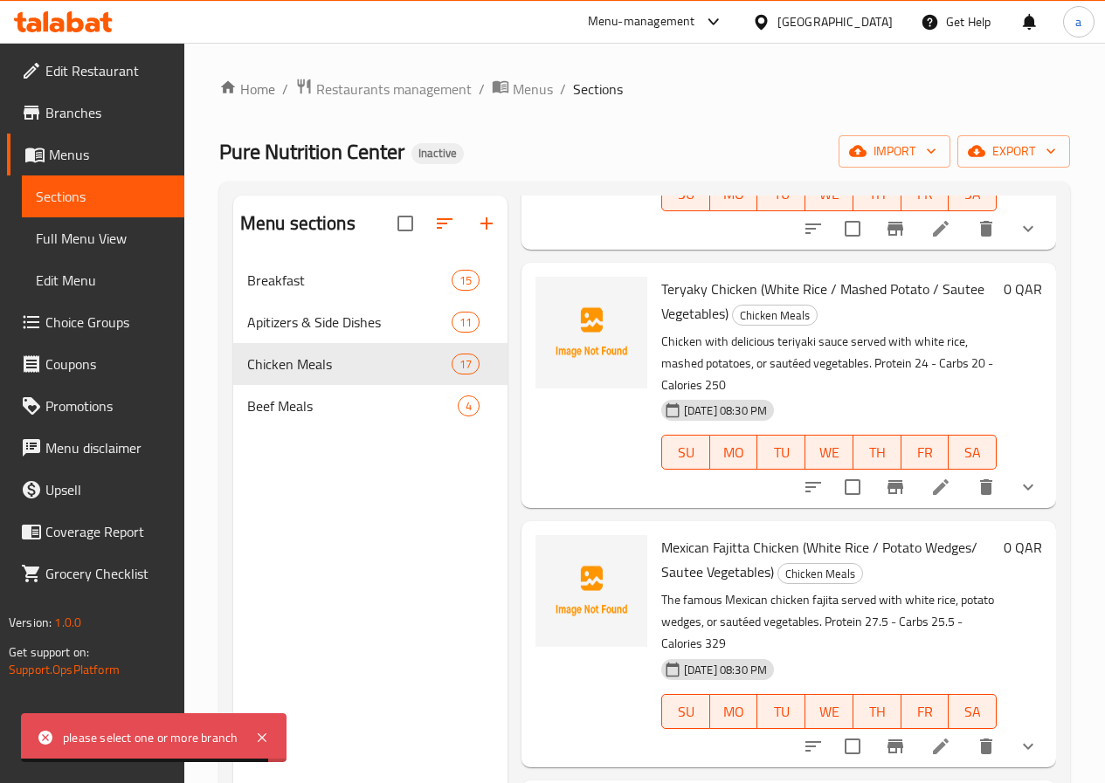
click at [916, 731] on li at bounding box center [940, 746] width 49 height 31
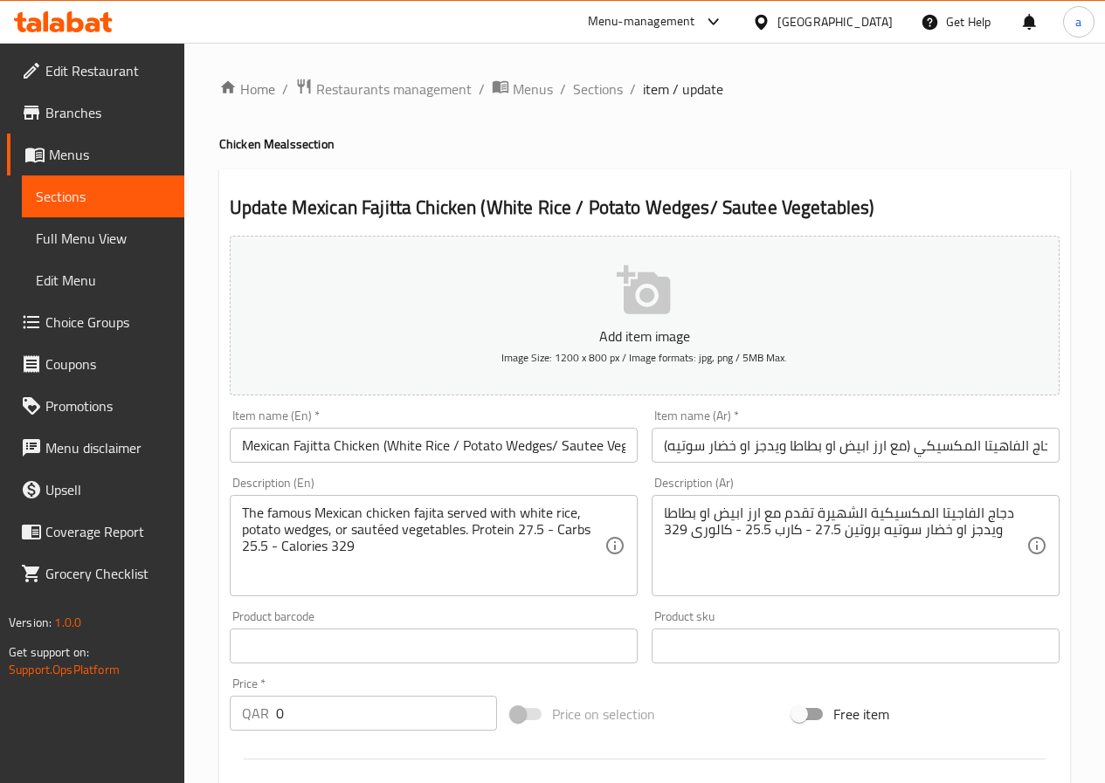
click at [78, 336] on link "Choice Groups" at bounding box center [95, 322] width 177 height 42
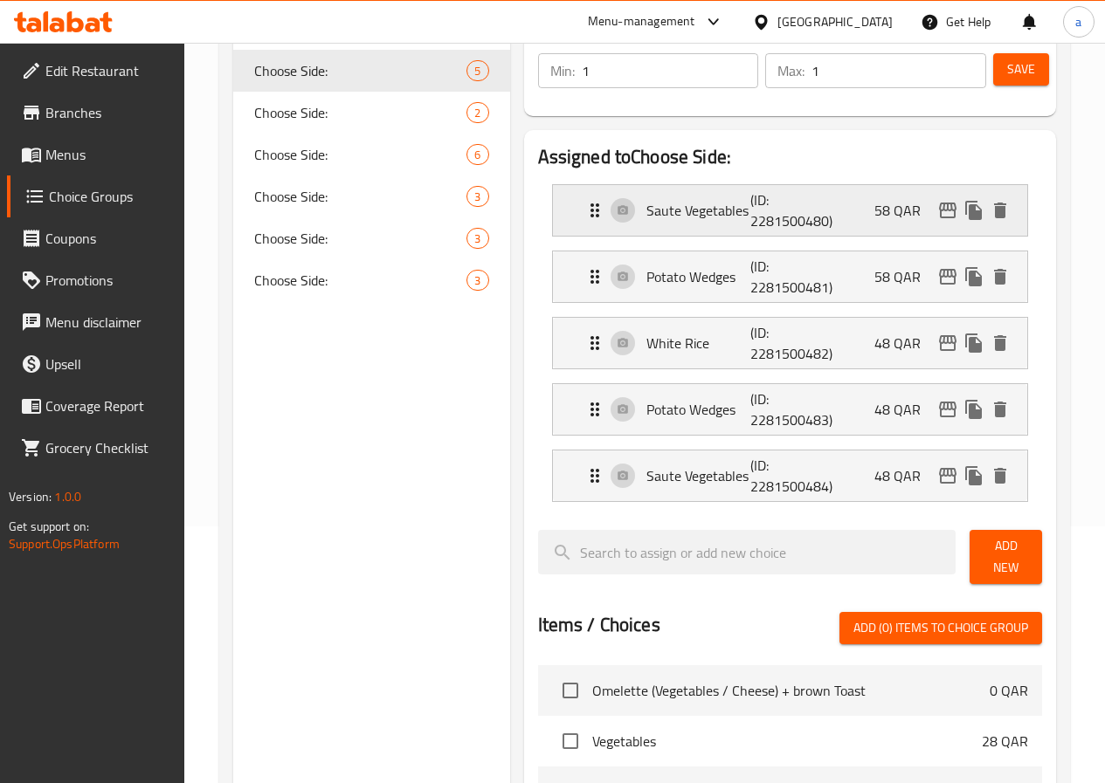
scroll to position [87, 0]
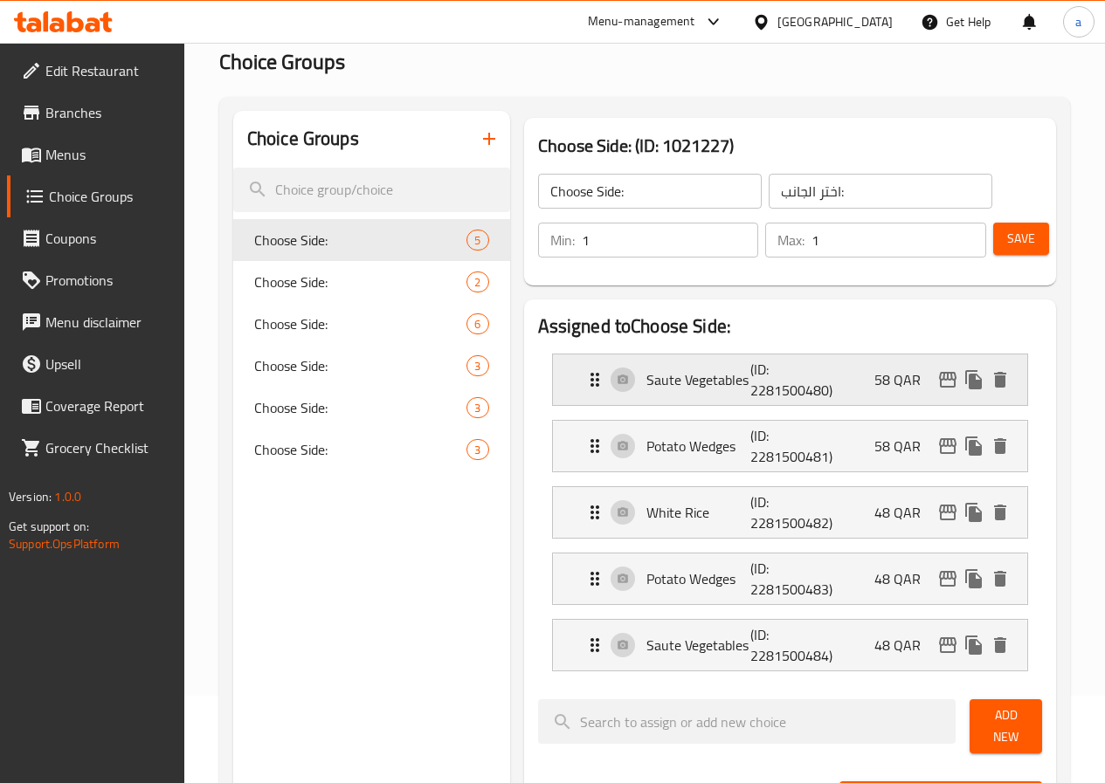
click at [584, 372] on icon "Expand" at bounding box center [594, 379] width 21 height 21
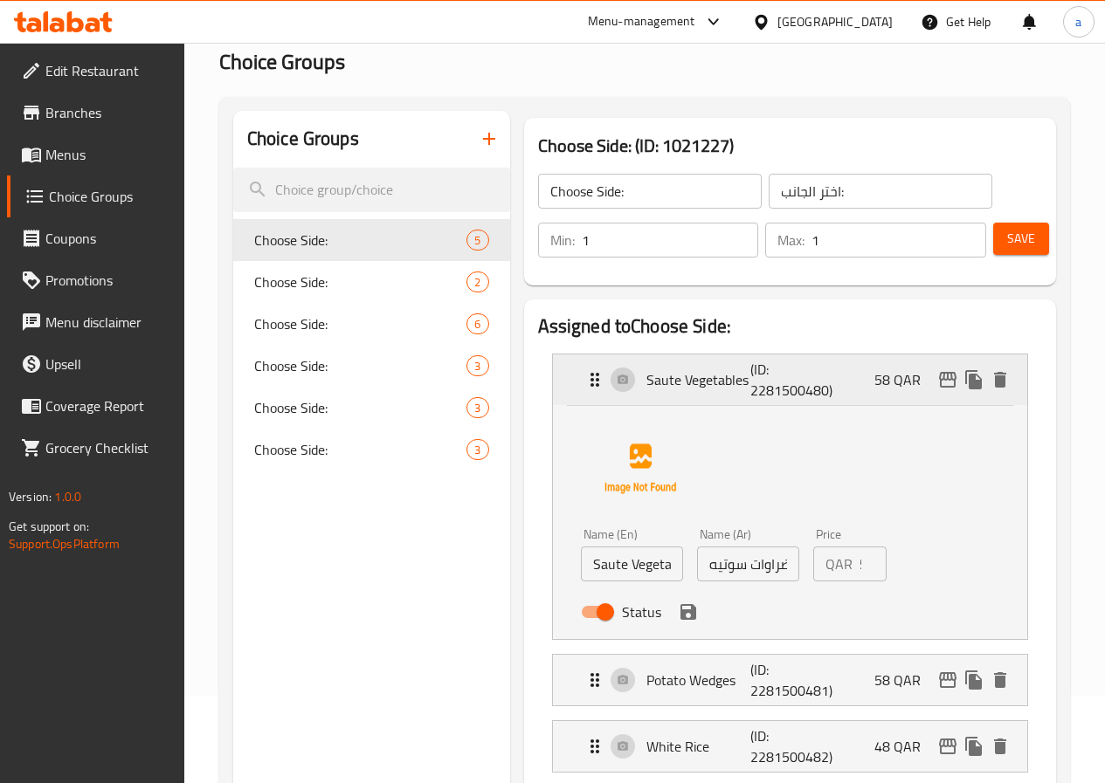
click at [584, 372] on icon "Expand" at bounding box center [594, 379] width 21 height 21
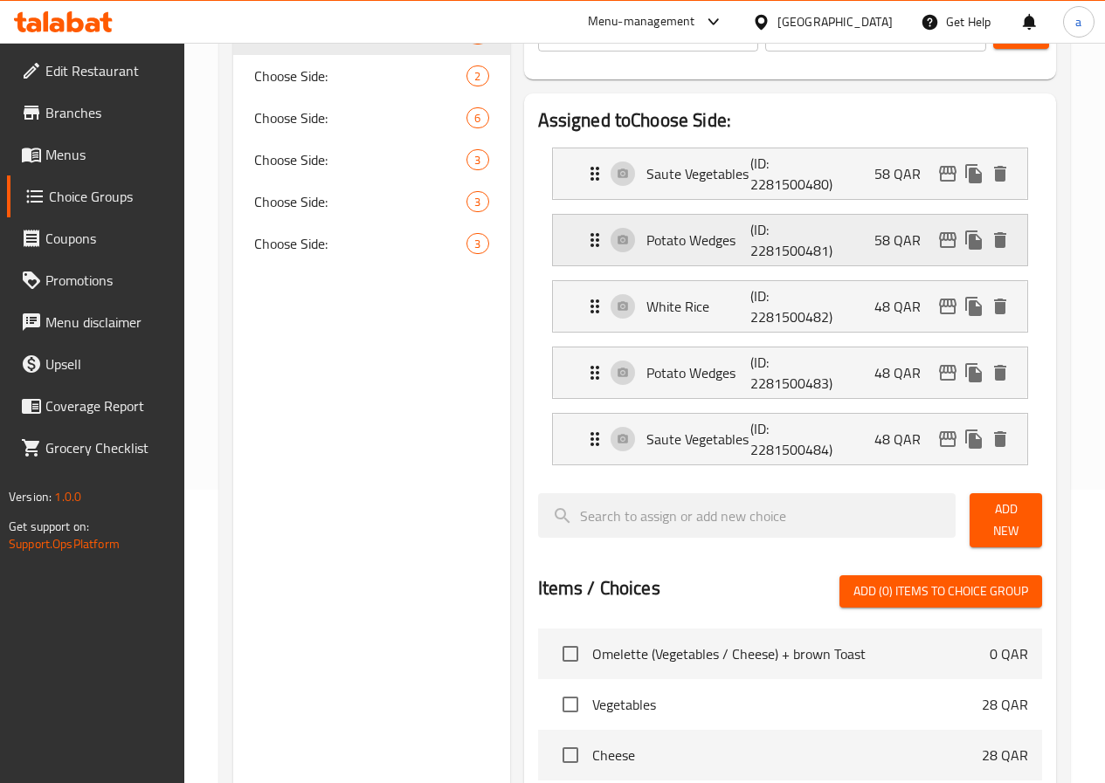
scroll to position [0, 0]
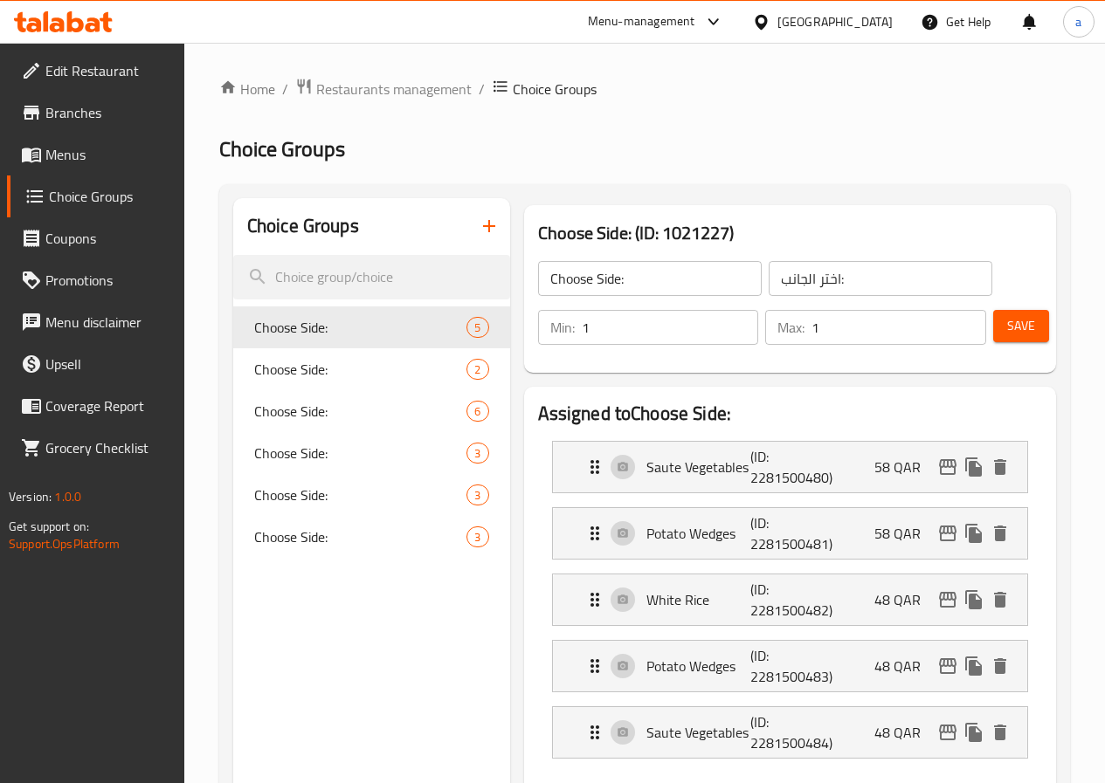
click at [65, 151] on span "Menus" at bounding box center [107, 154] width 125 height 21
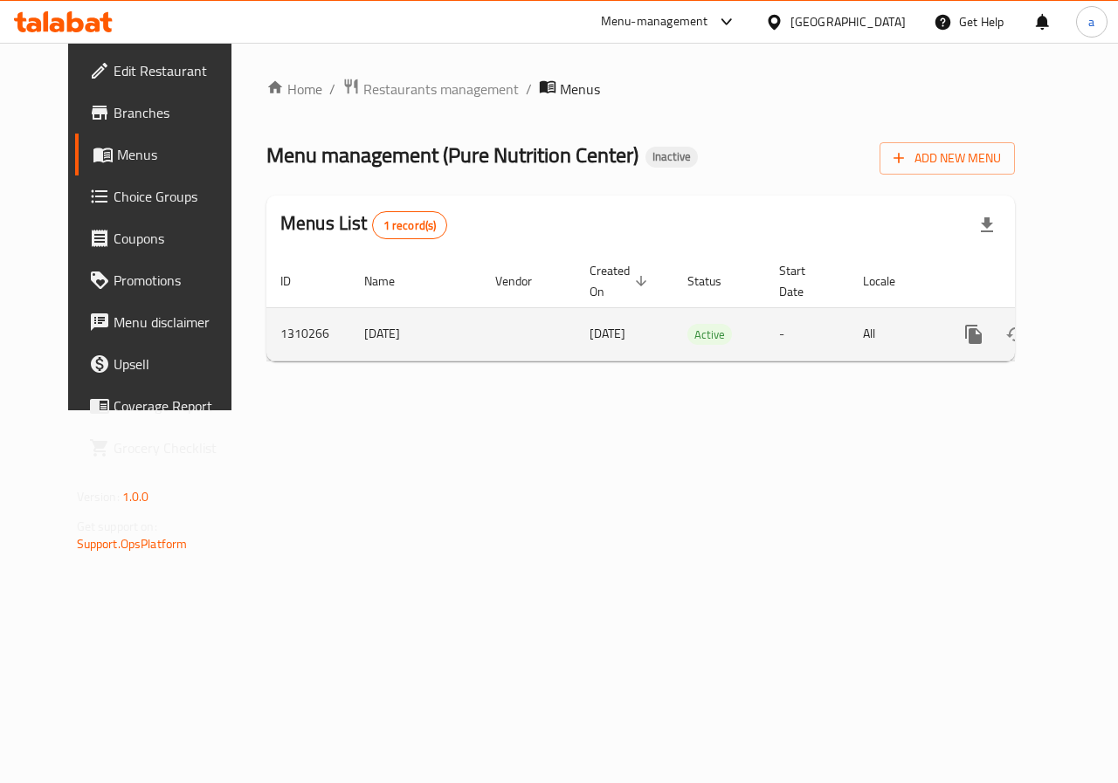
click at [1089, 337] on icon "enhanced table" at bounding box center [1099, 334] width 21 height 21
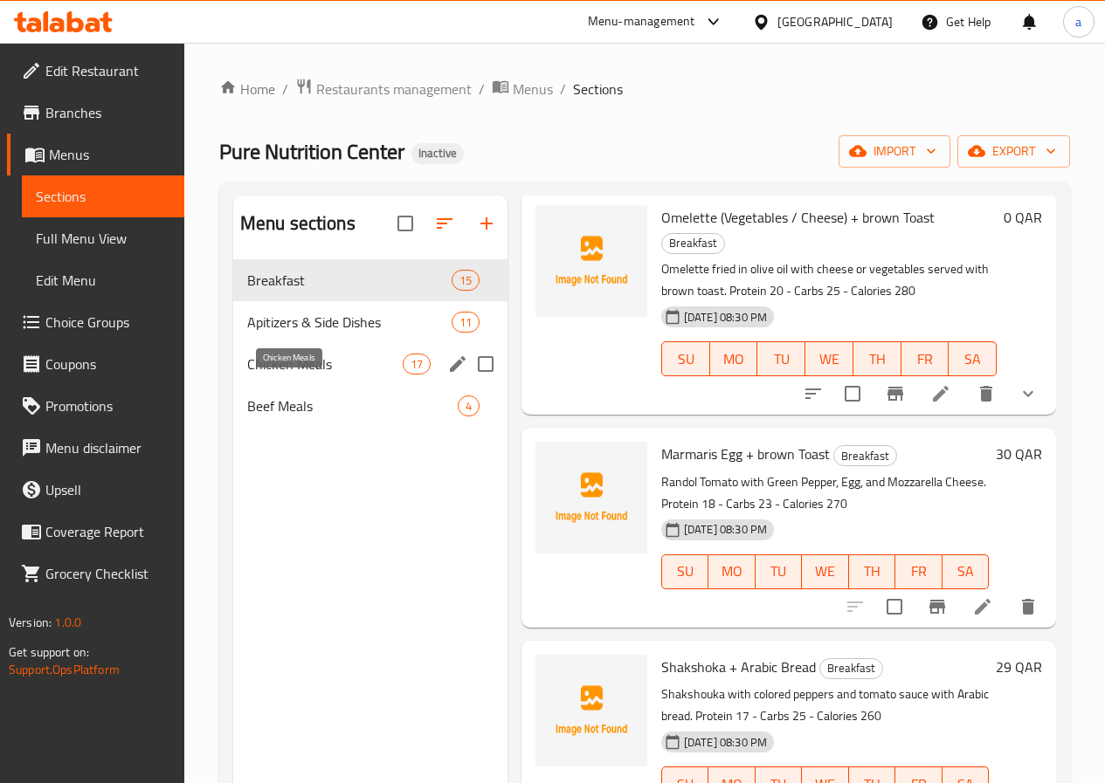
click at [312, 375] on span "Chicken Meals" at bounding box center [324, 364] width 155 height 21
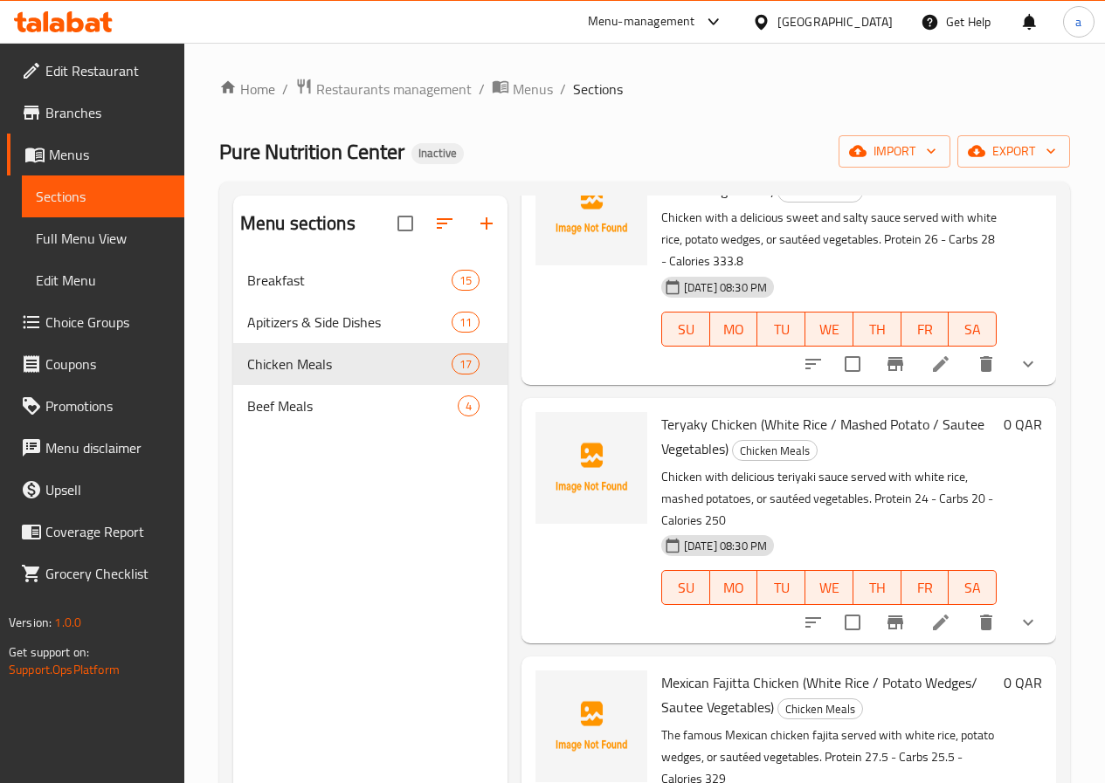
scroll to position [1310, 0]
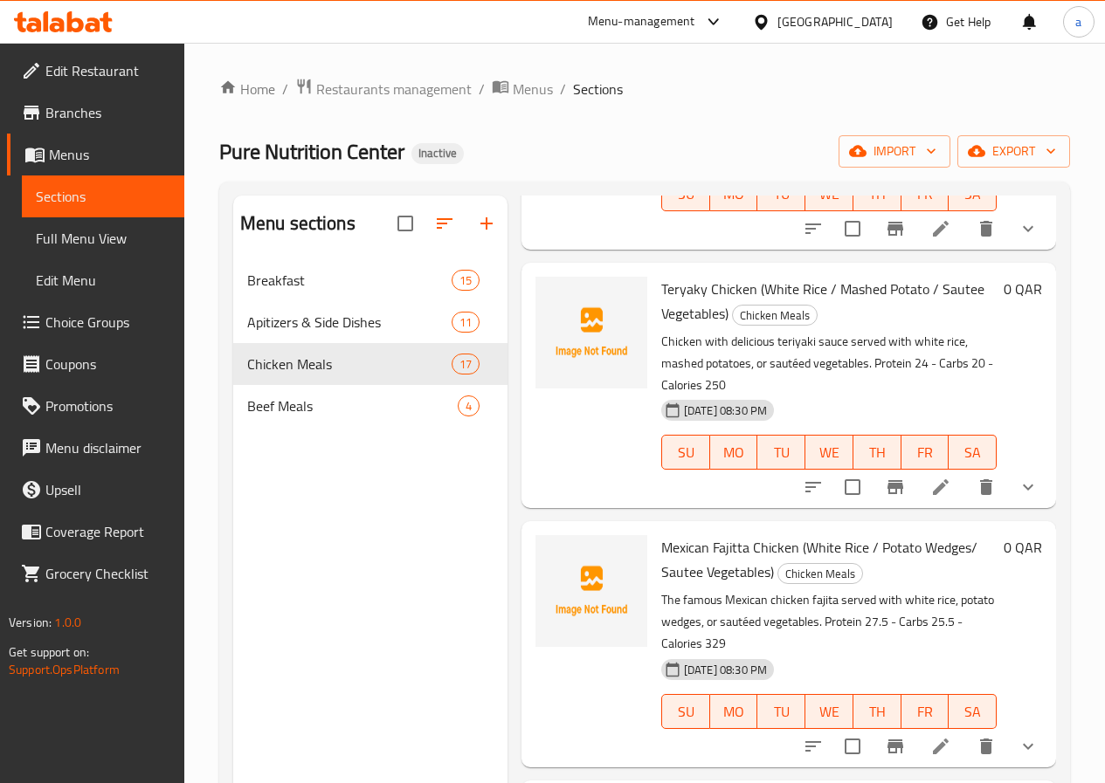
click at [661, 534] on span "Mexican Fajitta Chicken (White Rice / Potato Wedges/ Sautee Vegetables)" at bounding box center [819, 559] width 316 height 51
copy span "Mexican"
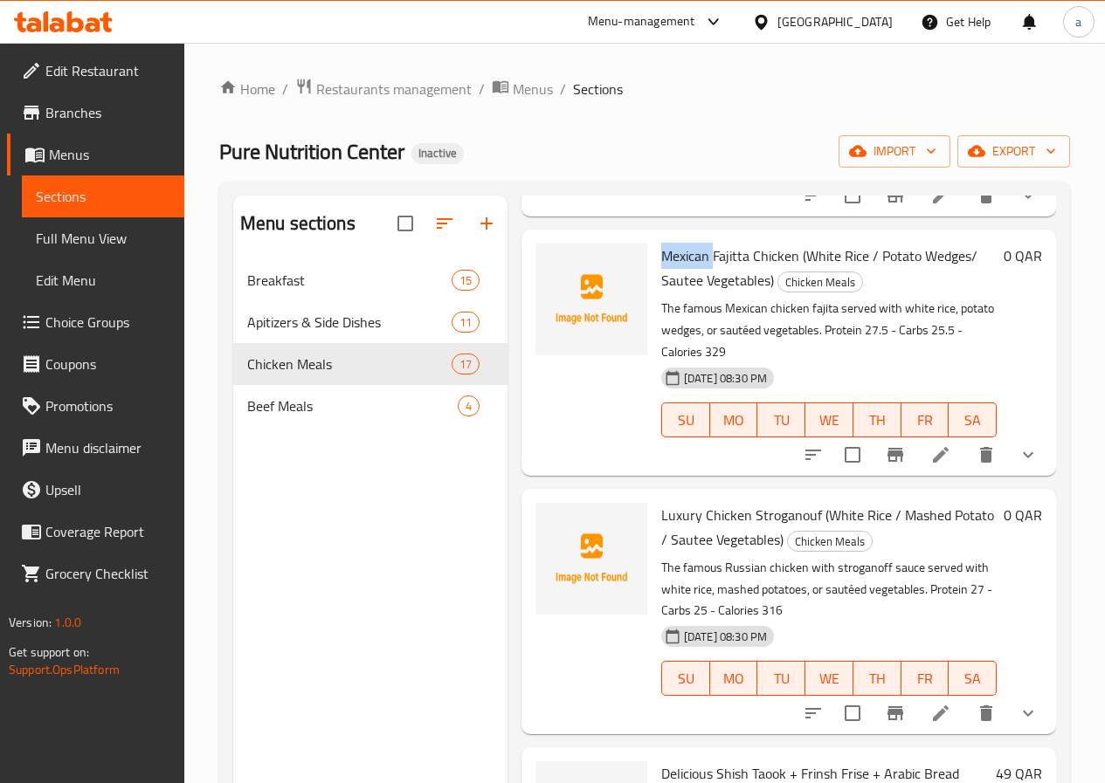
scroll to position [1659, 0]
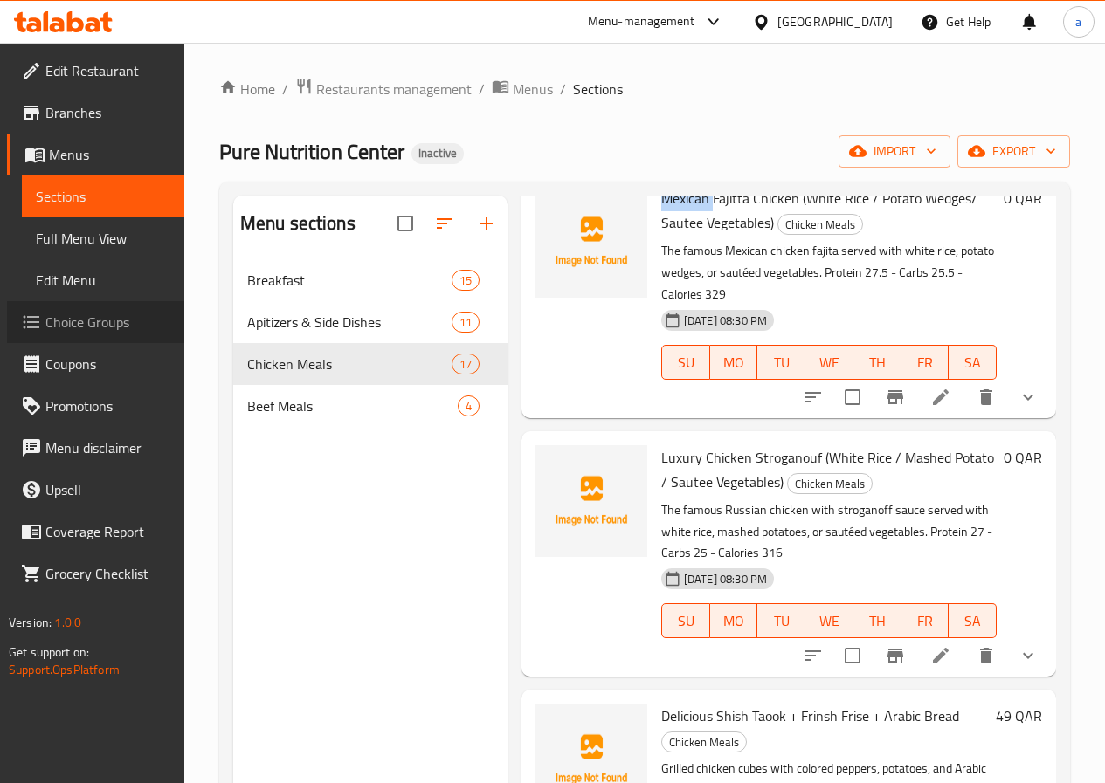
click at [71, 321] on span "Choice Groups" at bounding box center [107, 322] width 125 height 21
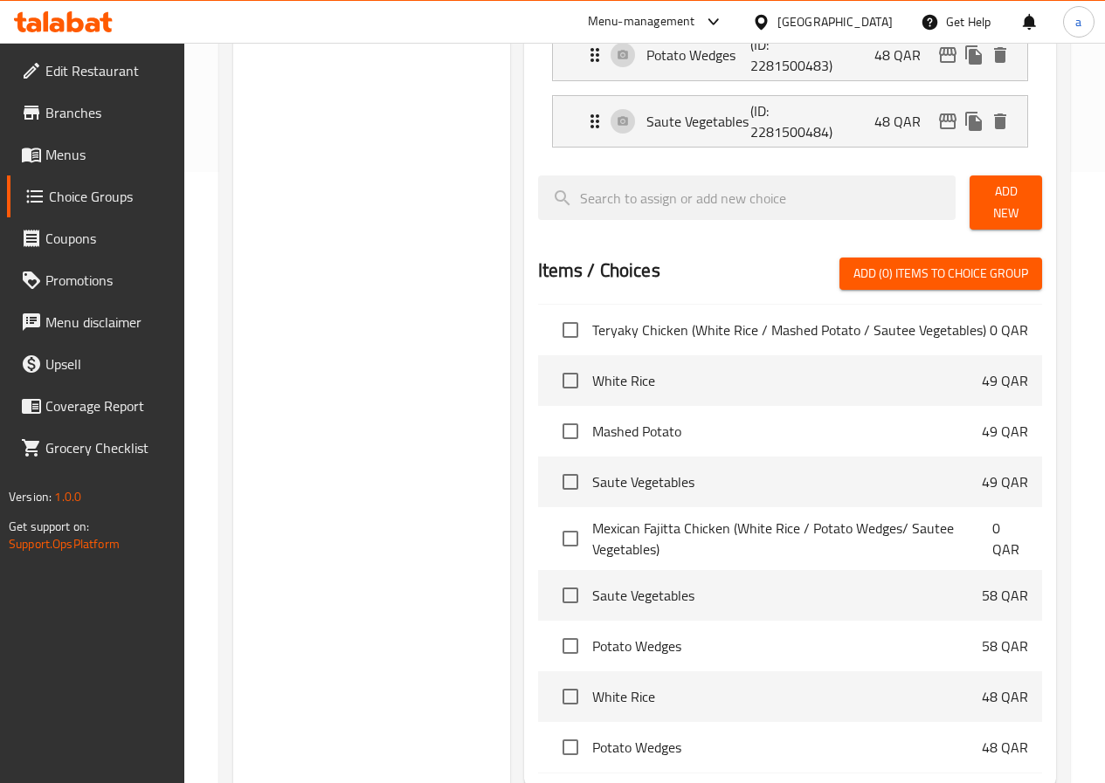
scroll to position [2771, 0]
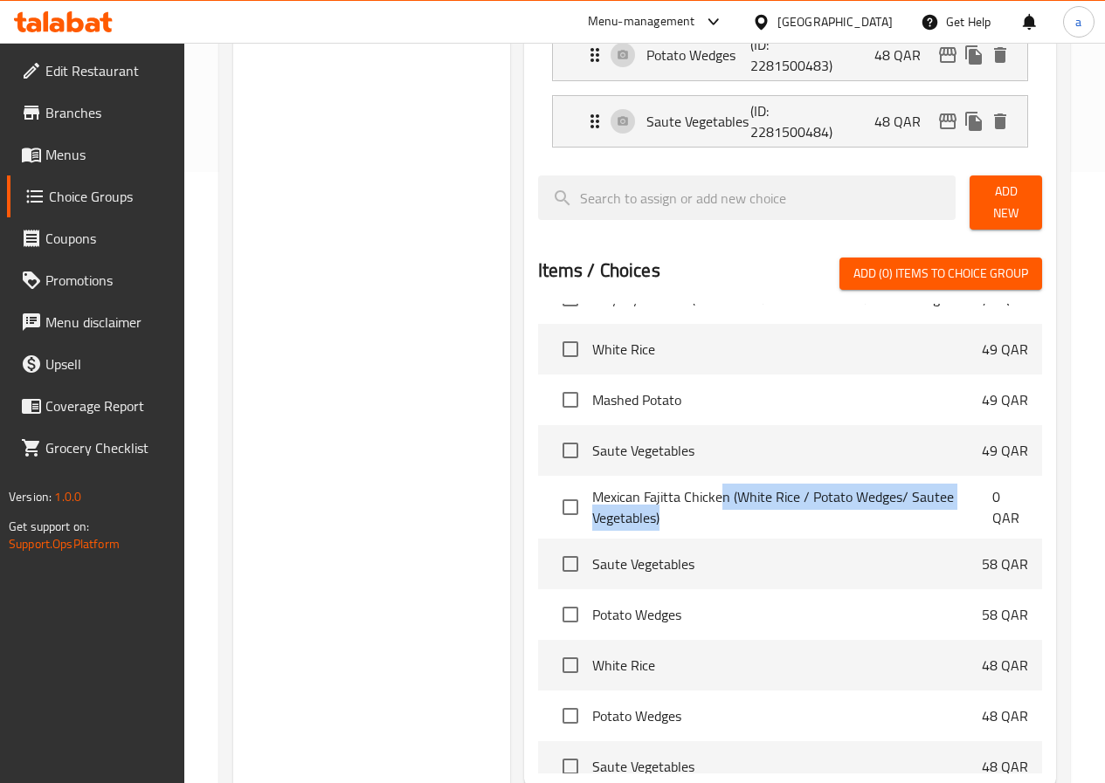
drag, startPoint x: 656, startPoint y: 446, endPoint x: 978, endPoint y: 445, distance: 322.3
click at [978, 476] on li "Mexican Fajitta Chicken (White Rice / Potato Wedges/ Sautee Vegetables) 0 QAR" at bounding box center [790, 507] width 504 height 63
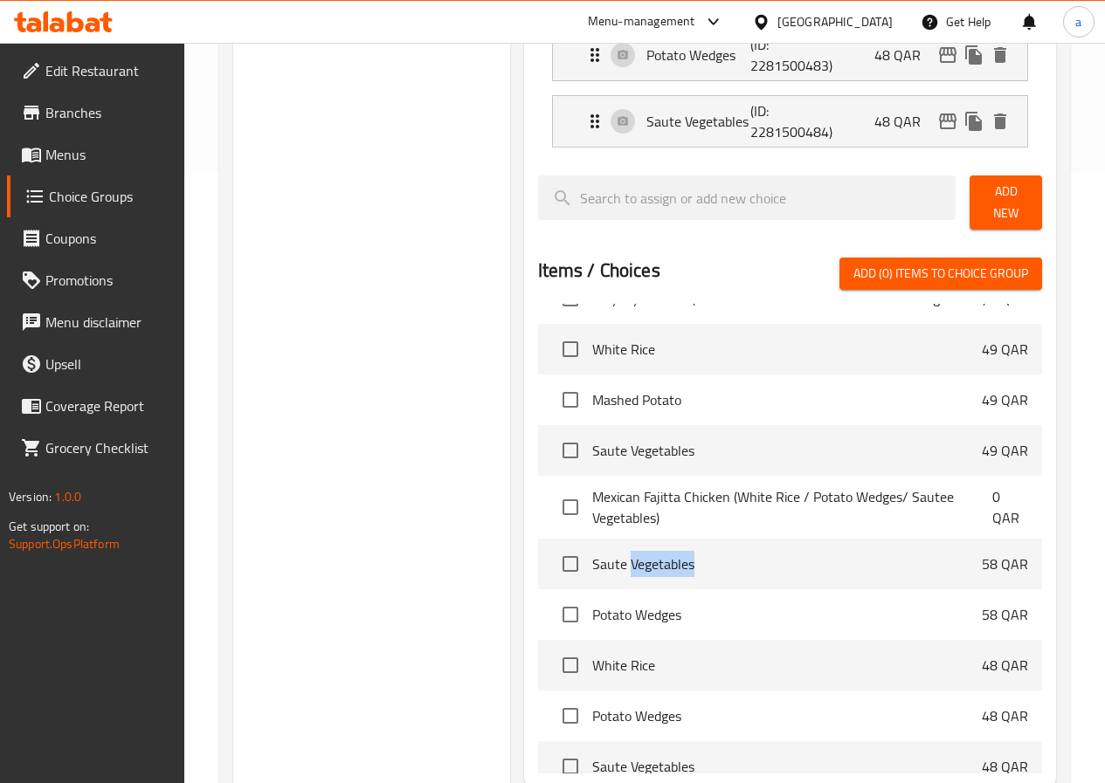
drag, startPoint x: 563, startPoint y: 498, endPoint x: 669, endPoint y: 505, distance: 105.9
click at [669, 539] on li "Saute Vegetables 58 QAR" at bounding box center [790, 564] width 504 height 51
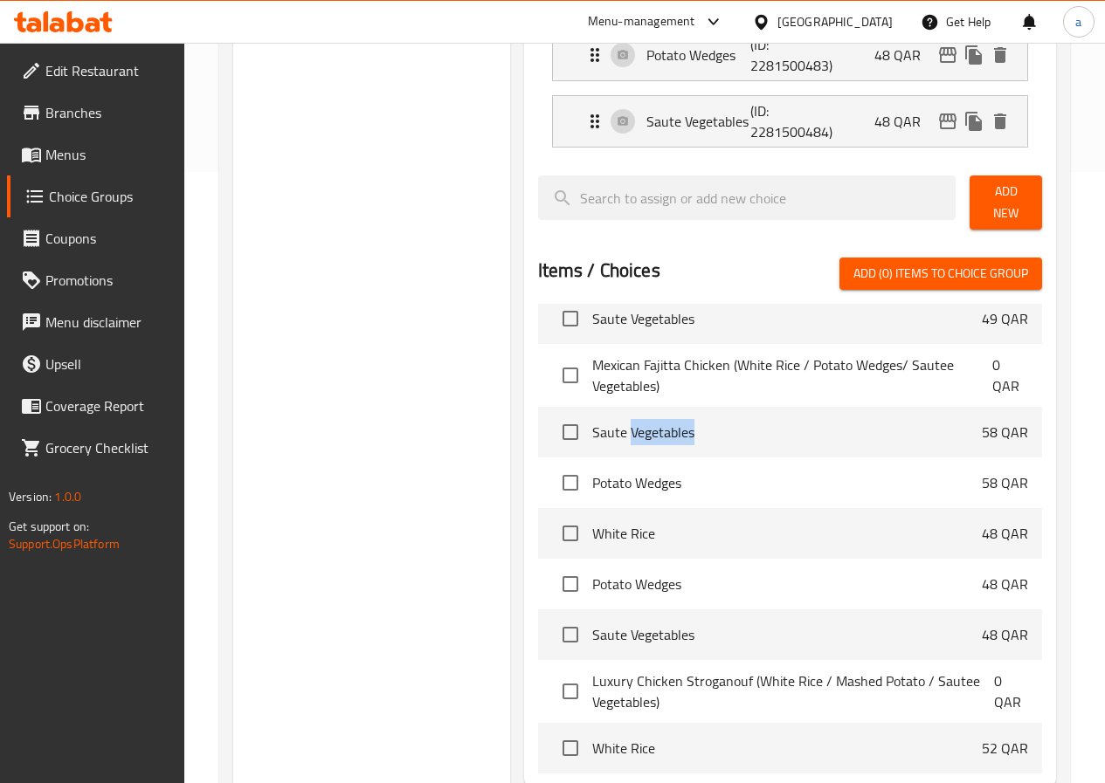
scroll to position [2946, 0]
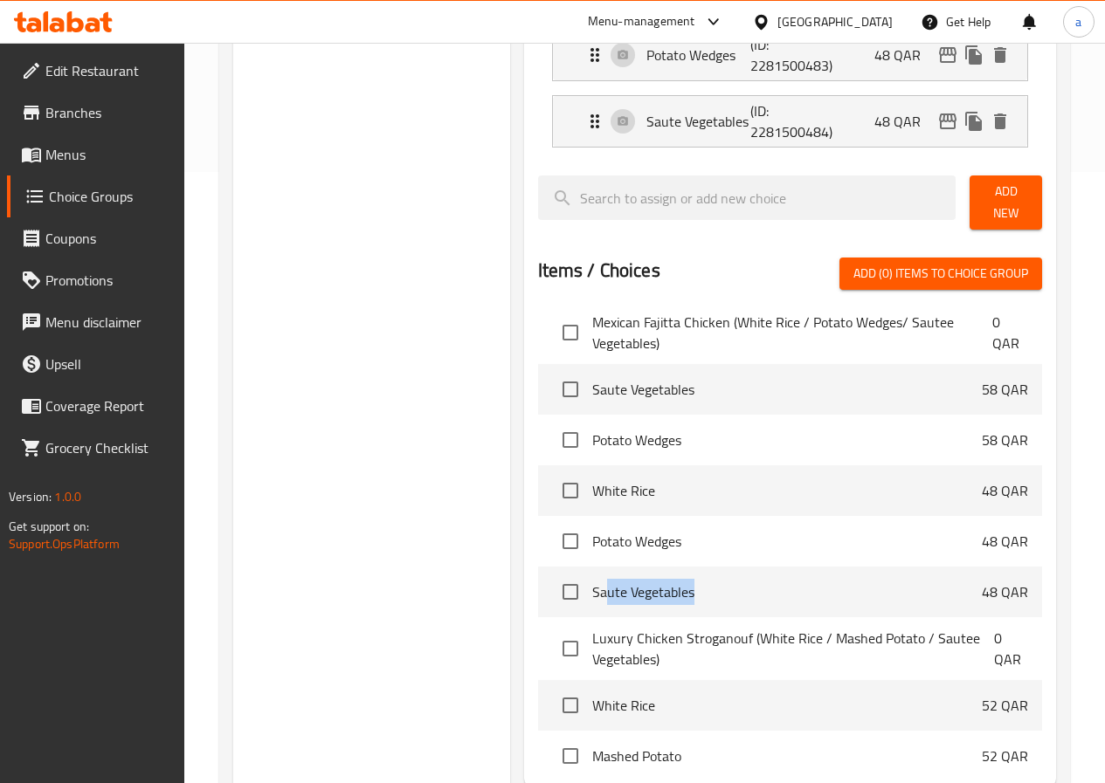
drag, startPoint x: 536, startPoint y: 518, endPoint x: 654, endPoint y: 521, distance: 117.9
click at [654, 582] on span "Saute Vegetables" at bounding box center [787, 592] width 390 height 21
click at [592, 531] on span "Potato Wedges" at bounding box center [787, 541] width 390 height 21
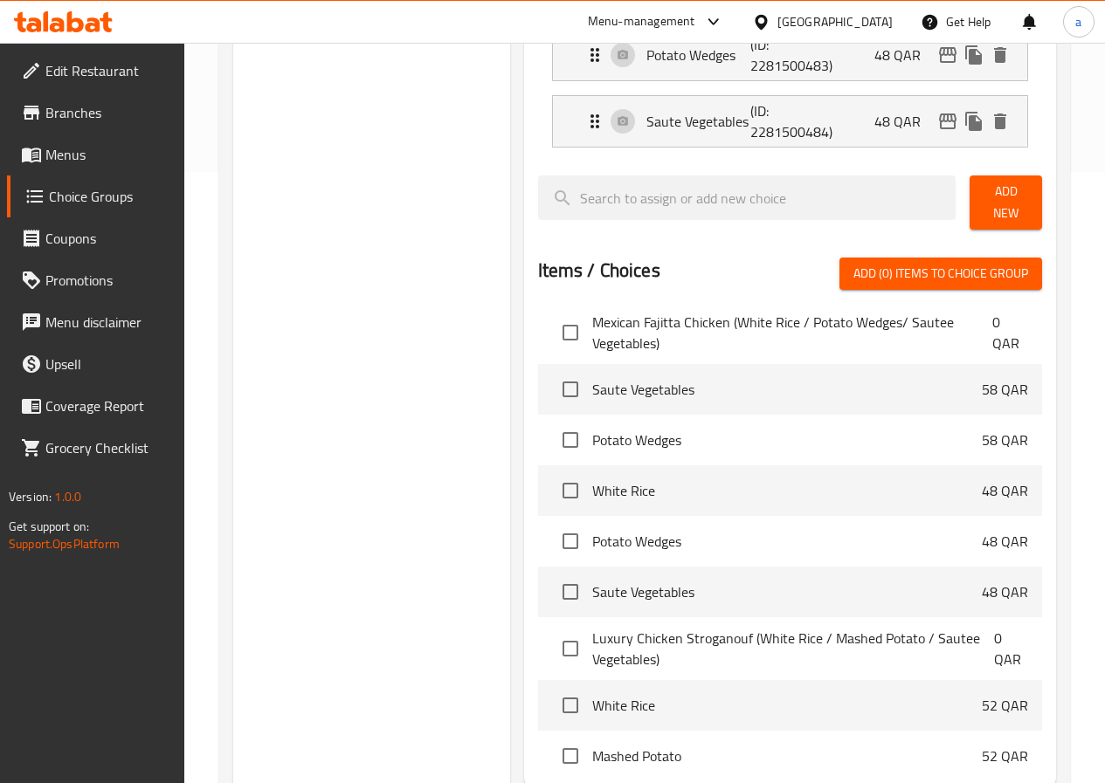
click at [592, 582] on span "Saute Vegetables" at bounding box center [787, 592] width 390 height 21
click at [592, 480] on span "White Rice" at bounding box center [787, 490] width 390 height 21
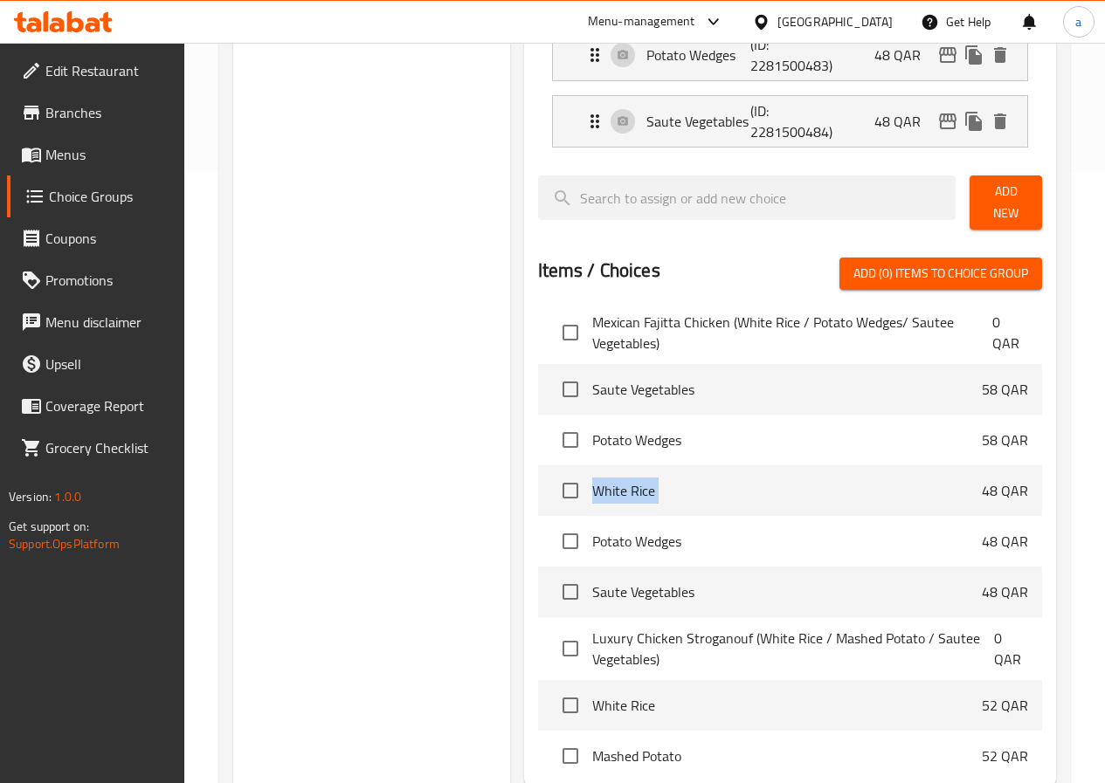
click at [592, 480] on span "White Rice" at bounding box center [787, 490] width 390 height 21
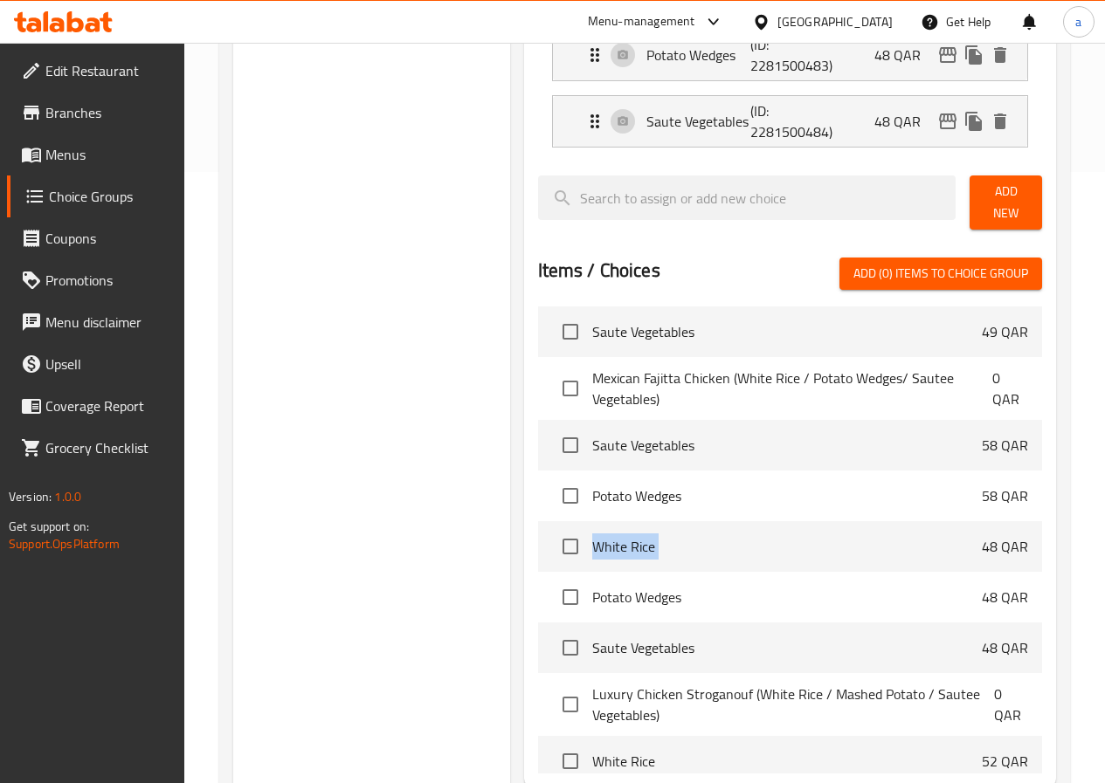
scroll to position [2859, 0]
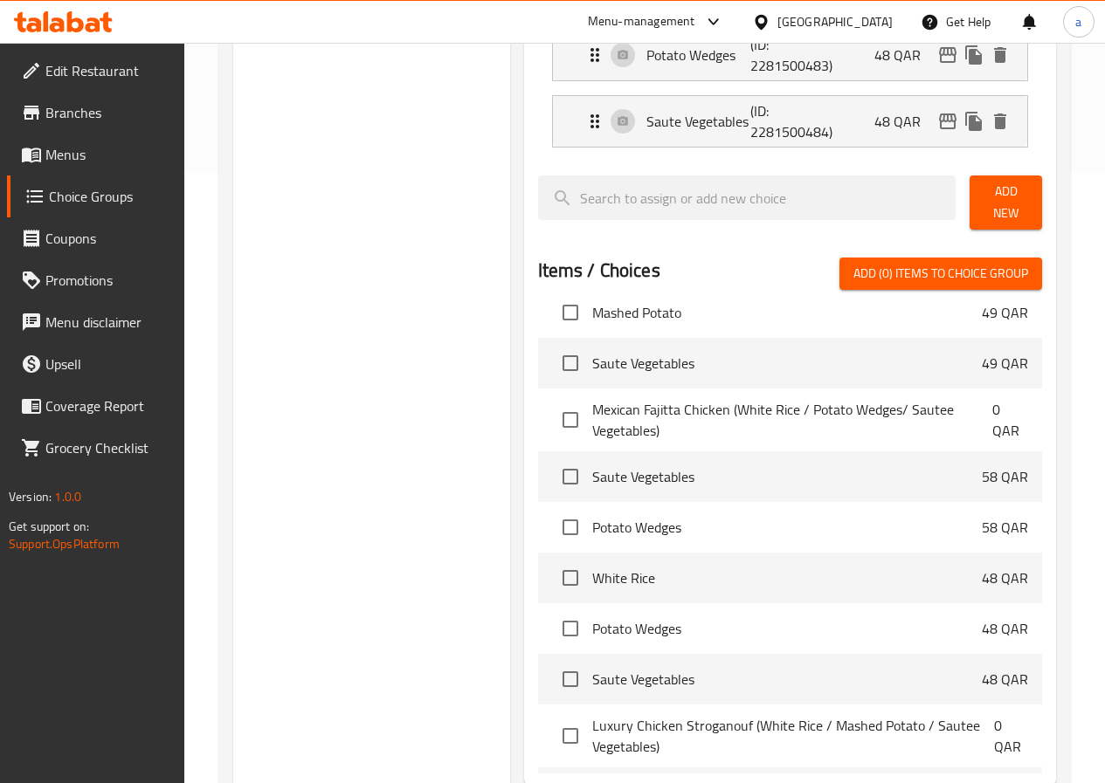
click at [592, 618] on span "Potato Wedges" at bounding box center [787, 628] width 390 height 21
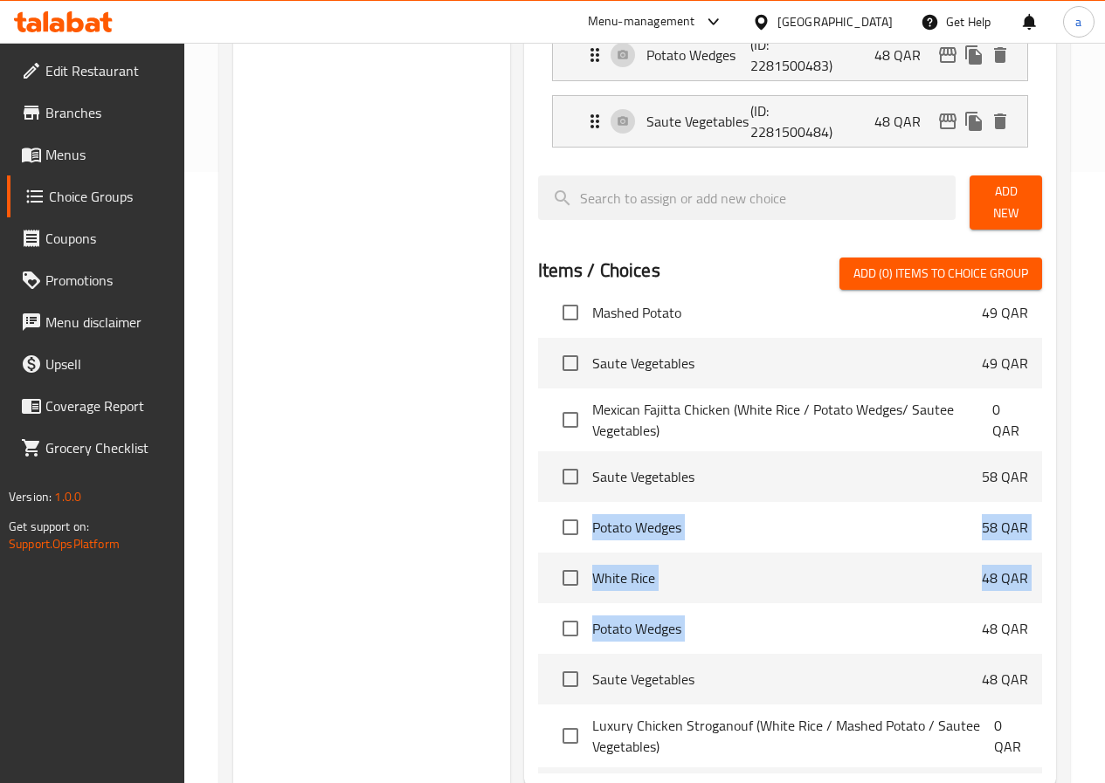
drag, startPoint x: 543, startPoint y: 562, endPoint x: 539, endPoint y: 435, distance: 126.7
click at [669, 553] on li "White Rice 48 QAR" at bounding box center [790, 578] width 504 height 51
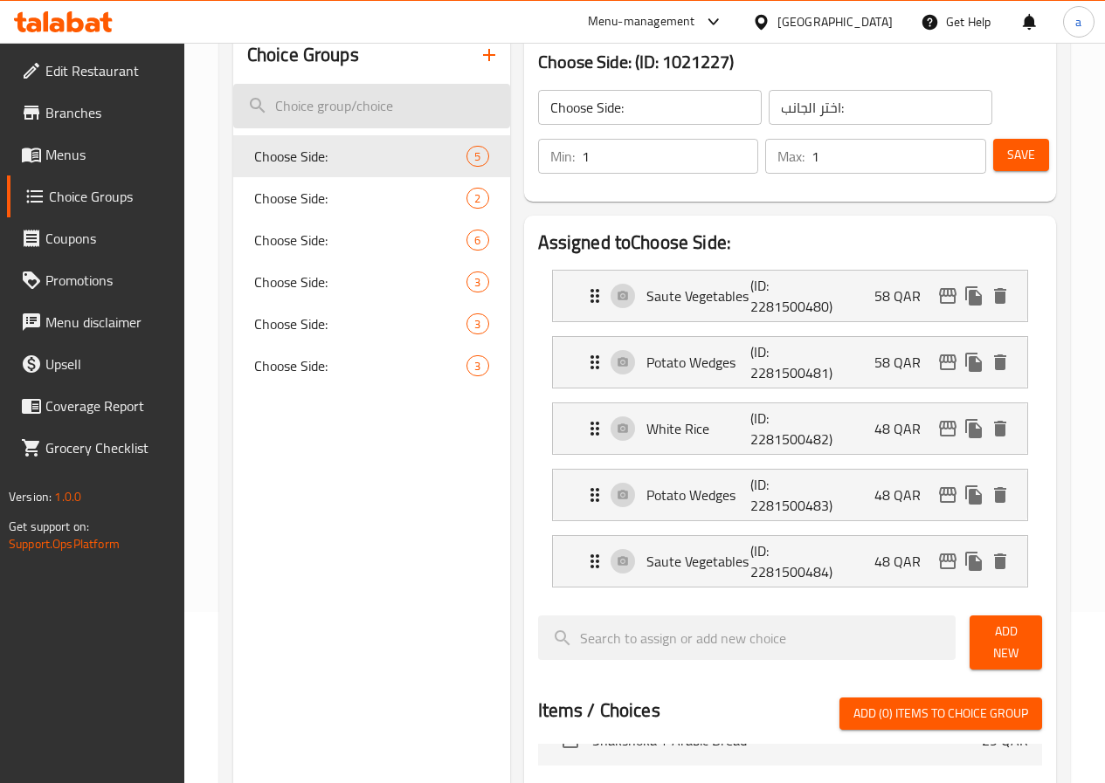
scroll to position [0, 0]
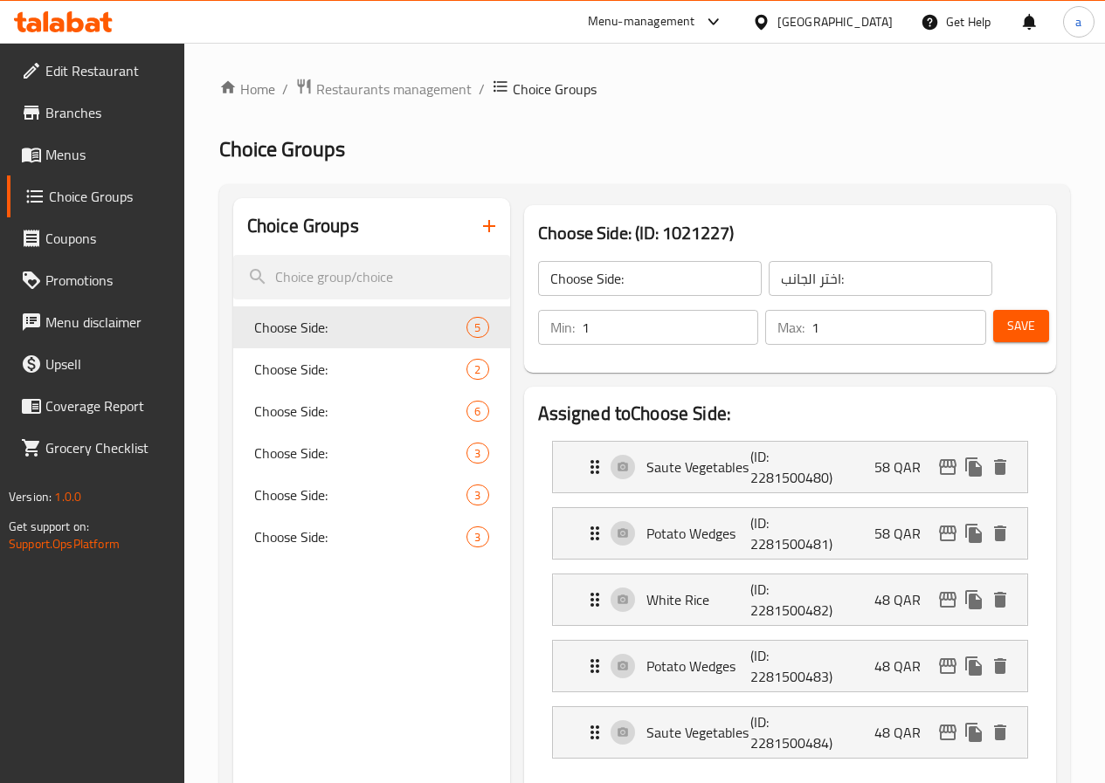
click at [59, 158] on span "Menus" at bounding box center [107, 154] width 125 height 21
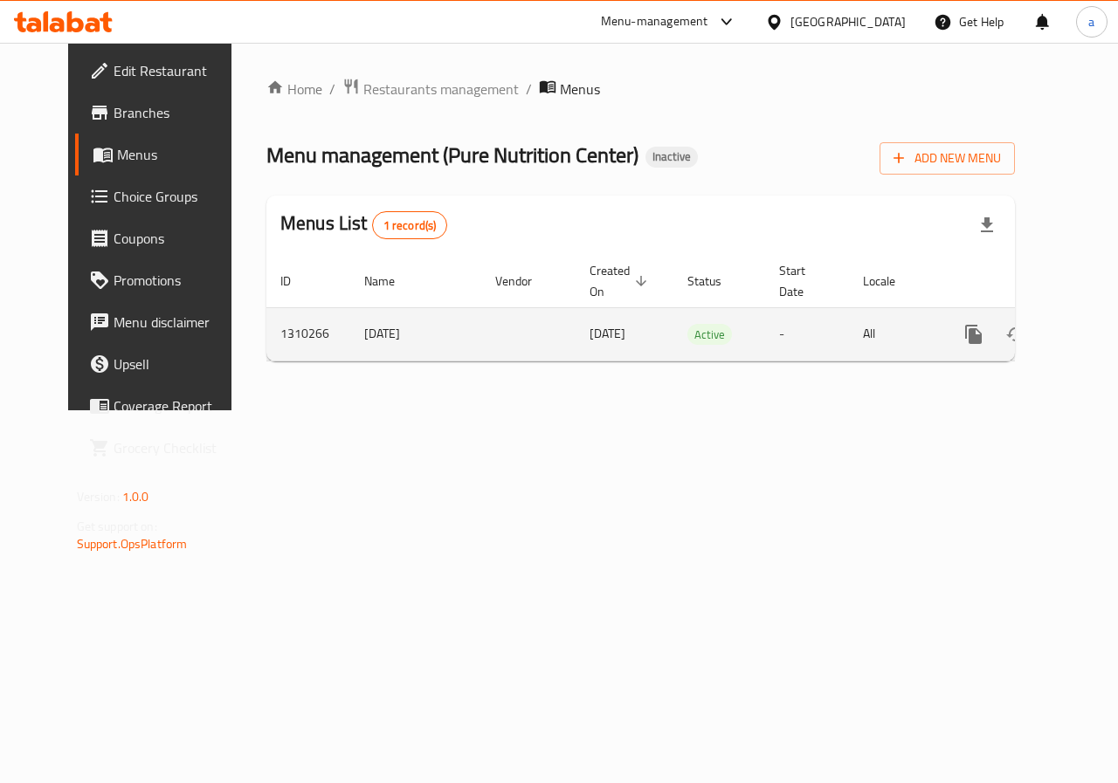
click at [1089, 336] on icon "enhanced table" at bounding box center [1099, 334] width 21 height 21
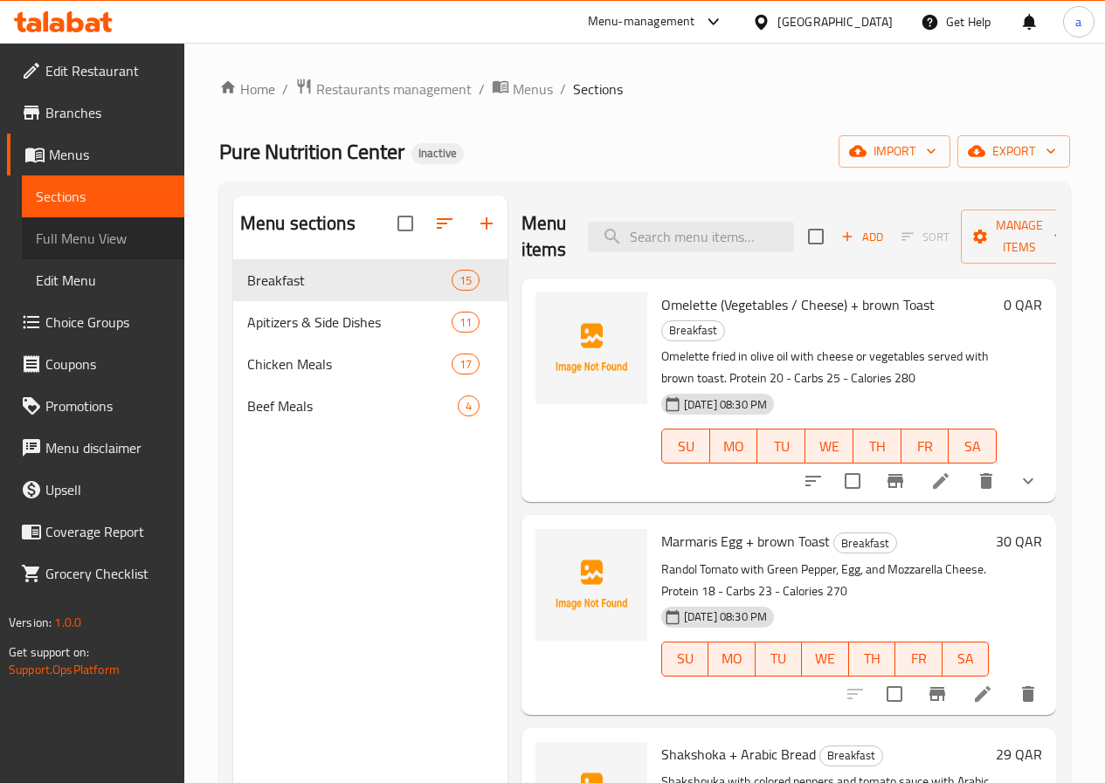
click at [61, 231] on span "Full Menu View" at bounding box center [103, 238] width 134 height 21
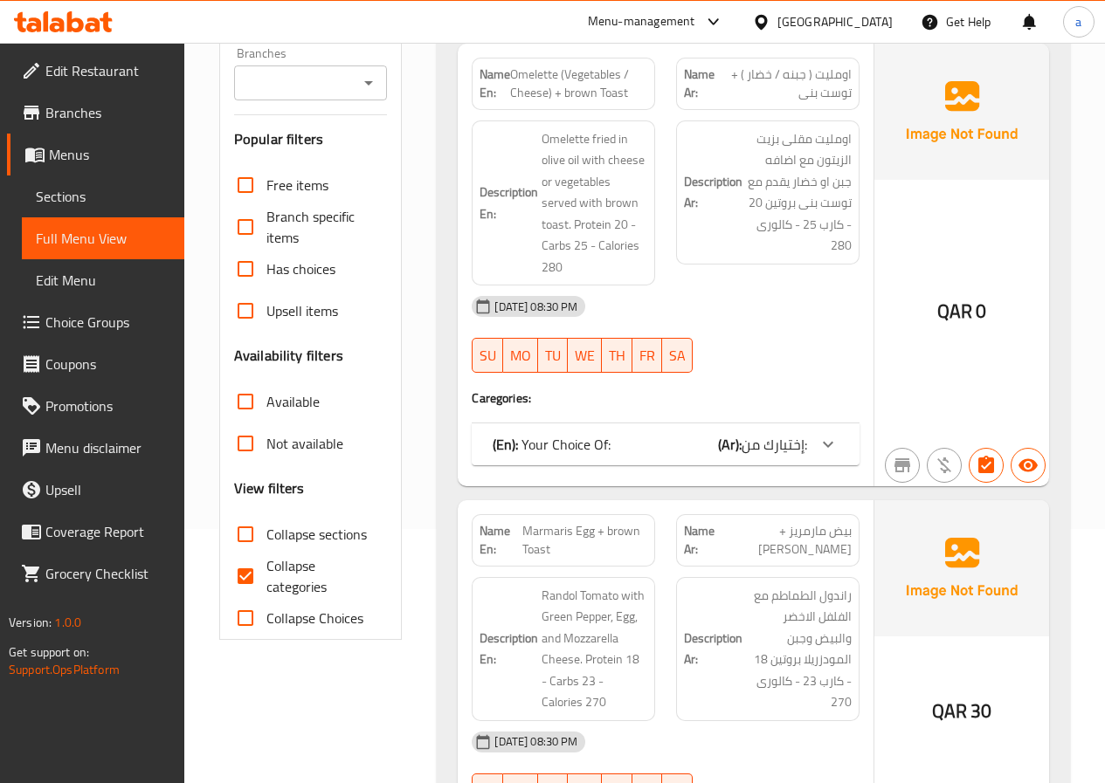
scroll to position [262, 0]
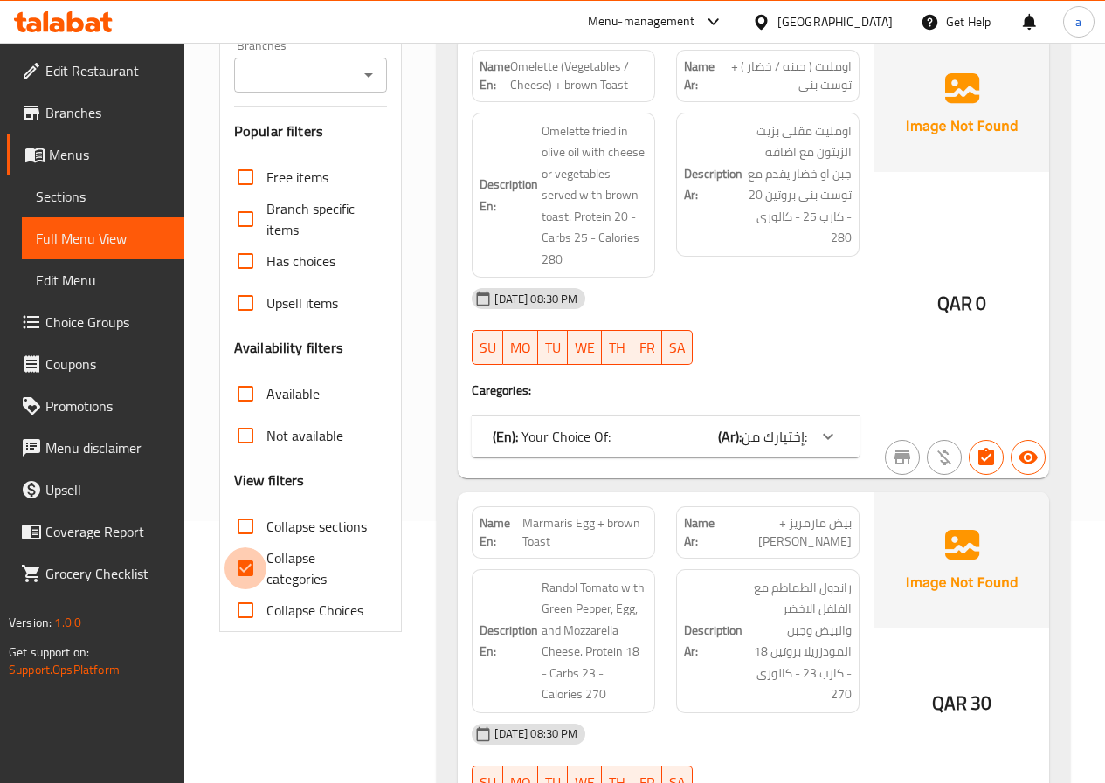
click at [250, 578] on input "Collapse categories" at bounding box center [245, 569] width 42 height 42
checkbox input "false"
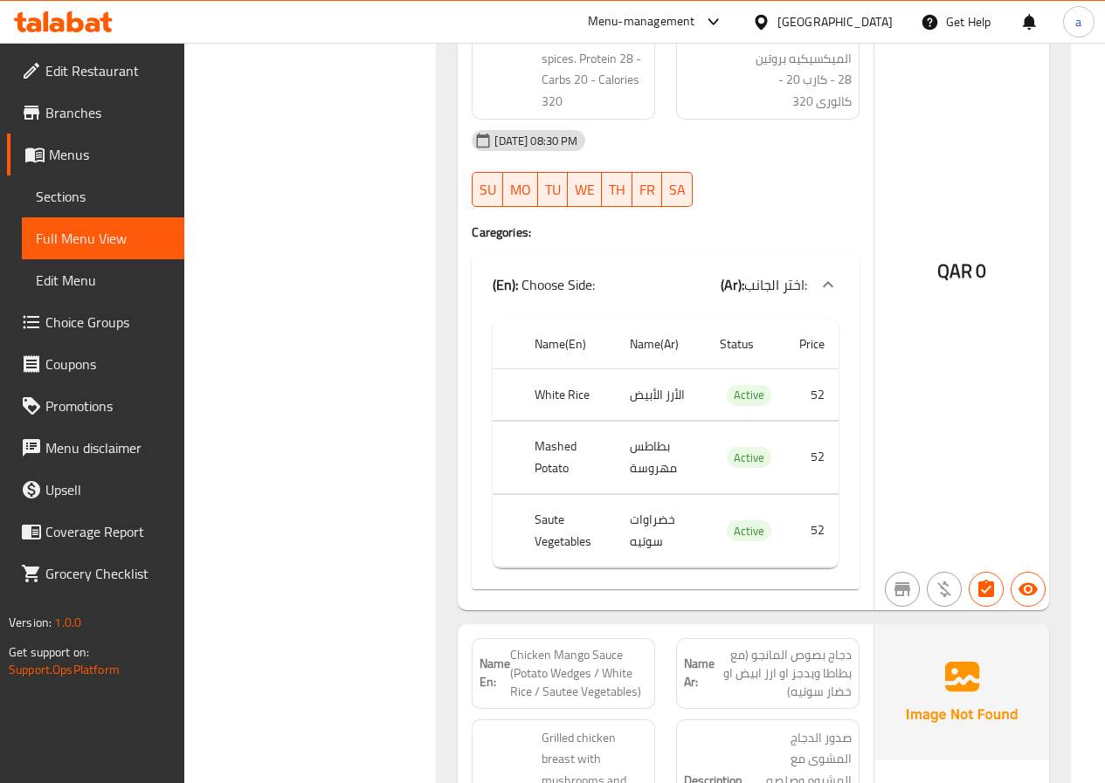
scroll to position [19153, 0]
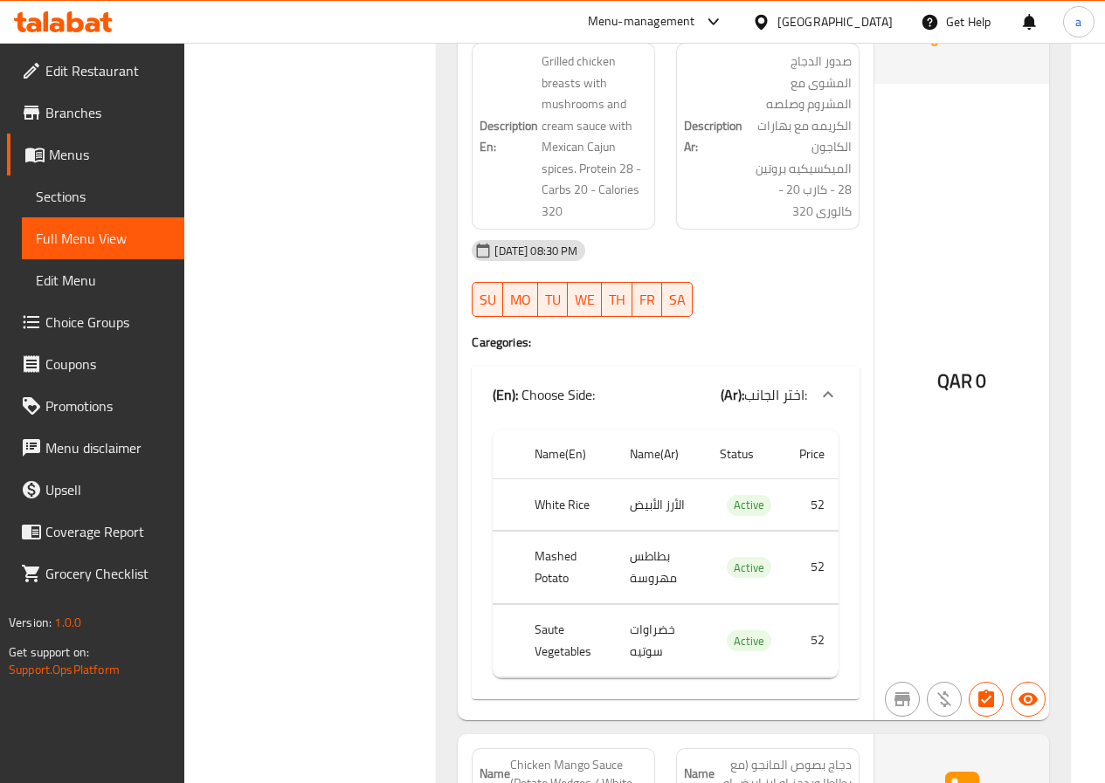
click at [81, 157] on span "Menus" at bounding box center [109, 154] width 121 height 21
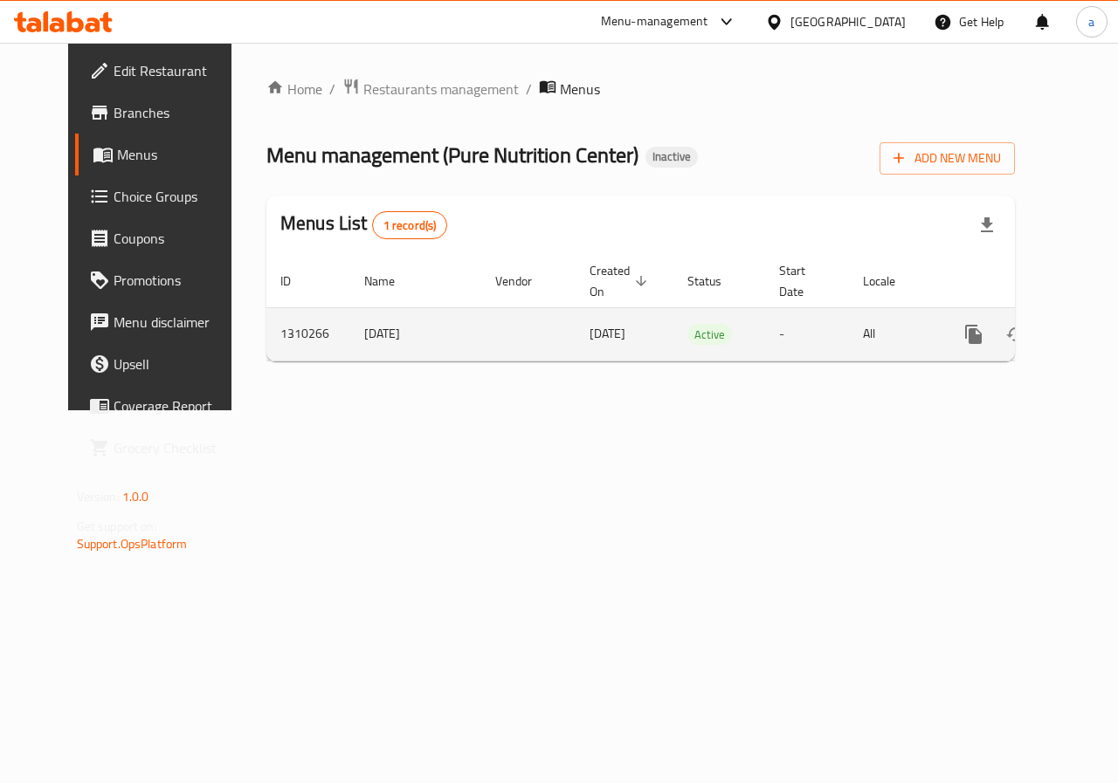
click at [1052, 333] on icon "enhanced table" at bounding box center [1058, 335] width 12 height 16
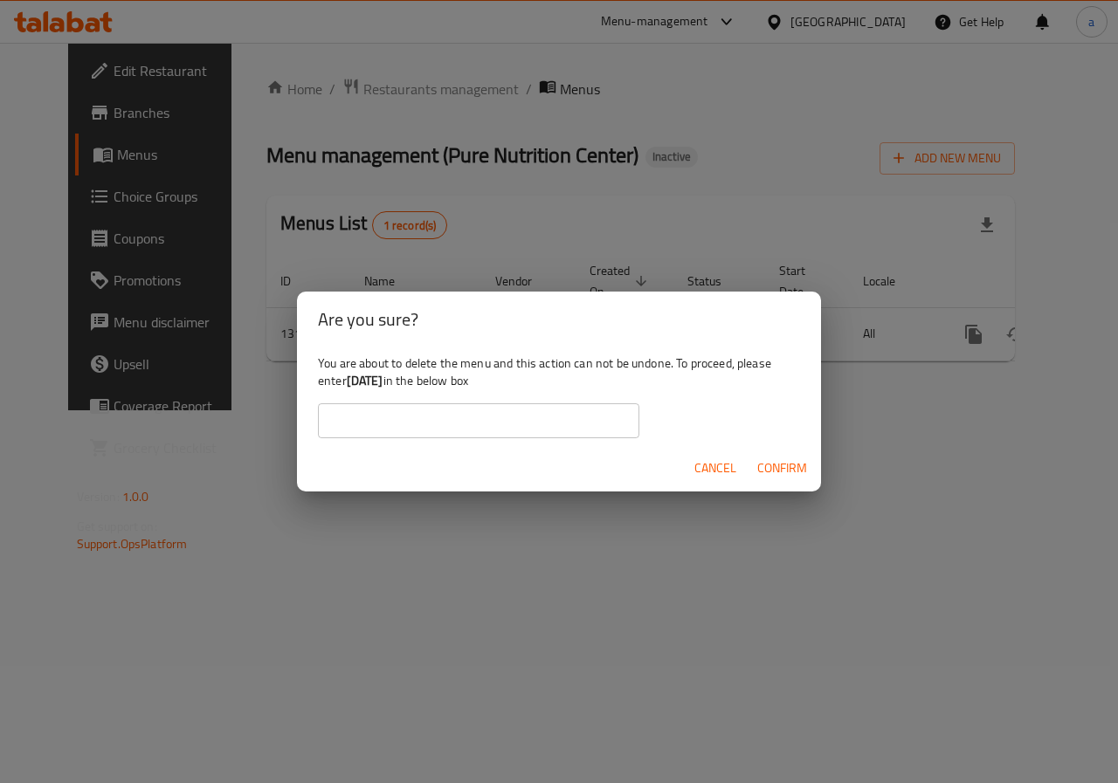
click at [383, 377] on b "[DATE]" at bounding box center [365, 380] width 37 height 23
drag, startPoint x: 400, startPoint y: 377, endPoint x: 359, endPoint y: 381, distance: 41.2
click at [359, 381] on b "[DATE]" at bounding box center [365, 380] width 37 height 23
copy b "[DATE]"
paste input "[DATE]"
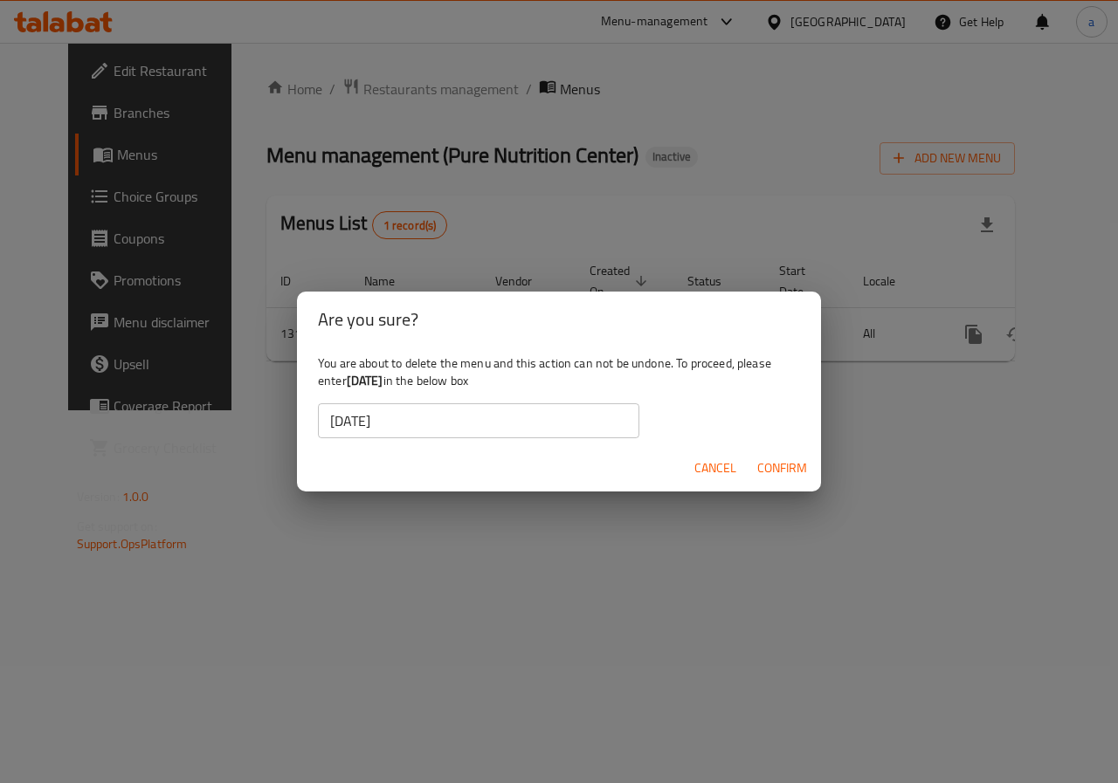
click at [348, 421] on input "[DATE]" at bounding box center [478, 420] width 321 height 35
type input "[DATE]"
click at [798, 477] on span "Confirm" at bounding box center [782, 469] width 50 height 22
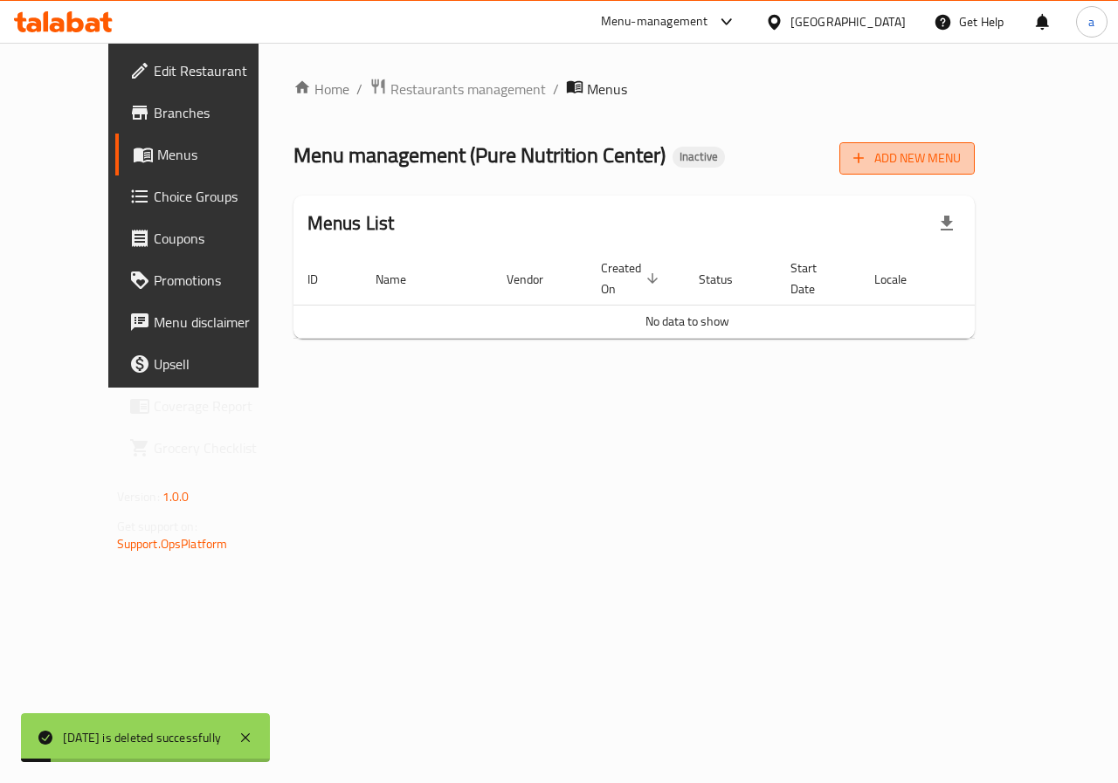
click at [961, 156] on span "Add New Menu" at bounding box center [906, 159] width 107 height 22
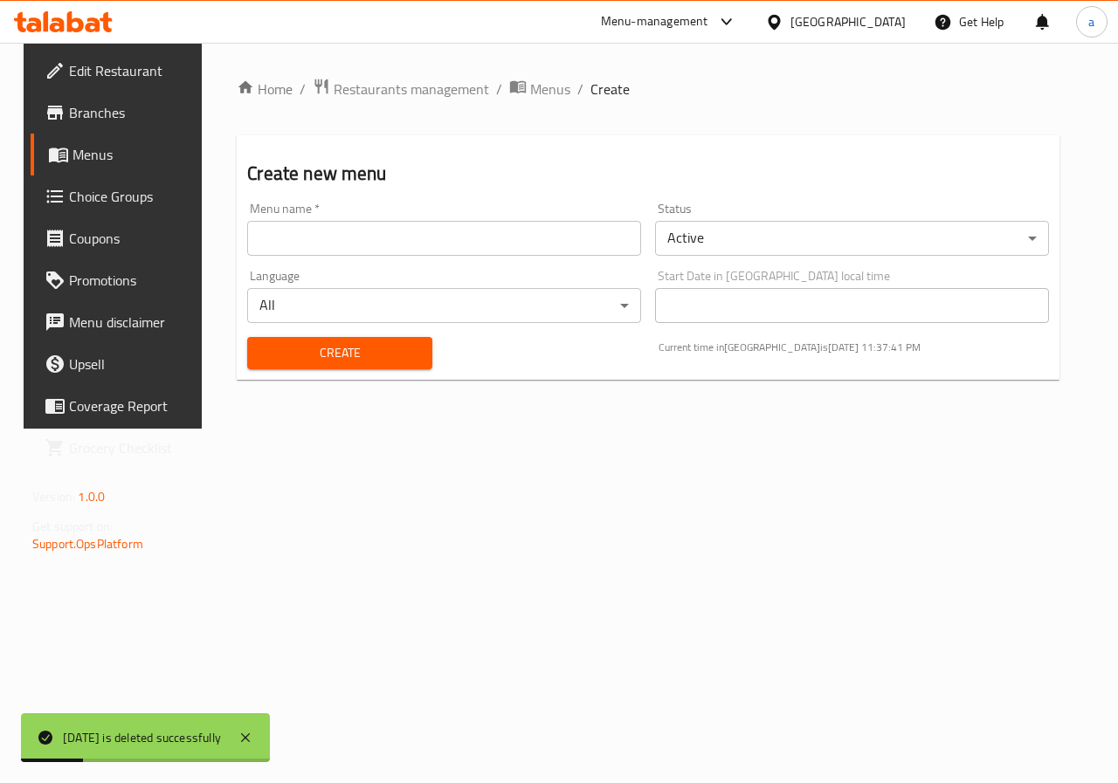
click at [479, 246] on input "text" at bounding box center [444, 238] width 394 height 35
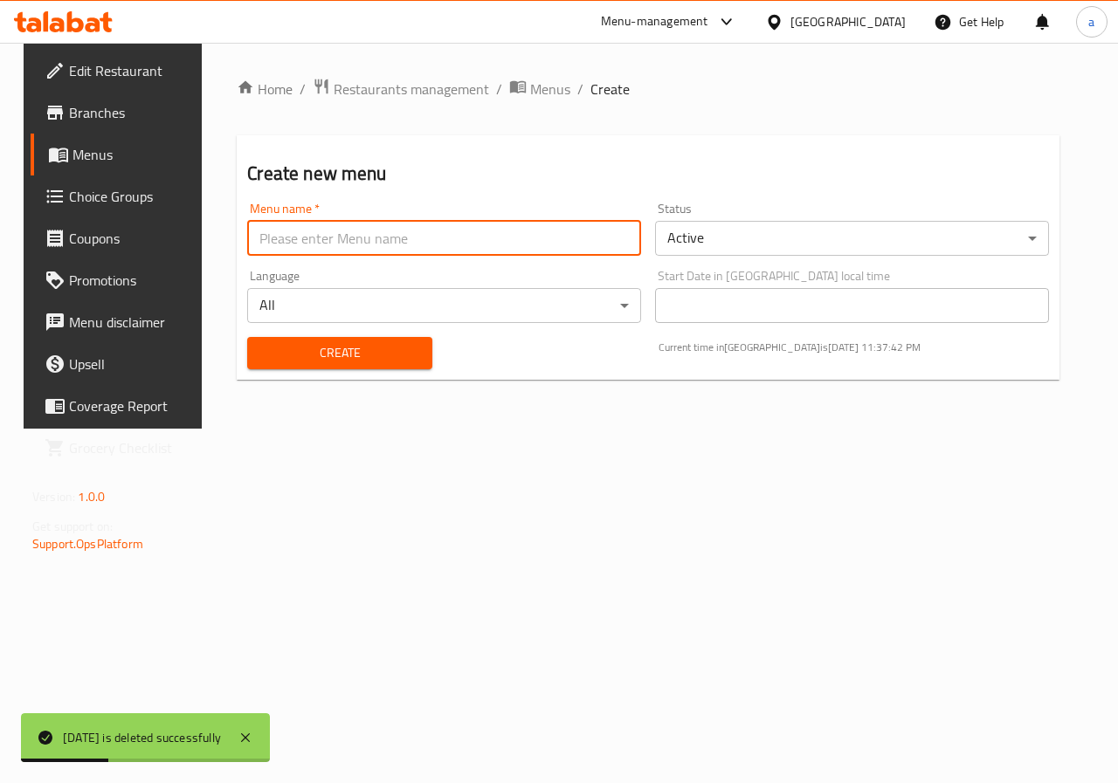
type input "[DATE]"
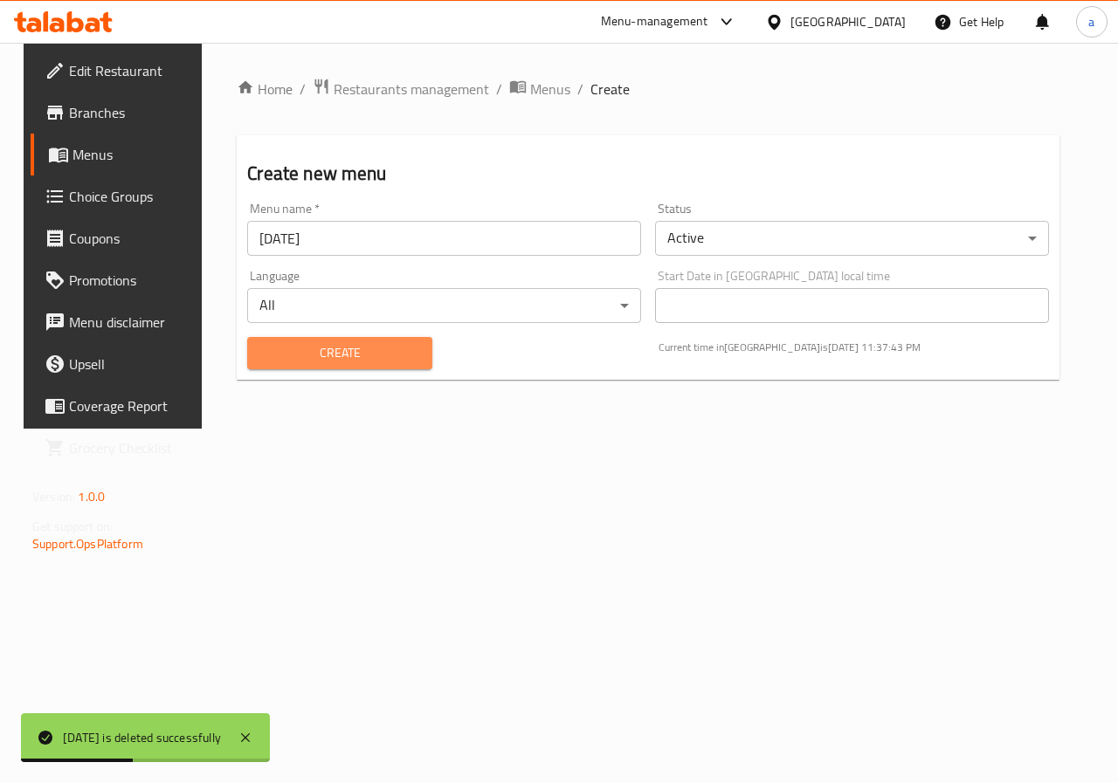
click at [369, 361] on span "Create" at bounding box center [339, 353] width 156 height 22
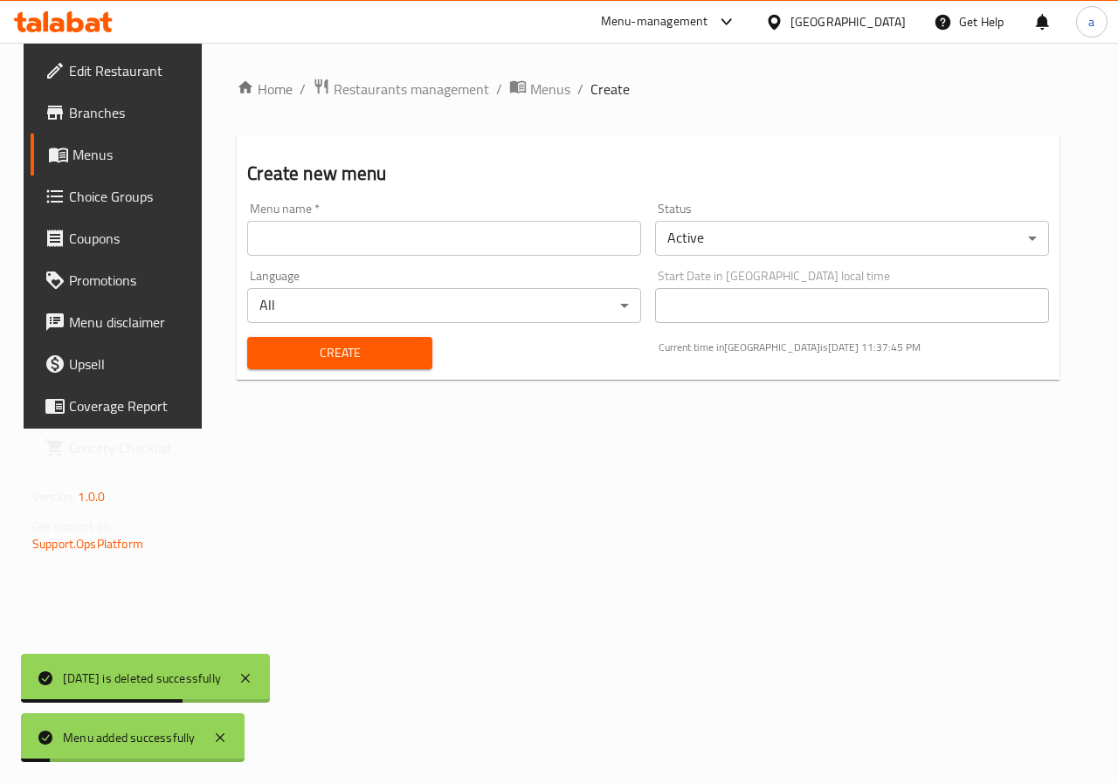
click at [90, 150] on span "Menus" at bounding box center [134, 154] width 124 height 21
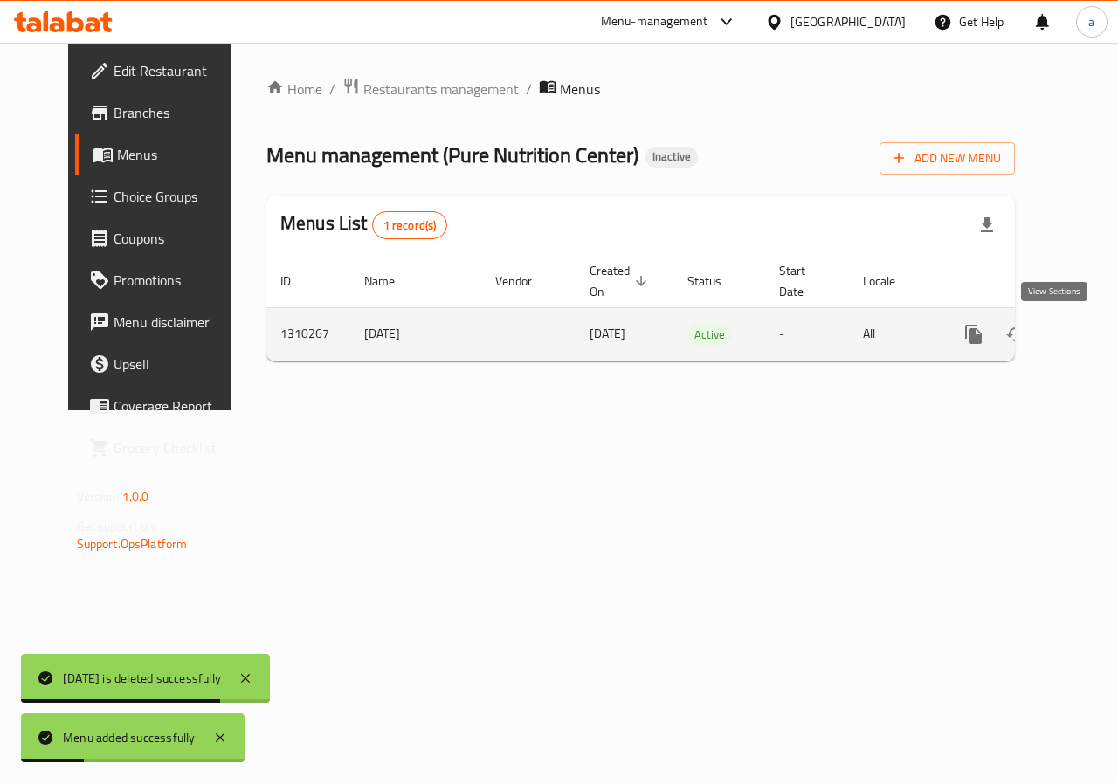
click at [1089, 341] on icon "enhanced table" at bounding box center [1099, 334] width 21 height 21
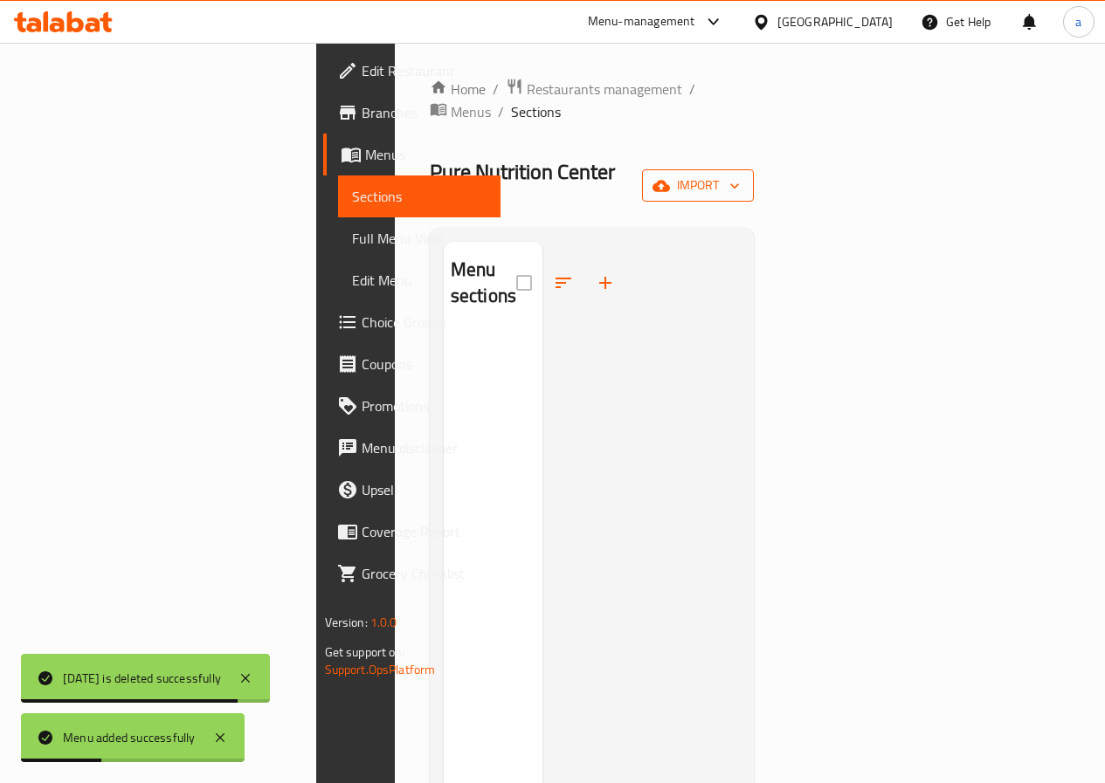
click at [740, 175] on span "import" at bounding box center [698, 186] width 84 height 22
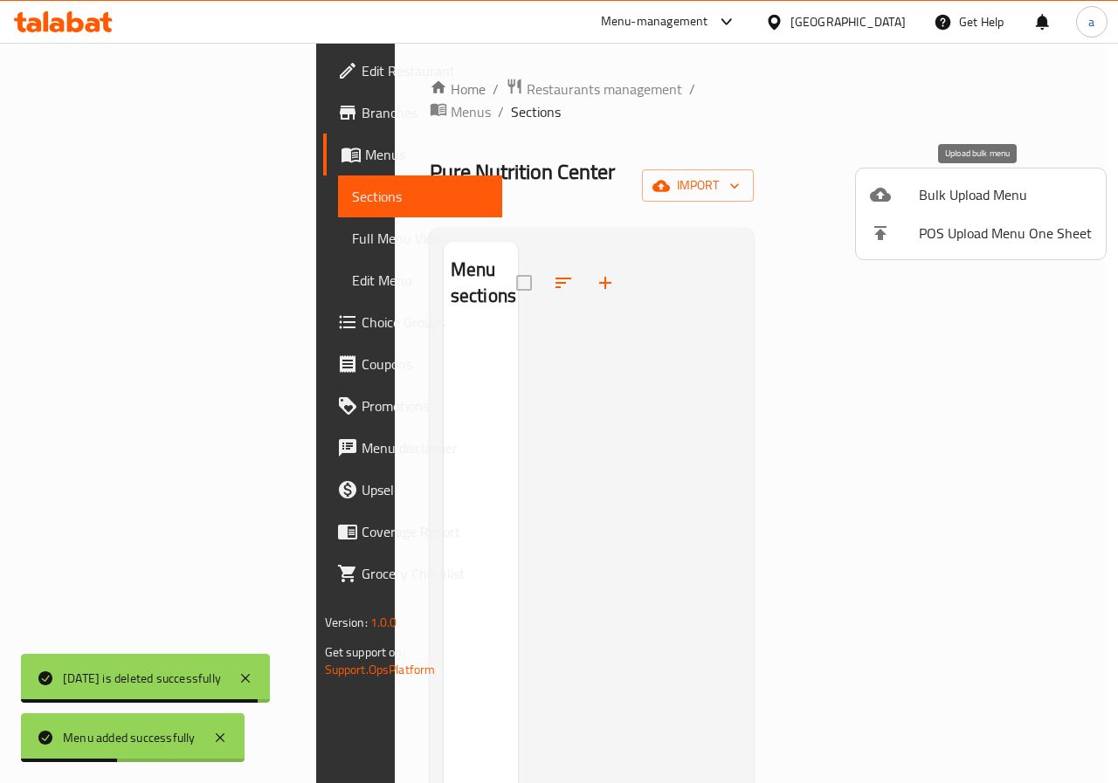
click at [964, 195] on span "Bulk Upload Menu" at bounding box center [1005, 194] width 173 height 21
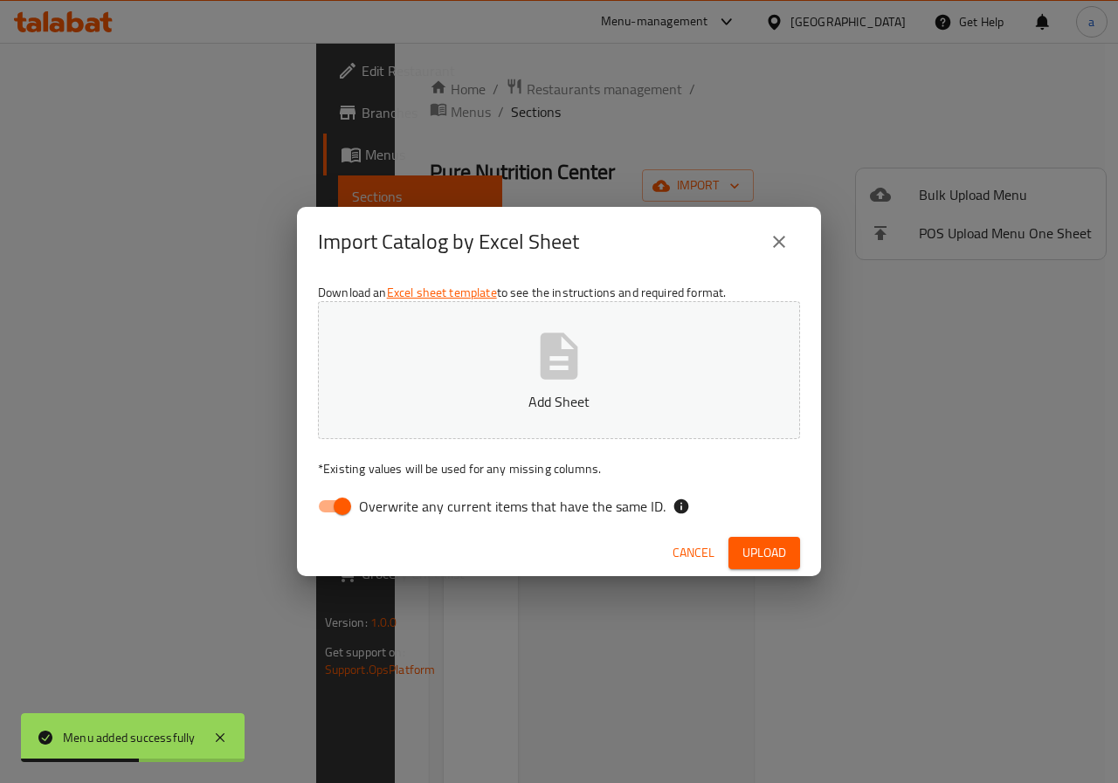
click at [348, 514] on input "Overwrite any current items that have the same ID." at bounding box center [343, 506] width 100 height 33
checkbox input "false"
click at [398, 403] on p "Add Sheet" at bounding box center [559, 401] width 428 height 21
click at [762, 552] on span "Upload" at bounding box center [764, 553] width 44 height 22
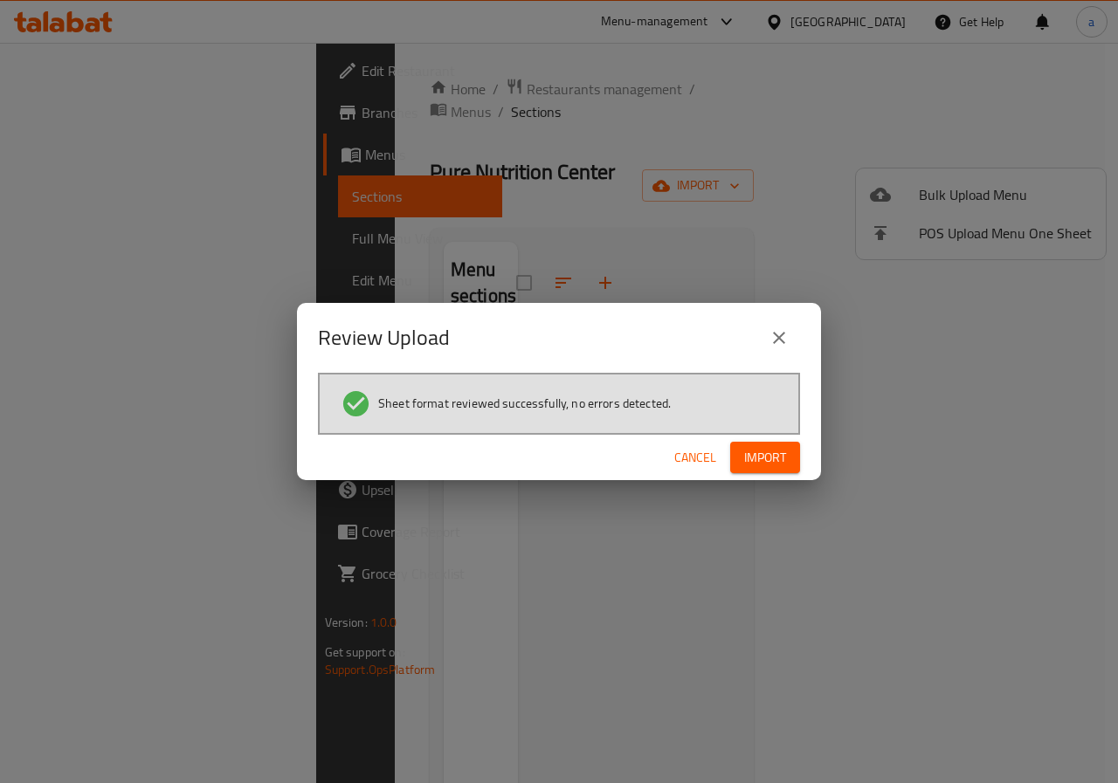
click at [772, 442] on button "Import" at bounding box center [765, 458] width 70 height 32
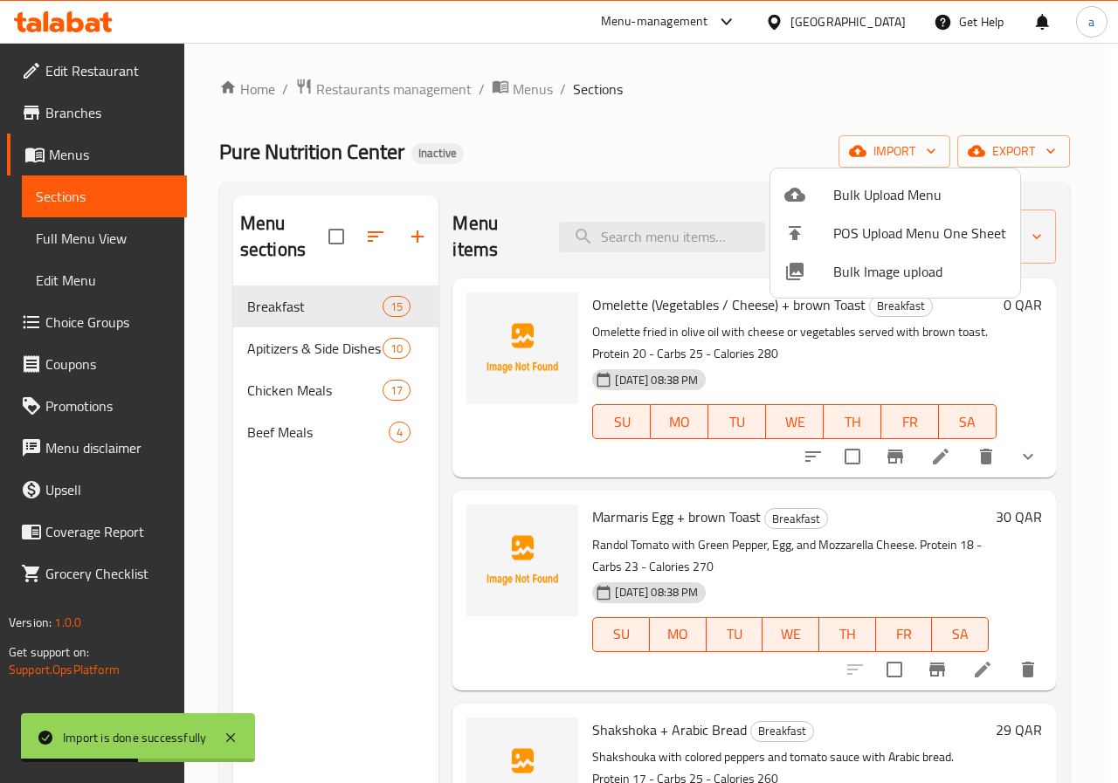
click at [778, 118] on div at bounding box center [559, 391] width 1118 height 783
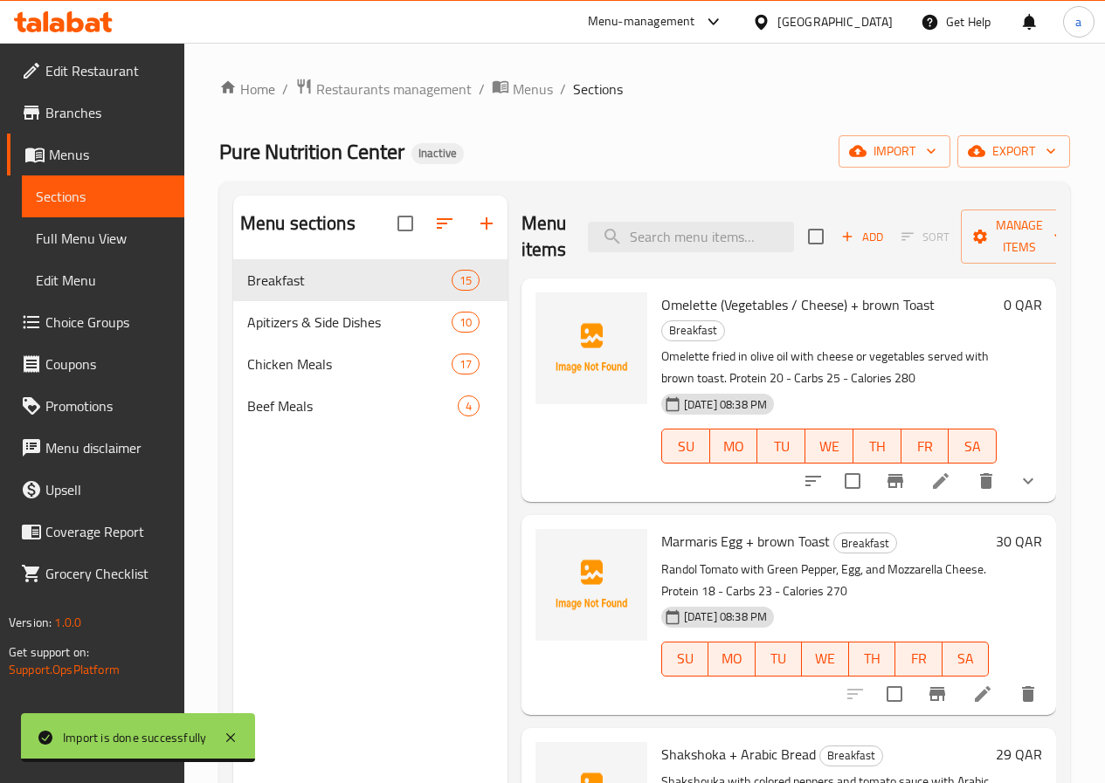
click at [118, 241] on span "Full Menu View" at bounding box center [103, 238] width 134 height 21
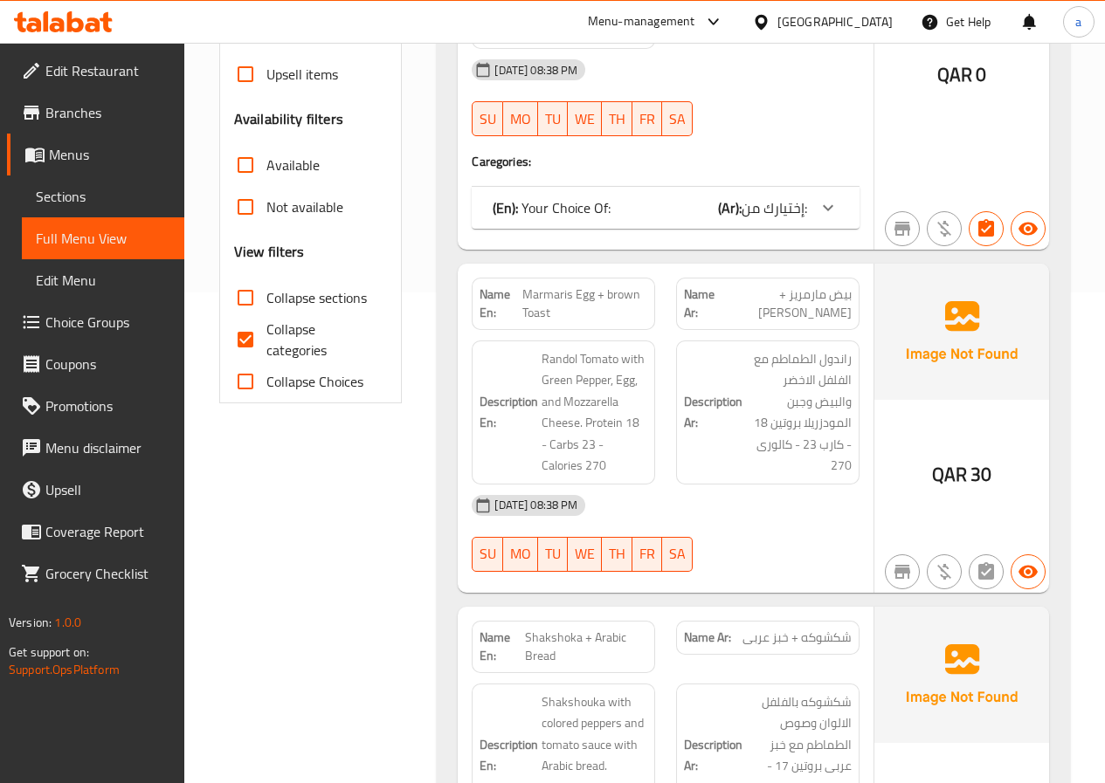
scroll to position [349, 0]
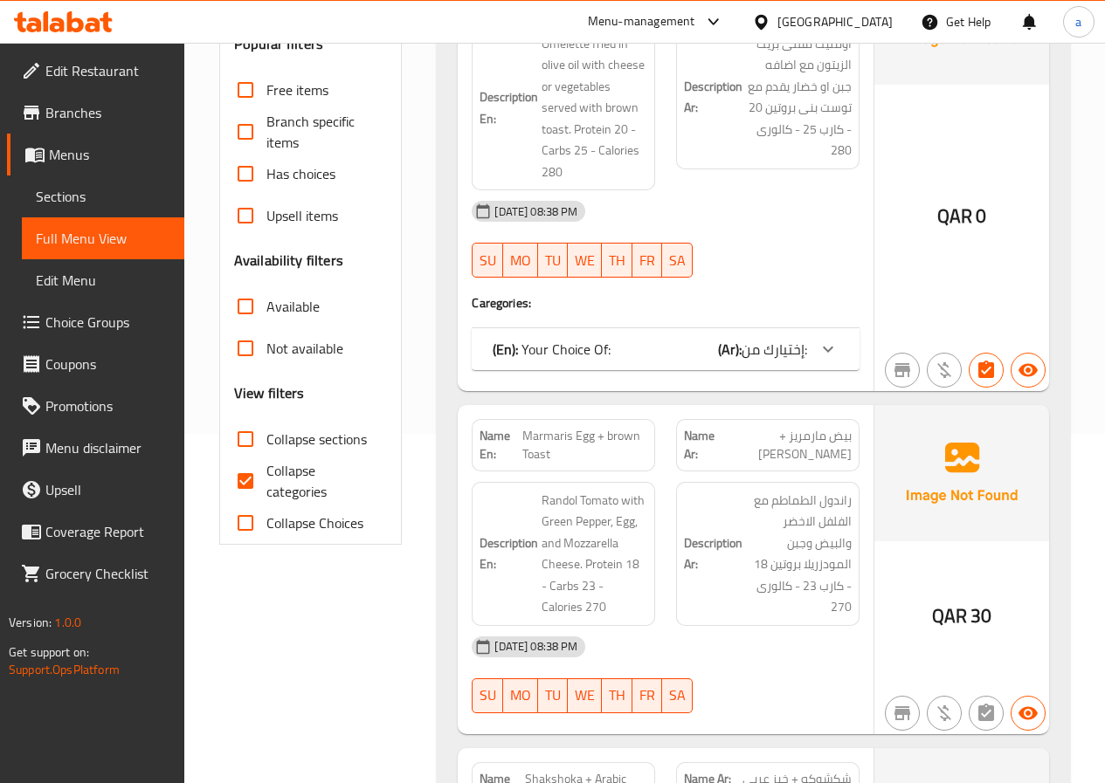
click at [281, 466] on span "Collapse categories" at bounding box center [319, 481] width 107 height 42
click at [266, 466] on input "Collapse categories" at bounding box center [245, 481] width 42 height 42
checkbox input "false"
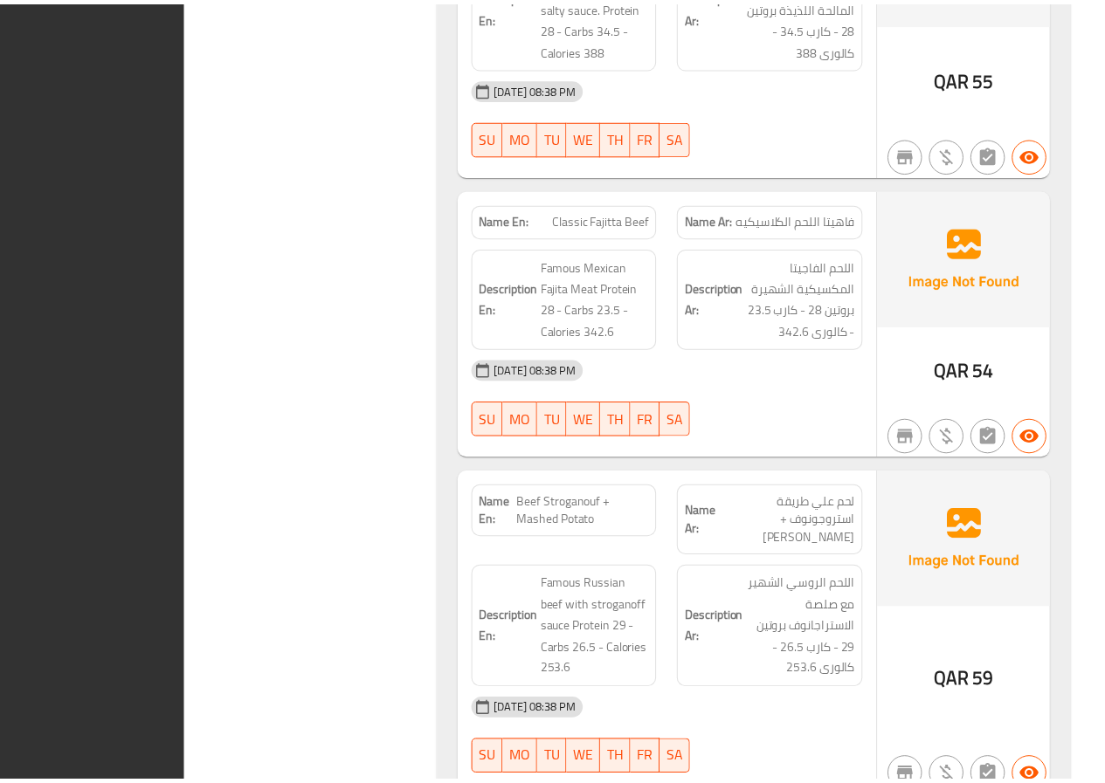
scroll to position [22195, 0]
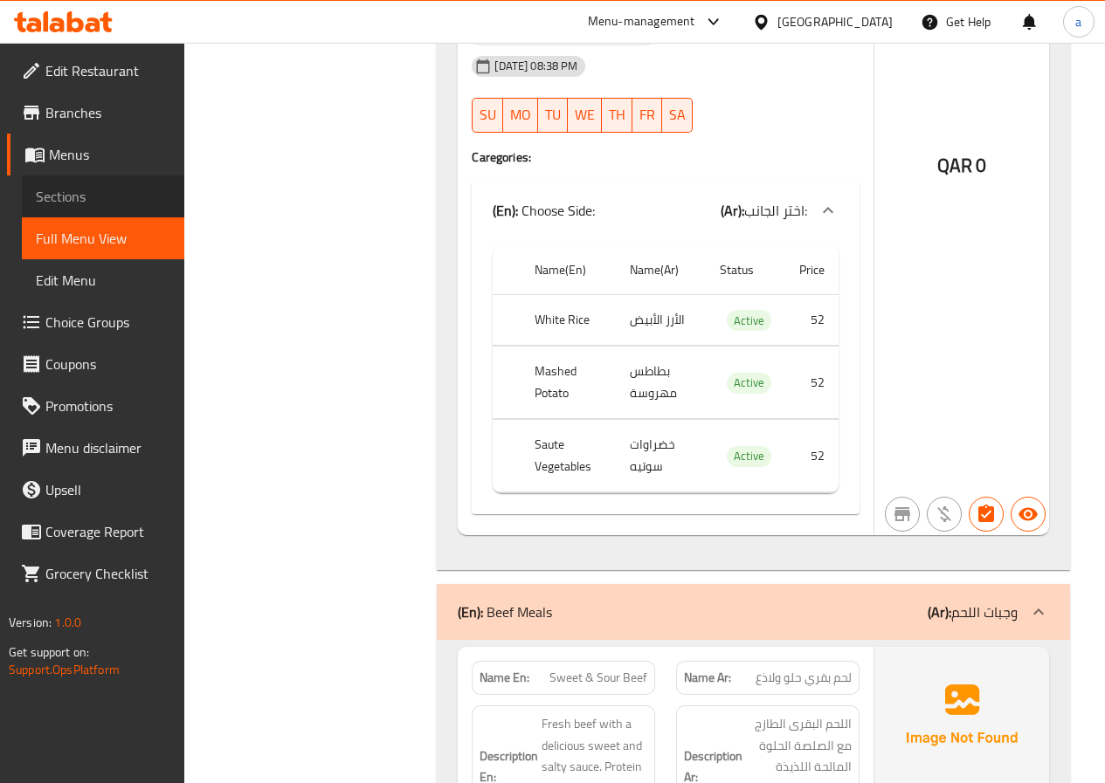
click at [56, 187] on span "Sections" at bounding box center [103, 196] width 134 height 21
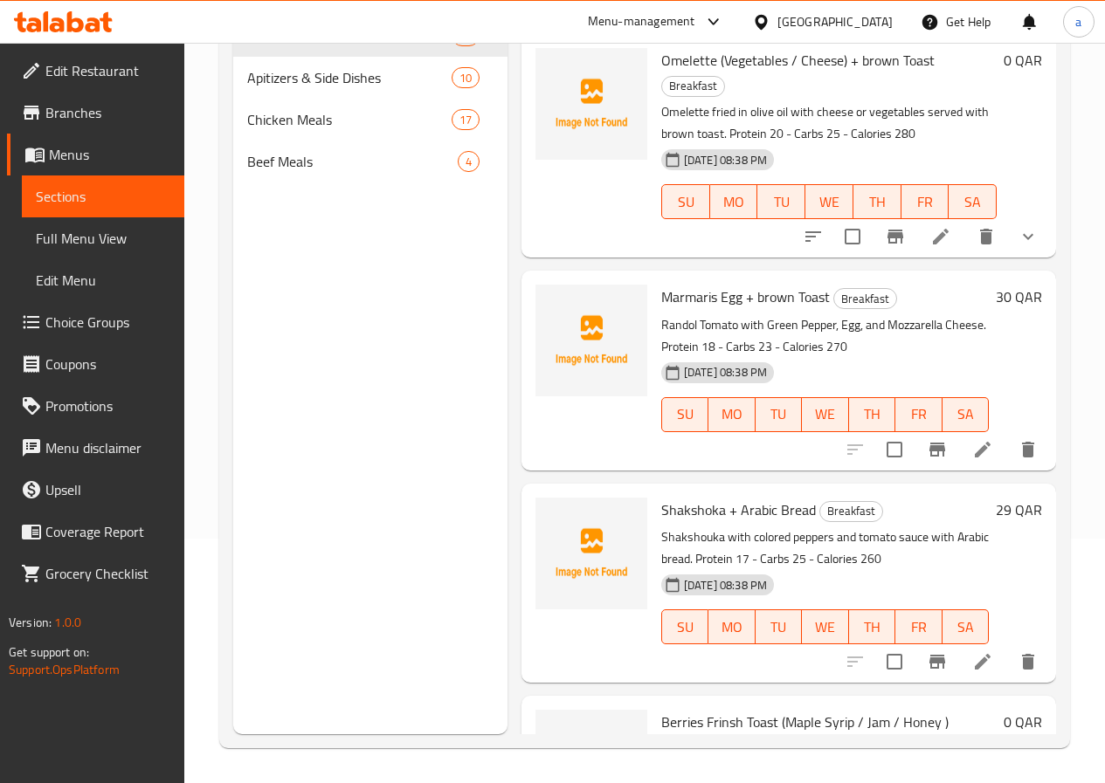
scroll to position [245, 0]
click at [301, 130] on span "Chicken Meals" at bounding box center [324, 119] width 155 height 21
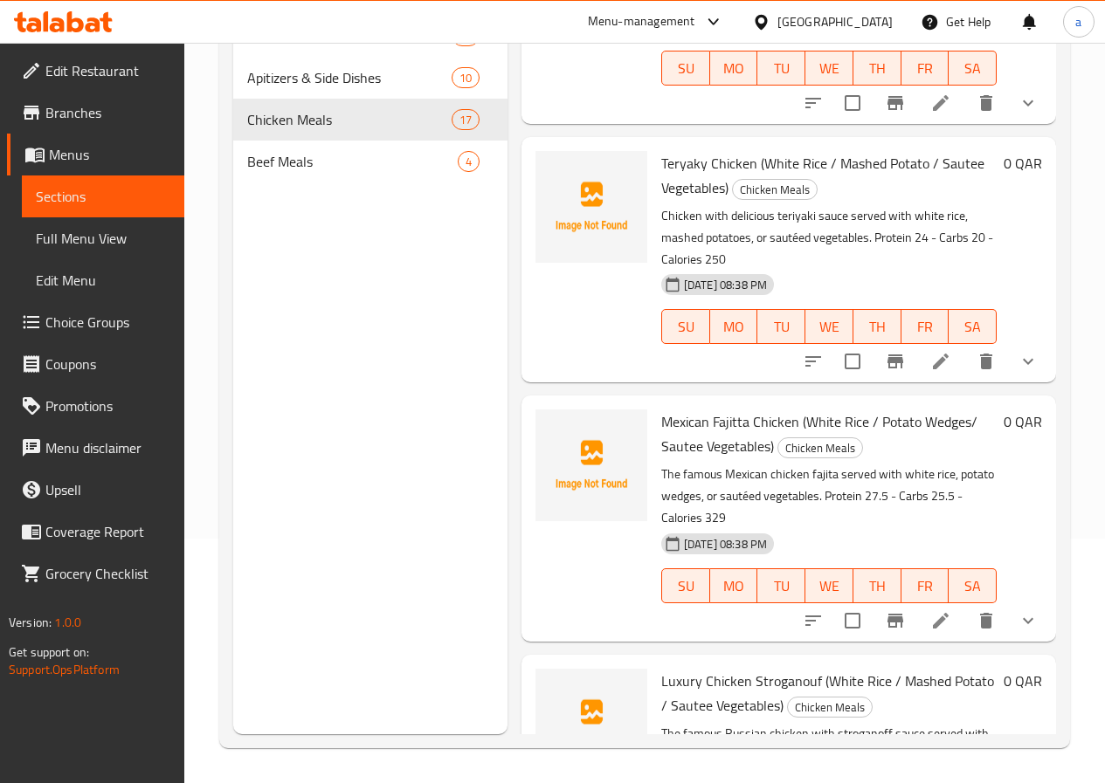
scroll to position [1223, 0]
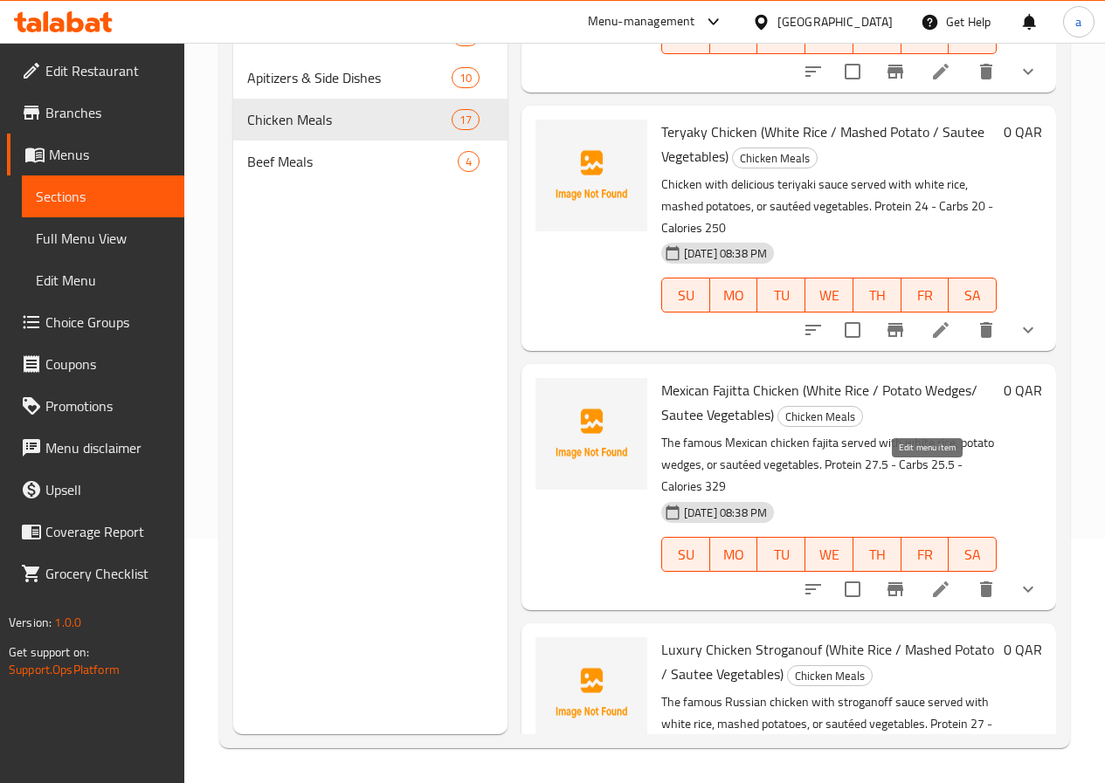
click at [930, 579] on icon at bounding box center [940, 589] width 21 height 21
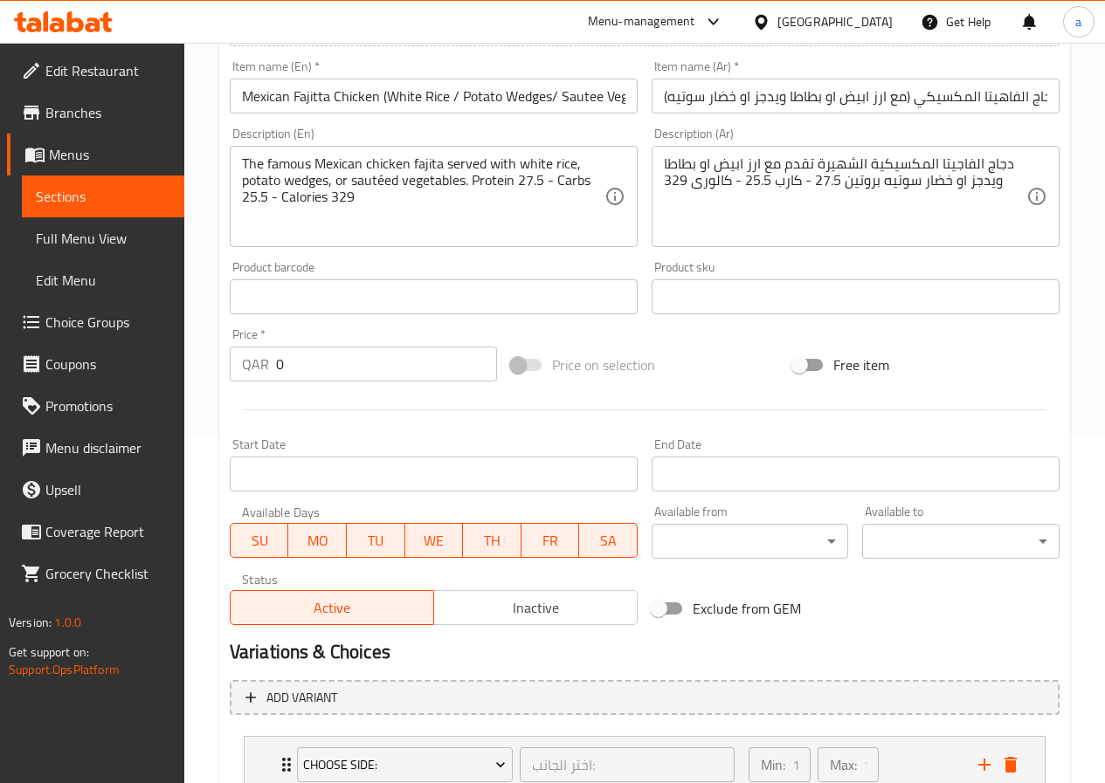
scroll to position [551, 0]
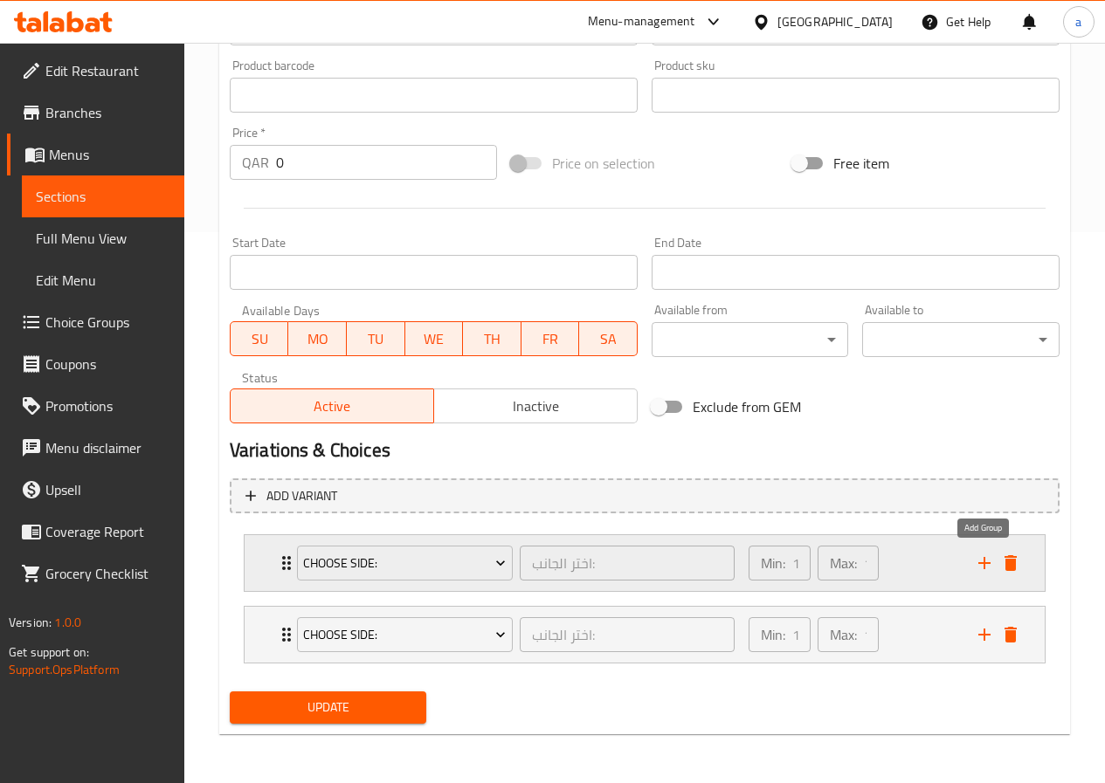
click at [995, 562] on button "add" at bounding box center [984, 563] width 26 height 26
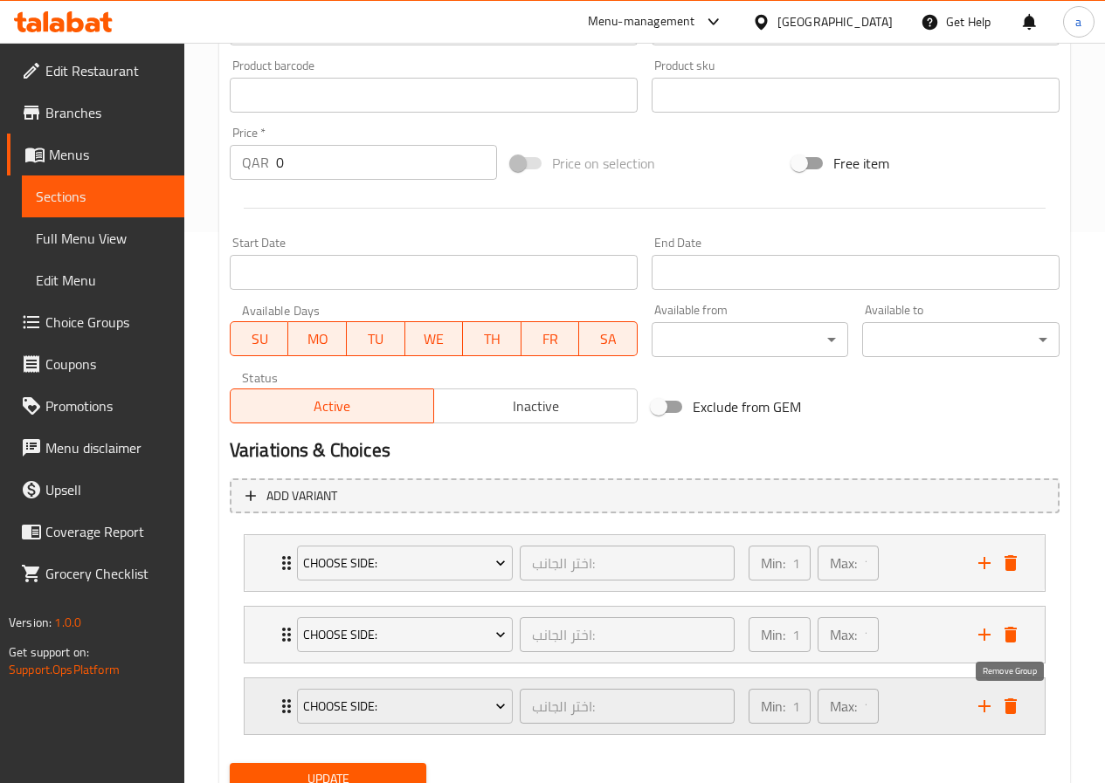
click at [1007, 708] on icon "delete" at bounding box center [1010, 707] width 12 height 16
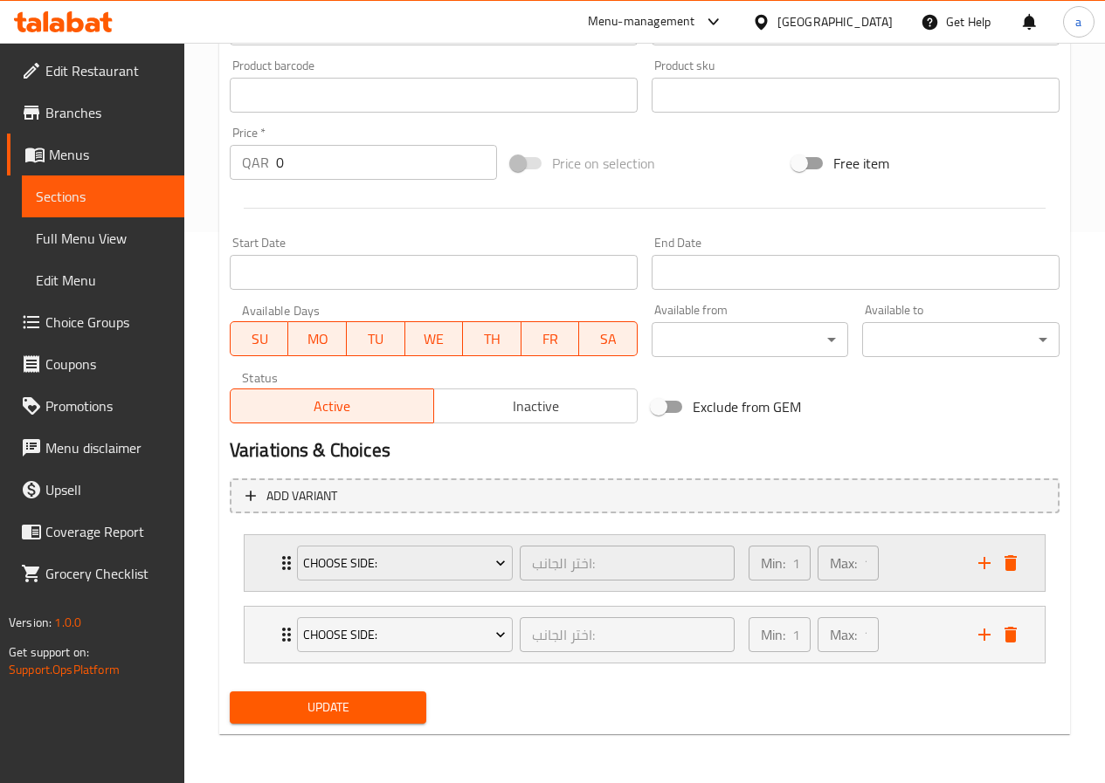
click at [1006, 583] on div "Choose Side: اختر الجانب: ​ Min: 1 ​ Max: 1 ​" at bounding box center [650, 563] width 748 height 56
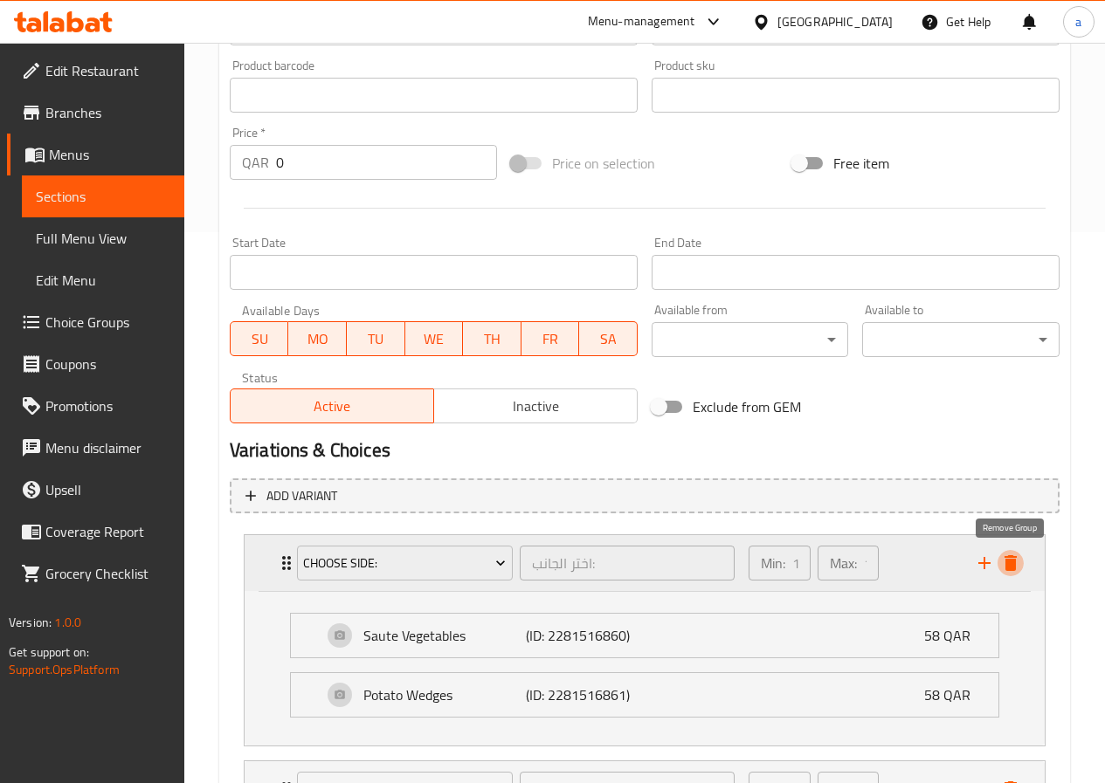
click at [1013, 569] on icon "delete" at bounding box center [1010, 563] width 12 height 16
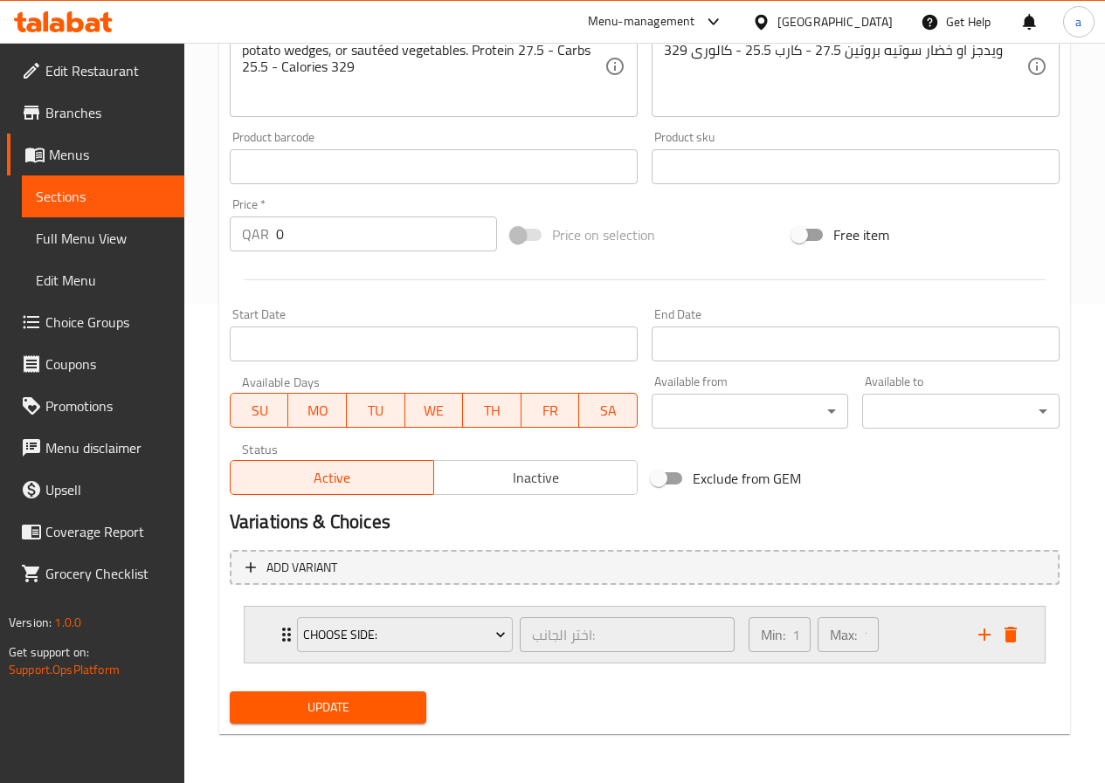
click at [928, 630] on div "Min: 1 ​ Max: 1 ​" at bounding box center [853, 635] width 230 height 56
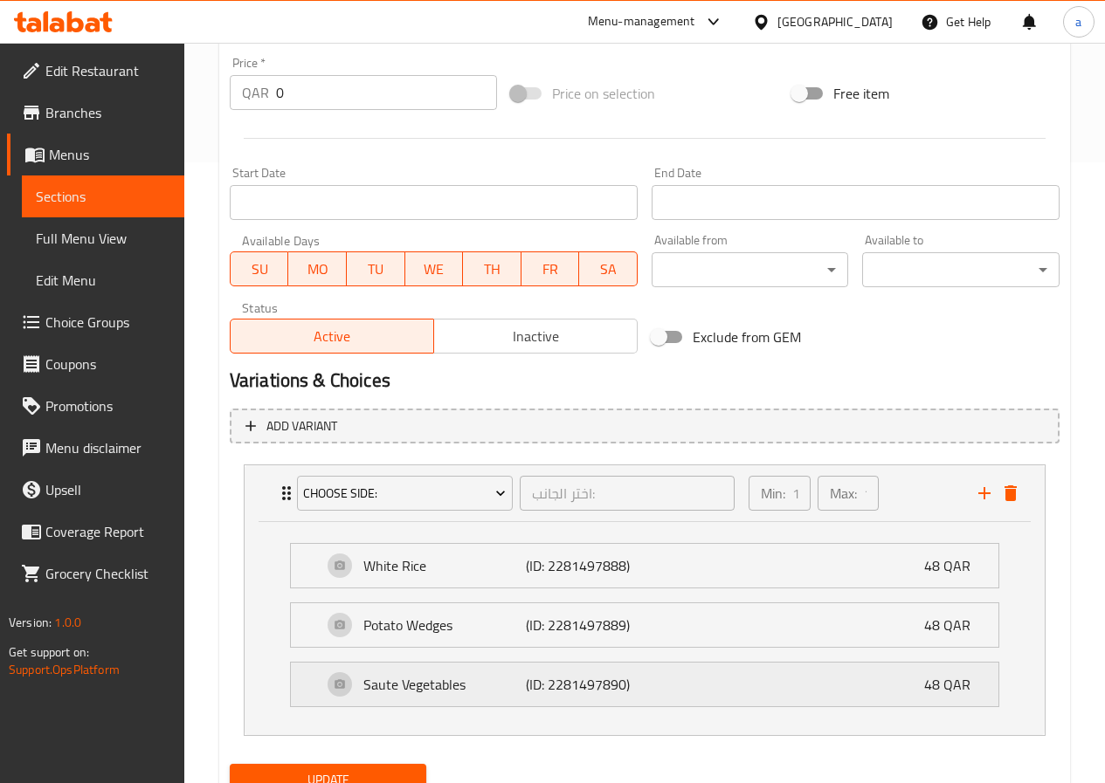
scroll to position [693, 0]
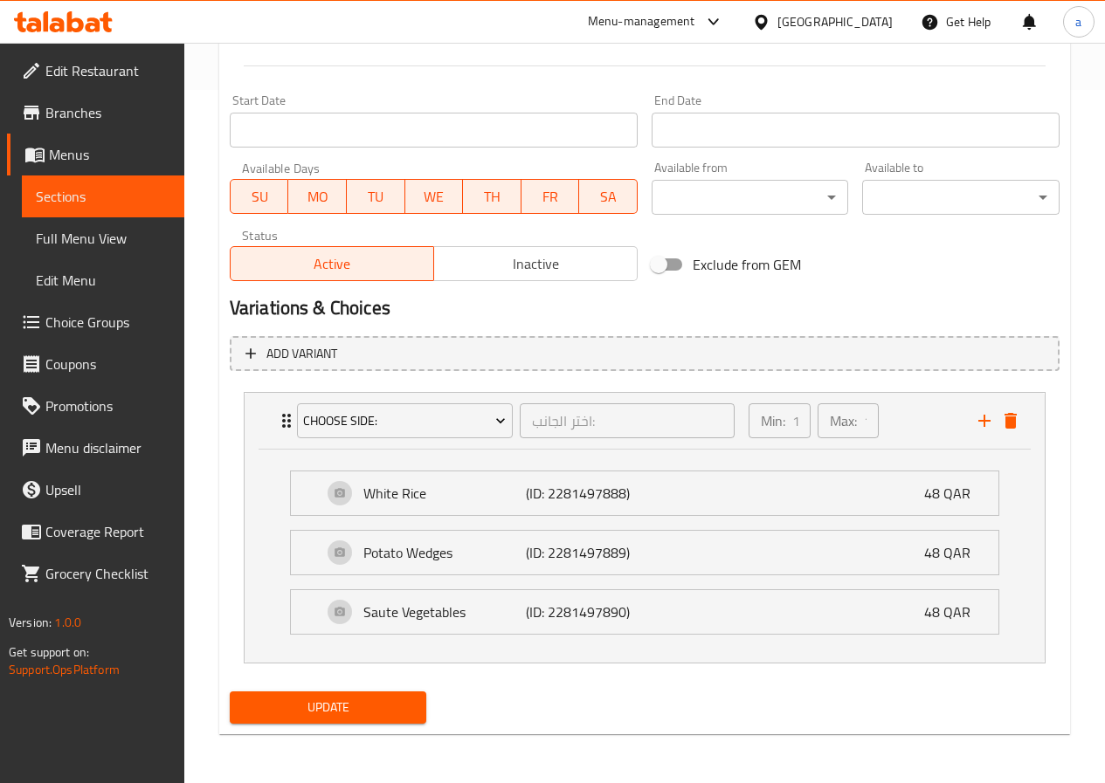
click at [406, 724] on button "Update" at bounding box center [328, 708] width 197 height 32
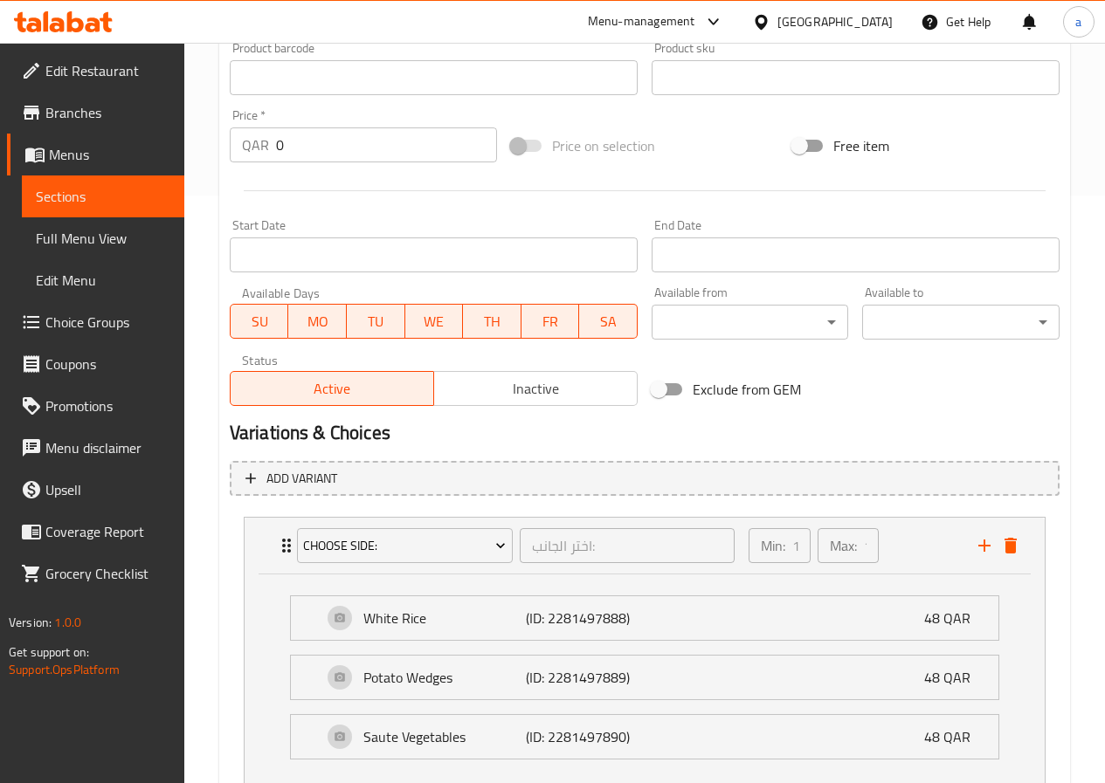
scroll to position [713, 0]
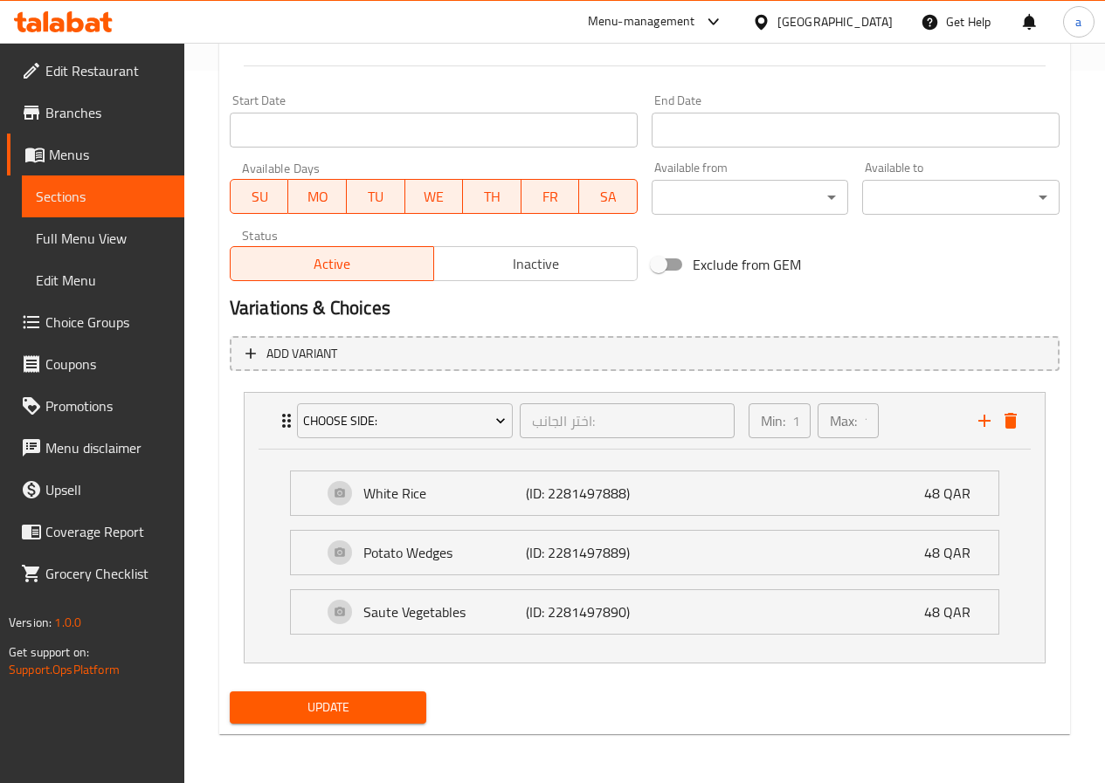
click at [328, 719] on span "Update" at bounding box center [328, 708] width 169 height 22
click at [369, 707] on span "Update" at bounding box center [328, 708] width 169 height 22
click at [912, 412] on div "Min: 1 ​ Max: 1 ​" at bounding box center [853, 421] width 230 height 56
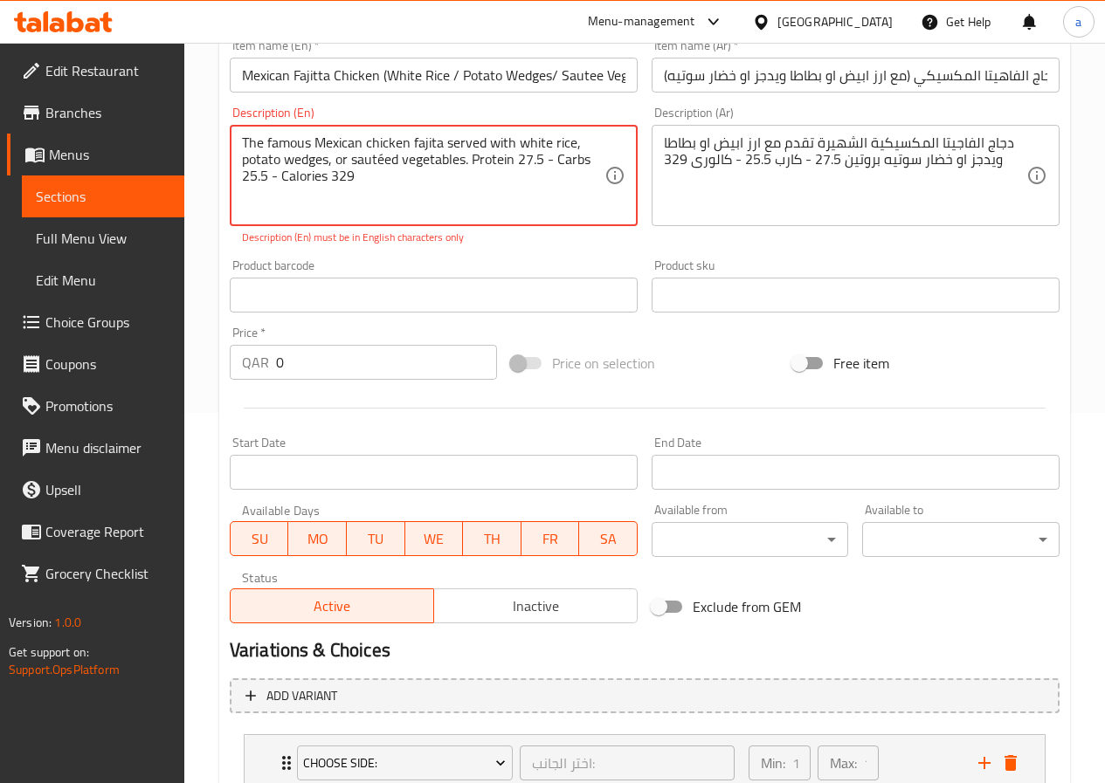
scroll to position [149, 0]
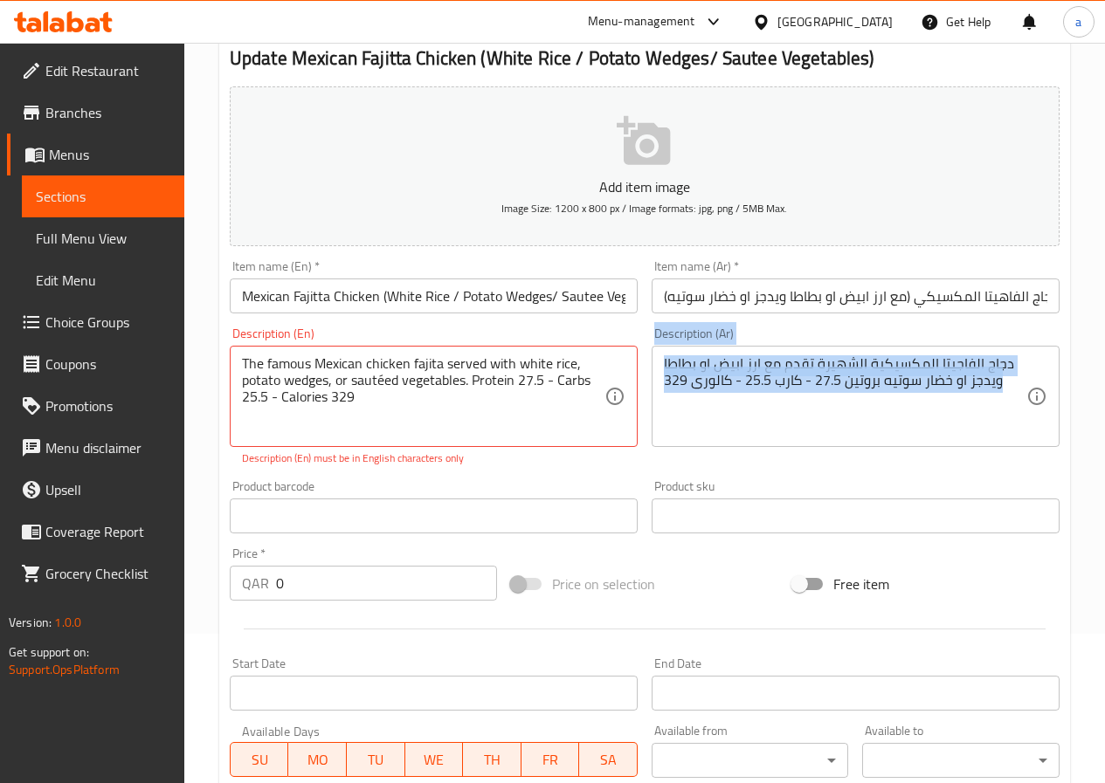
drag, startPoint x: 448, startPoint y: 466, endPoint x: 222, endPoint y: 490, distance: 227.4
click at [223, 490] on div "Add item image Image Size: 1200 x 800 px / Image formats: jpg, png / 5MB Max. I…" at bounding box center [645, 465] width 844 height 772
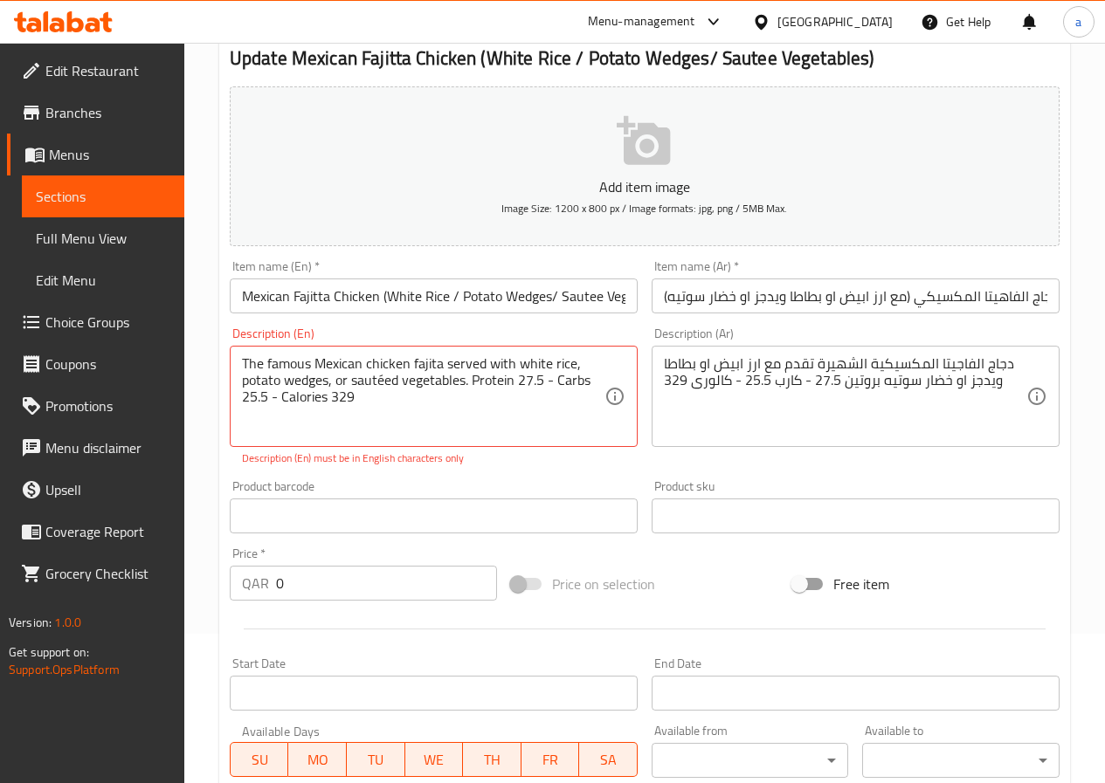
click at [271, 464] on p "Description (En) must be in English characters only" at bounding box center [433, 459] width 383 height 16
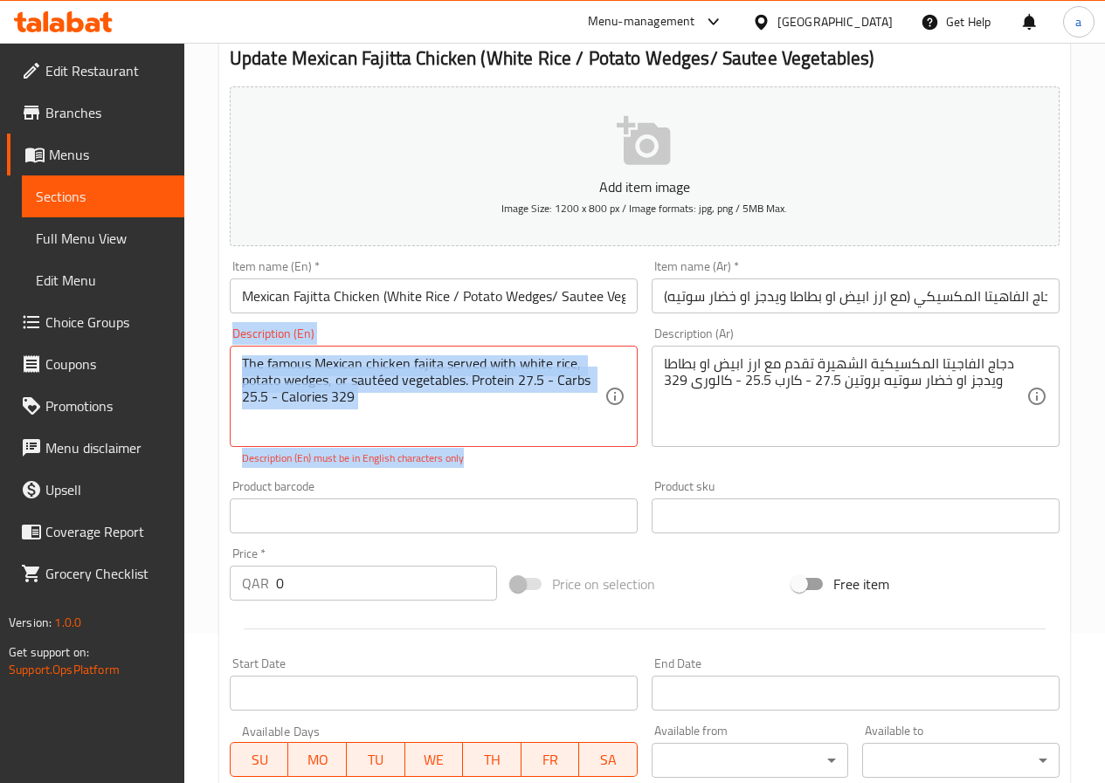
drag, startPoint x: 221, startPoint y: 452, endPoint x: 549, endPoint y: 459, distance: 328.5
click at [548, 459] on div "Update Mexican Fajitta Chicken (White Rice / Potato Wedges/ Sautee Vegetables) …" at bounding box center [644, 552] width 851 height 1065
click at [549, 459] on p "Description (En) must be in English characters only" at bounding box center [433, 459] width 383 height 16
drag, startPoint x: 533, startPoint y: 465, endPoint x: 214, endPoint y: 469, distance: 318.8
click at [214, 469] on div "Home / Restaurants management / Menus / Sections / item / update Chicken Meals …" at bounding box center [644, 512] width 921 height 1239
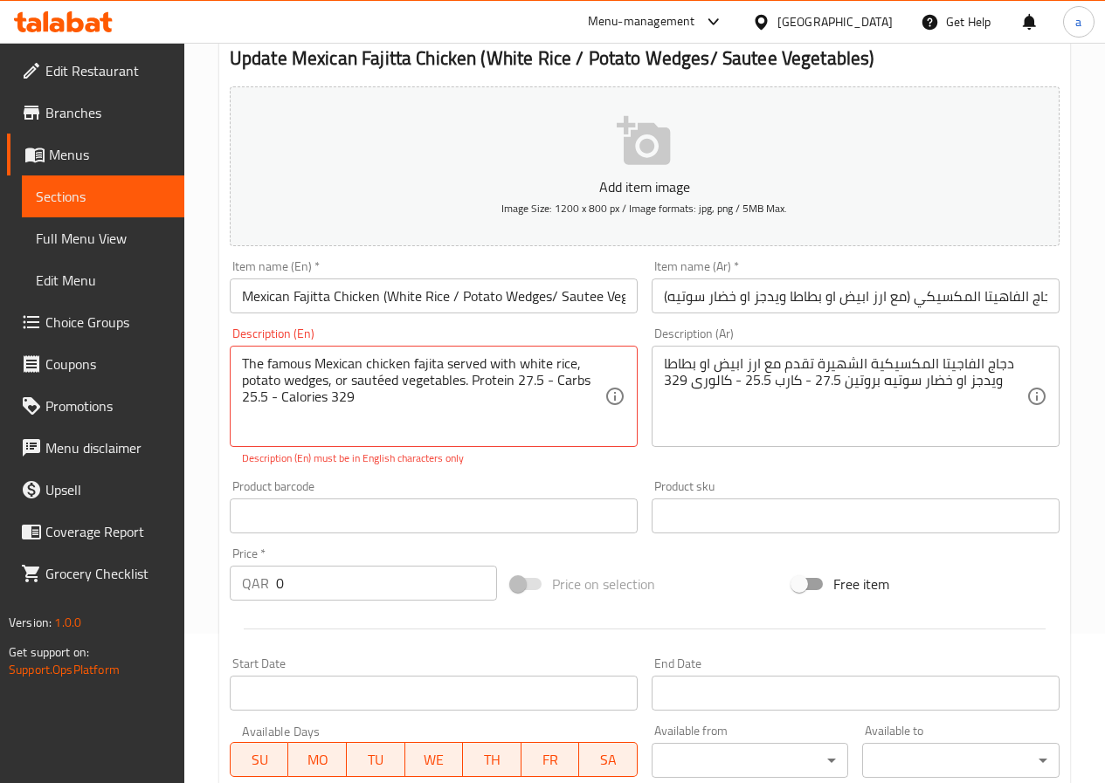
click at [379, 477] on div "Product barcode Product barcode" at bounding box center [434, 506] width 422 height 67
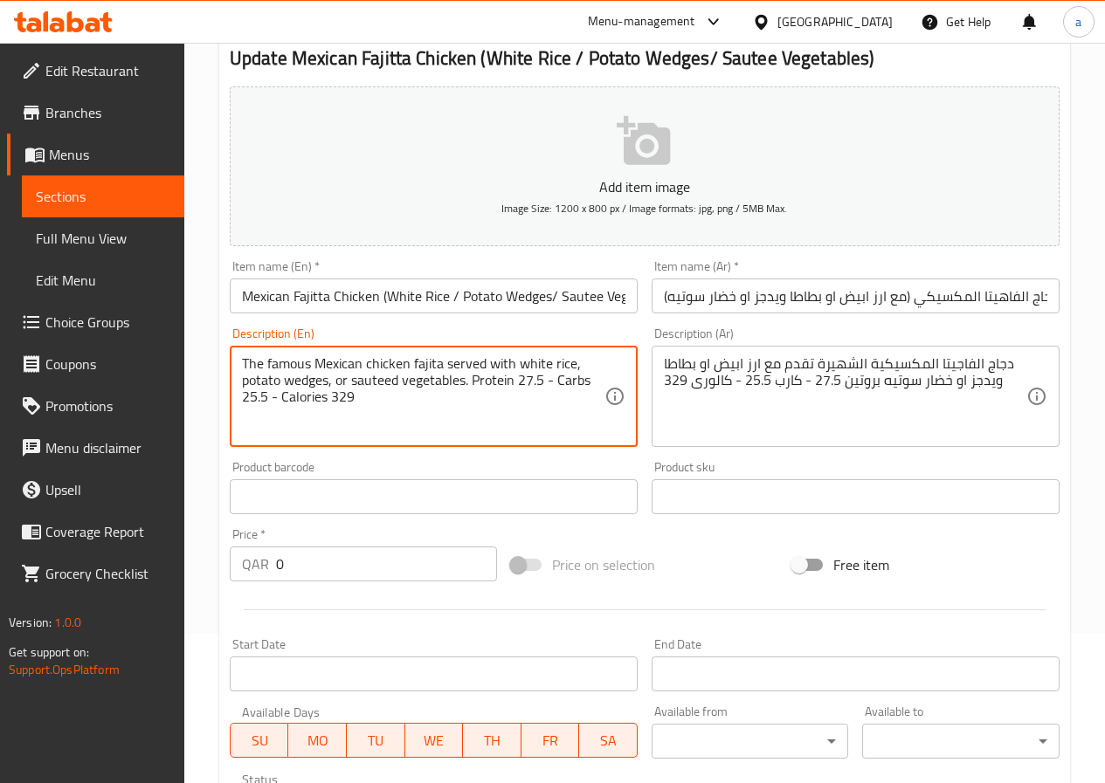
scroll to position [479, 0]
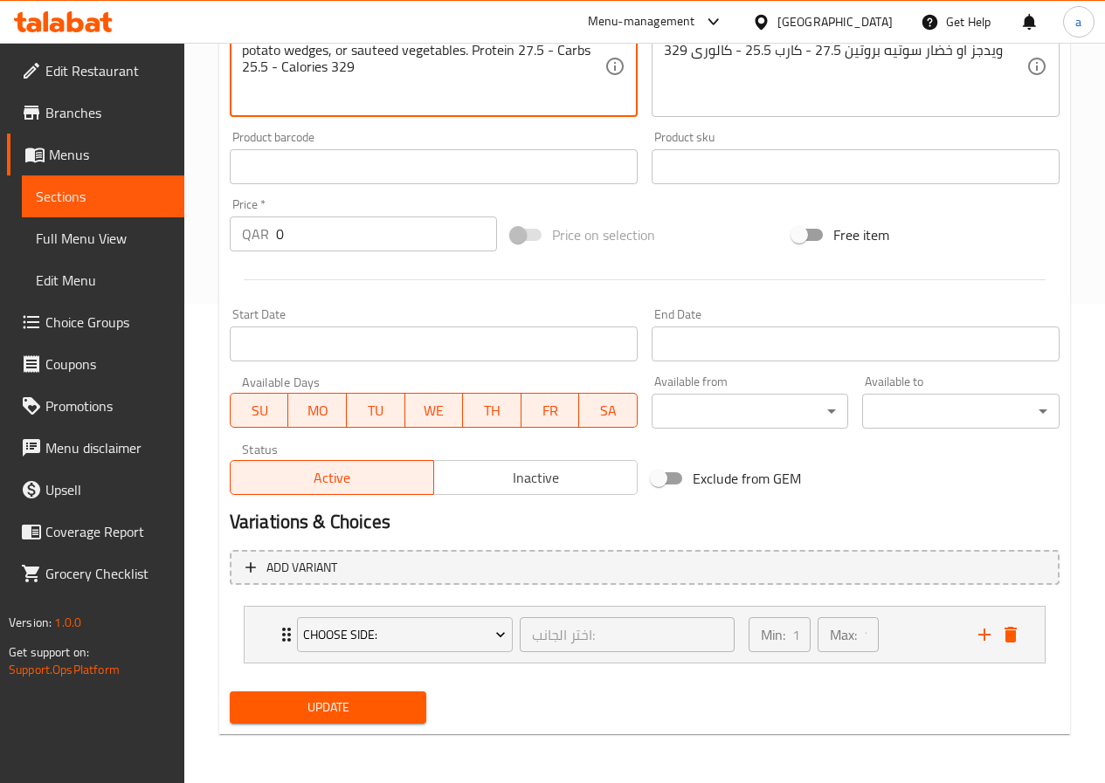
type textarea "The famous Mexican chicken fajita served with white rice, potato wedges, or sau…"
click at [402, 695] on button "Update" at bounding box center [328, 708] width 197 height 32
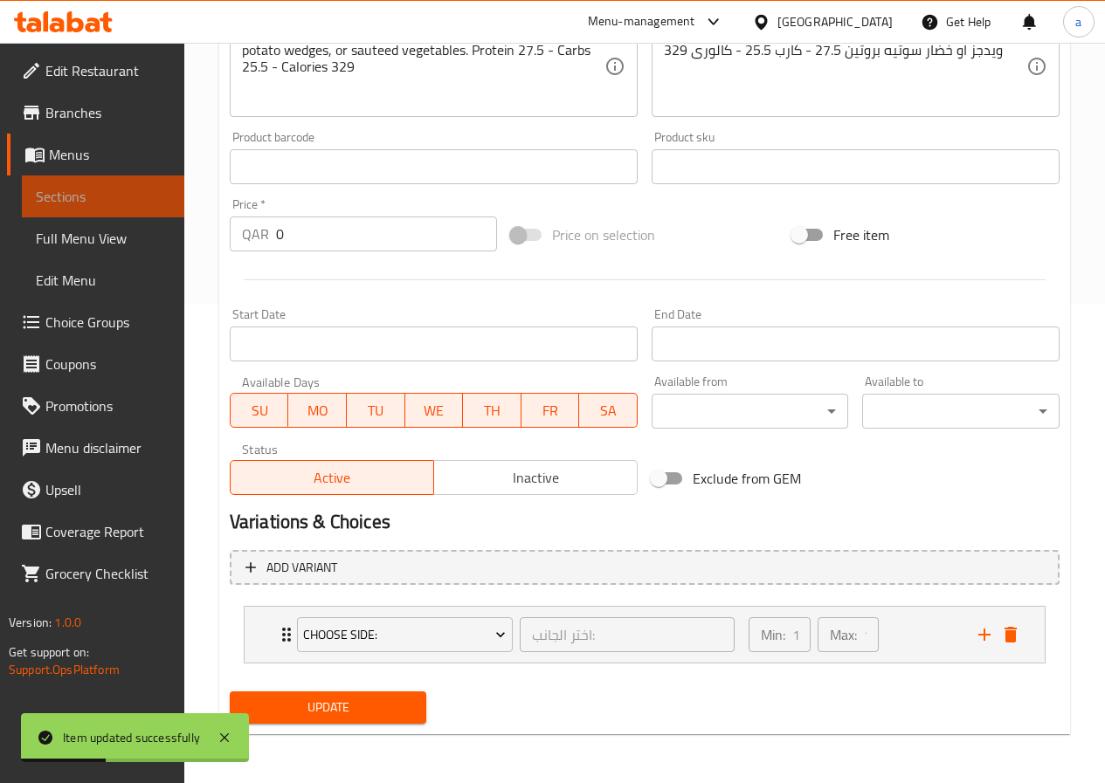
click at [105, 208] on link "Sections" at bounding box center [103, 197] width 162 height 42
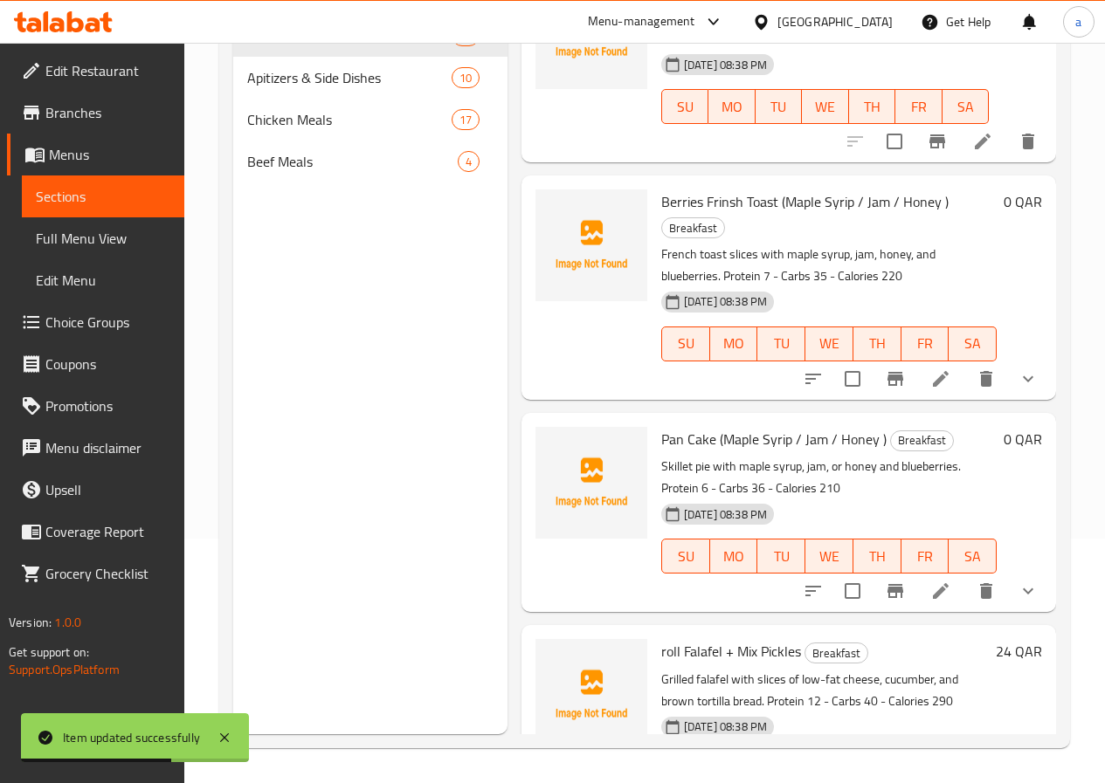
scroll to position [611, 0]
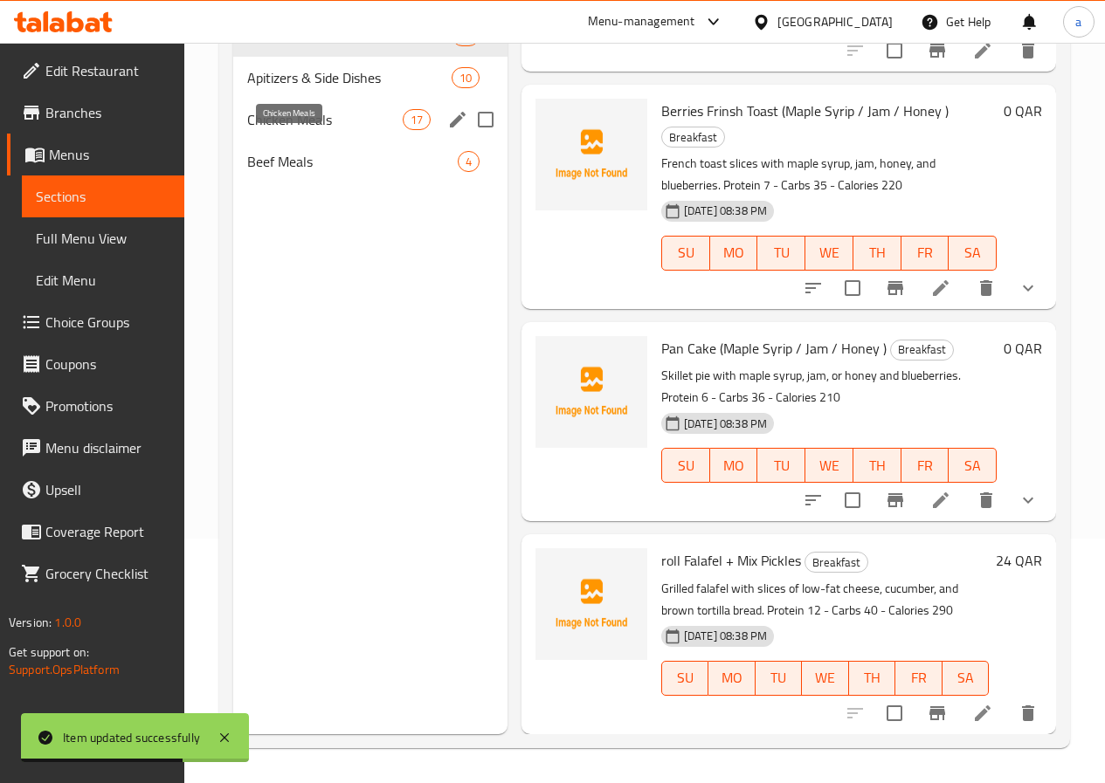
click at [275, 130] on span "Chicken Meals" at bounding box center [324, 119] width 155 height 21
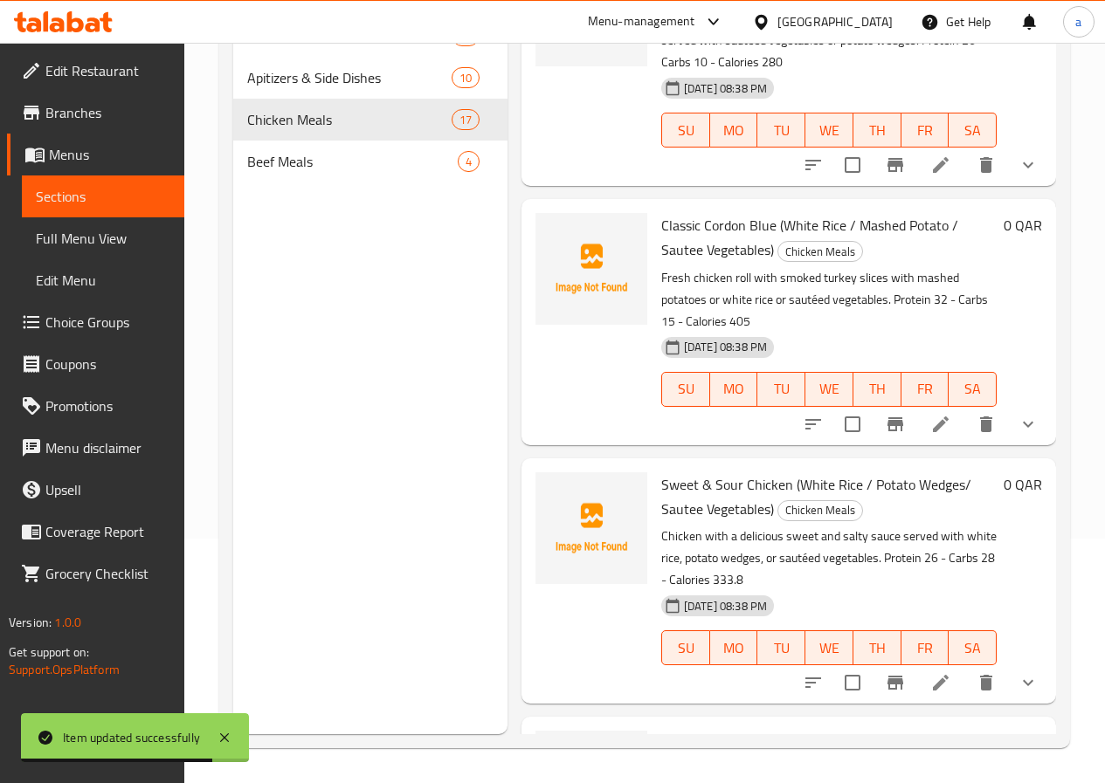
click at [114, 246] on span "Full Menu View" at bounding box center [103, 238] width 134 height 21
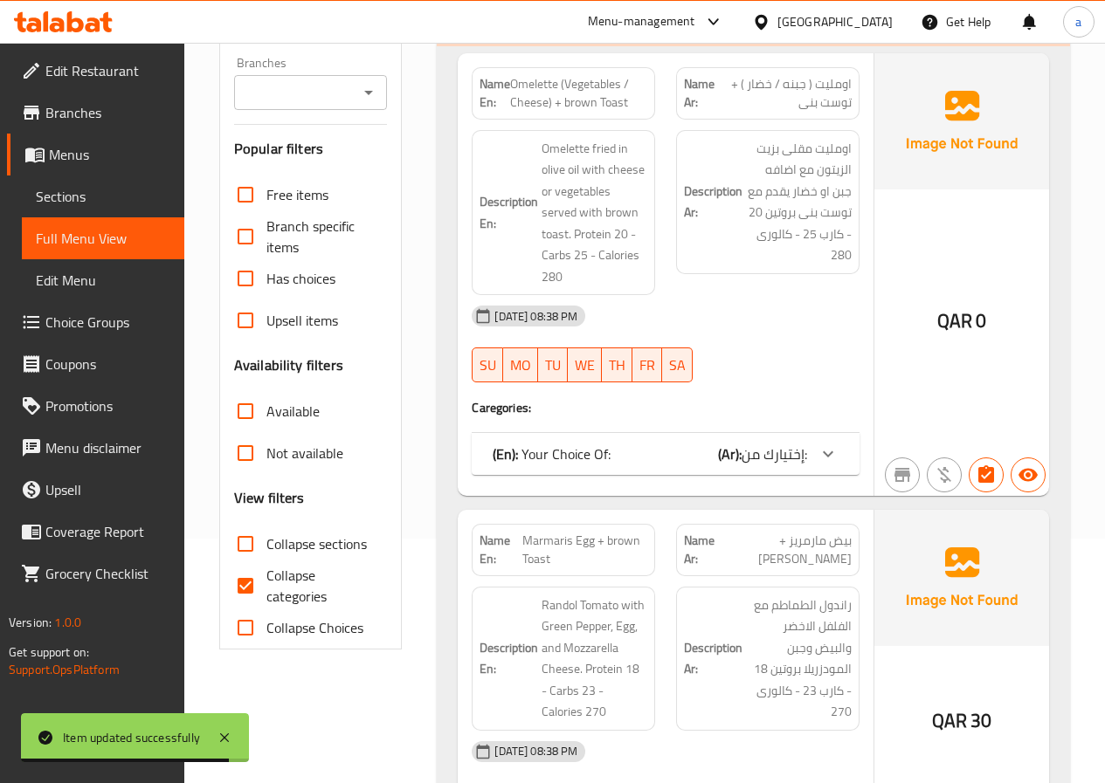
click at [277, 569] on span "Collapse categories" at bounding box center [319, 586] width 107 height 42
click at [266, 569] on input "Collapse categories" at bounding box center [245, 586] width 42 height 42
checkbox input "false"
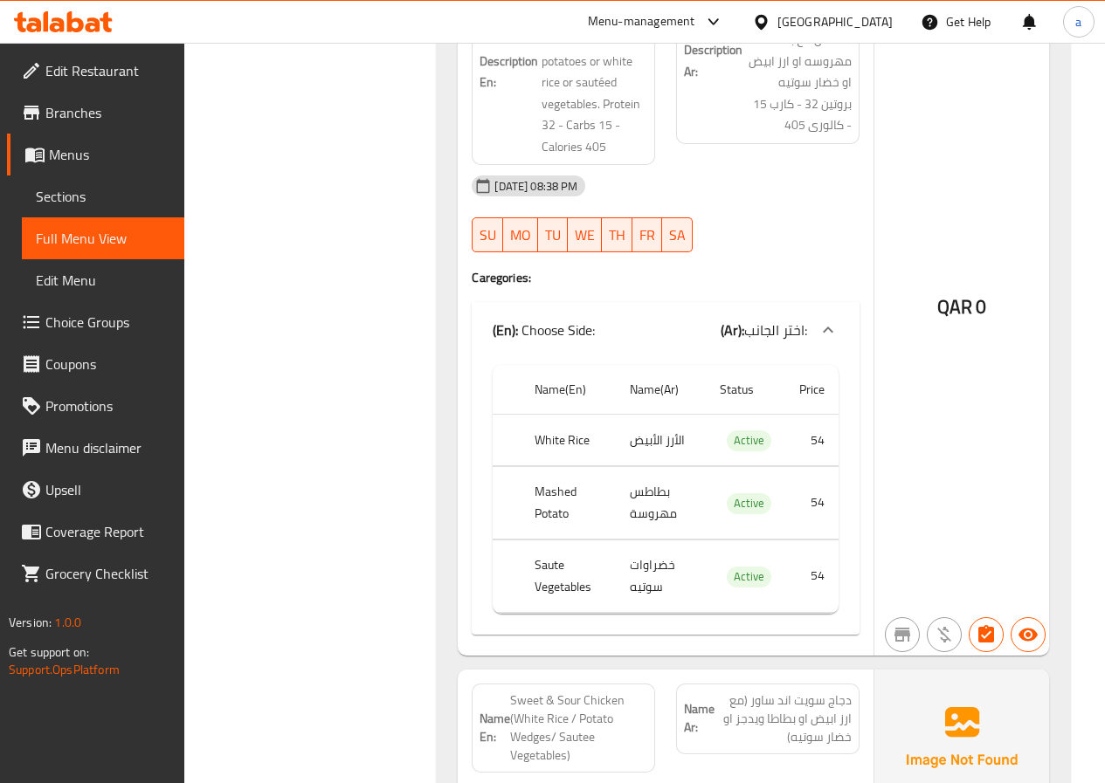
scroll to position [12297, 0]
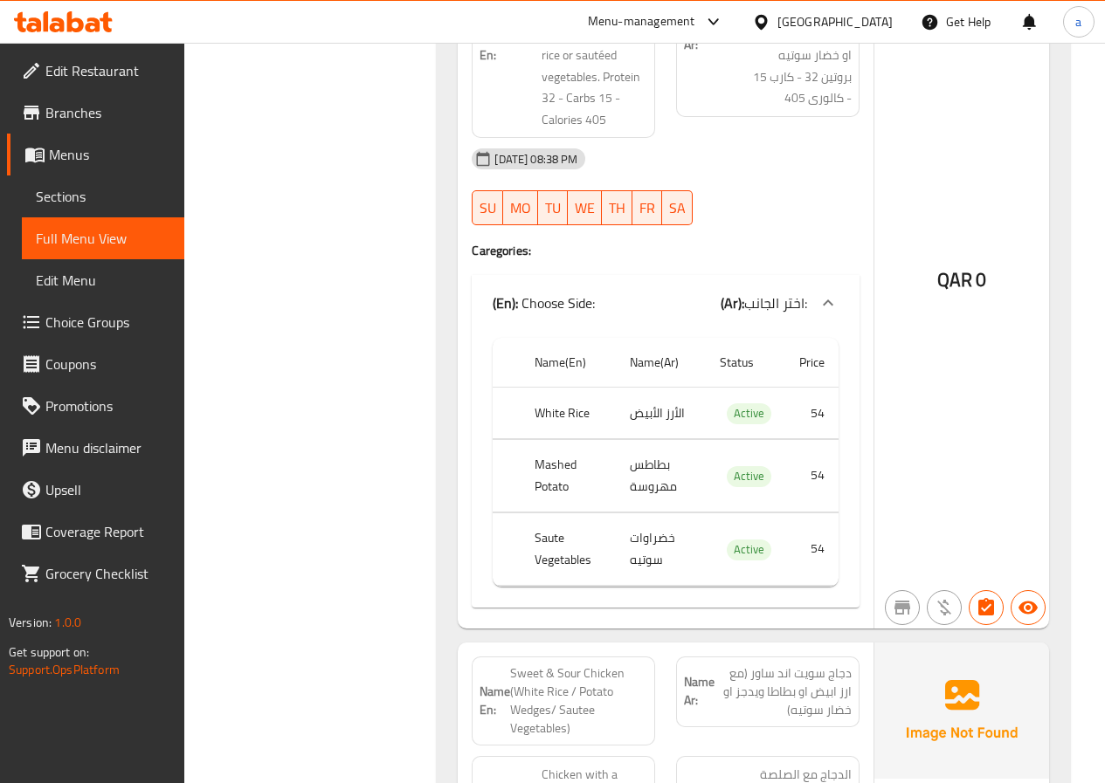
click at [73, 186] on span "Sections" at bounding box center [103, 196] width 134 height 21
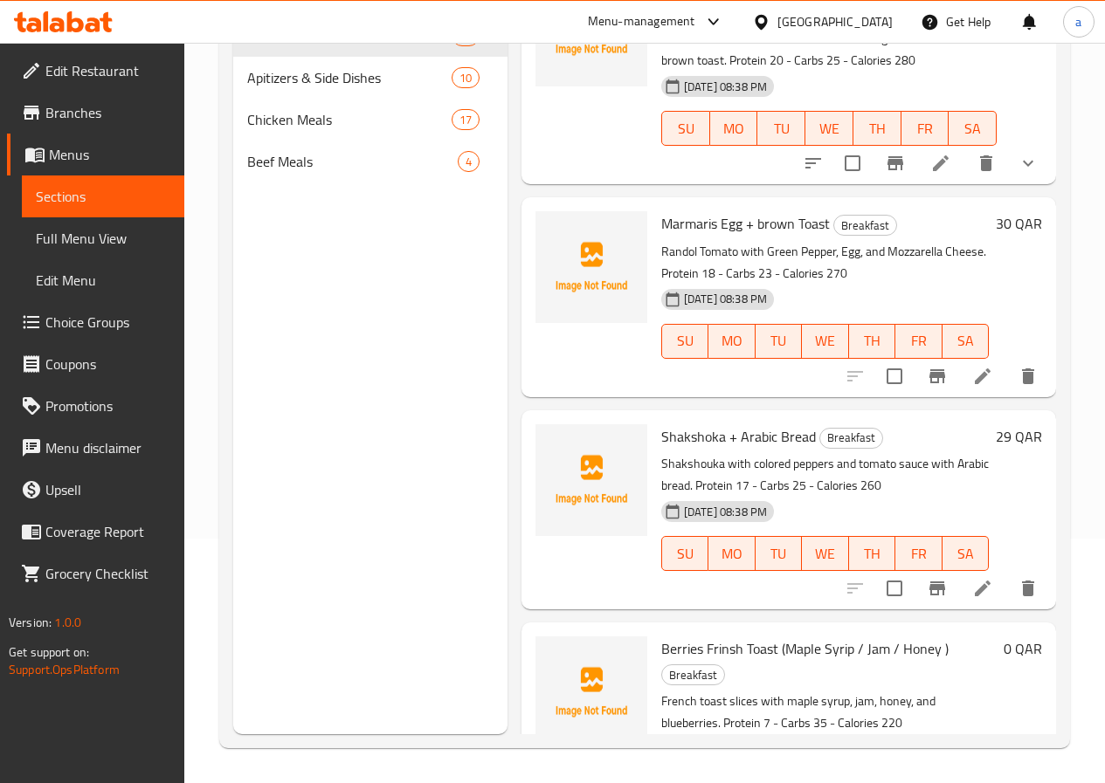
scroll to position [175, 0]
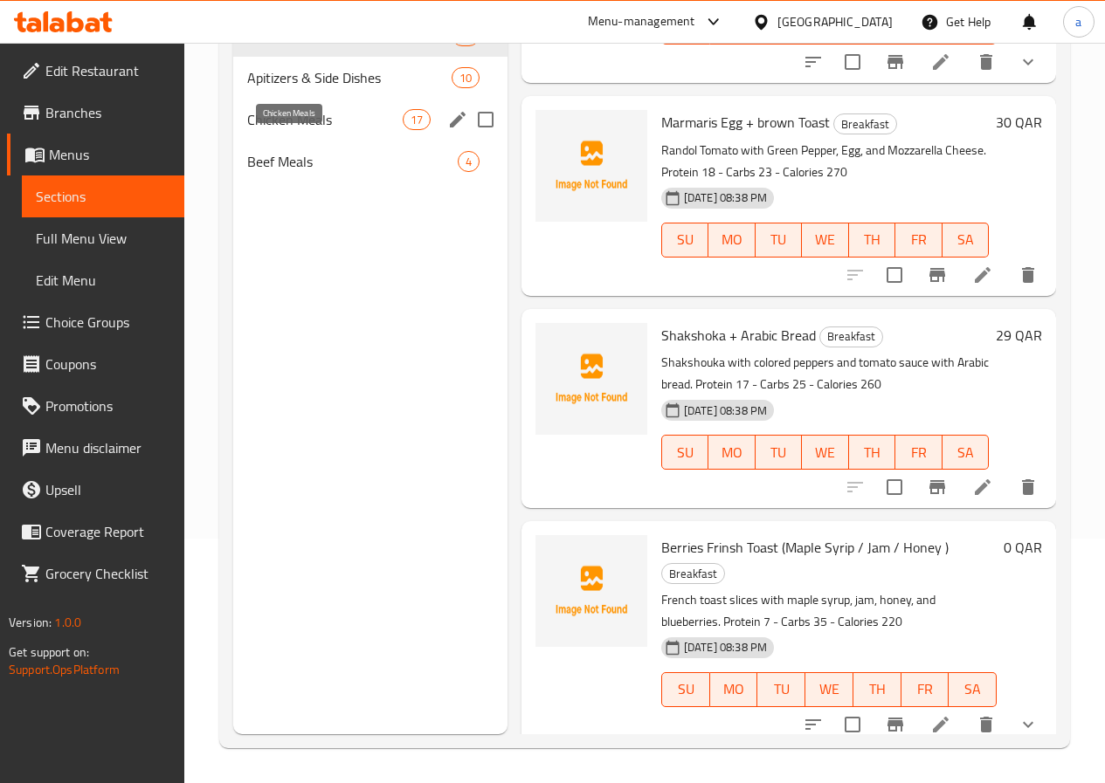
click at [287, 130] on span "Chicken Meals" at bounding box center [324, 119] width 155 height 21
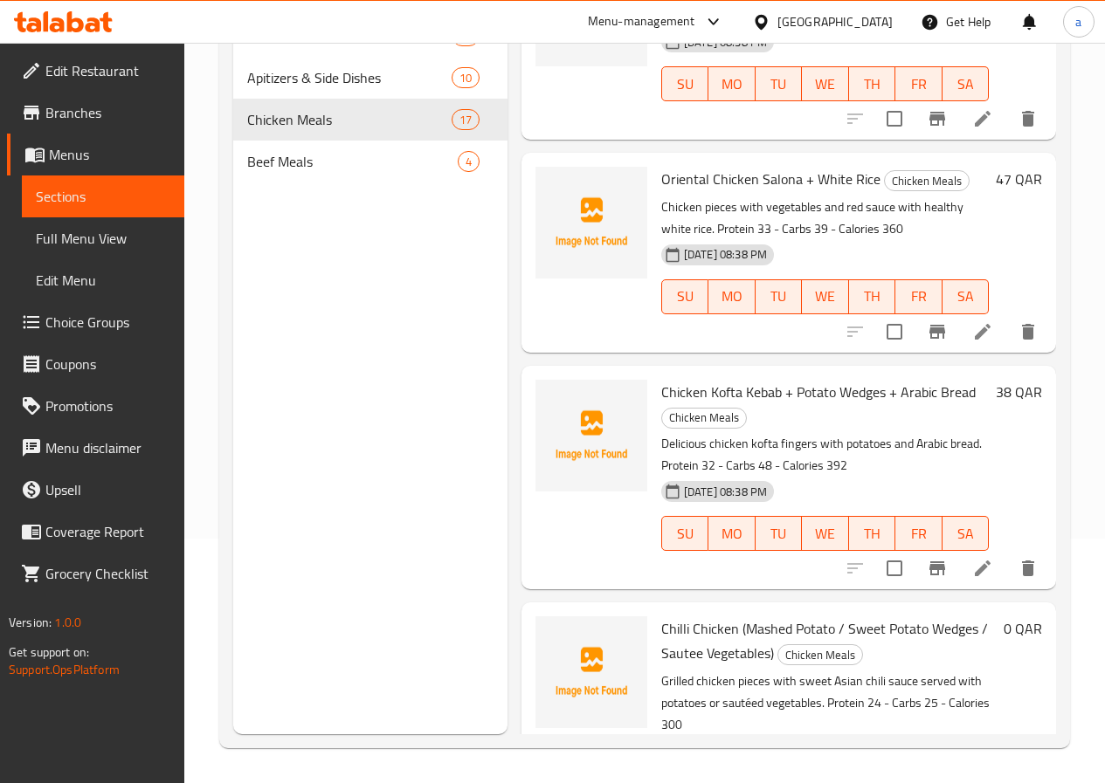
scroll to position [3331, 0]
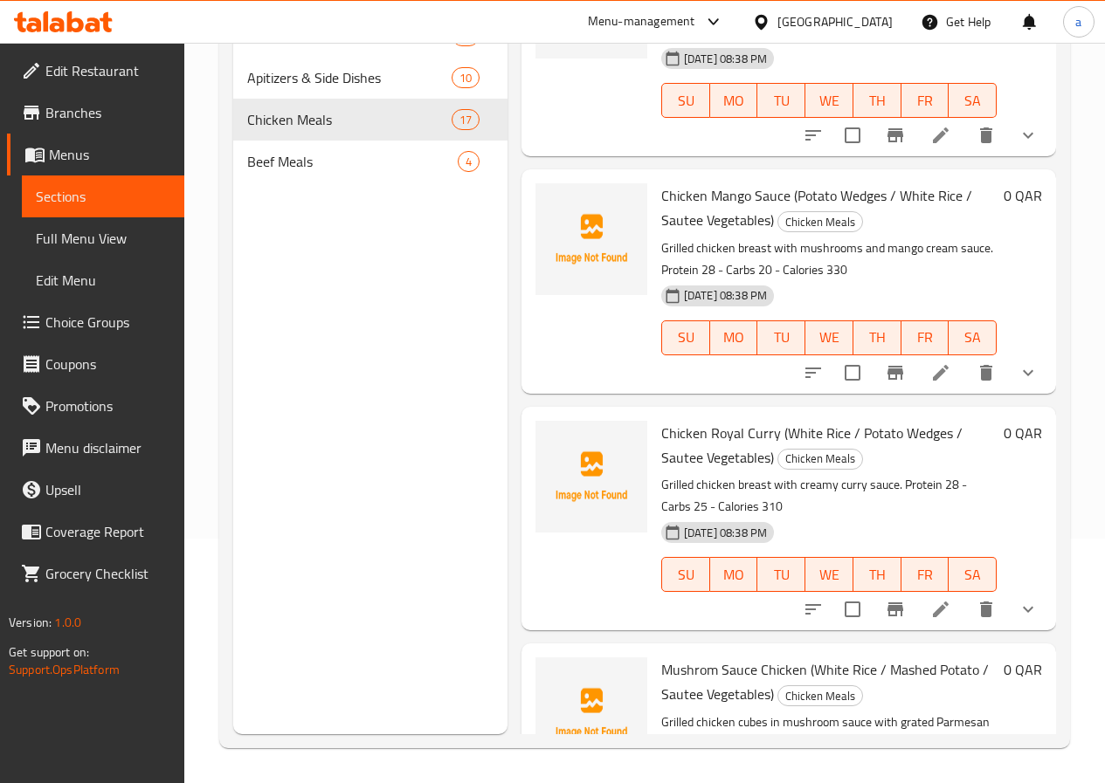
click at [941, 594] on li at bounding box center [940, 609] width 49 height 31
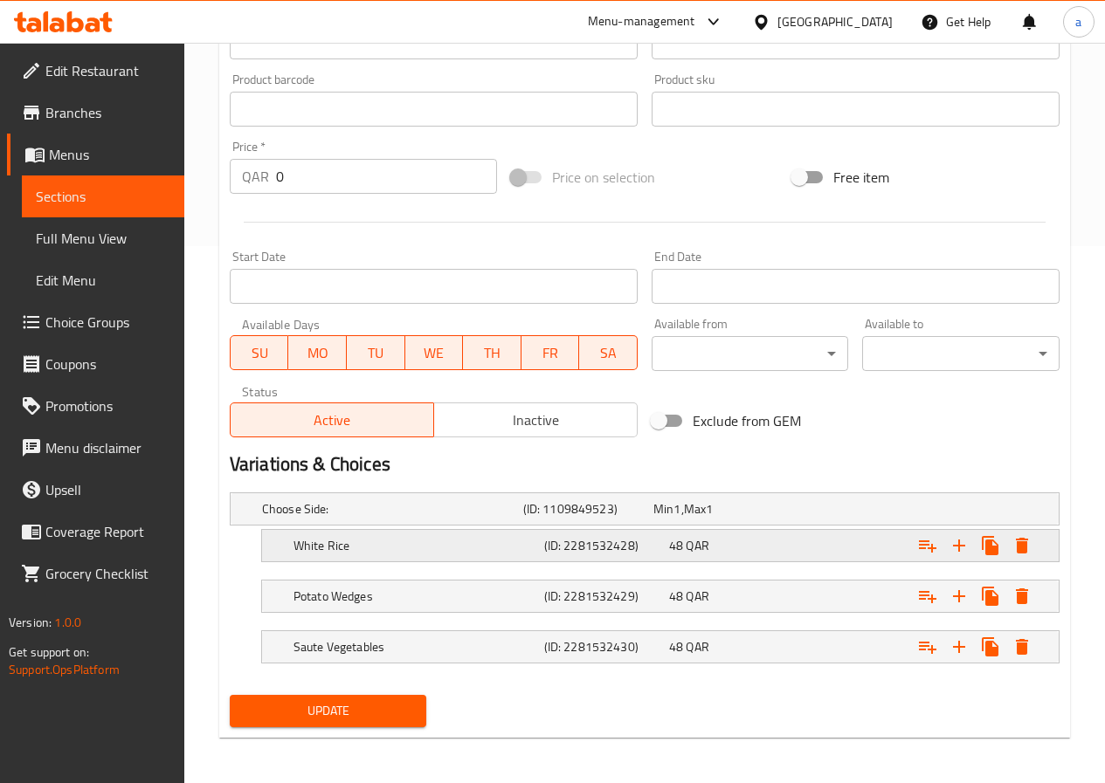
scroll to position [541, 0]
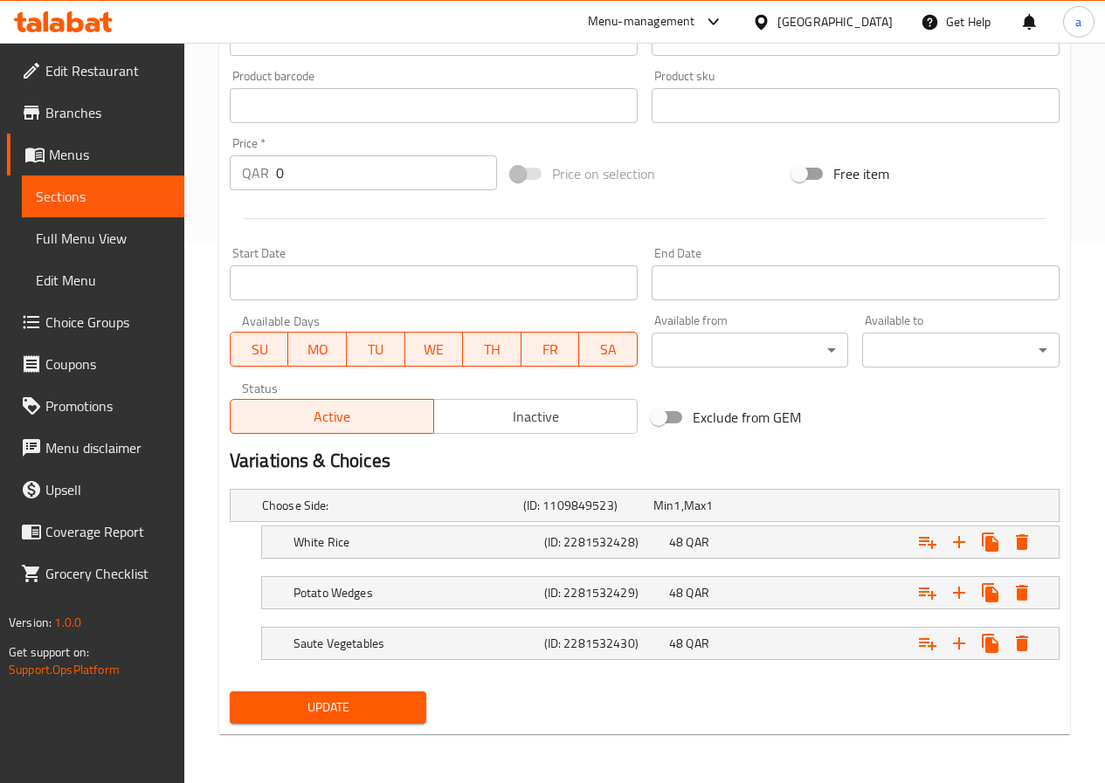
click at [92, 152] on span "Menus" at bounding box center [109, 154] width 121 height 21
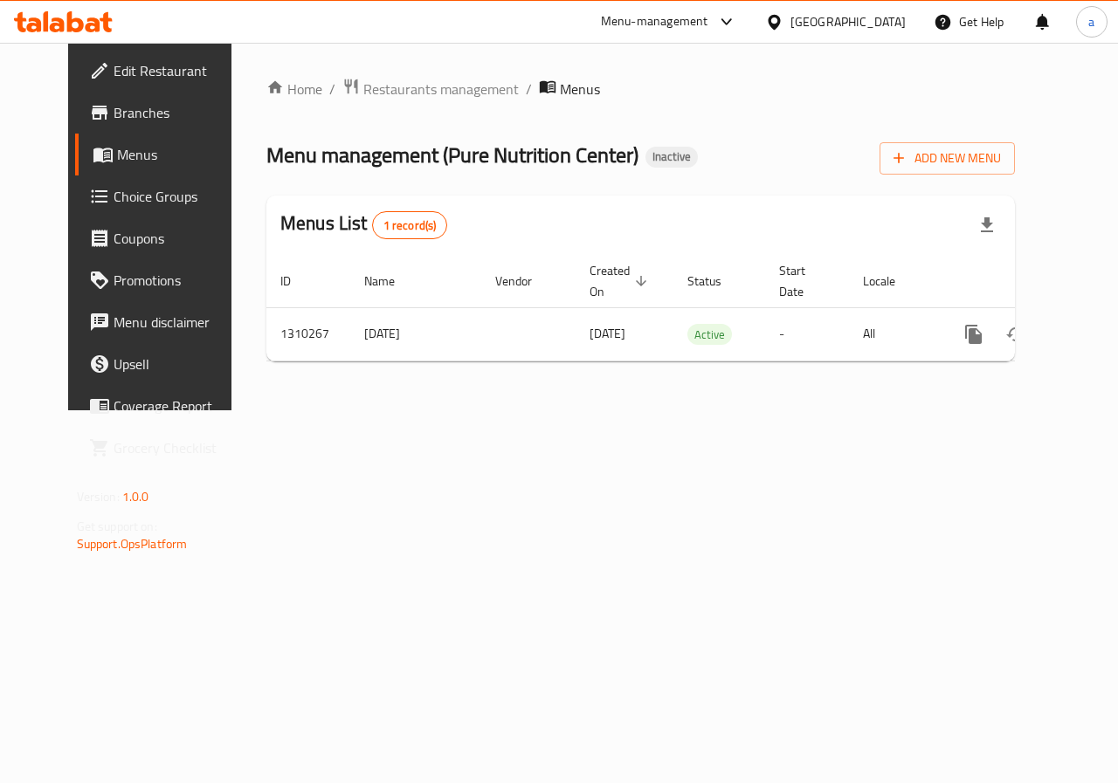
click at [128, 76] on span "Edit Restaurant" at bounding box center [178, 70] width 128 height 21
click at [644, 213] on div "Menus List 1 record(s)" at bounding box center [640, 223] width 748 height 59
click at [114, 102] on span "Branches" at bounding box center [178, 112] width 128 height 21
